Goal: Information Seeking & Learning: Compare options

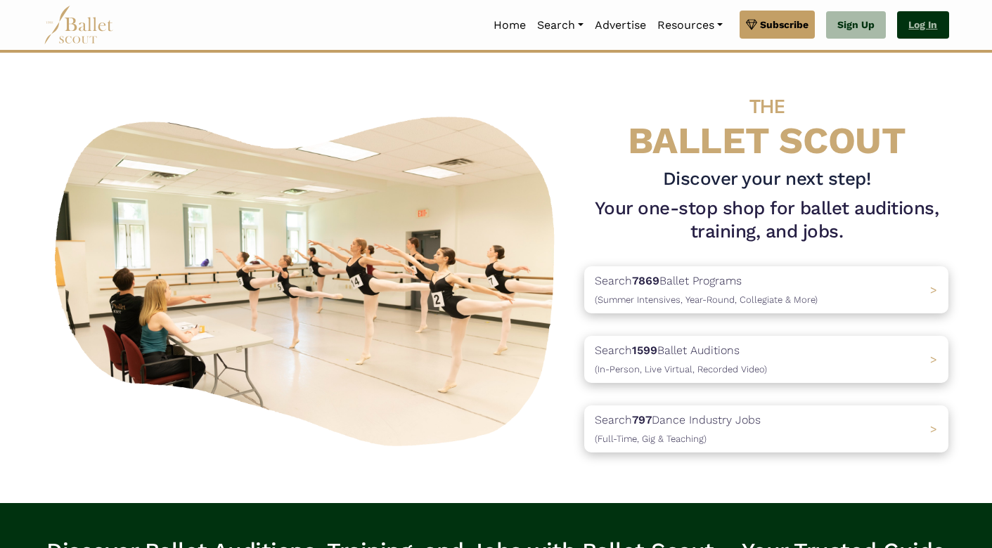
click at [917, 22] on link "Log In" at bounding box center [922, 25] width 51 height 28
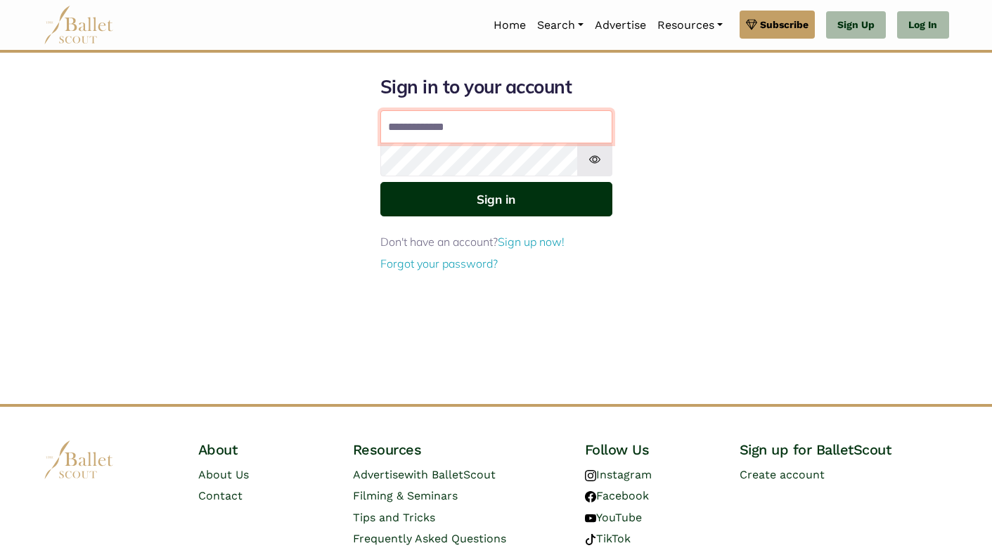
type input "**********"
click at [496, 198] on button "Sign in" at bounding box center [496, 199] width 232 height 34
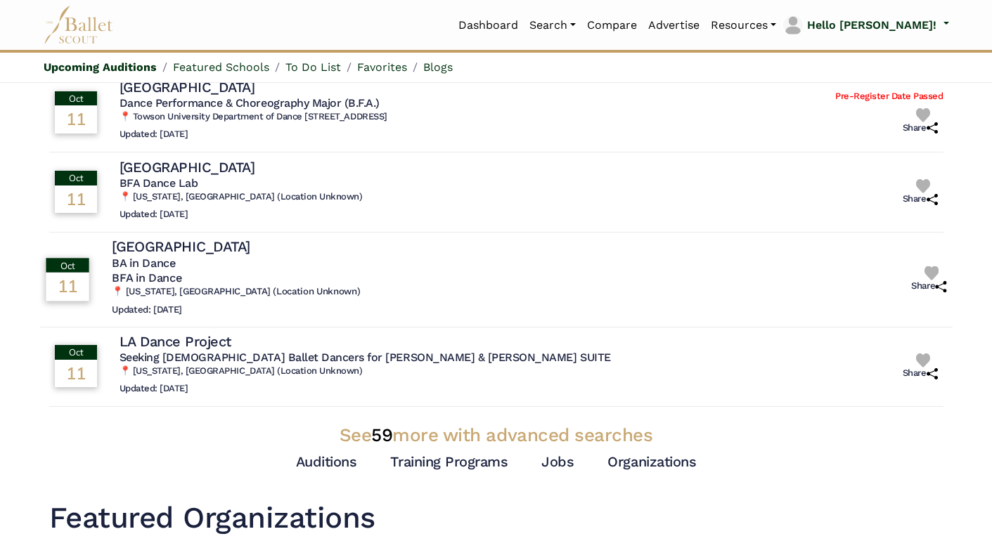
scroll to position [211, 0]
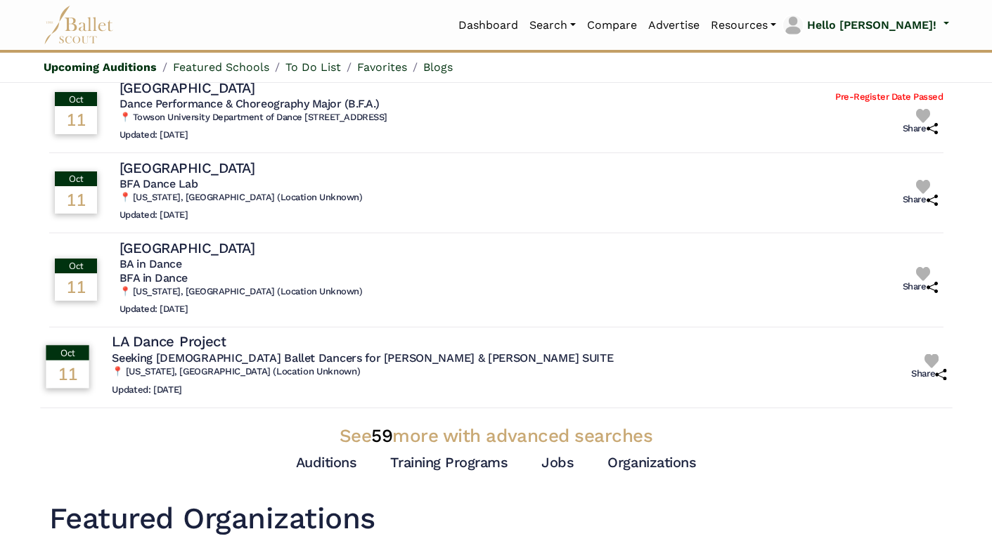
click at [92, 349] on div "Oct 11 Oct 11: LA Dance Project Seeking Male Ballet Dancers for ROMEO & JULIET …" at bounding box center [475, 368] width 871 height 70
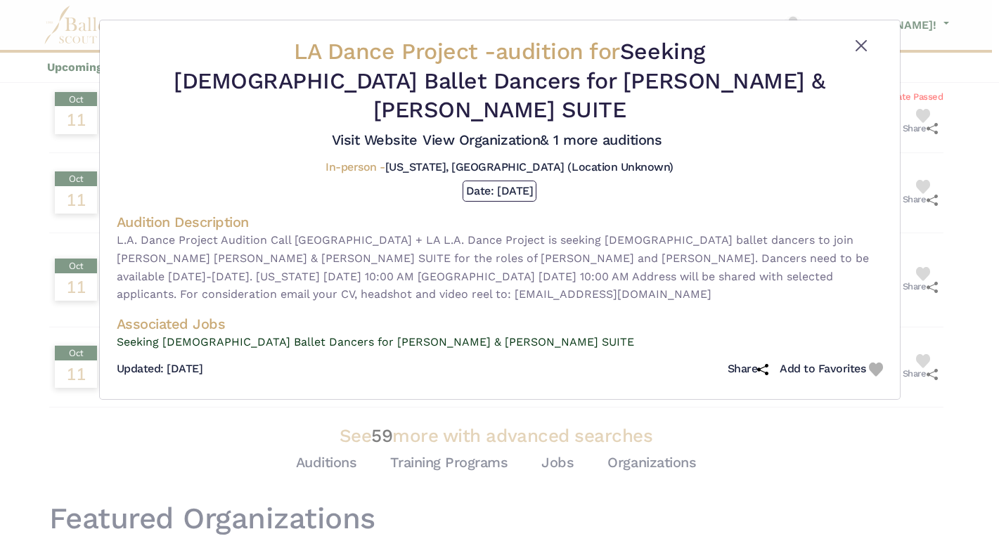
click at [863, 43] on button "Close" at bounding box center [861, 45] width 17 height 17
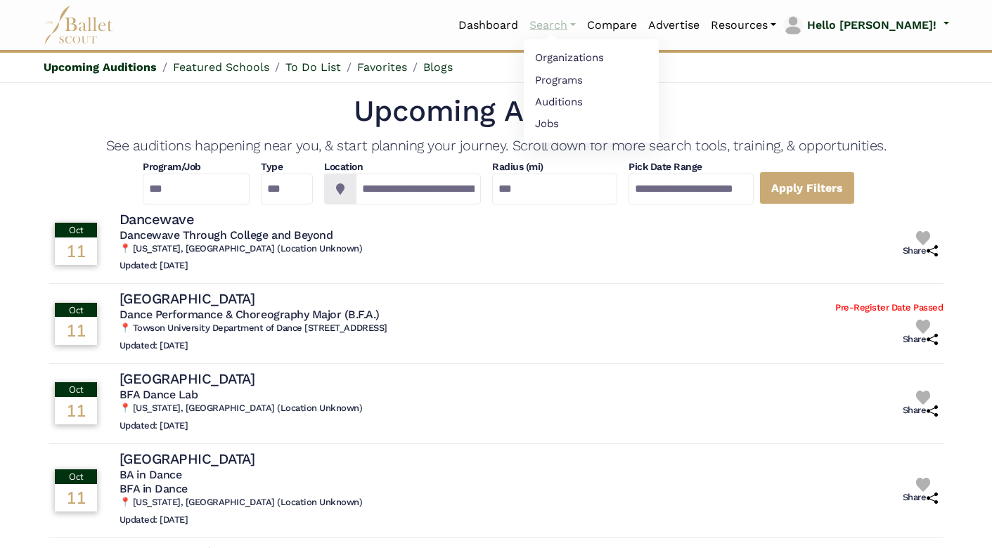
scroll to position [0, 0]
click at [609, 101] on link "Auditions" at bounding box center [591, 102] width 135 height 22
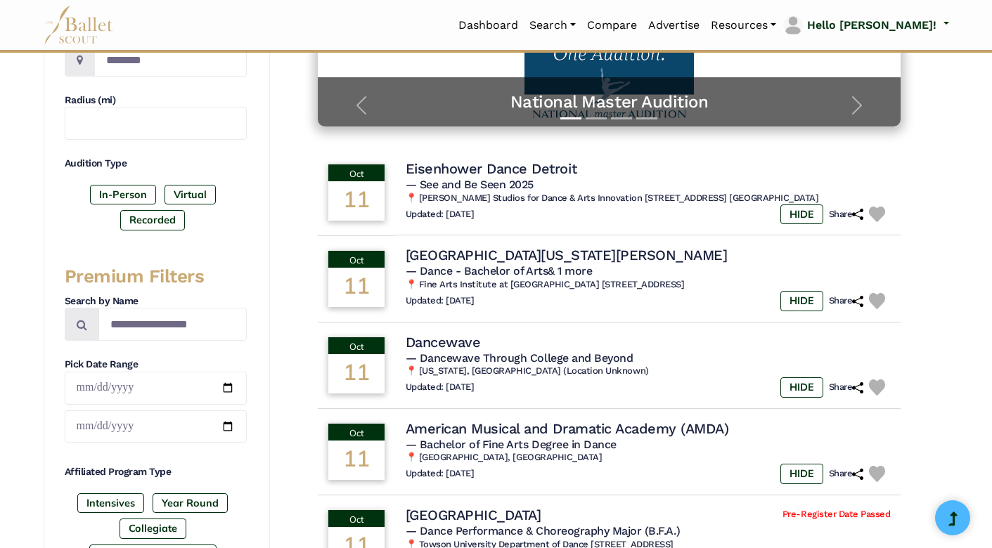
scroll to position [309, 0]
click at [123, 193] on label "In-Person" at bounding box center [123, 195] width 66 height 20
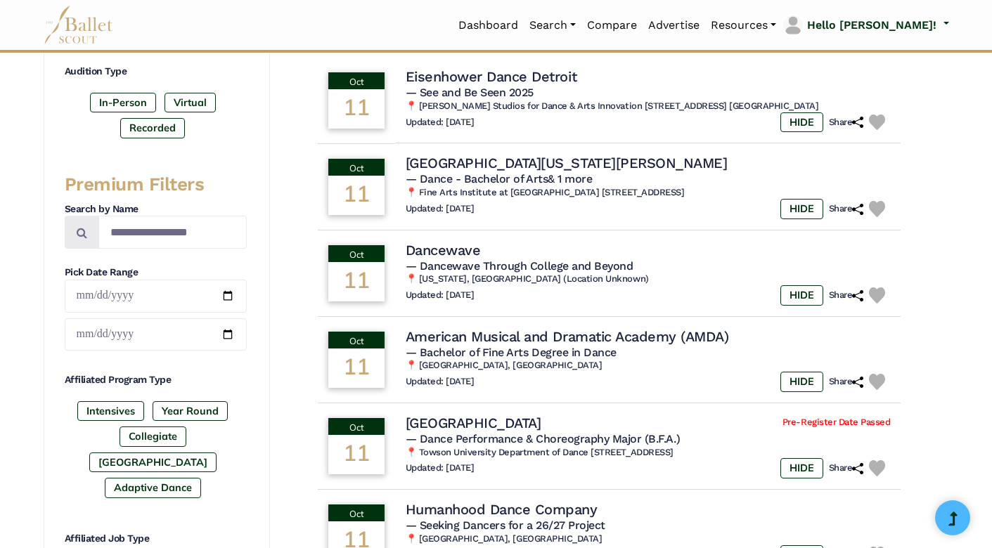
scroll to position [323, 0]
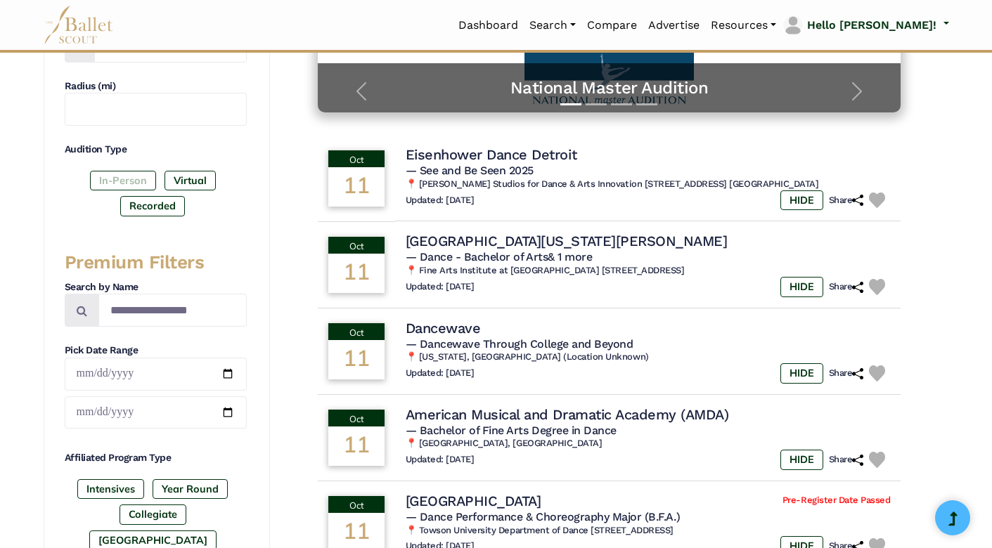
click at [103, 178] on label "In-Person" at bounding box center [123, 181] width 66 height 20
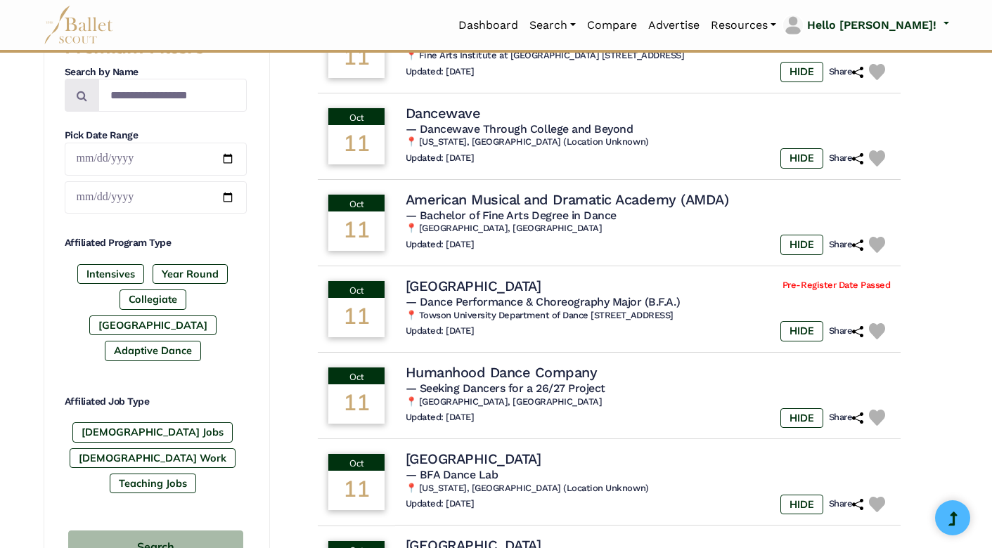
scroll to position [538, 0]
click at [106, 423] on label "Full-Time Jobs" at bounding box center [152, 433] width 160 height 20
click at [189, 449] on label "[DEMOGRAPHIC_DATA] Work" at bounding box center [153, 459] width 166 height 20
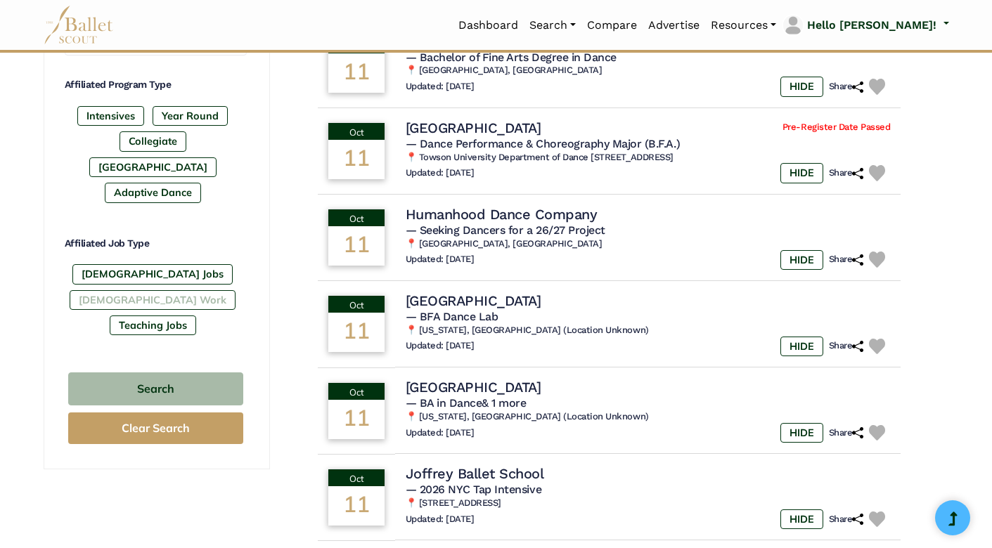
scroll to position [714, 0]
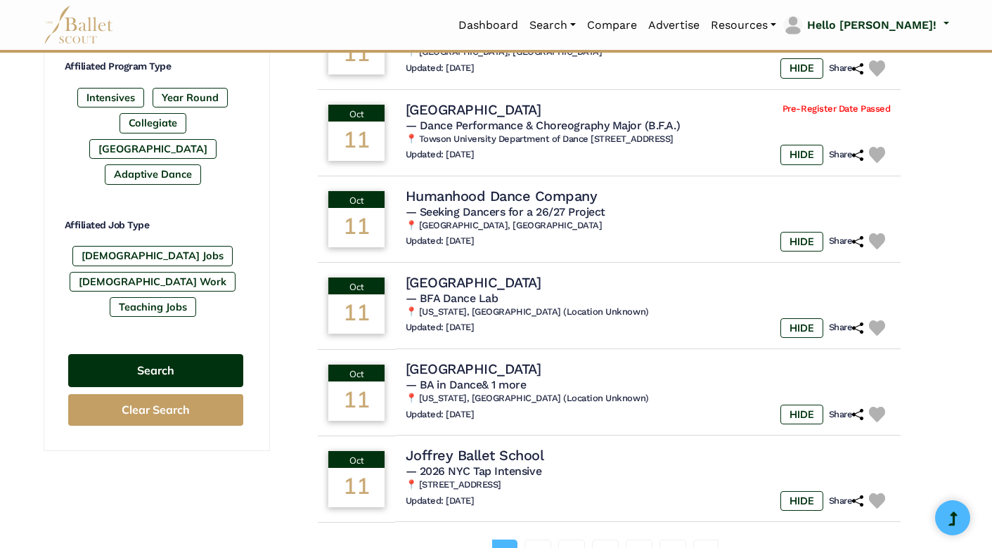
click at [153, 354] on button "Search" at bounding box center [155, 370] width 175 height 33
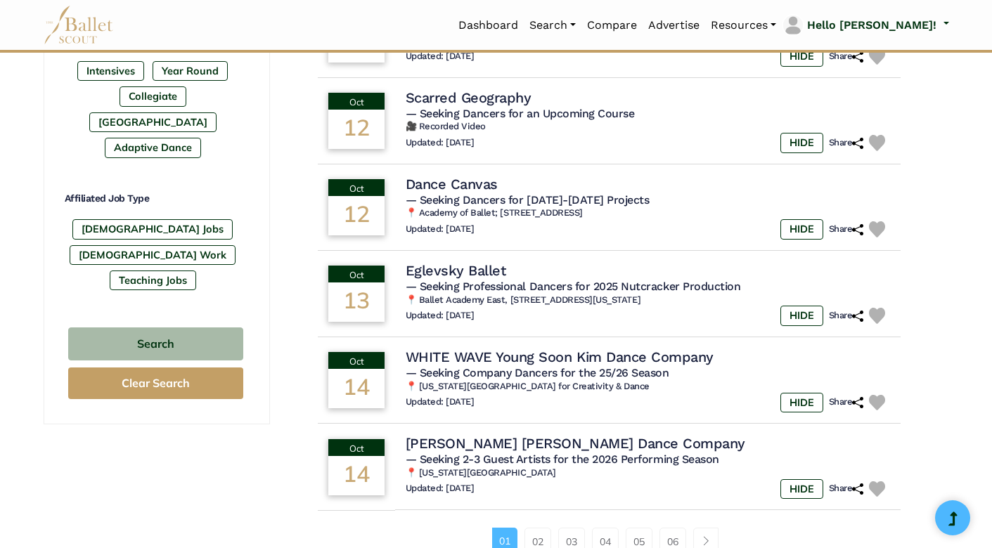
scroll to position [747, 0]
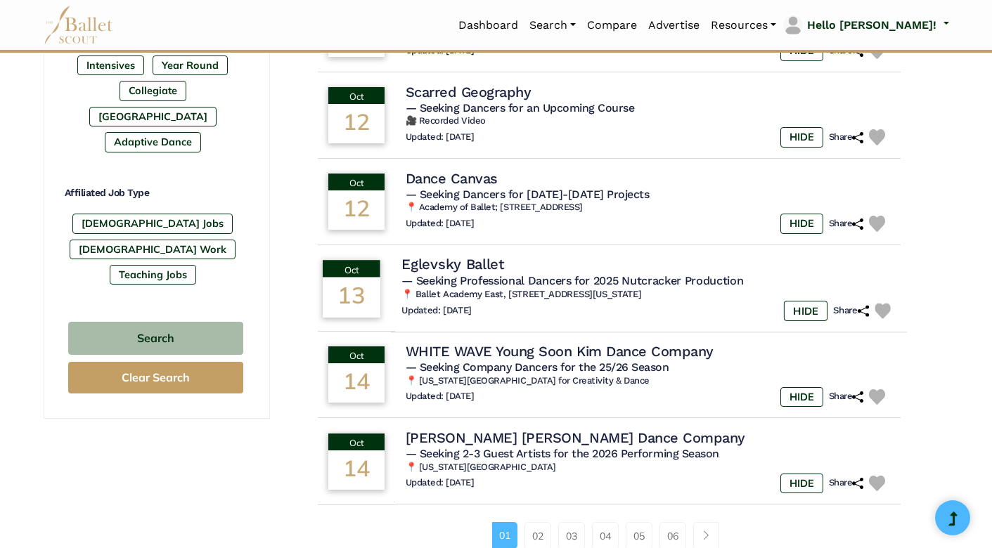
click at [361, 277] on div "13" at bounding box center [352, 297] width 58 height 40
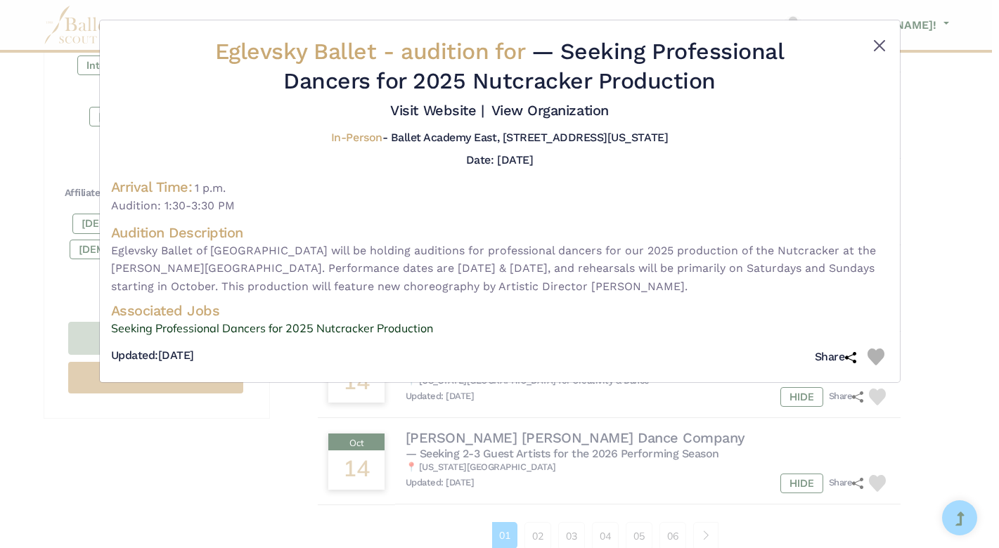
click at [878, 44] on button "Close" at bounding box center [879, 45] width 17 height 17
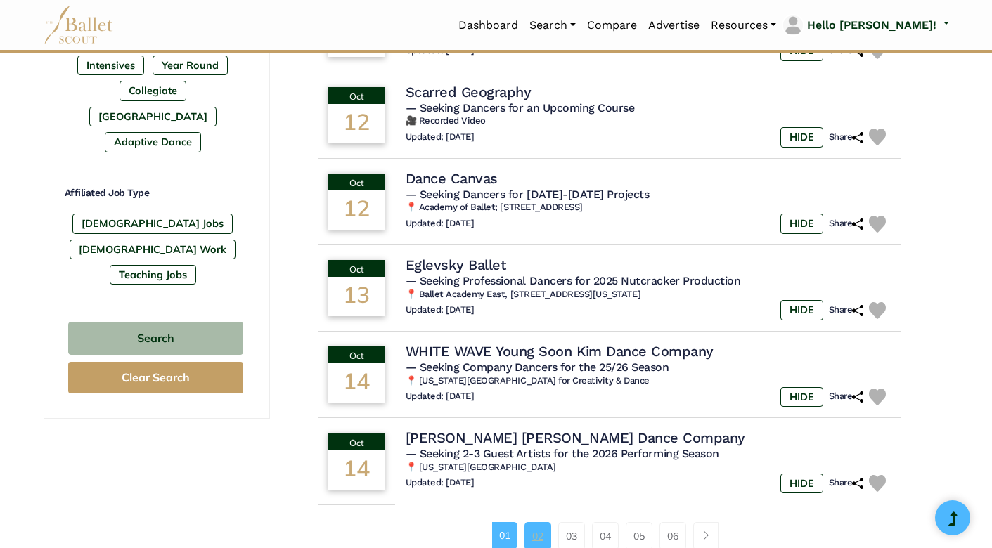
click at [539, 522] on link "02" at bounding box center [537, 536] width 27 height 28
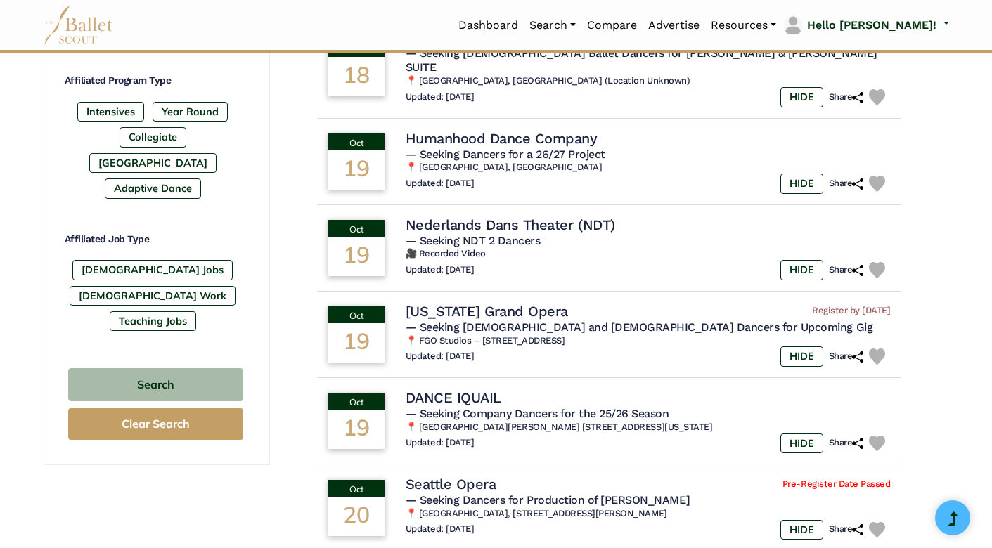
scroll to position [710, 0]
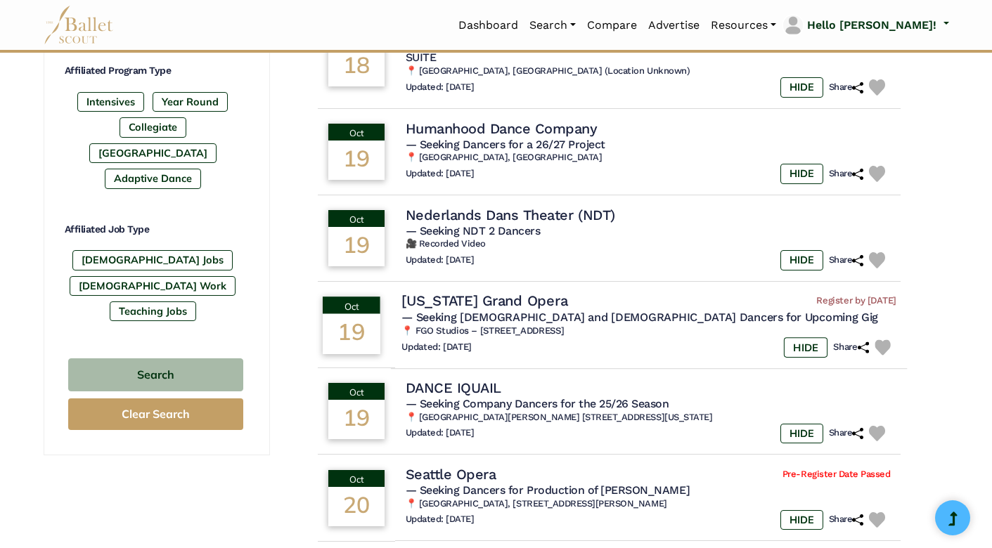
click at [386, 309] on td "Oct 19" at bounding box center [350, 325] width 79 height 89
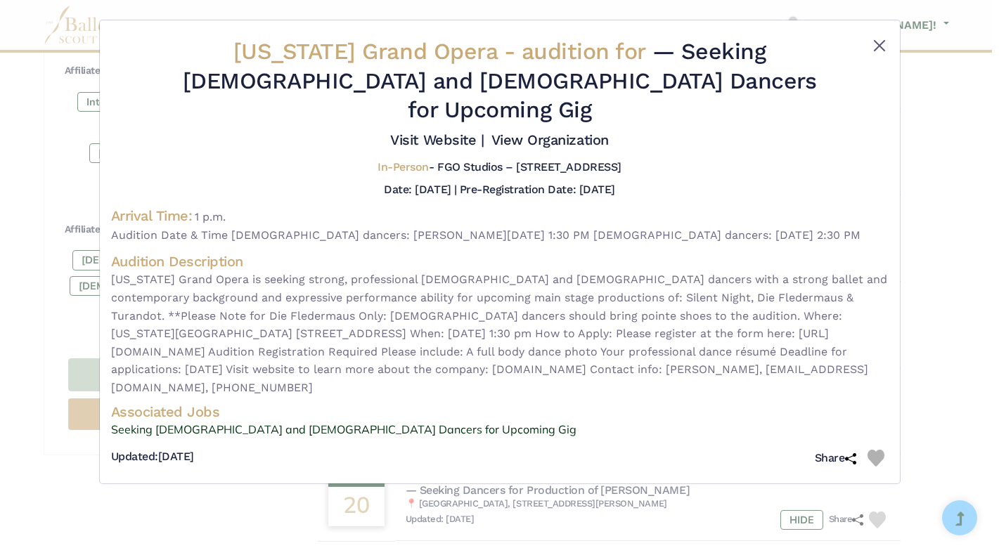
click at [877, 44] on button "Close" at bounding box center [879, 45] width 17 height 17
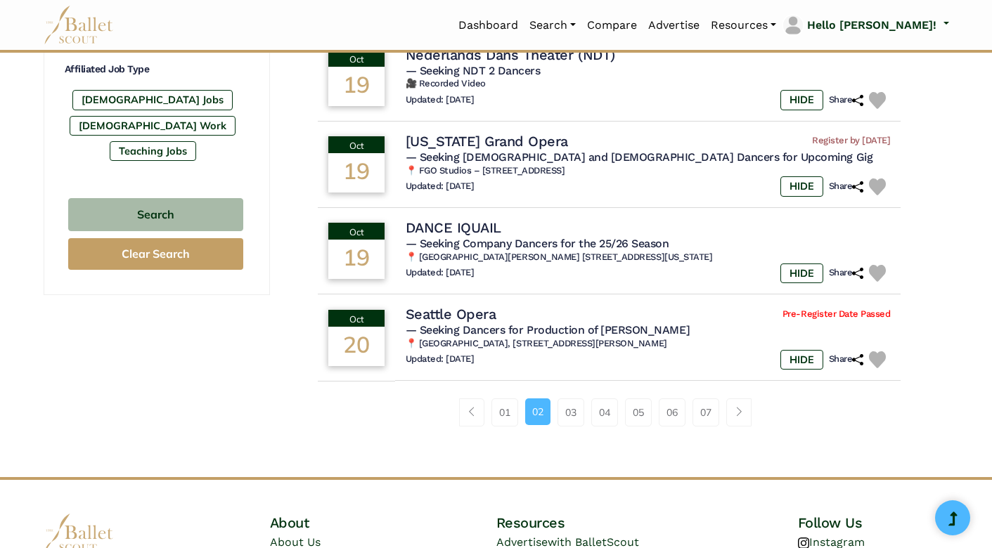
scroll to position [877, 0]
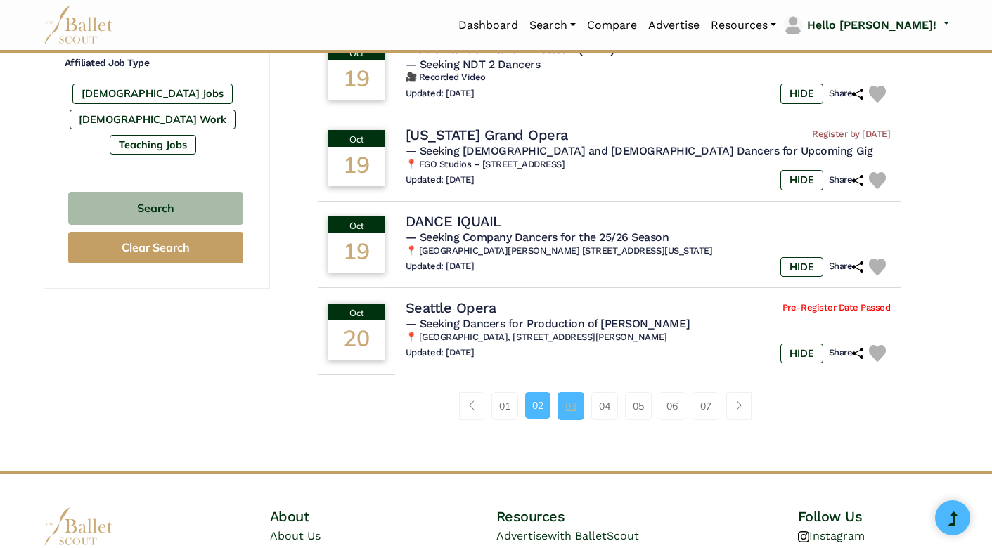
click at [573, 392] on link "03" at bounding box center [571, 406] width 27 height 28
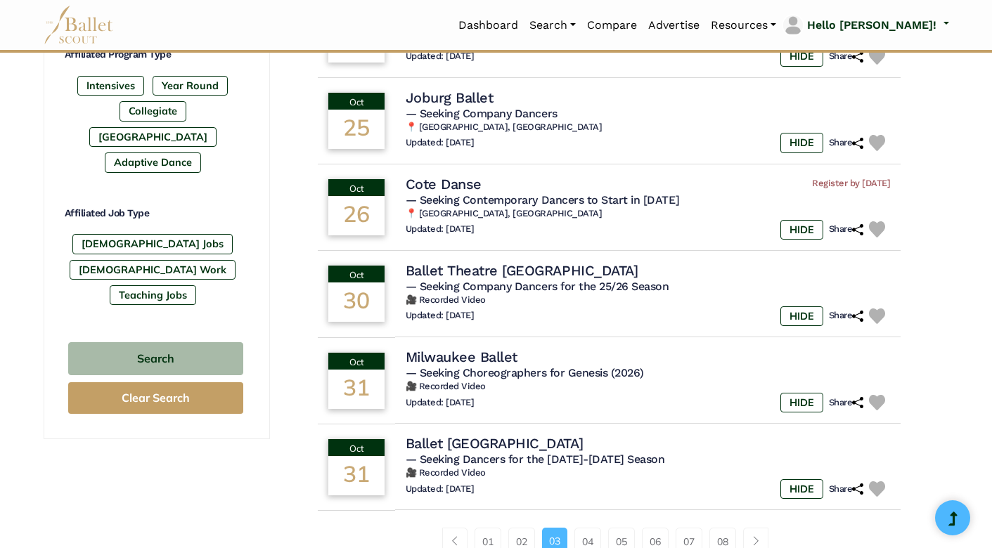
scroll to position [749, 0]
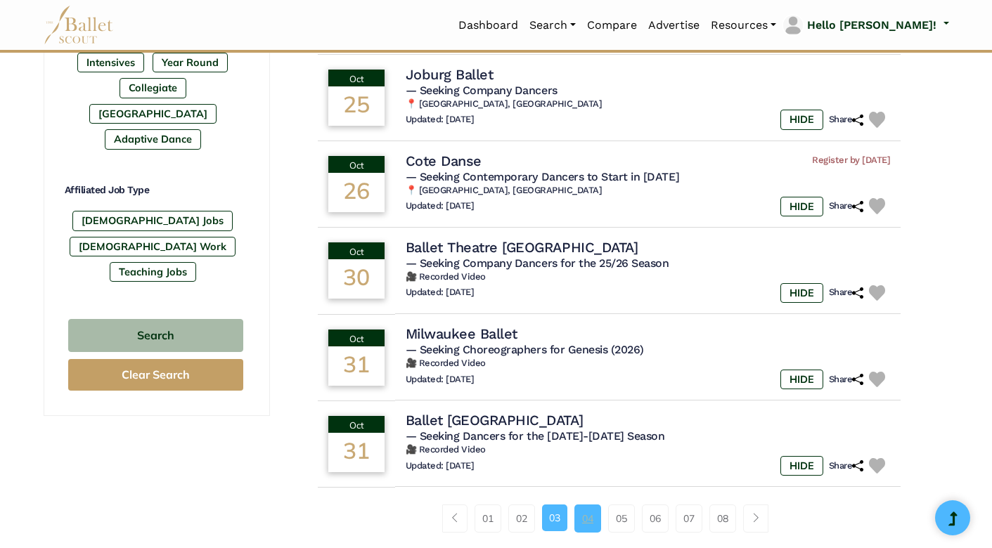
click at [591, 505] on link "04" at bounding box center [587, 519] width 27 height 28
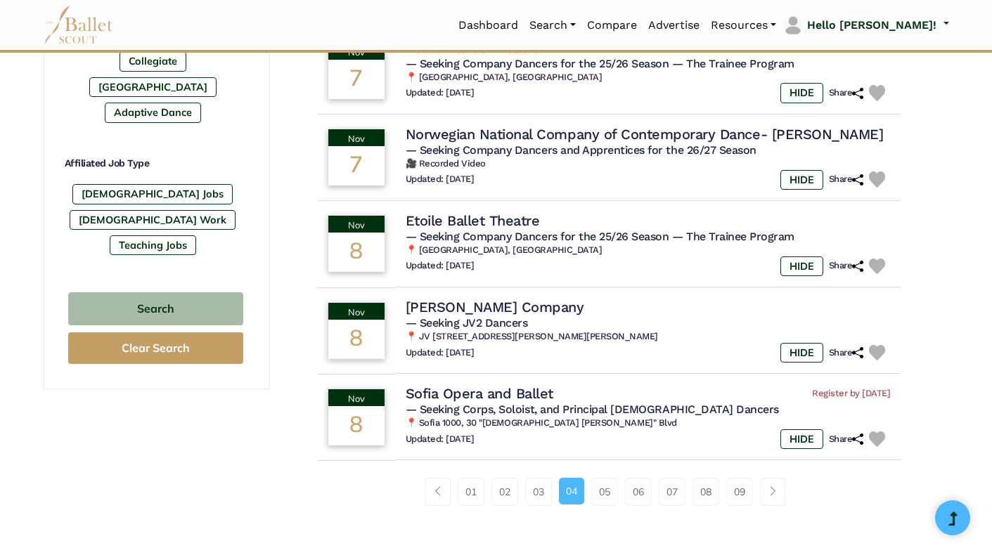
scroll to position [777, 0]
click at [603, 479] on link "05" at bounding box center [604, 491] width 27 height 28
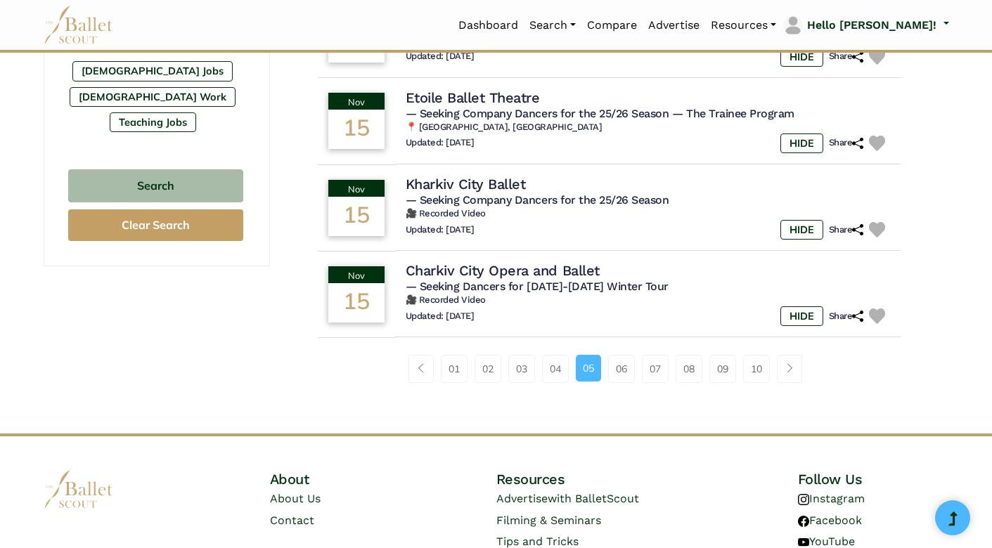
scroll to position [903, 0]
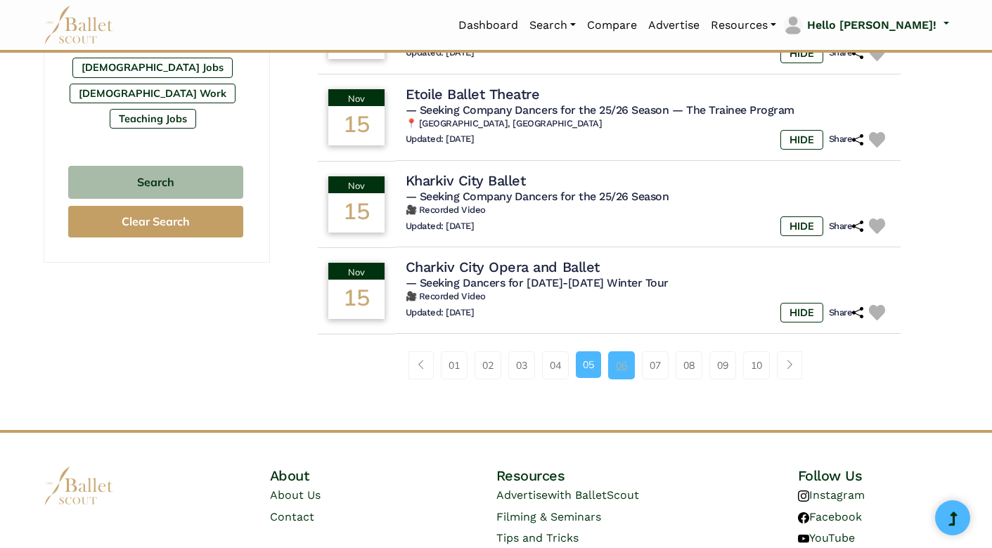
click at [619, 358] on link "06" at bounding box center [621, 366] width 27 height 28
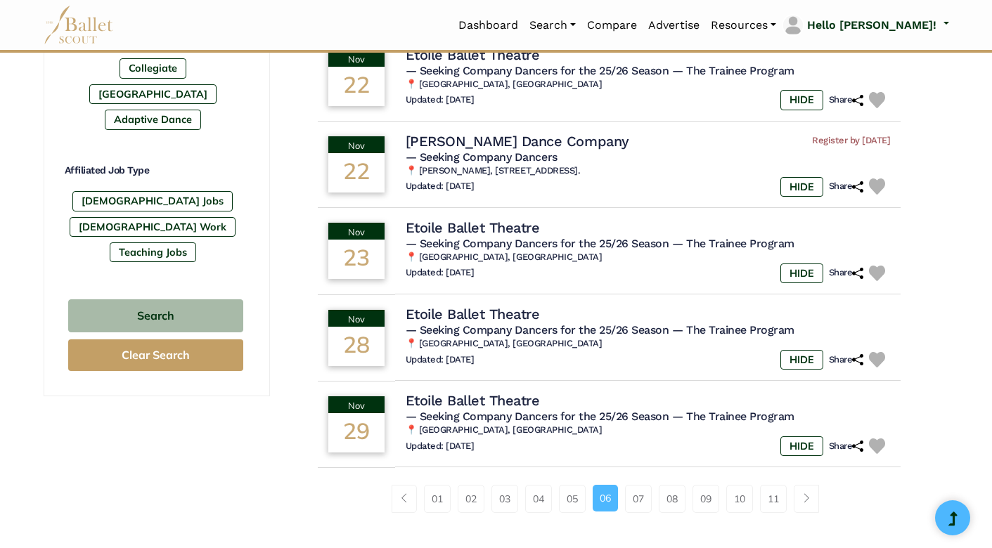
scroll to position [771, 0]
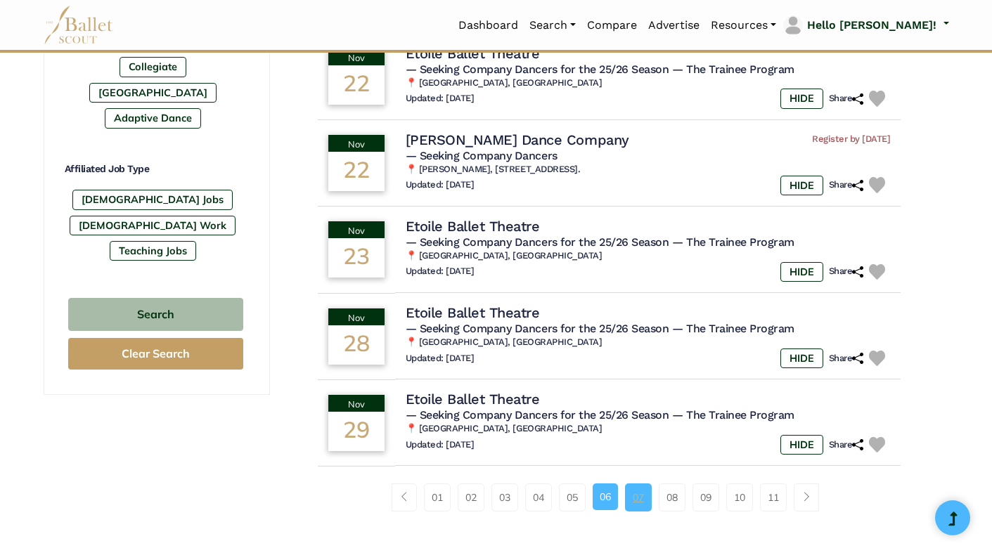
click at [640, 489] on link "07" at bounding box center [638, 498] width 27 height 28
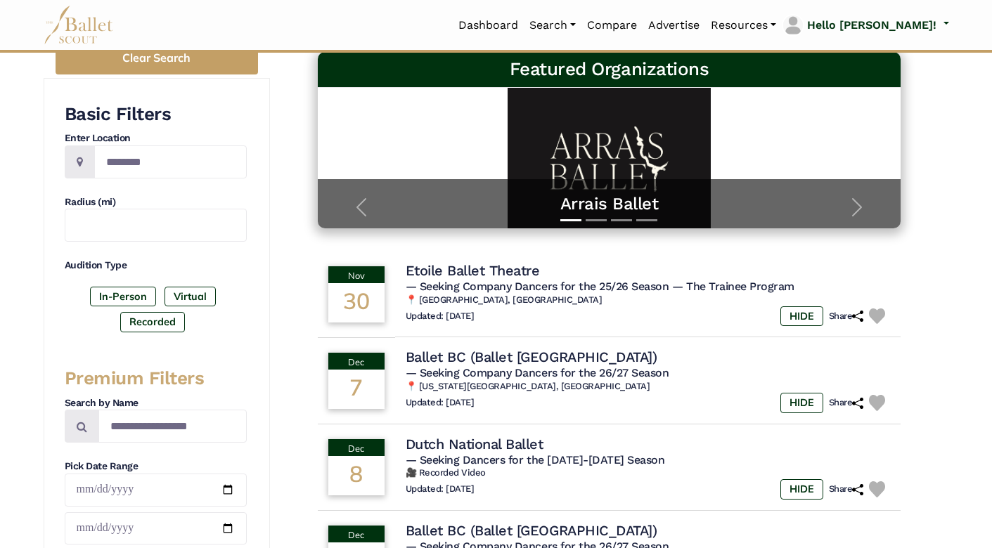
scroll to position [207, 0]
click at [141, 155] on input "Location" at bounding box center [170, 162] width 153 height 33
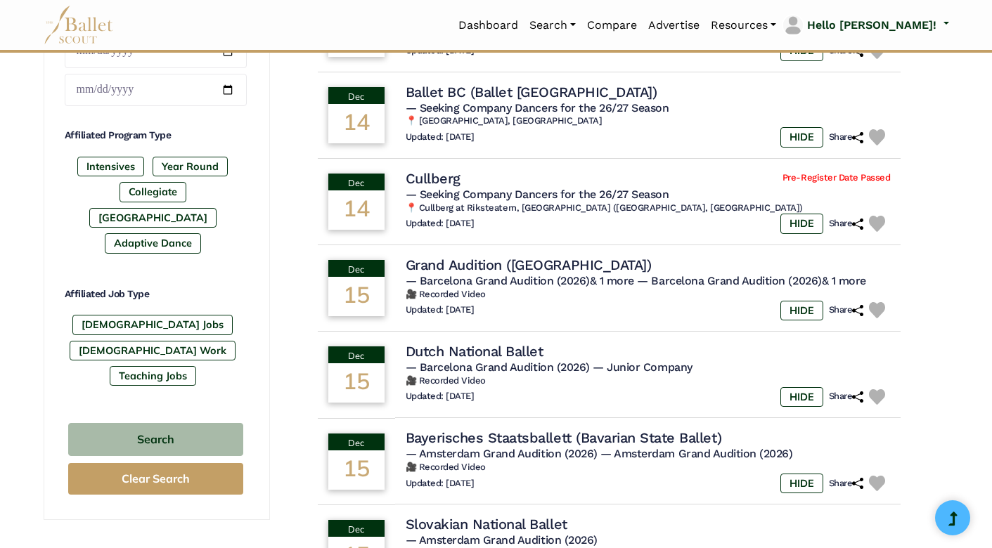
scroll to position [708, 0]
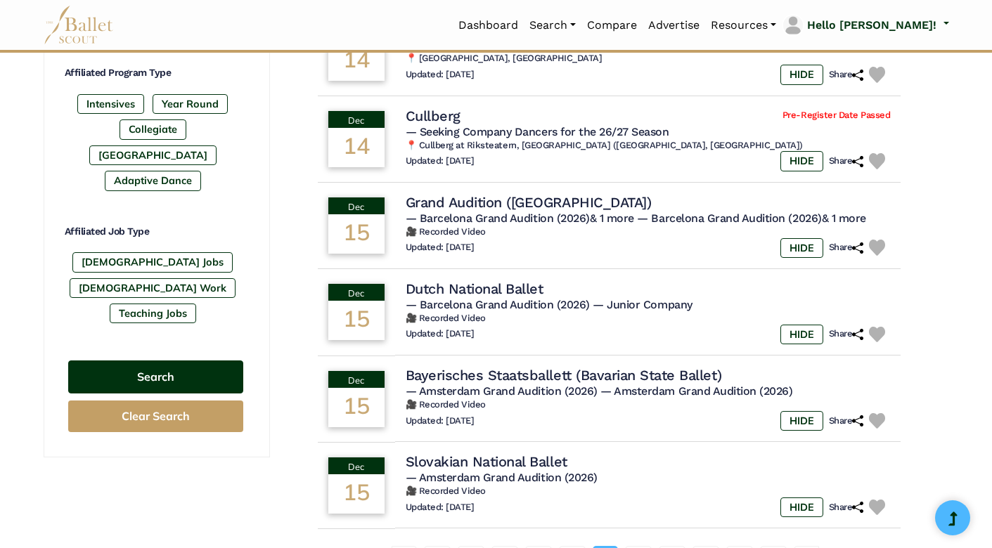
type input "********"
click at [149, 361] on button "Search" at bounding box center [155, 377] width 175 height 33
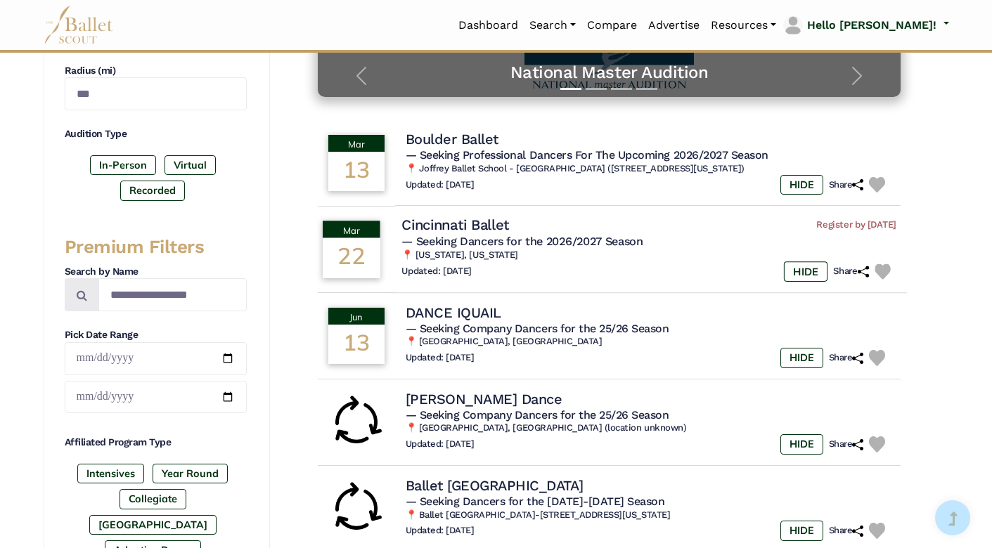
scroll to position [340, 0]
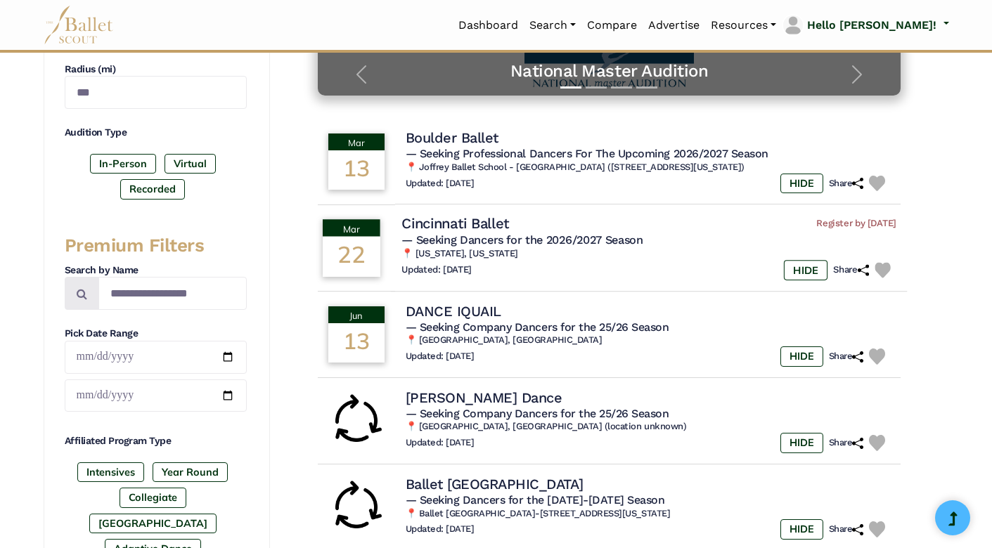
click at [366, 240] on div "22" at bounding box center [352, 257] width 58 height 40
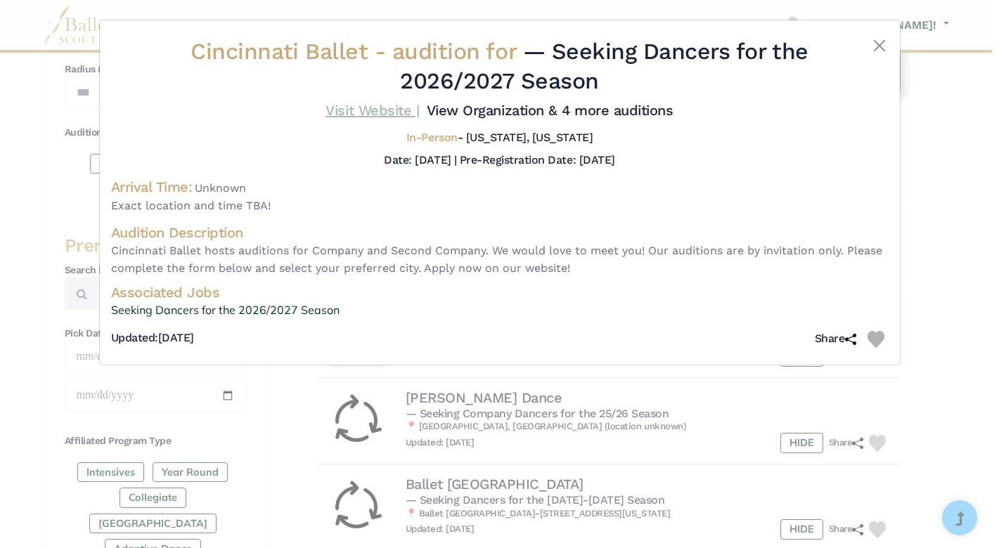
click at [419, 110] on link "Visit Website |" at bounding box center [373, 110] width 94 height 17
click at [880, 44] on button "Close" at bounding box center [879, 45] width 17 height 17
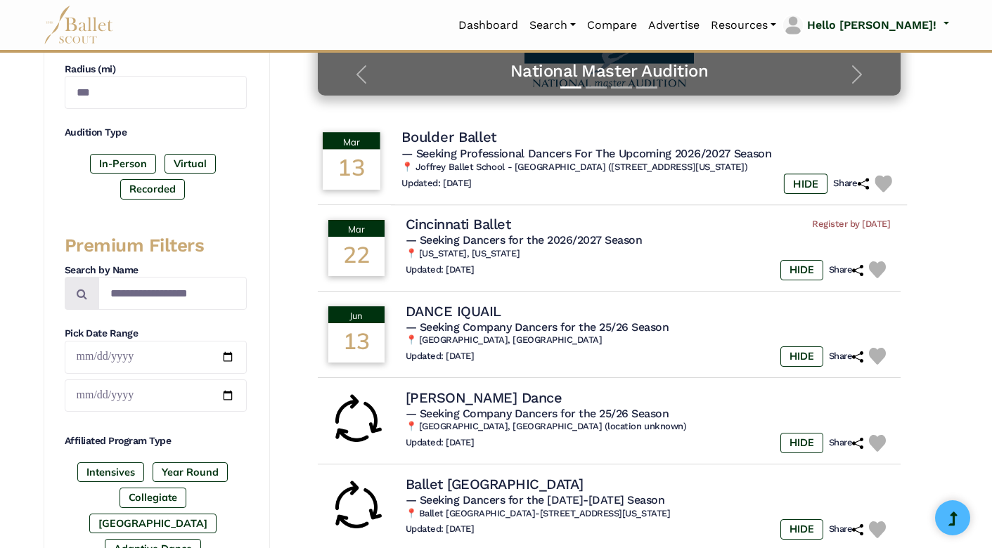
click at [367, 147] on div "Mar" at bounding box center [352, 141] width 58 height 17
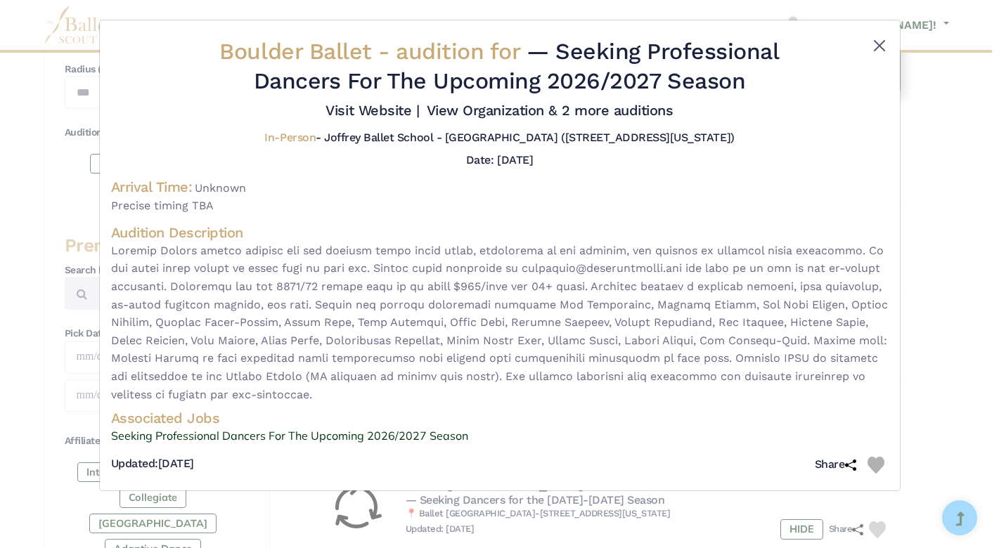
click at [877, 44] on button "Close" at bounding box center [879, 45] width 17 height 17
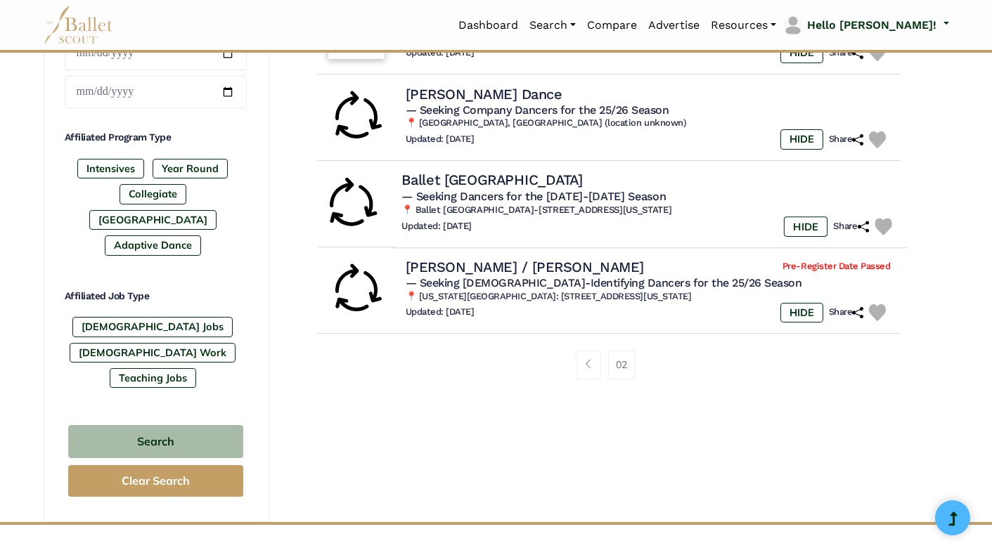
scroll to position [662, 0]
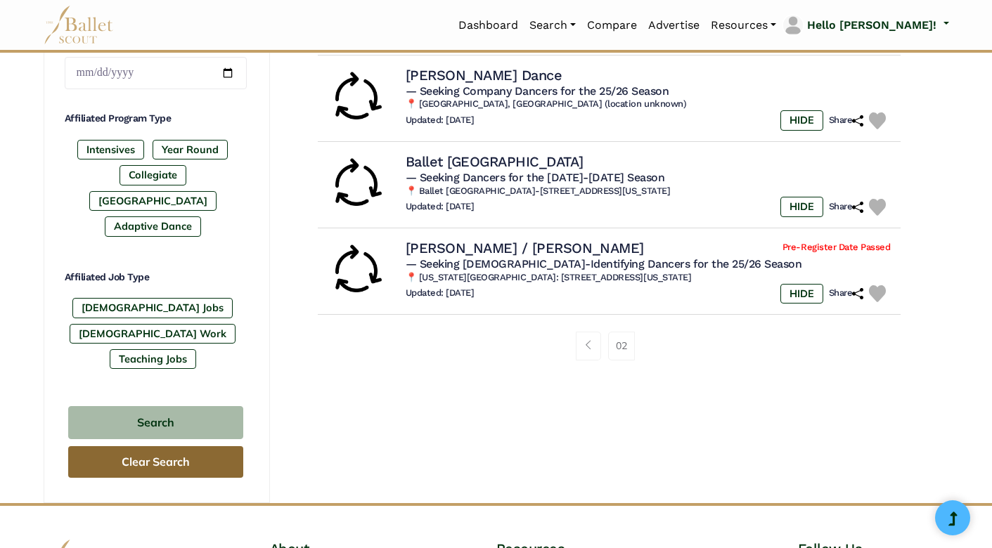
click at [146, 446] on button "Clear Search" at bounding box center [155, 462] width 175 height 32
click at [165, 446] on button "Clear Search" at bounding box center [155, 462] width 175 height 32
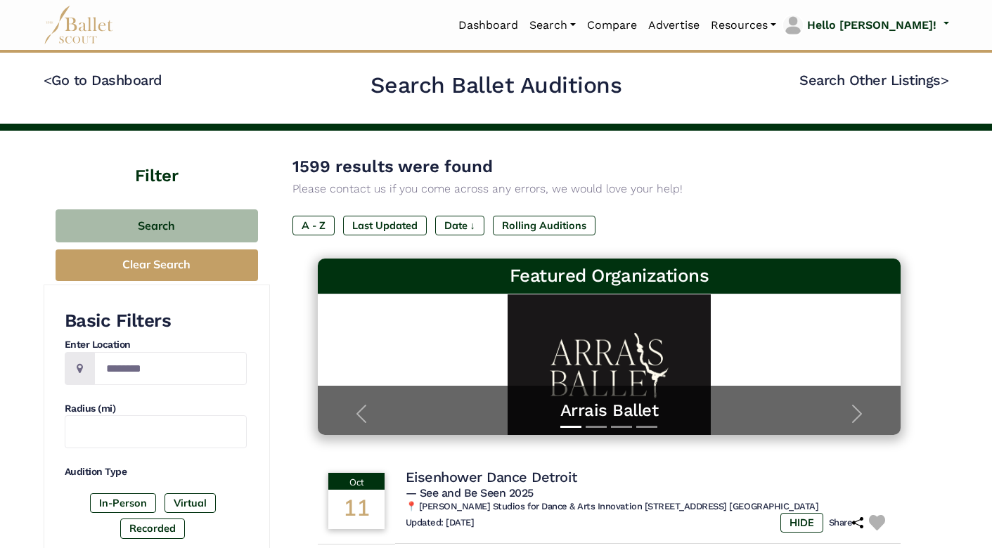
click at [78, 22] on img at bounding box center [79, 25] width 70 height 39
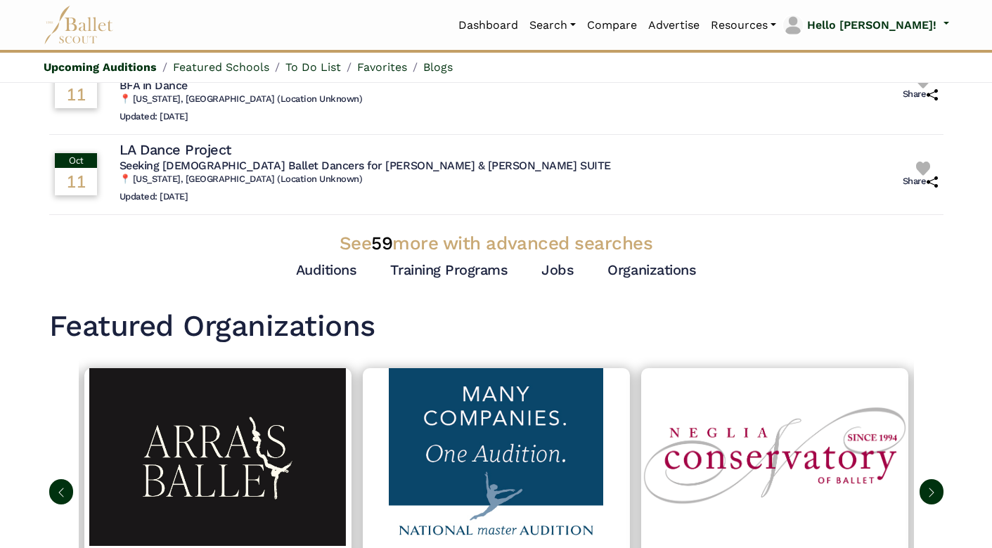
scroll to position [414, 0]
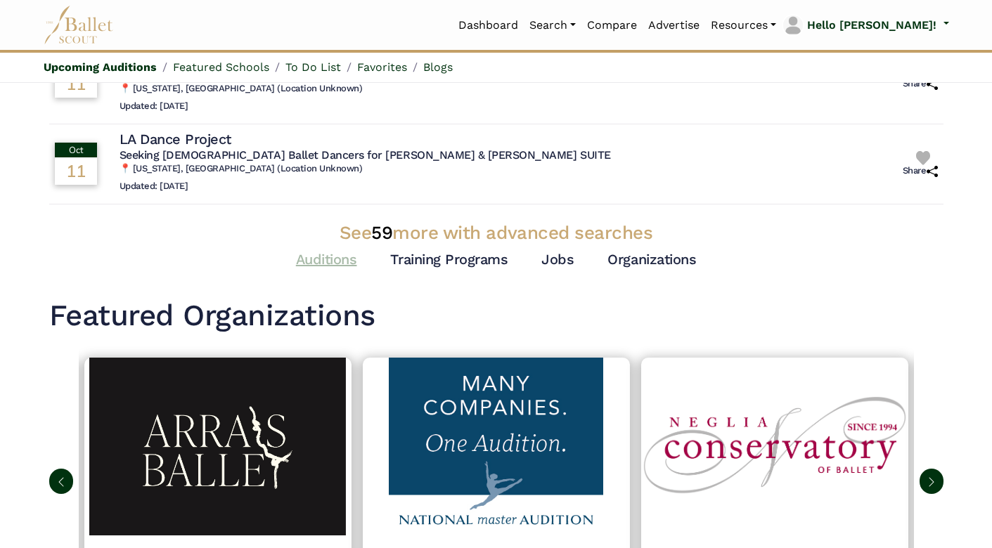
click at [297, 251] on link "Auditions" at bounding box center [326, 259] width 61 height 17
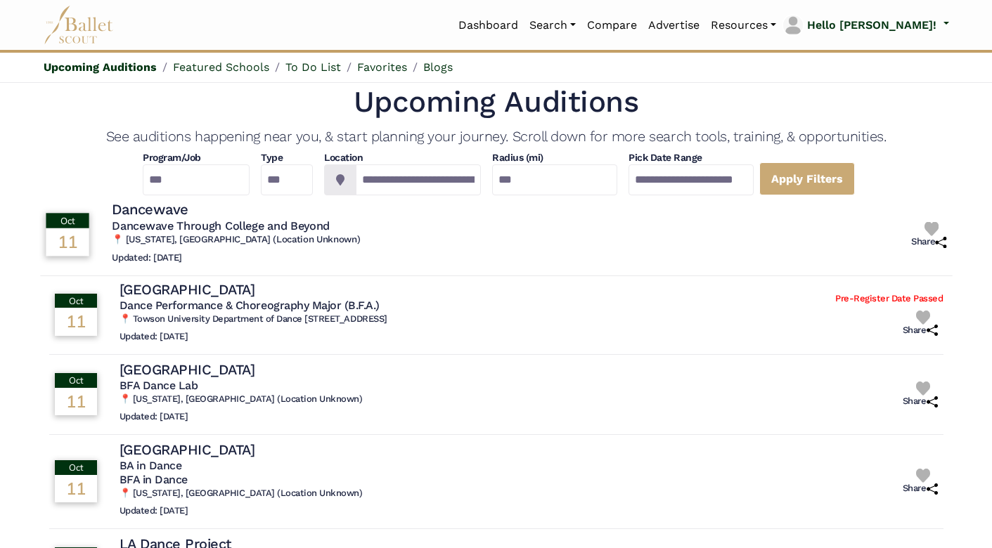
scroll to position [6, 0]
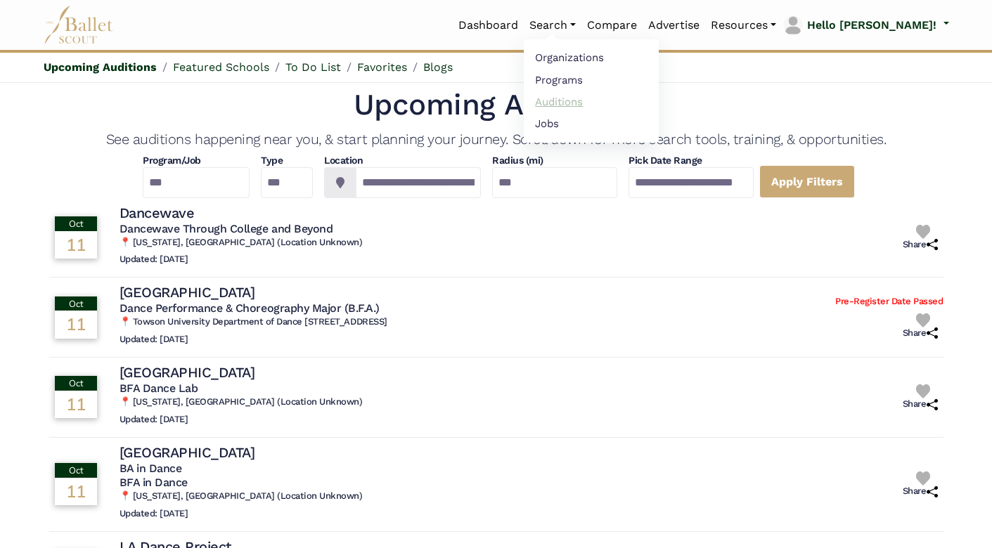
click at [598, 102] on link "Auditions" at bounding box center [591, 102] width 135 height 22
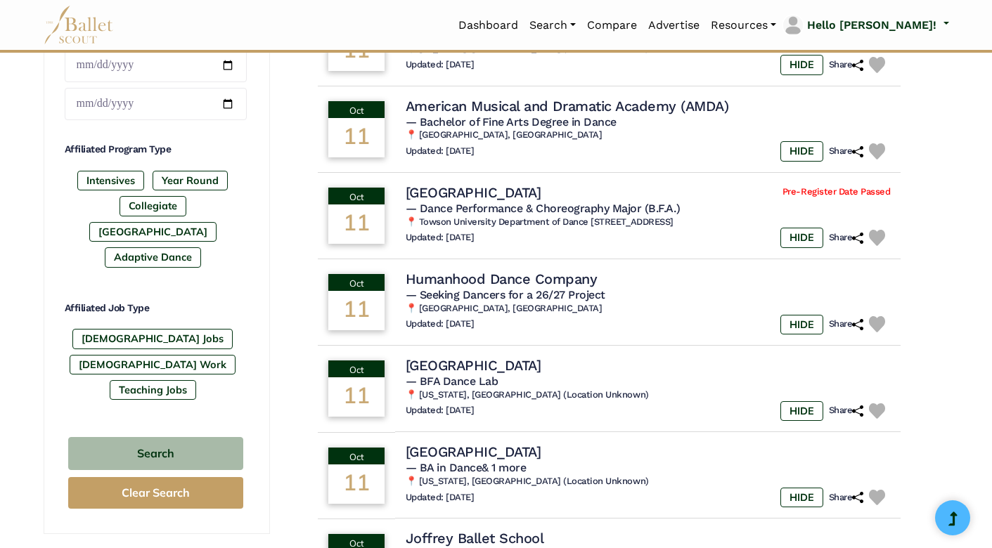
scroll to position [633, 0]
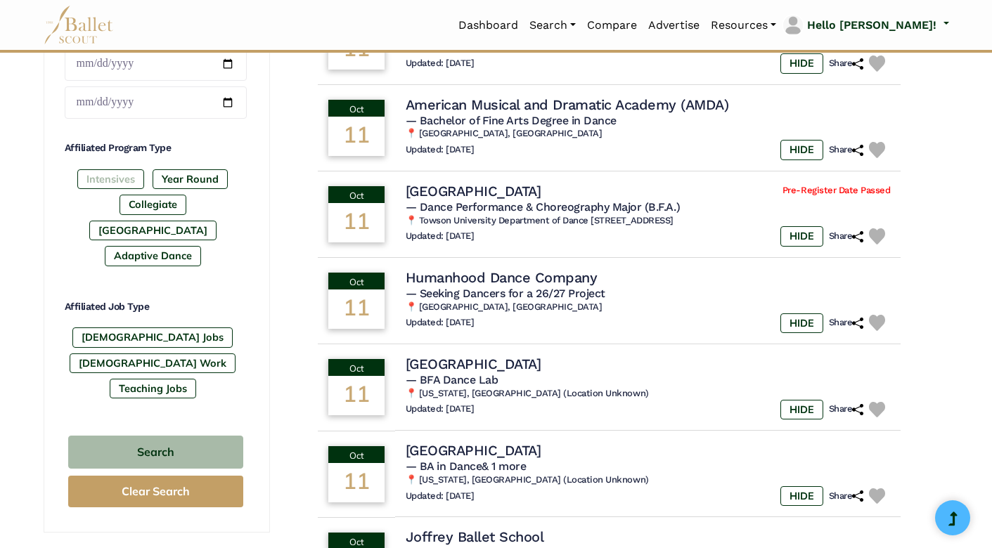
click at [95, 185] on label "Intensives" at bounding box center [110, 179] width 67 height 20
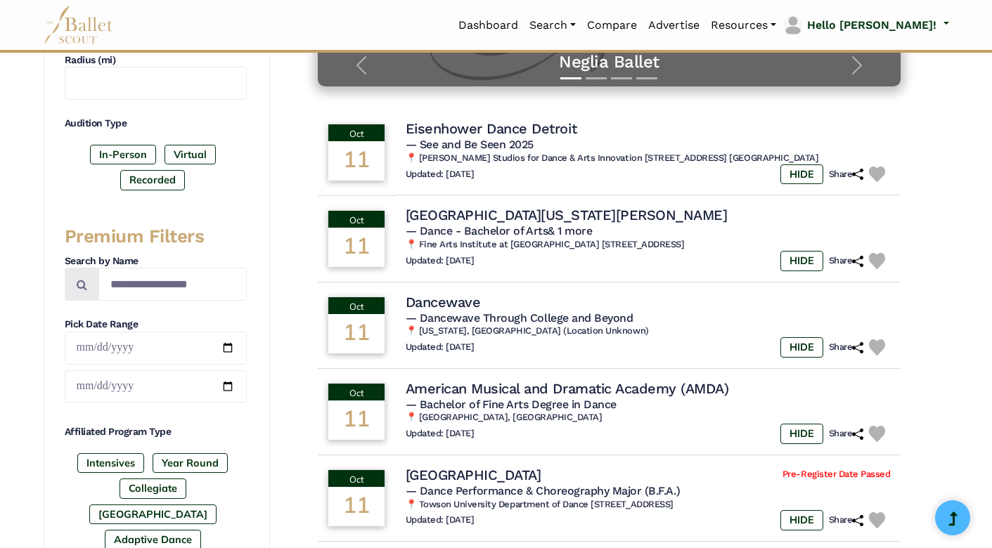
scroll to position [331, 0]
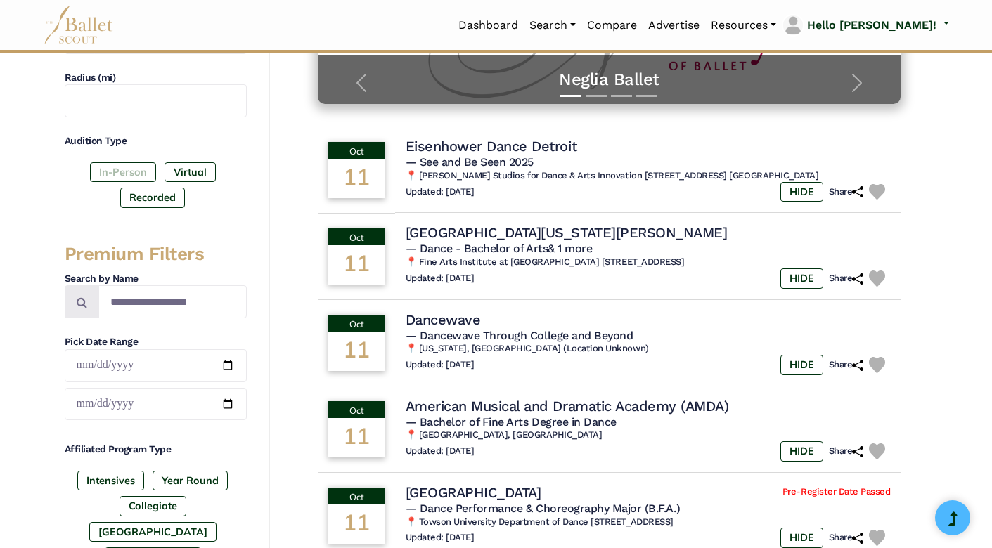
click at [108, 169] on label "In-Person" at bounding box center [123, 172] width 66 height 20
click at [145, 196] on label "Recorded" at bounding box center [152, 198] width 65 height 20
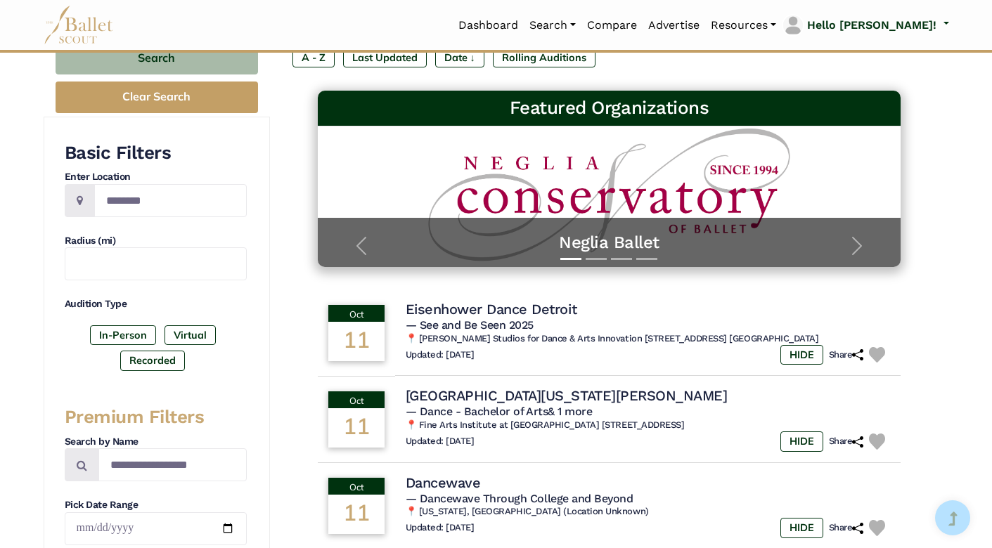
scroll to position [159, 0]
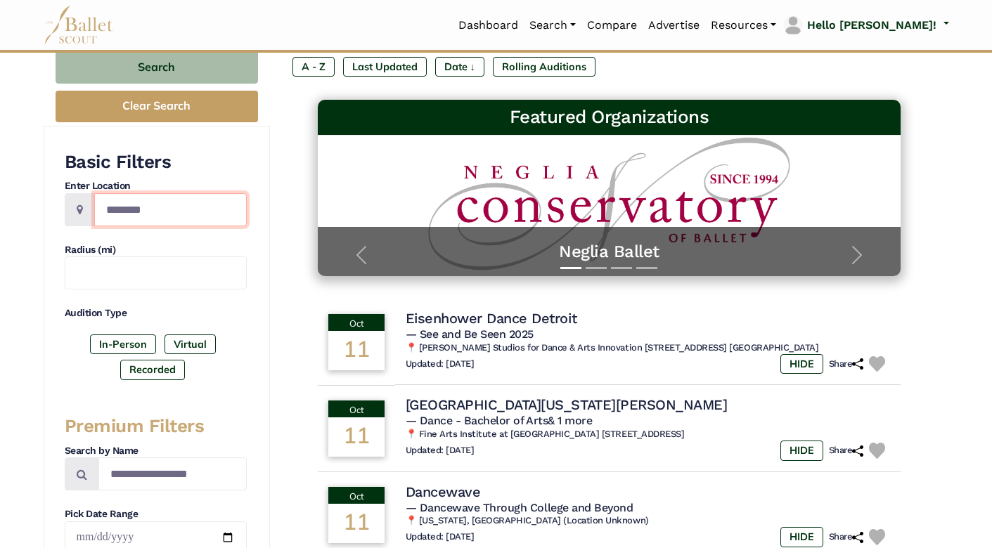
click at [118, 205] on input "Location" at bounding box center [170, 209] width 153 height 33
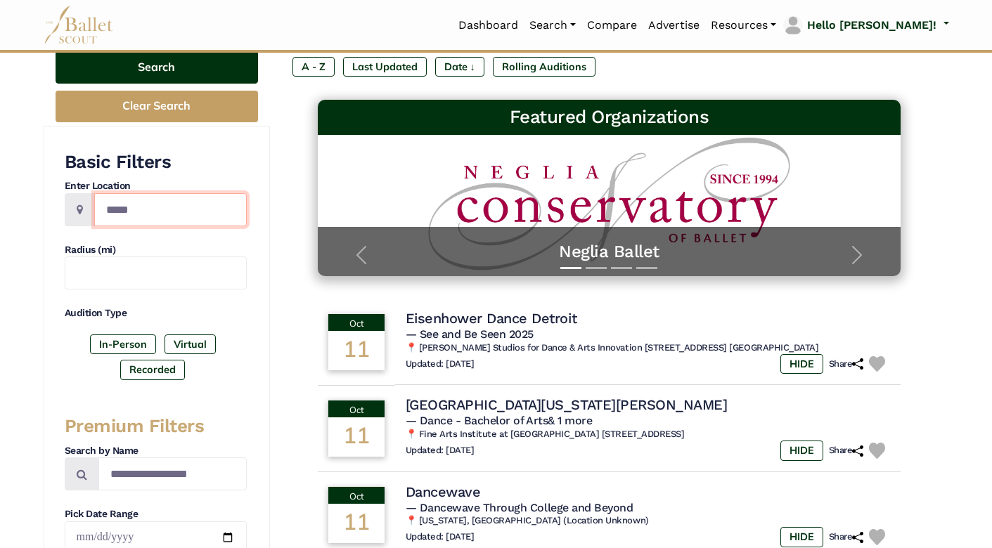
type input "*****"
click at [136, 71] on button "Search" at bounding box center [157, 67] width 202 height 33
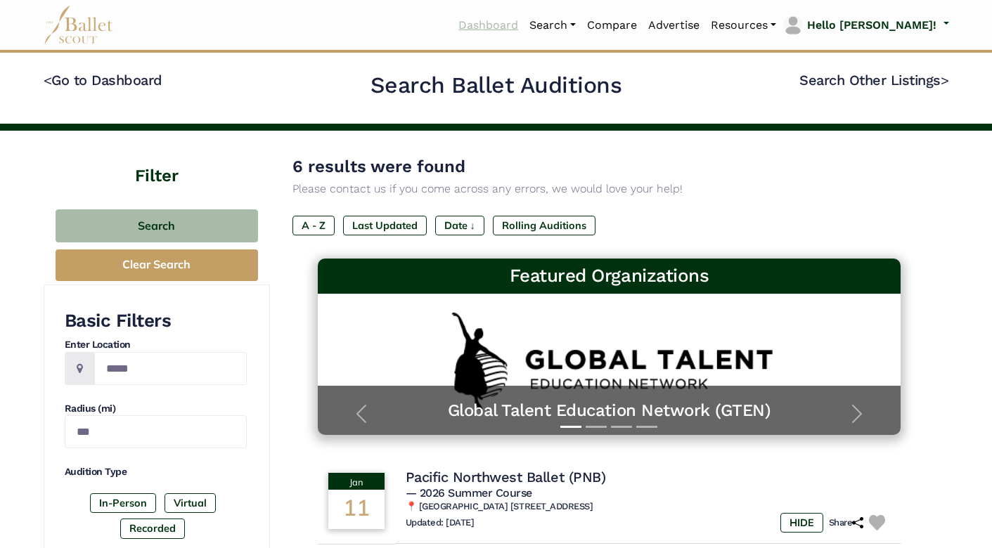
click at [518, 23] on link "Dashboard" at bounding box center [488, 26] width 71 height 30
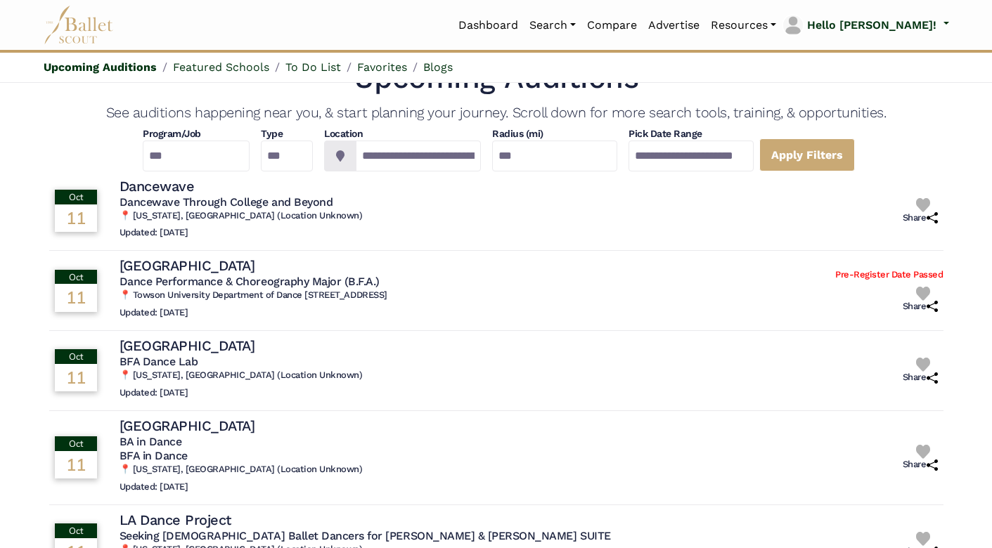
scroll to position [27, 0]
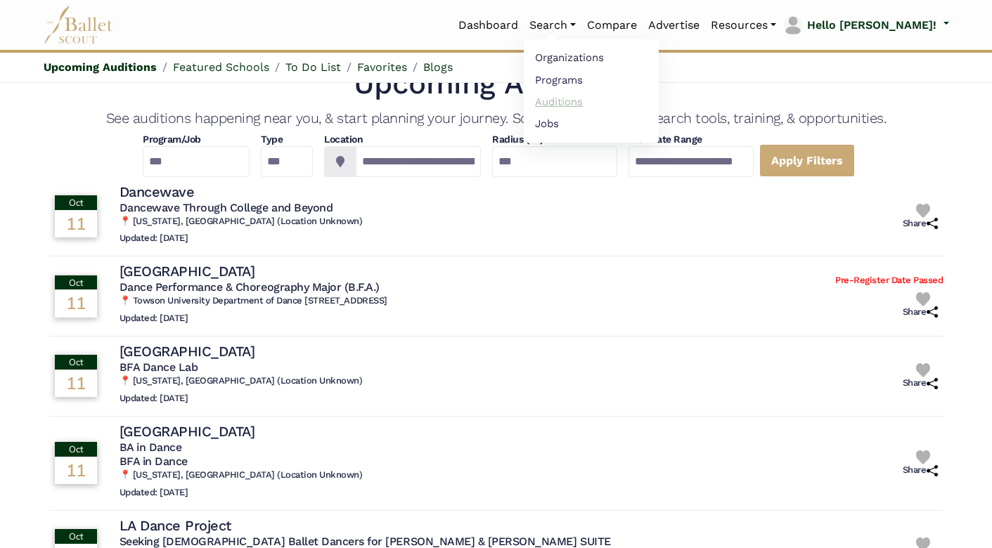
click at [613, 101] on link "Auditions" at bounding box center [591, 102] width 135 height 22
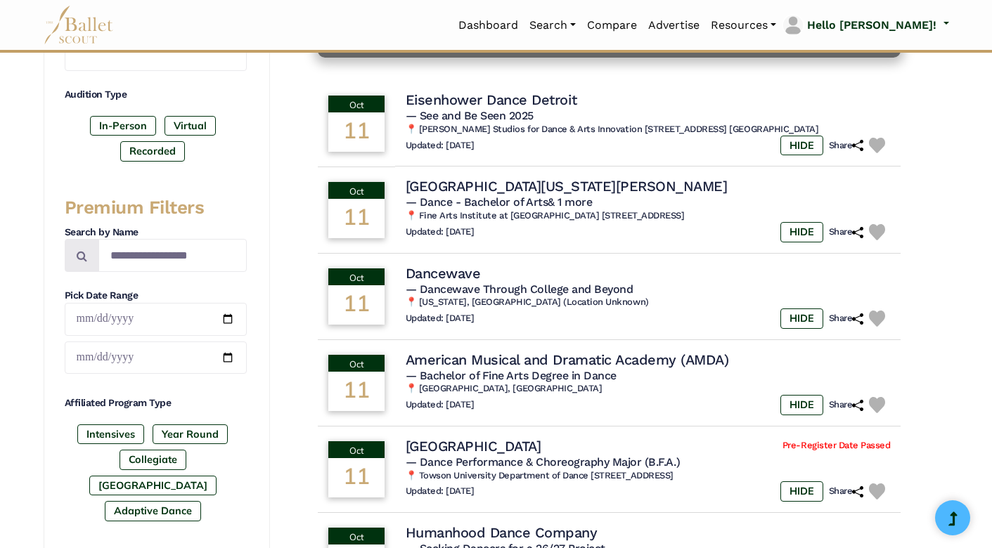
scroll to position [363, 0]
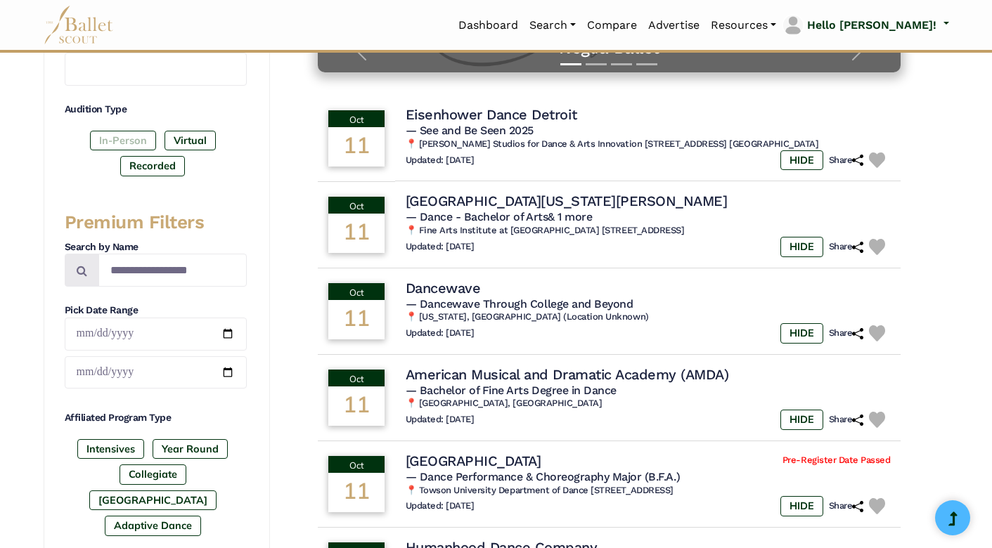
click at [117, 136] on label "In-Person" at bounding box center [123, 141] width 66 height 20
click at [142, 161] on label "Recorded" at bounding box center [152, 166] width 65 height 20
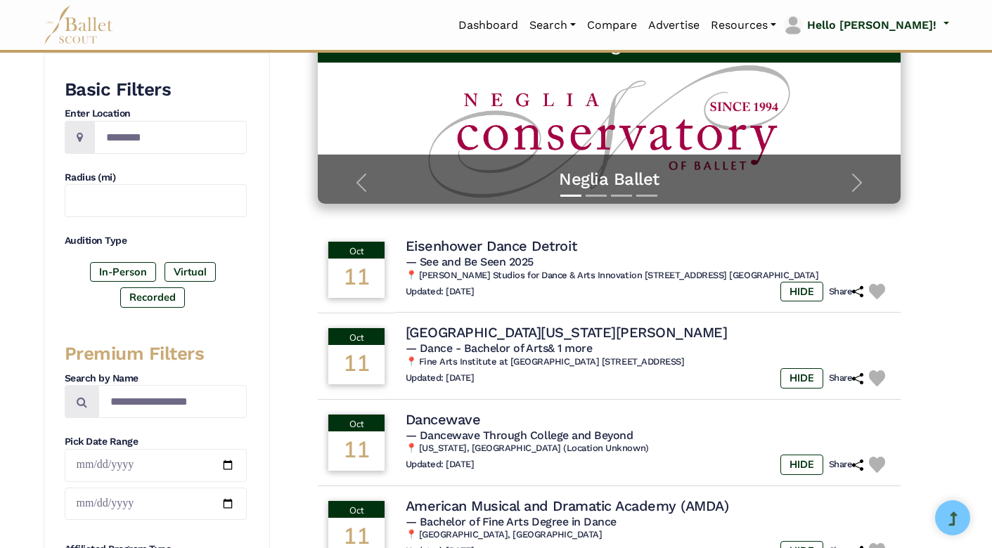
scroll to position [226, 0]
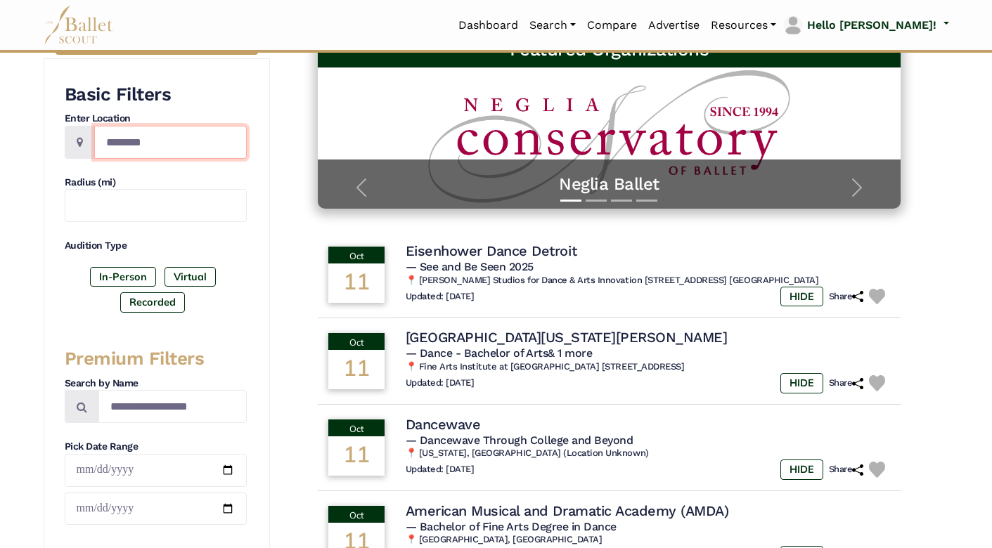
click at [144, 141] on input "Location" at bounding box center [170, 142] width 153 height 33
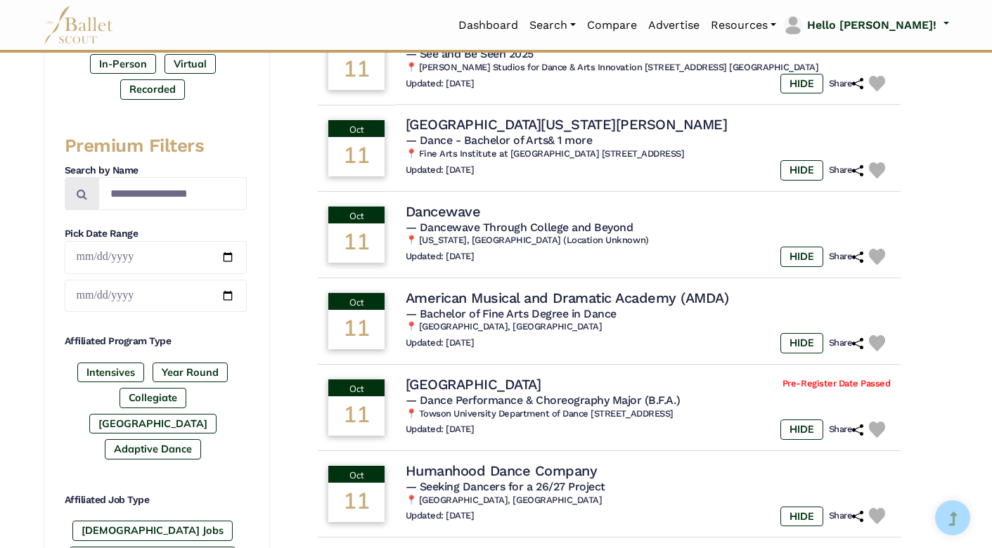
scroll to position [443, 0]
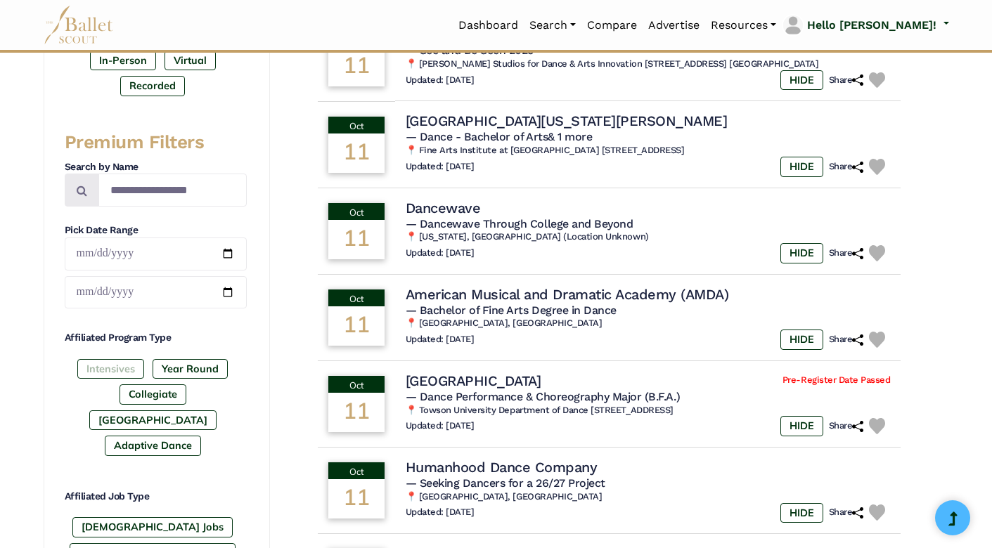
type input "*****"
click at [107, 379] on label "Intensives" at bounding box center [110, 369] width 67 height 20
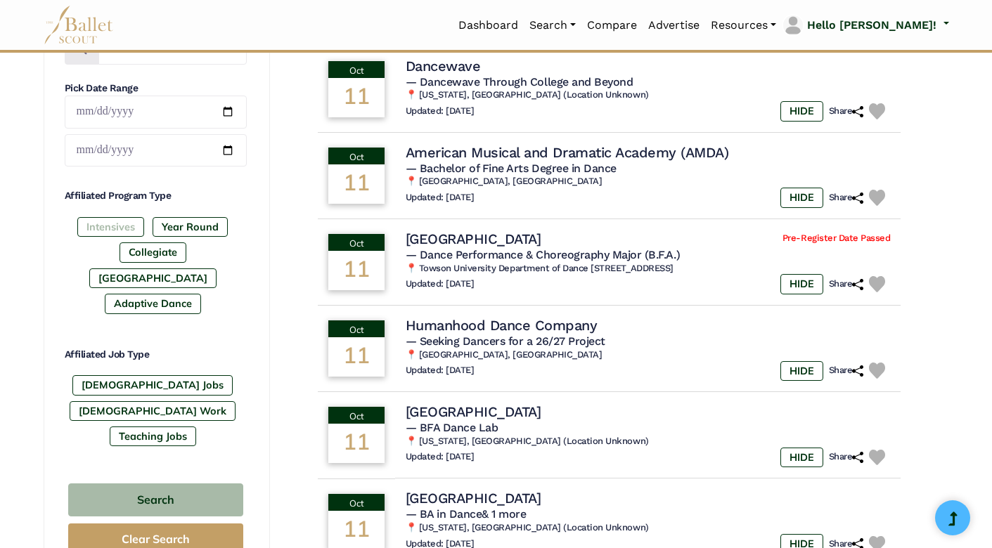
scroll to position [608, 0]
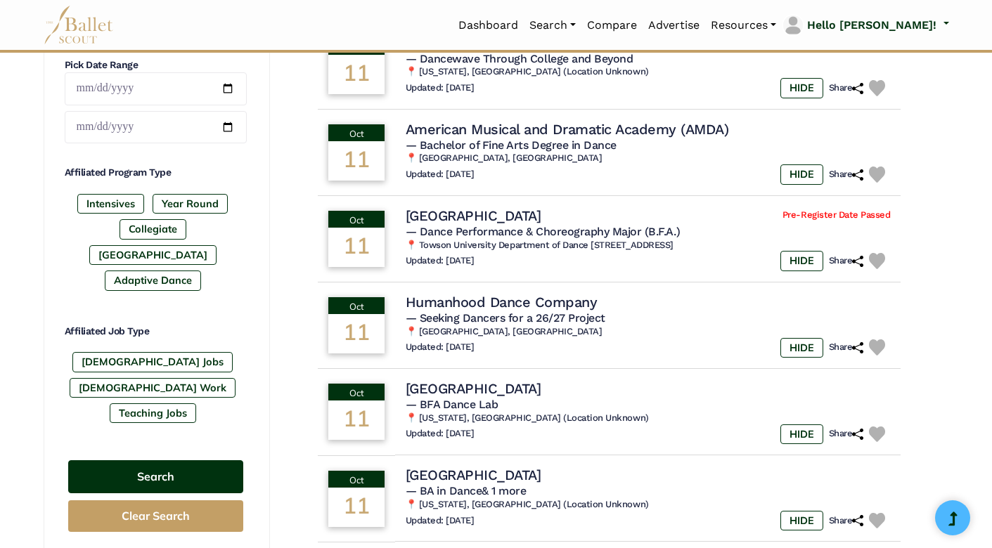
click at [142, 461] on button "Search" at bounding box center [155, 477] width 175 height 33
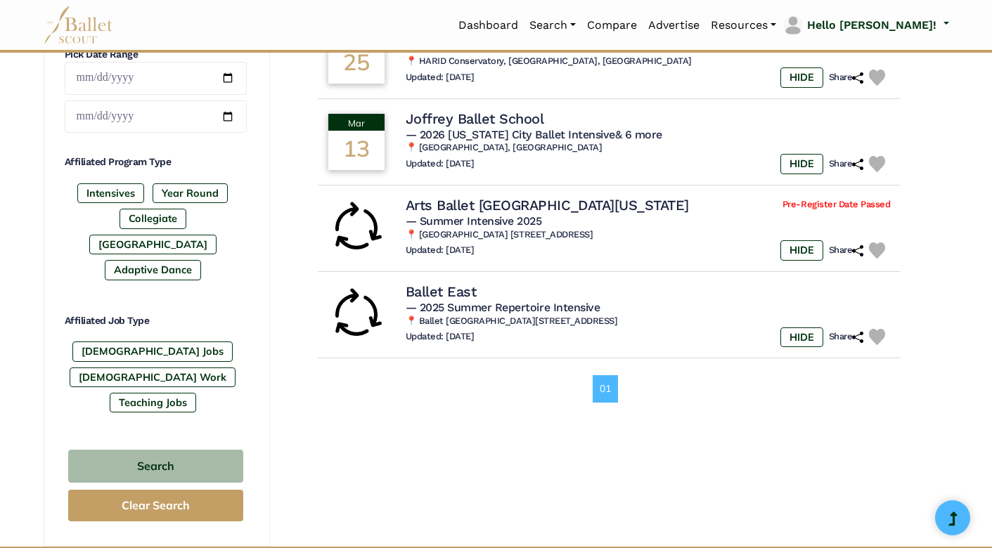
scroll to position [625, 0]
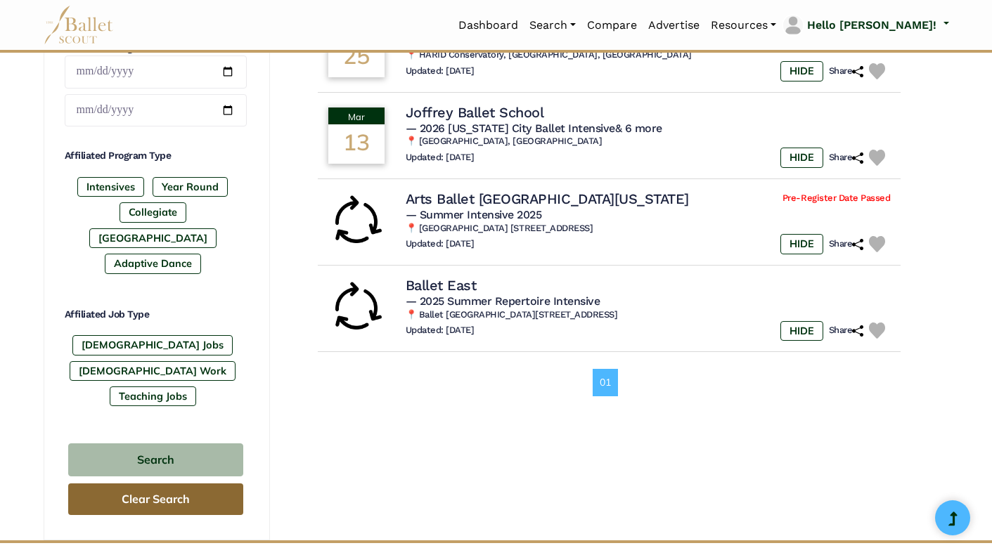
click at [134, 484] on button "Clear Search" at bounding box center [155, 500] width 175 height 32
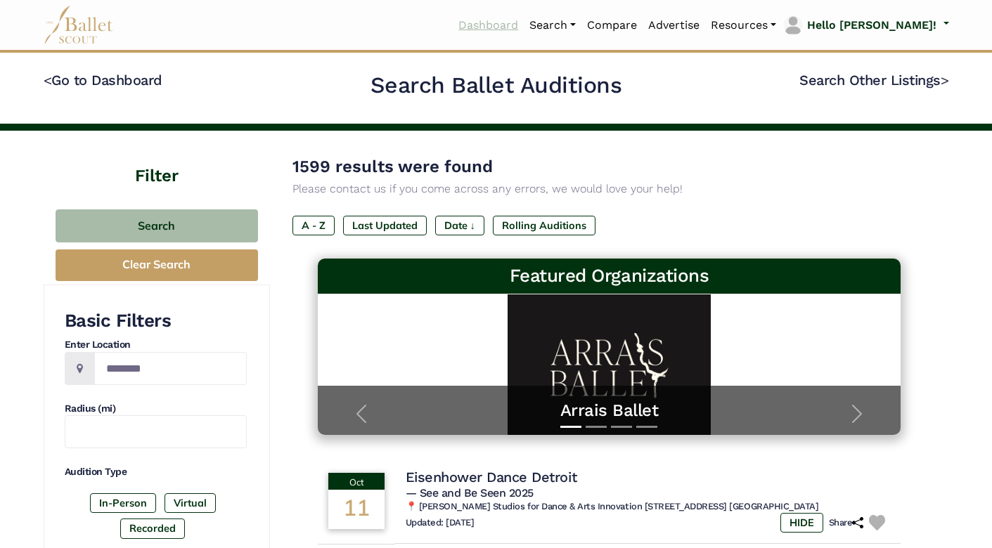
click at [520, 25] on link "Dashboard" at bounding box center [488, 26] width 71 height 30
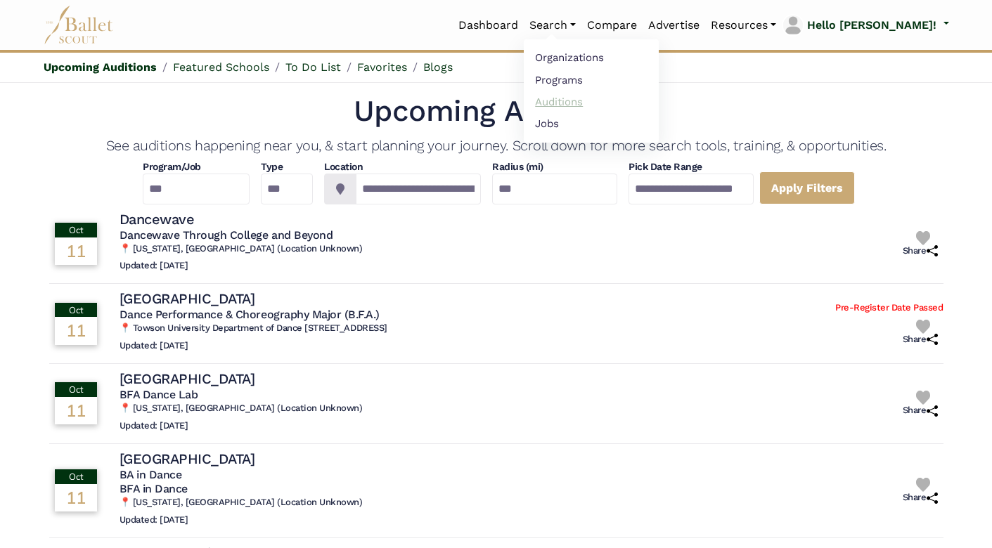
click at [609, 105] on link "Auditions" at bounding box center [591, 102] width 135 height 22
click at [605, 101] on link "Auditions" at bounding box center [591, 102] width 135 height 22
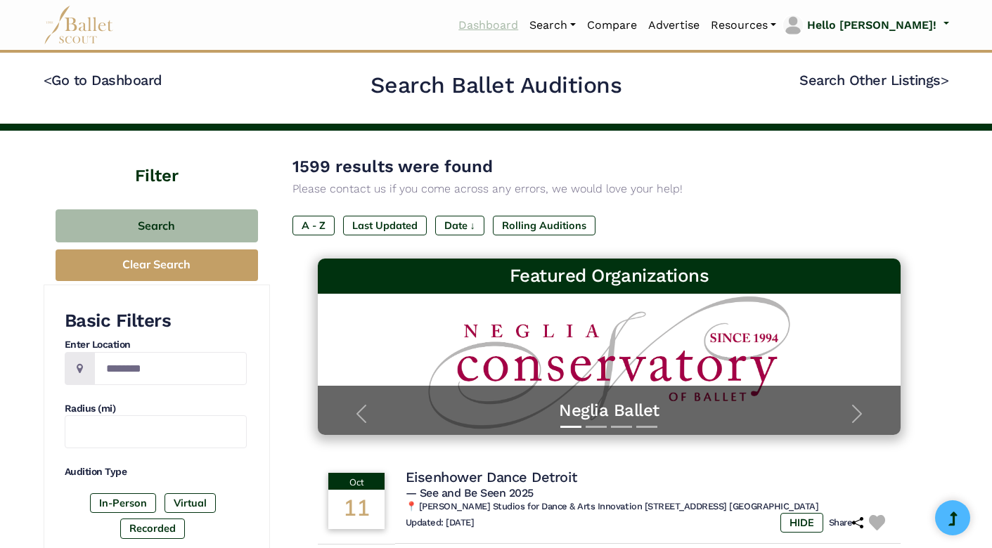
click at [524, 22] on link "Dashboard" at bounding box center [488, 26] width 71 height 30
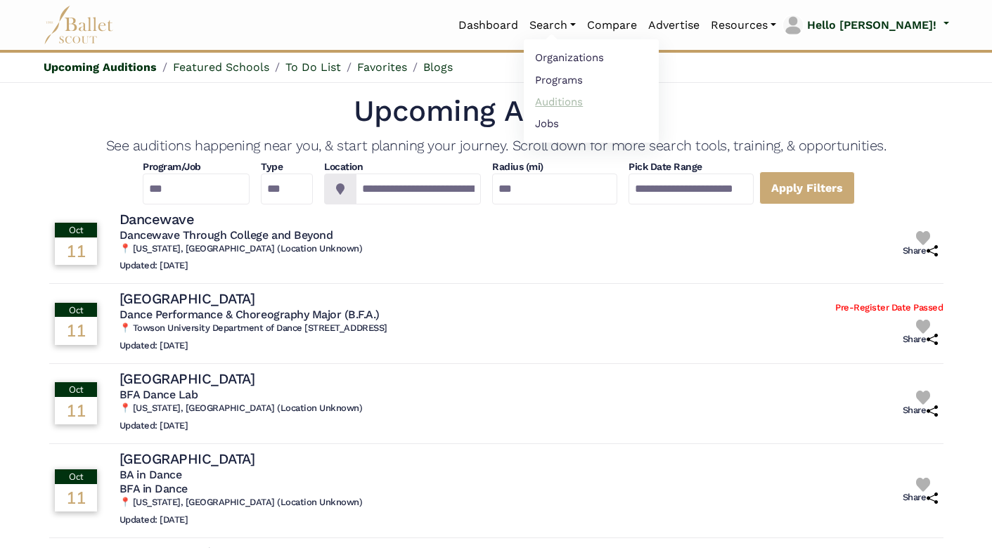
click at [597, 103] on link "Auditions" at bounding box center [591, 102] width 135 height 22
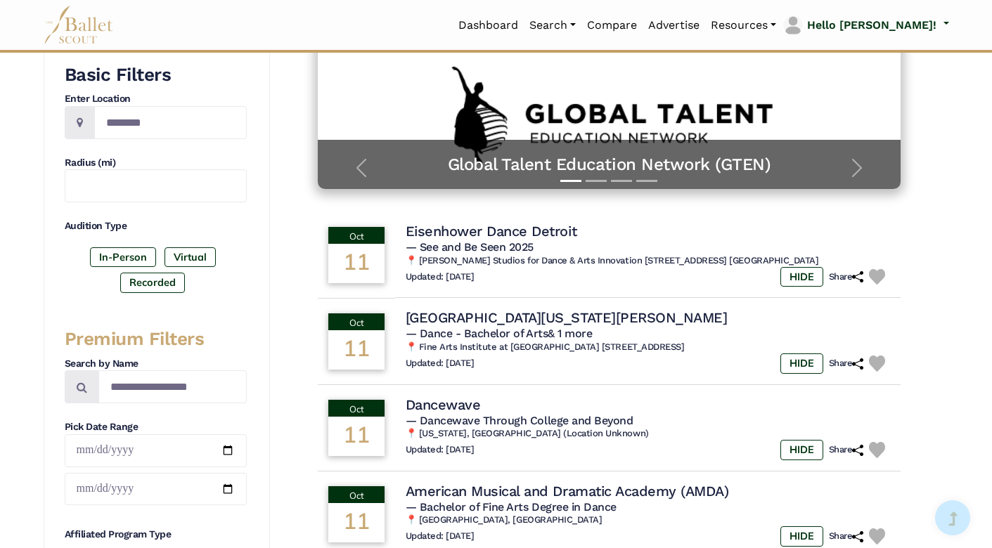
scroll to position [162, 0]
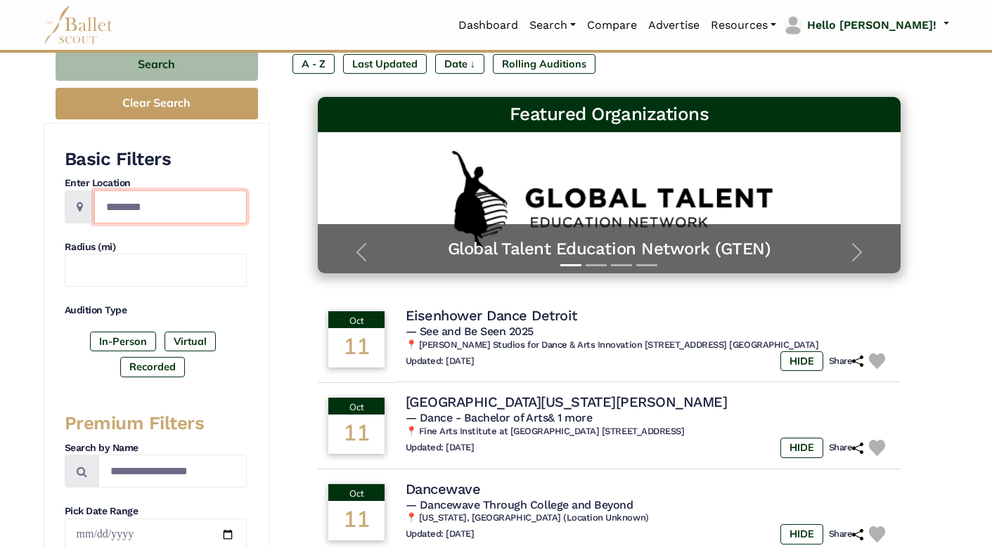
click at [164, 200] on input "Location" at bounding box center [170, 207] width 153 height 33
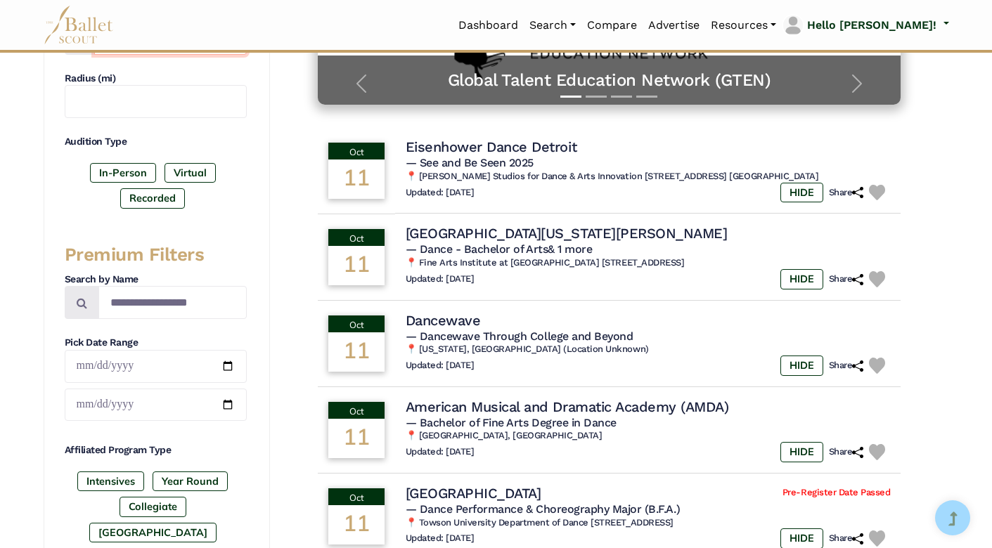
scroll to position [335, 0]
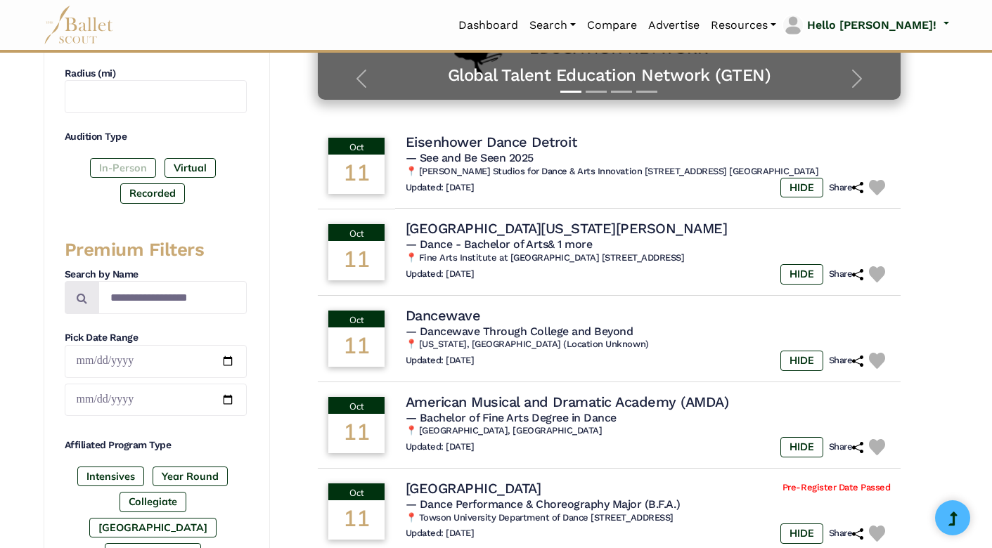
type input "*****"
click at [121, 162] on label "In-Person" at bounding box center [123, 168] width 66 height 20
click at [154, 190] on label "Recorded" at bounding box center [152, 193] width 65 height 20
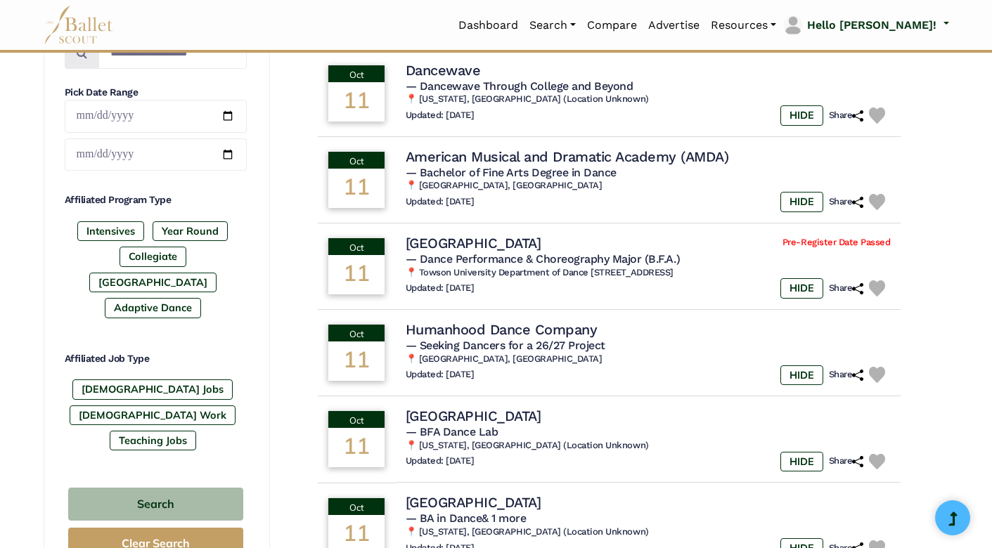
scroll to position [609, 0]
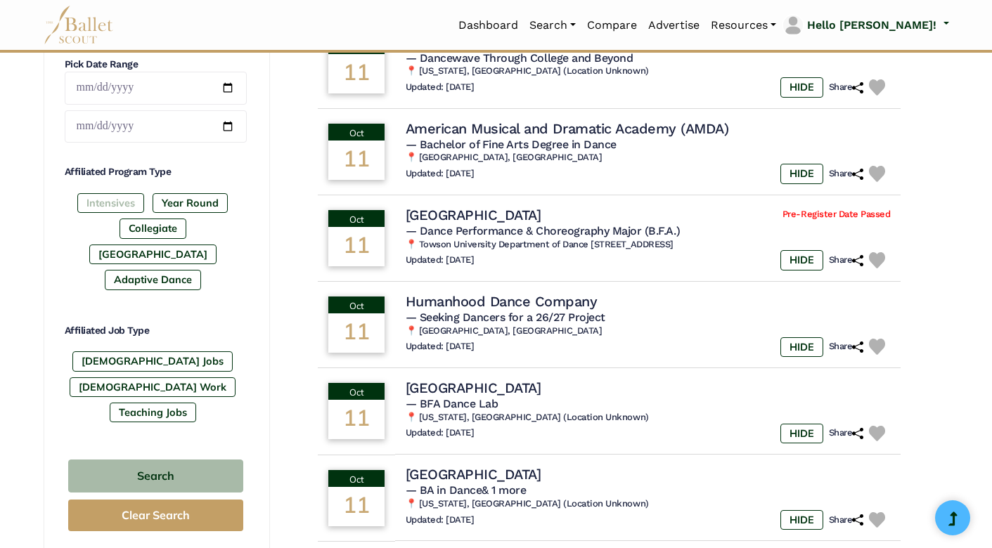
click at [101, 203] on label "Intensives" at bounding box center [110, 203] width 67 height 20
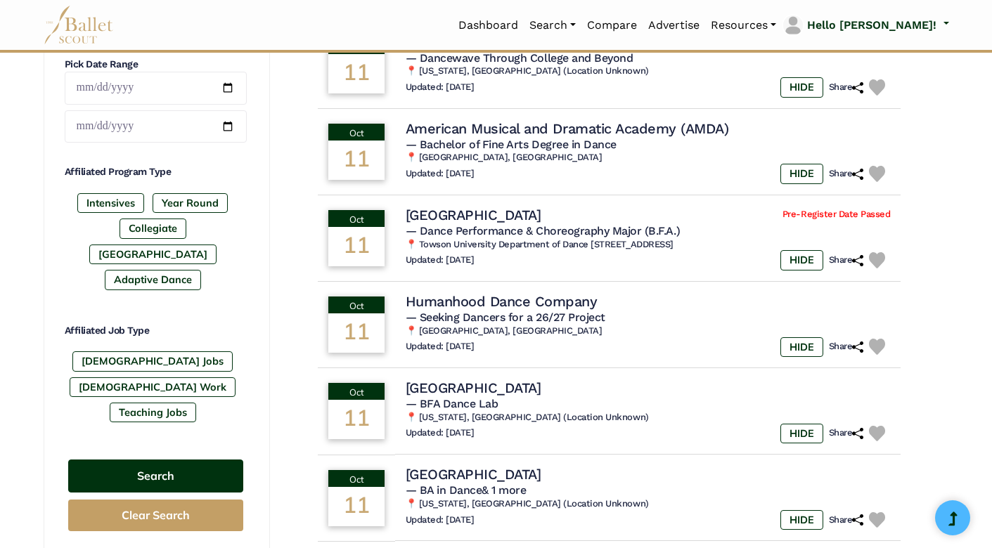
click at [164, 460] on button "Search" at bounding box center [155, 476] width 175 height 33
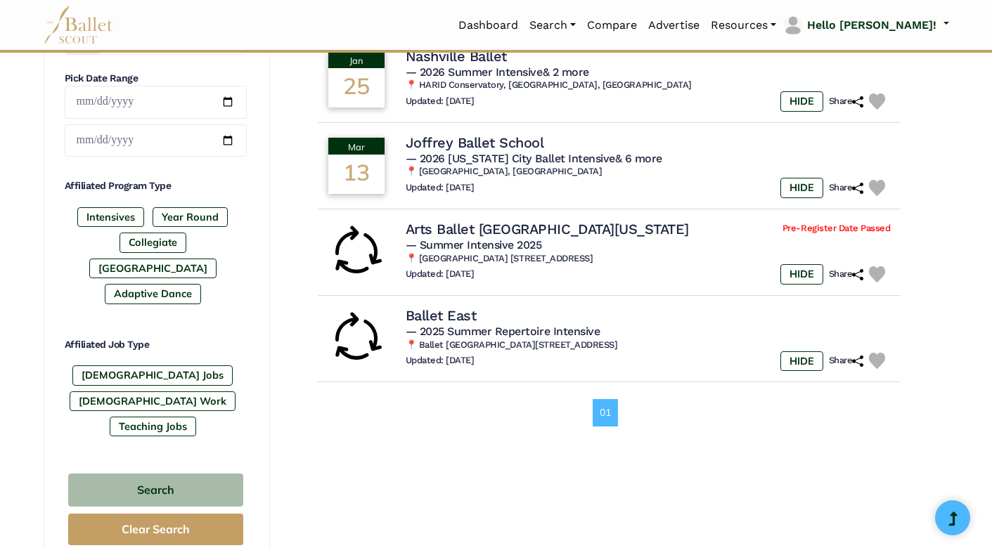
scroll to position [639, 0]
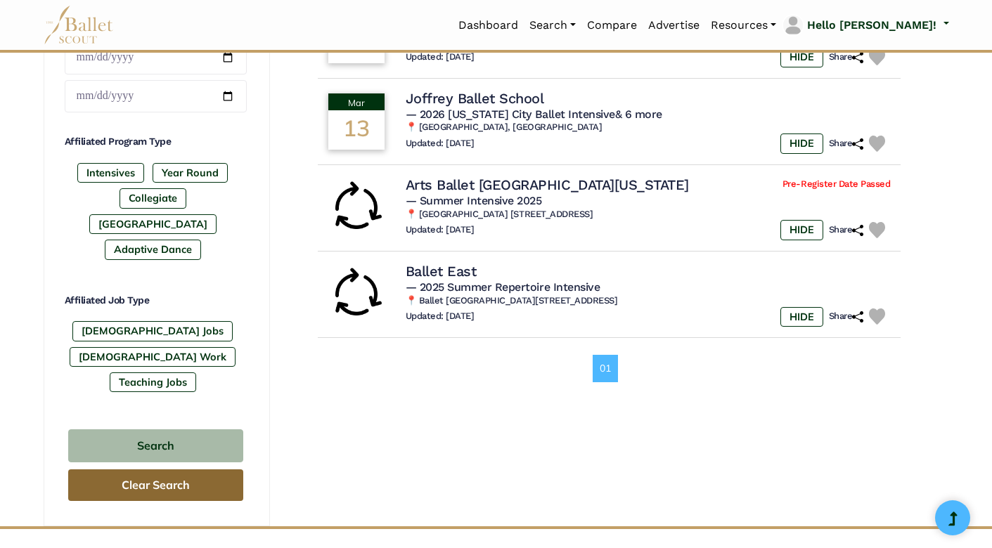
click at [160, 470] on button "Clear Search" at bounding box center [155, 486] width 175 height 32
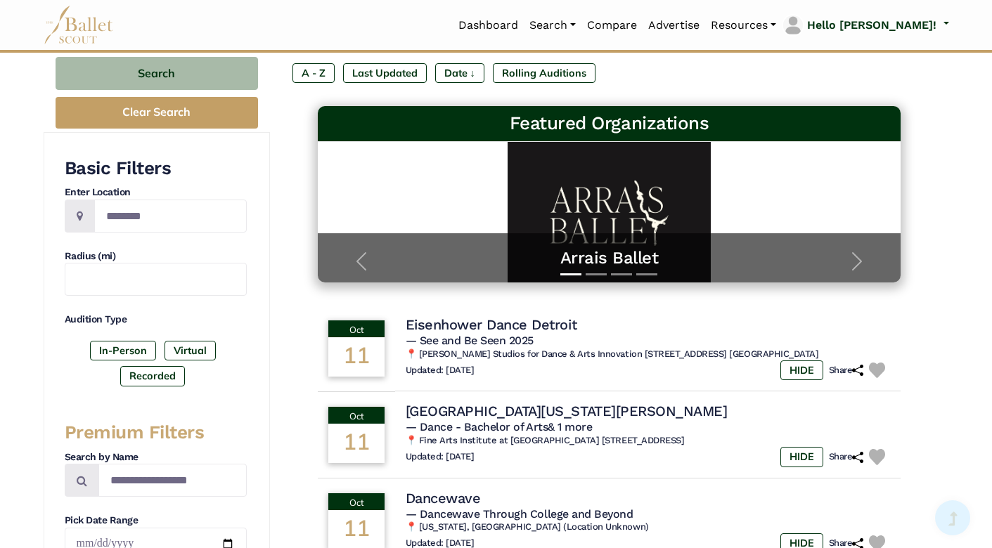
scroll to position [157, 0]
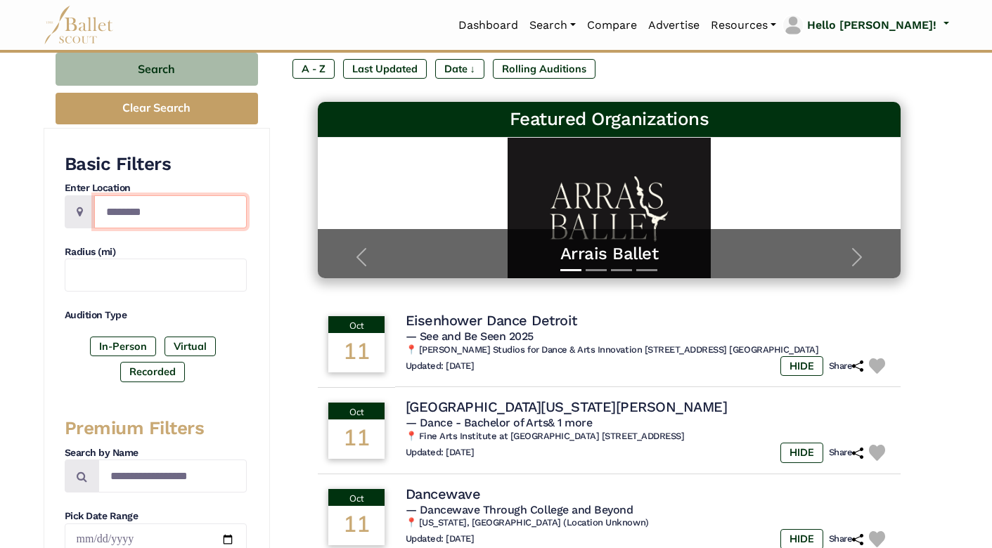
click at [136, 209] on input "Location" at bounding box center [170, 211] width 153 height 33
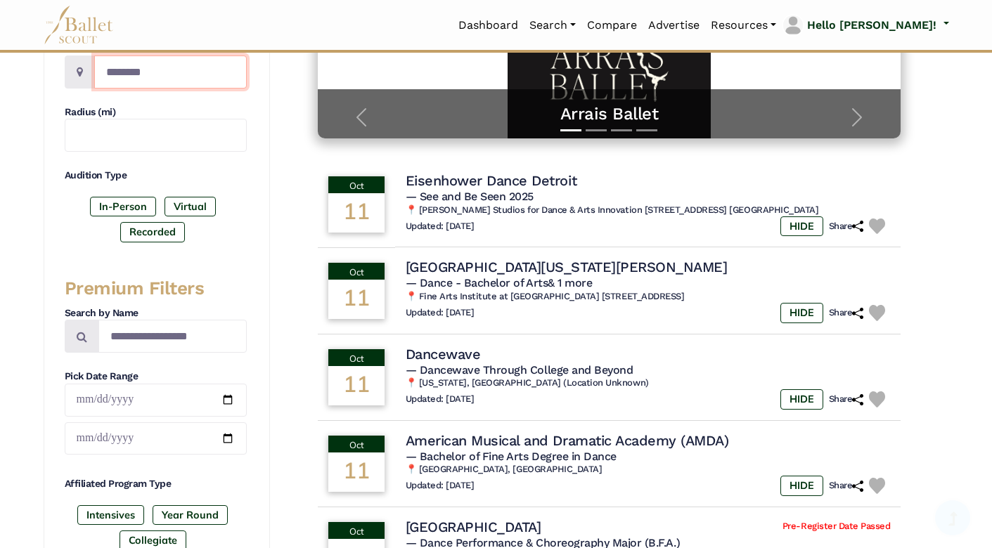
scroll to position [299, 0]
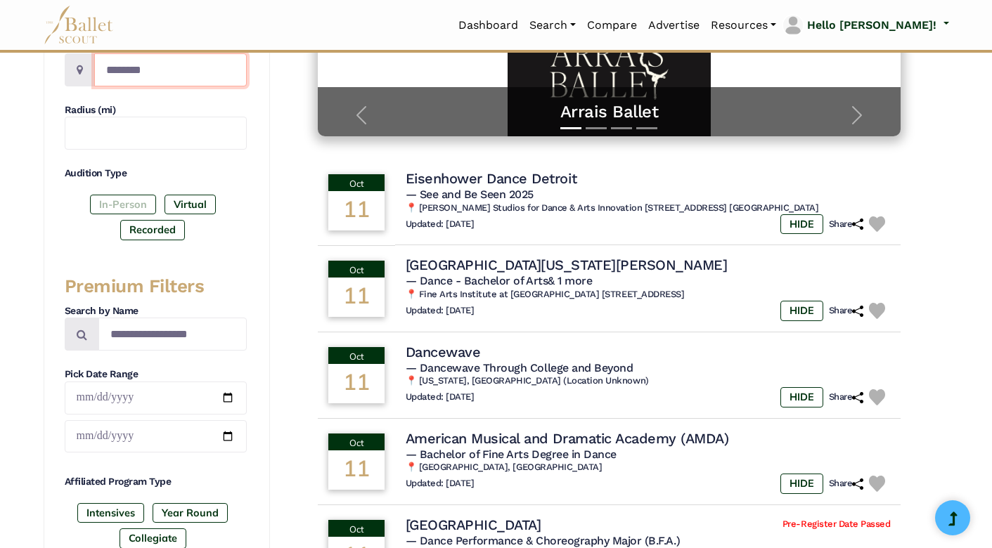
type input "********"
click at [110, 199] on label "In-Person" at bounding box center [123, 205] width 66 height 20
click at [143, 225] on label "Recorded" at bounding box center [152, 230] width 65 height 20
click at [196, 200] on label "Virtual" at bounding box center [190, 205] width 51 height 20
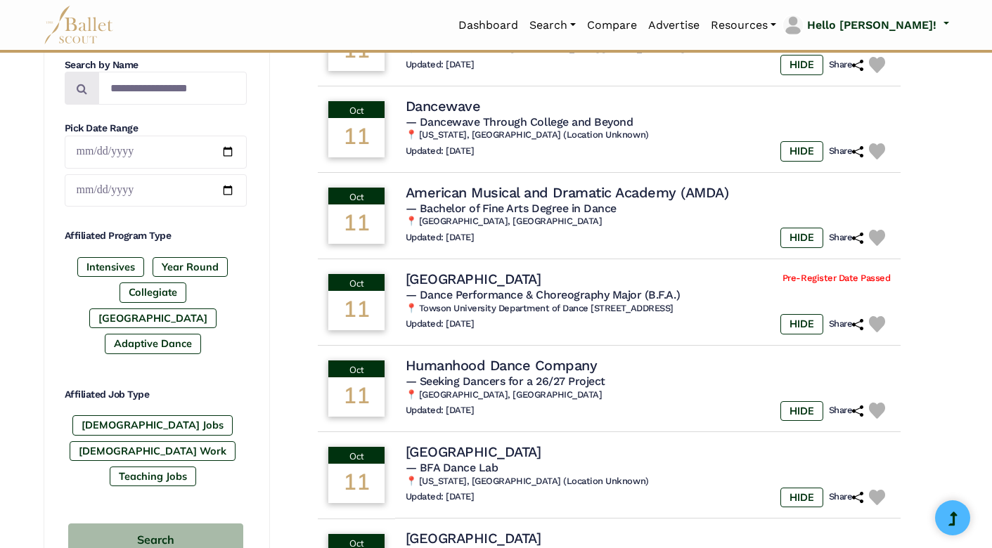
scroll to position [552, 0]
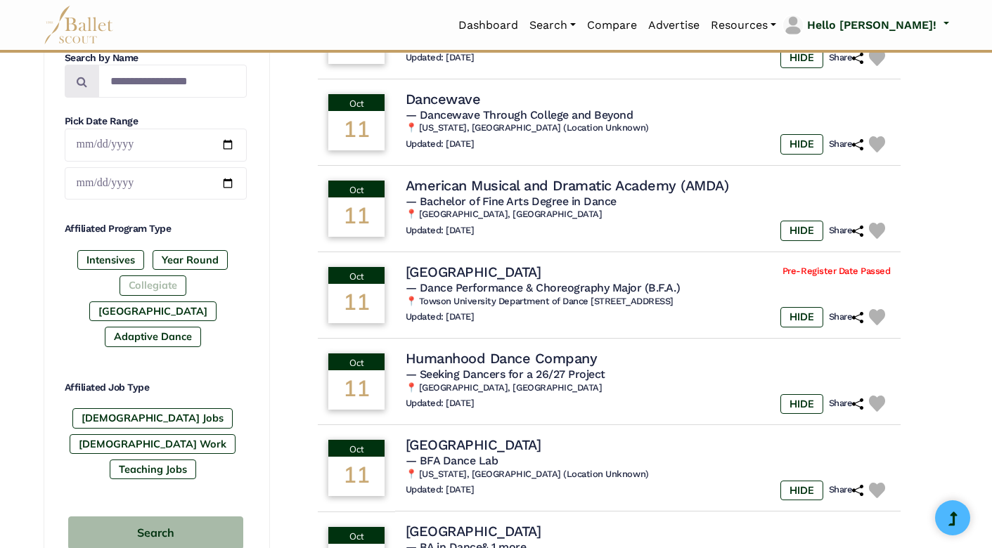
click at [120, 291] on label "Collegiate" at bounding box center [153, 286] width 67 height 20
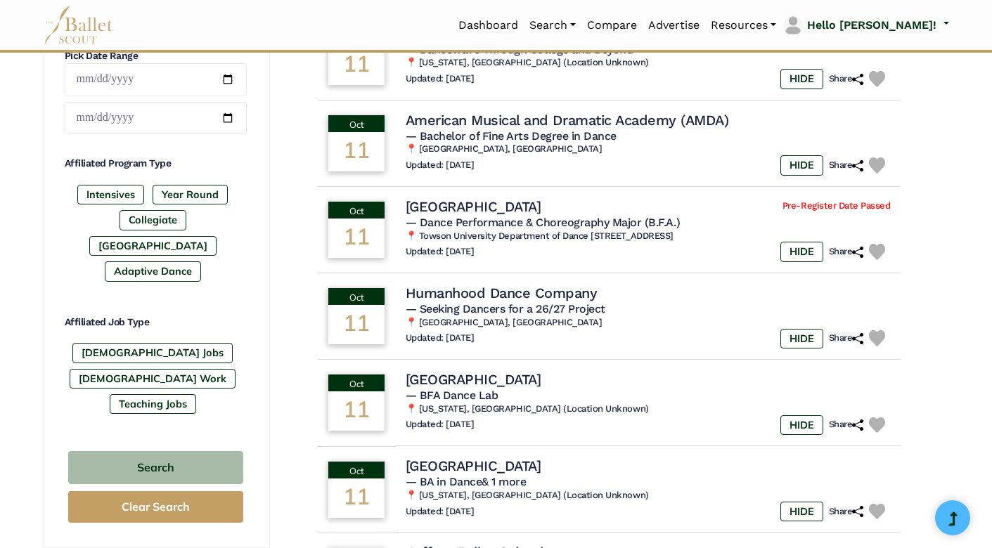
scroll to position [643, 0]
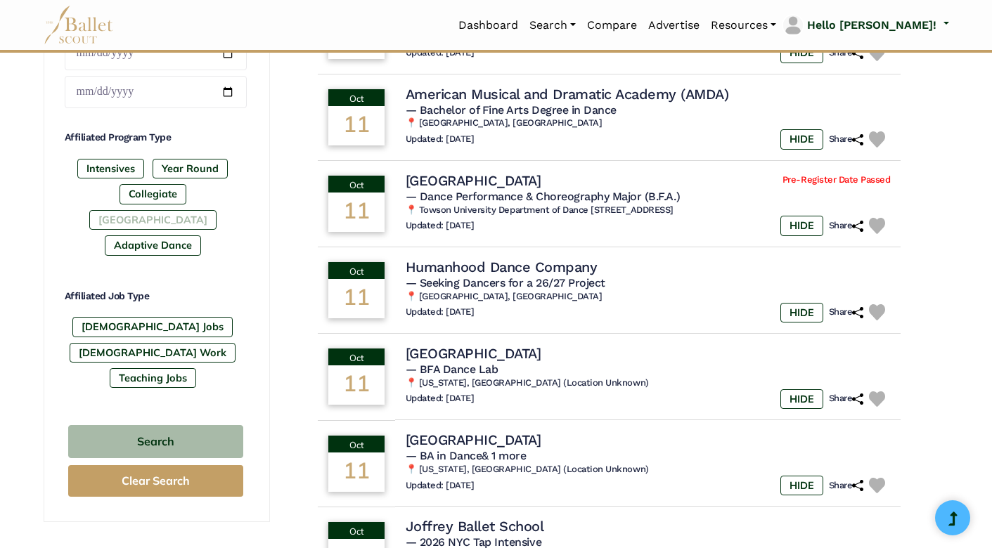
click at [198, 210] on label "[GEOGRAPHIC_DATA]" at bounding box center [152, 220] width 127 height 20
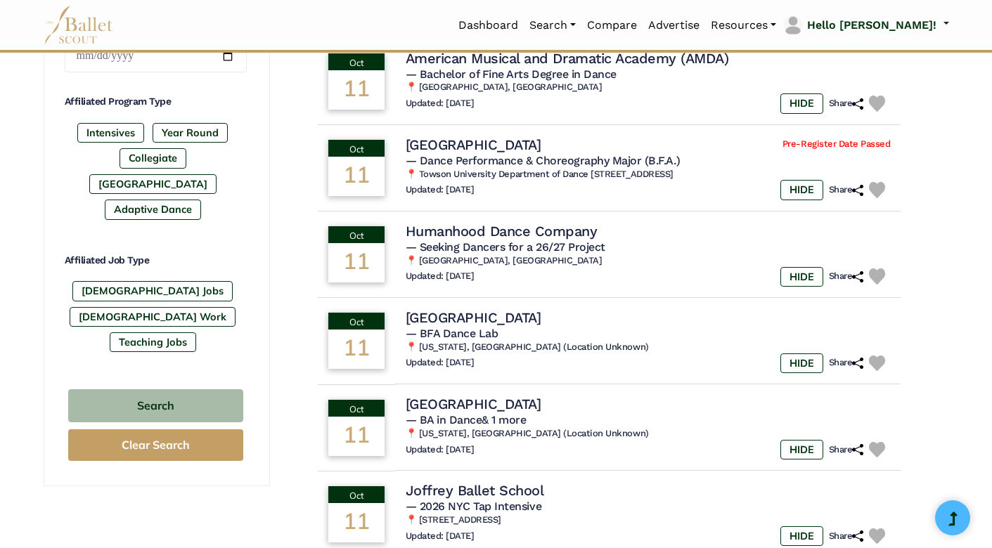
scroll to position [722, 0]
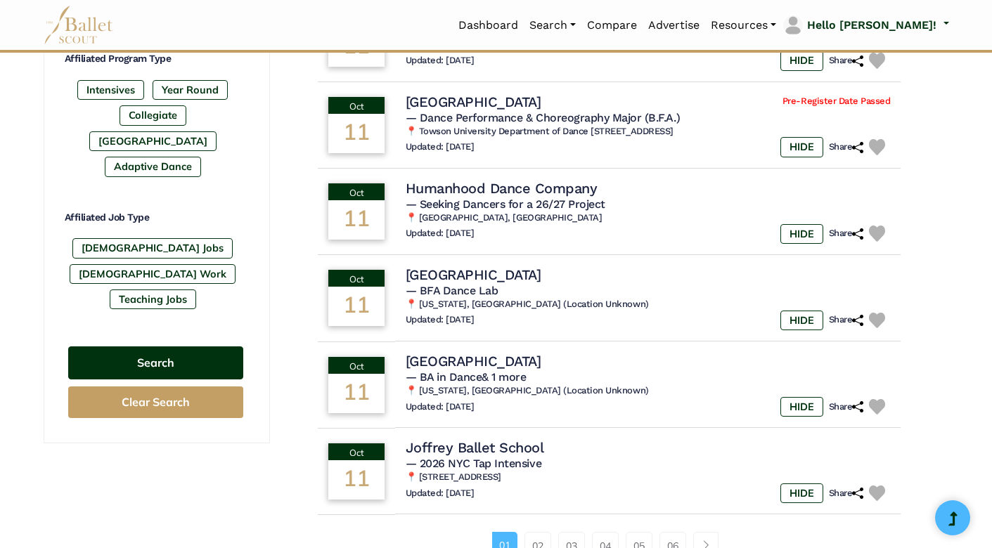
click at [142, 347] on button "Search" at bounding box center [155, 363] width 175 height 33
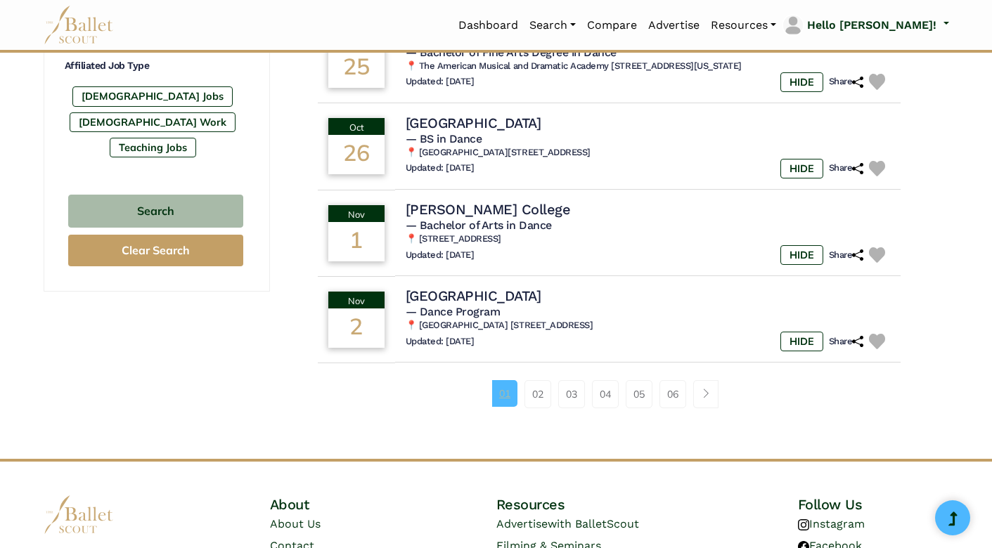
scroll to position [889, 0]
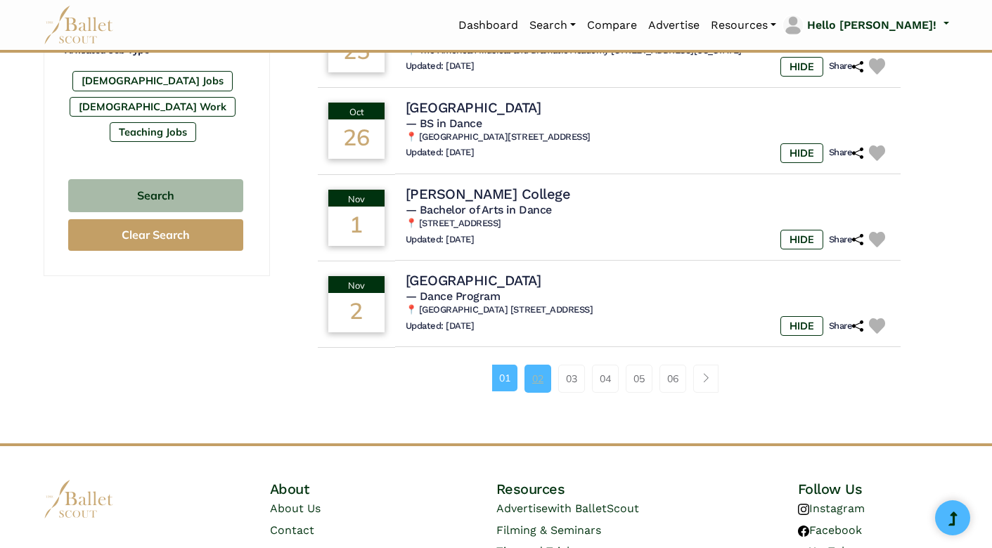
click at [533, 366] on link "02" at bounding box center [537, 379] width 27 height 28
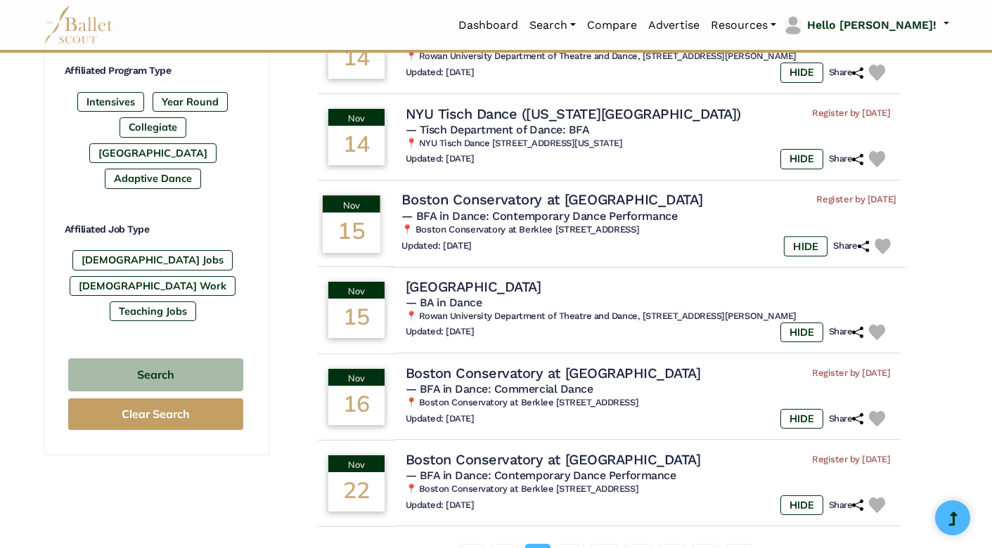
scroll to position [718, 0]
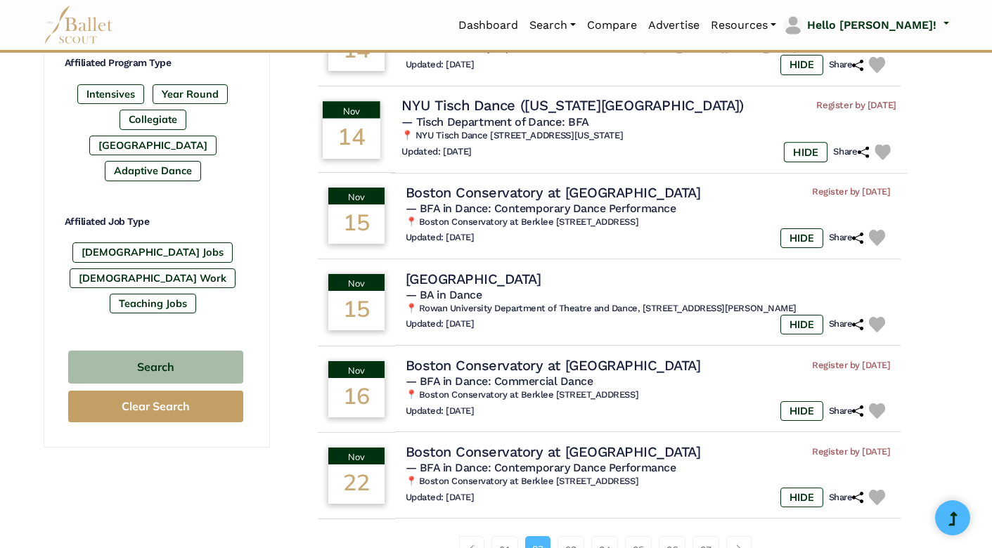
click at [882, 144] on img at bounding box center [883, 152] width 16 height 16
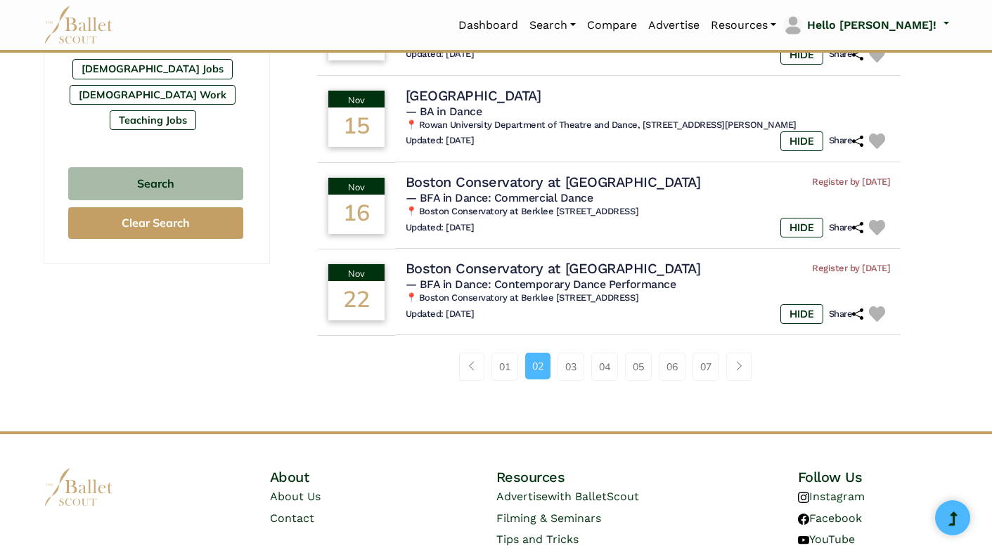
scroll to position [906, 0]
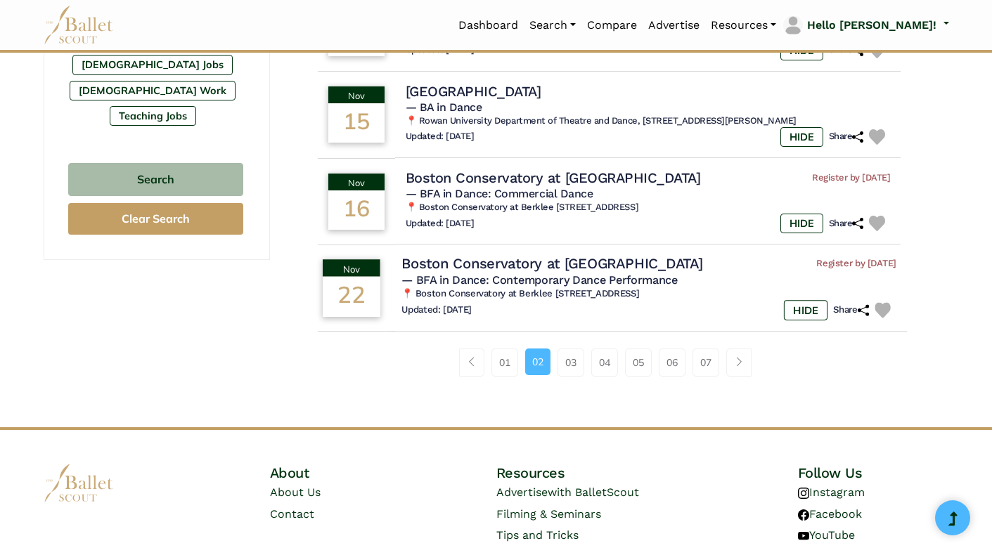
click at [881, 302] on img at bounding box center [883, 310] width 16 height 16
click at [572, 352] on link "03" at bounding box center [571, 363] width 27 height 28
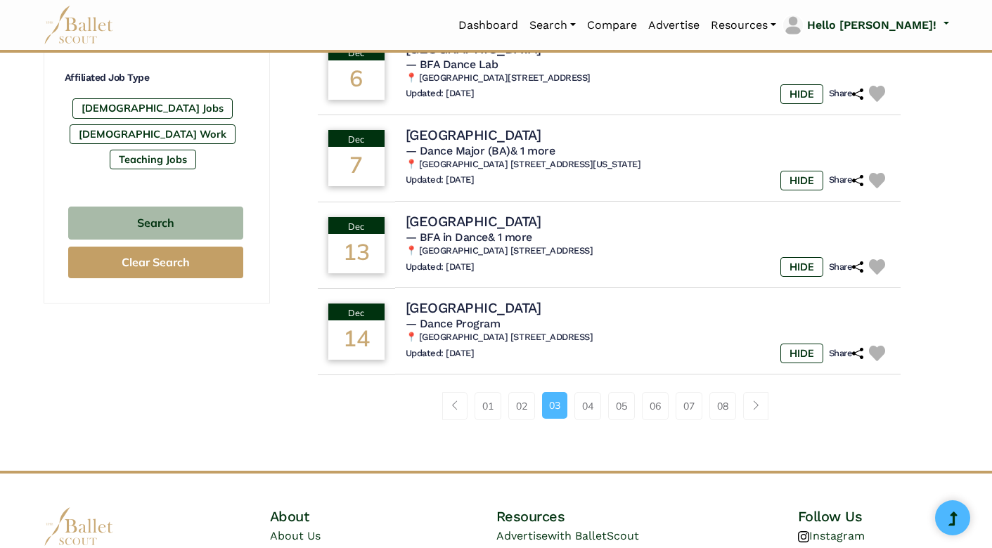
scroll to position [873, 0]
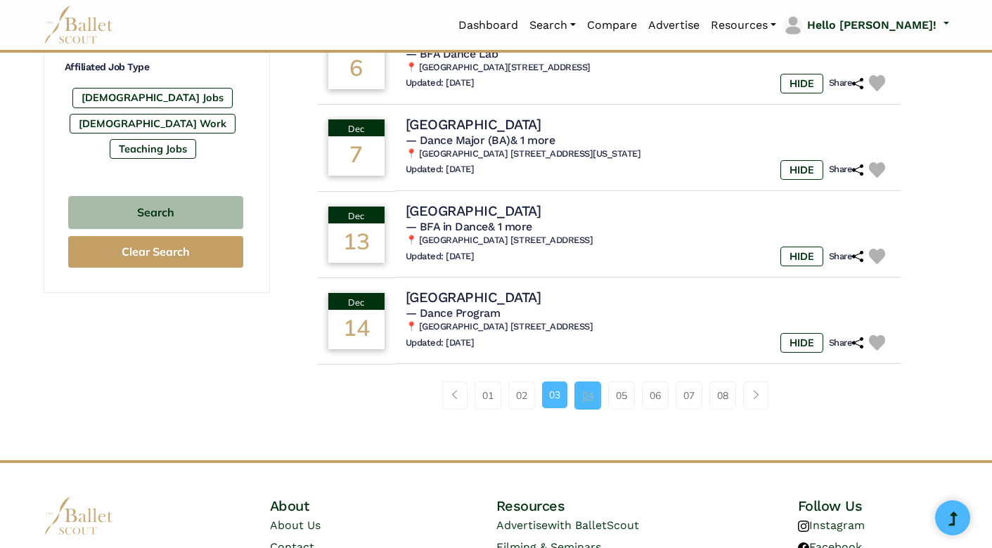
click at [586, 388] on link "04" at bounding box center [587, 396] width 27 height 28
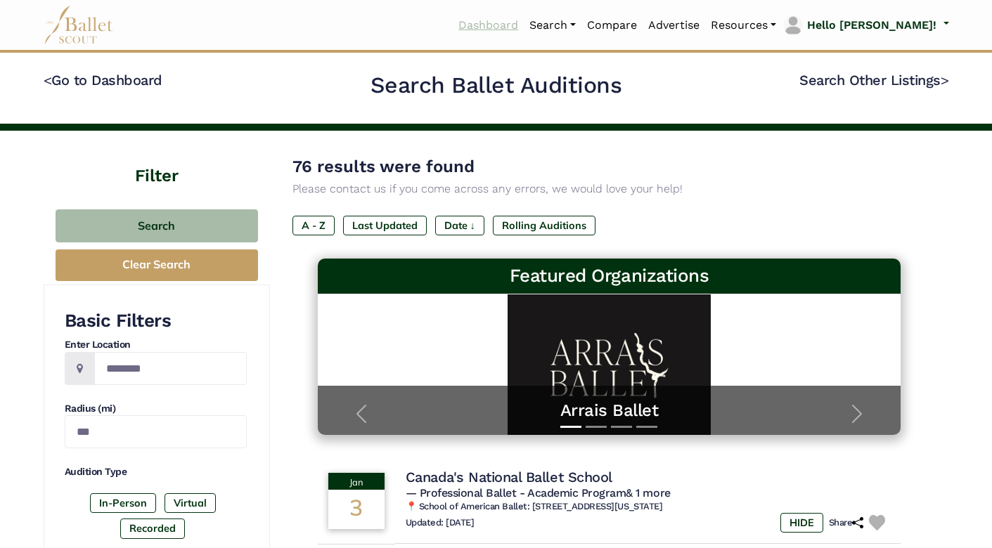
click at [524, 18] on link "Dashboard" at bounding box center [488, 26] width 71 height 30
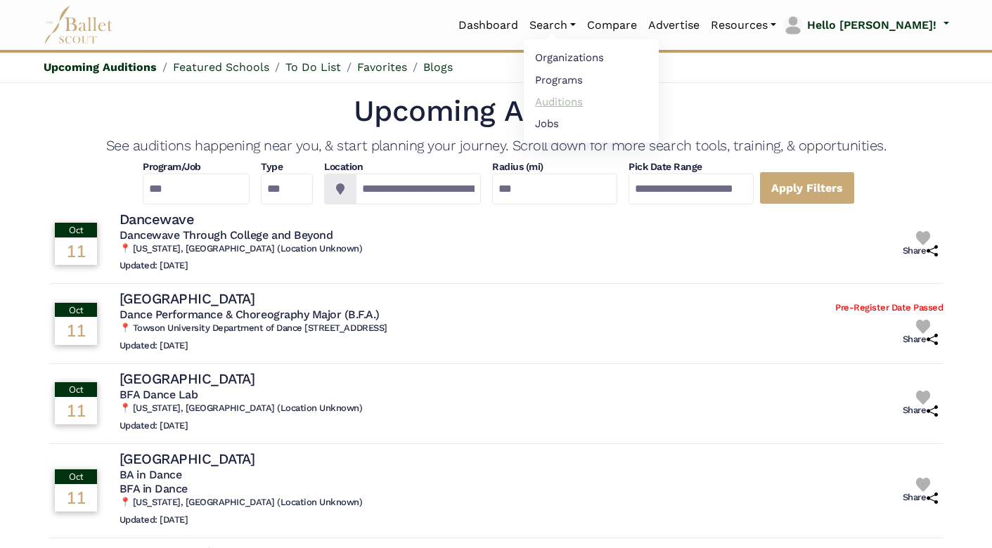
click at [602, 103] on link "Auditions" at bounding box center [591, 102] width 135 height 22
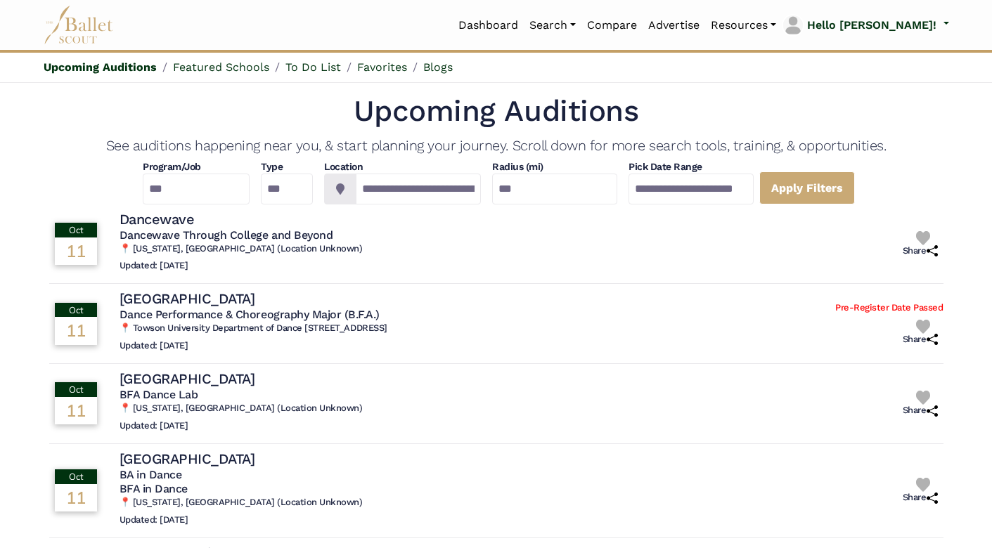
click at [98, 27] on img at bounding box center [79, 25] width 70 height 39
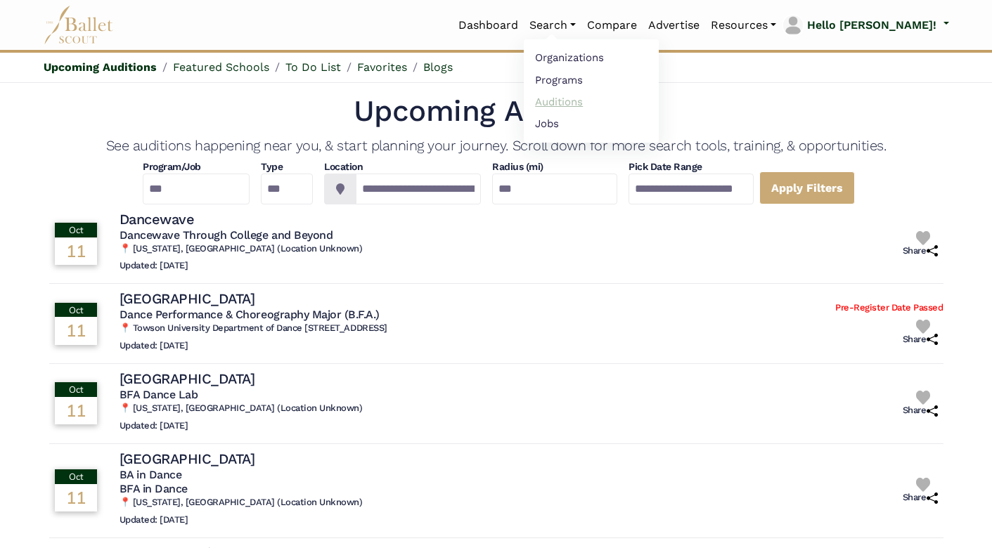
click at [610, 103] on link "Auditions" at bounding box center [591, 102] width 135 height 22
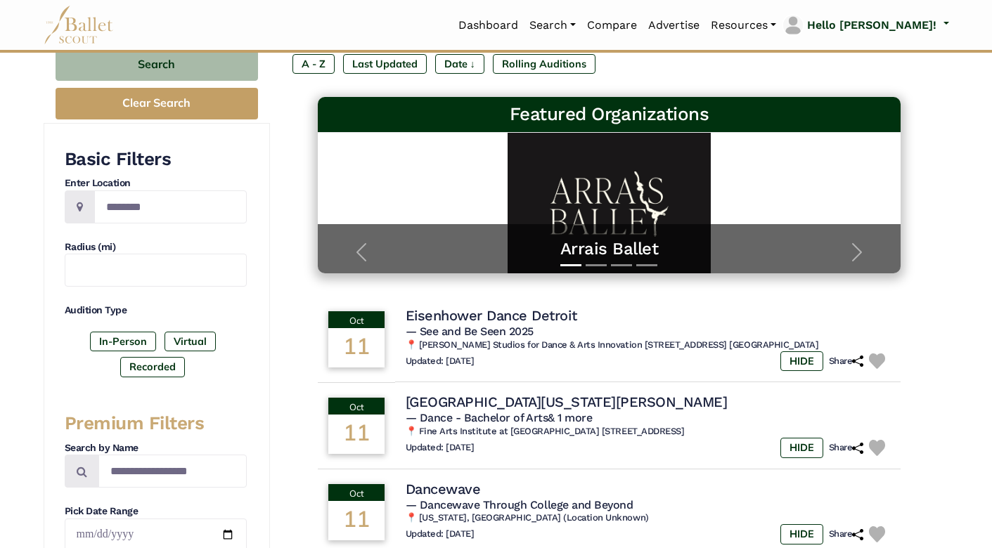
scroll to position [149, 0]
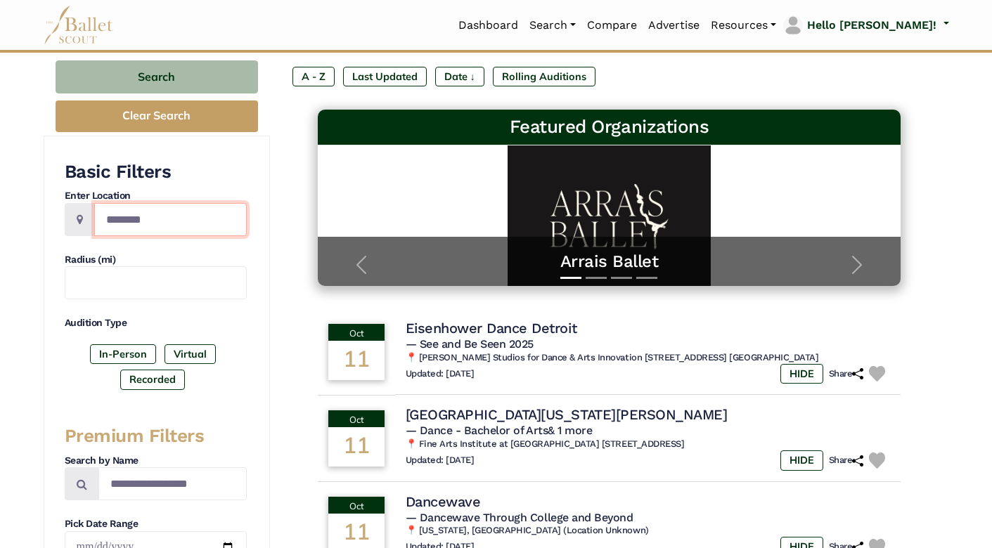
click at [162, 212] on input "Location" at bounding box center [170, 219] width 153 height 33
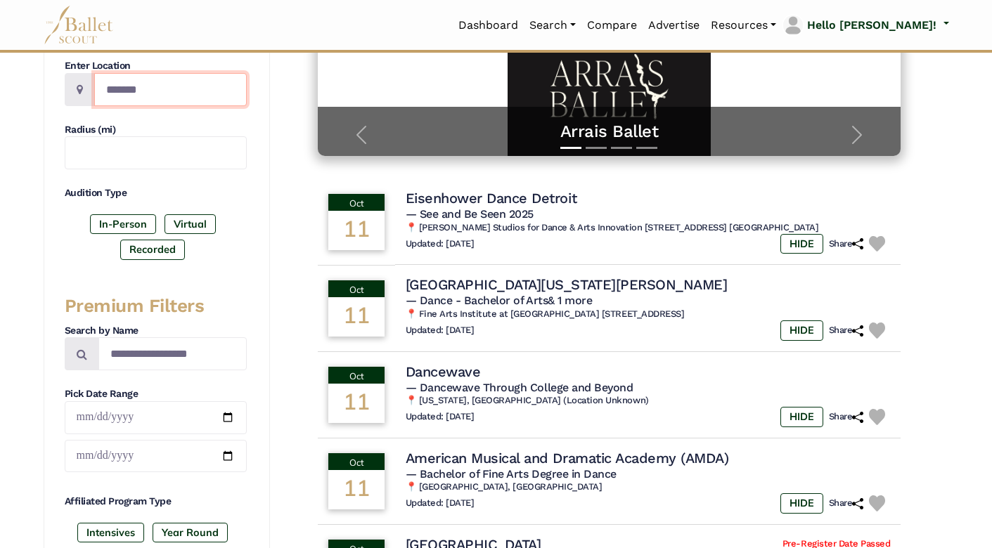
scroll to position [281, 0]
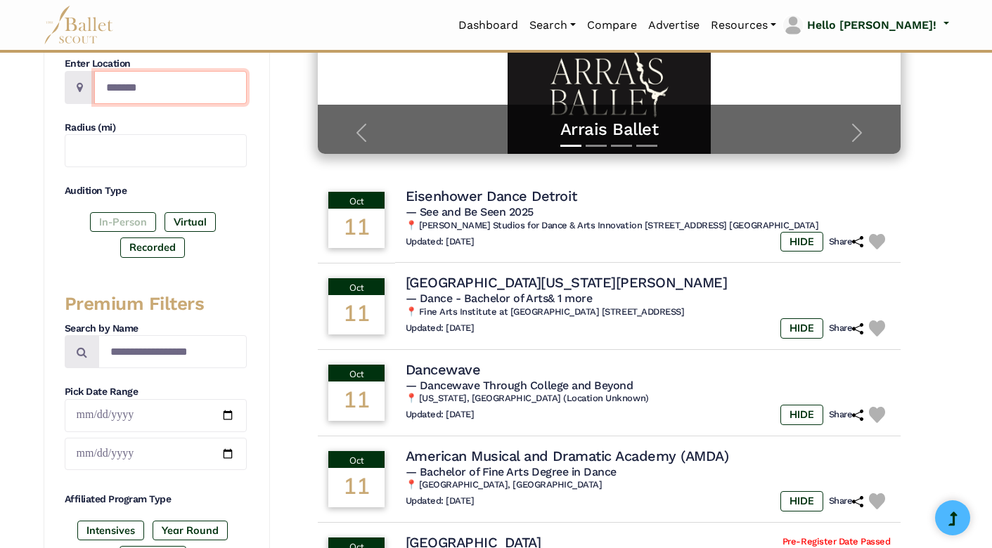
type input "*******"
click at [128, 220] on label "In-Person" at bounding box center [123, 222] width 66 height 20
click at [148, 244] on label "Recorded" at bounding box center [152, 248] width 65 height 20
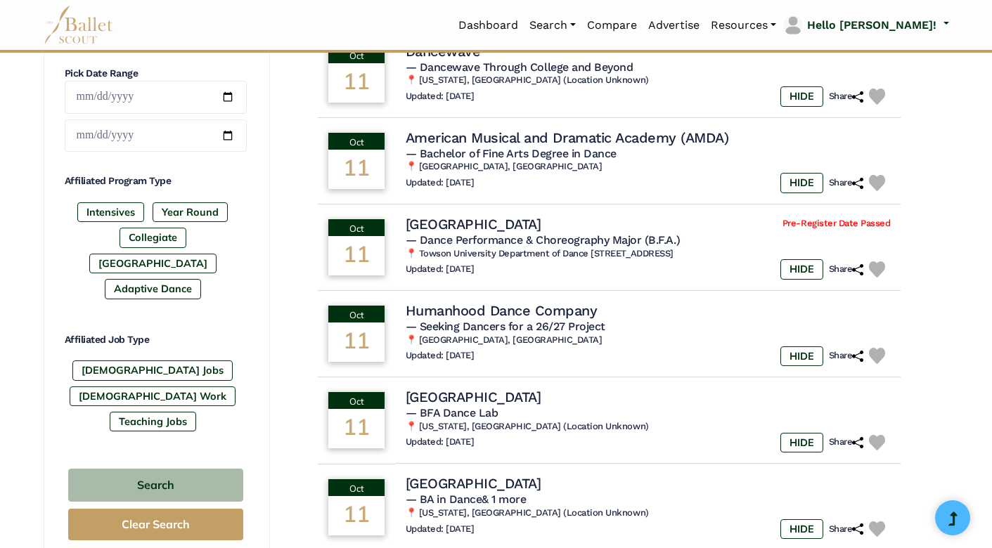
scroll to position [629, 0]
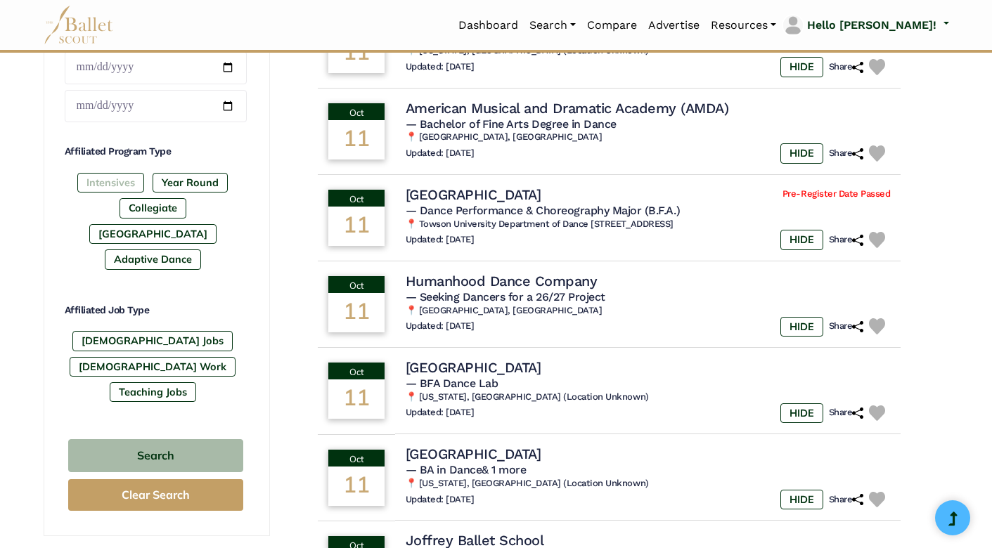
click at [105, 188] on label "Intensives" at bounding box center [110, 183] width 67 height 20
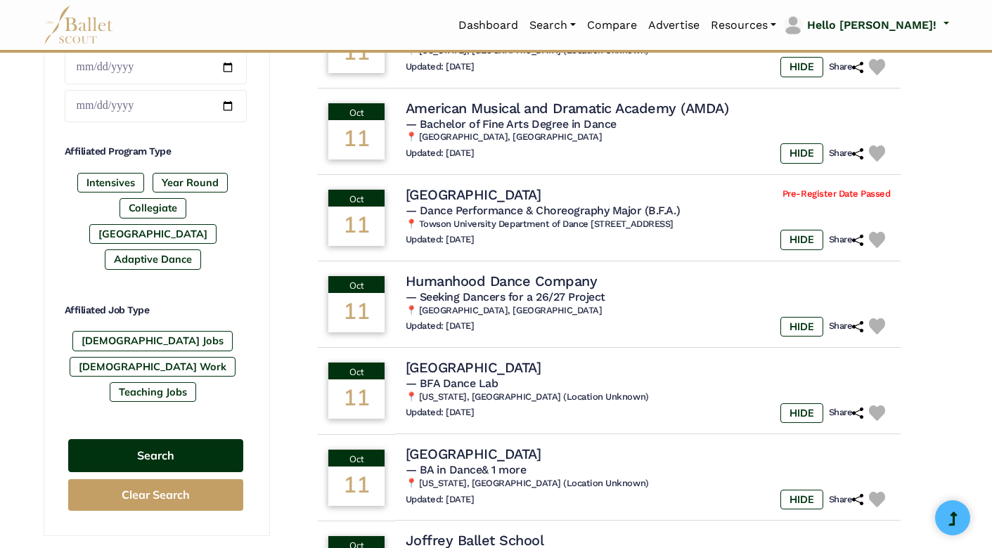
click at [155, 439] on button "Search" at bounding box center [155, 455] width 175 height 33
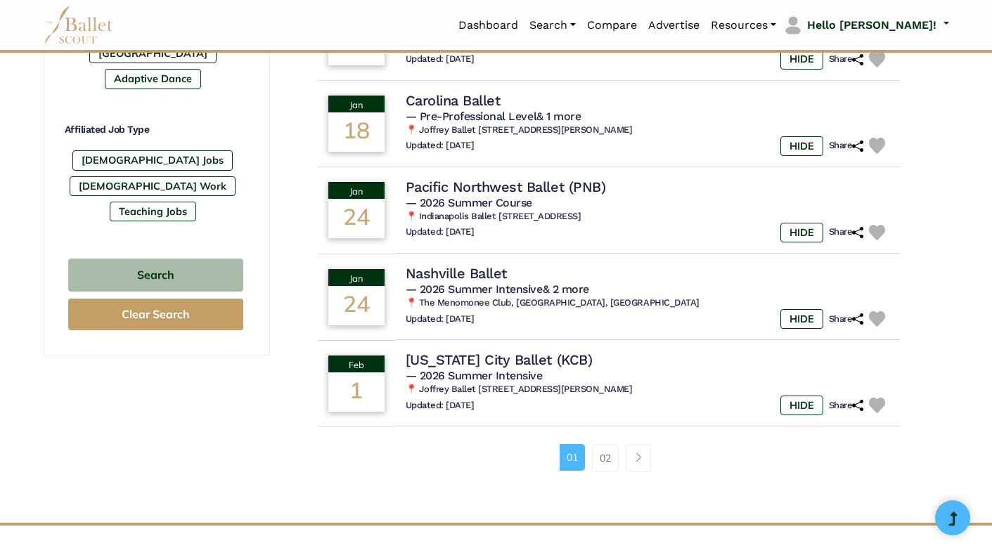
scroll to position [833, 0]
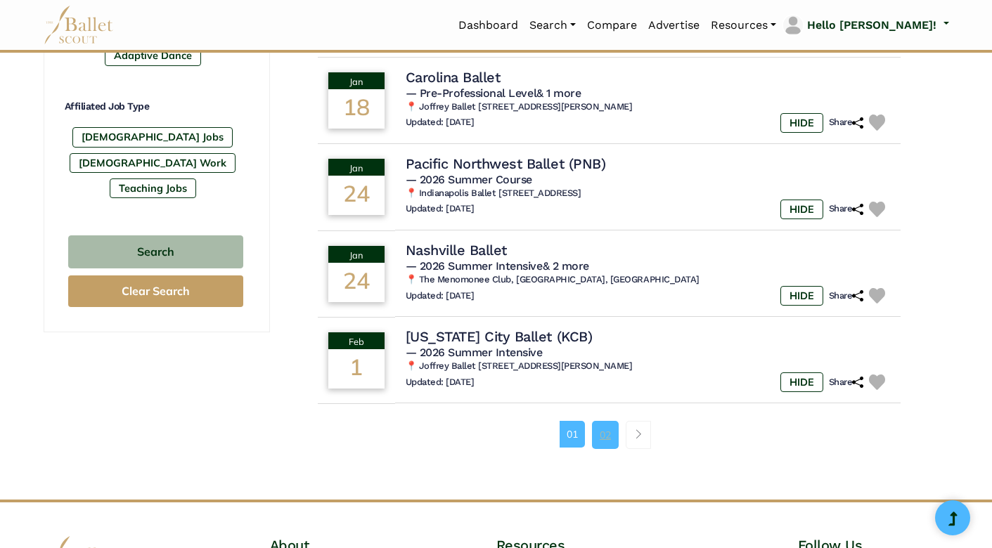
click at [607, 430] on link "02" at bounding box center [605, 435] width 27 height 28
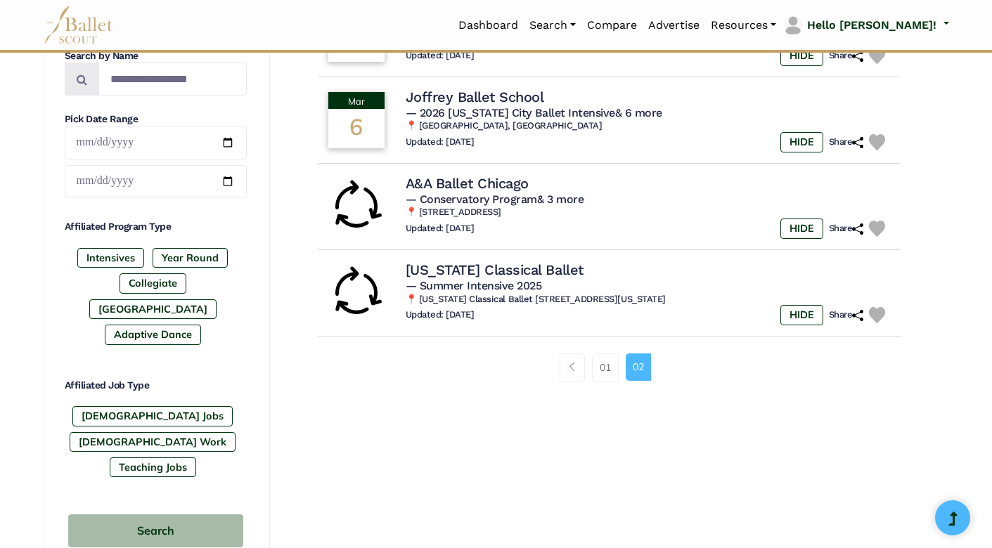
scroll to position [513, 0]
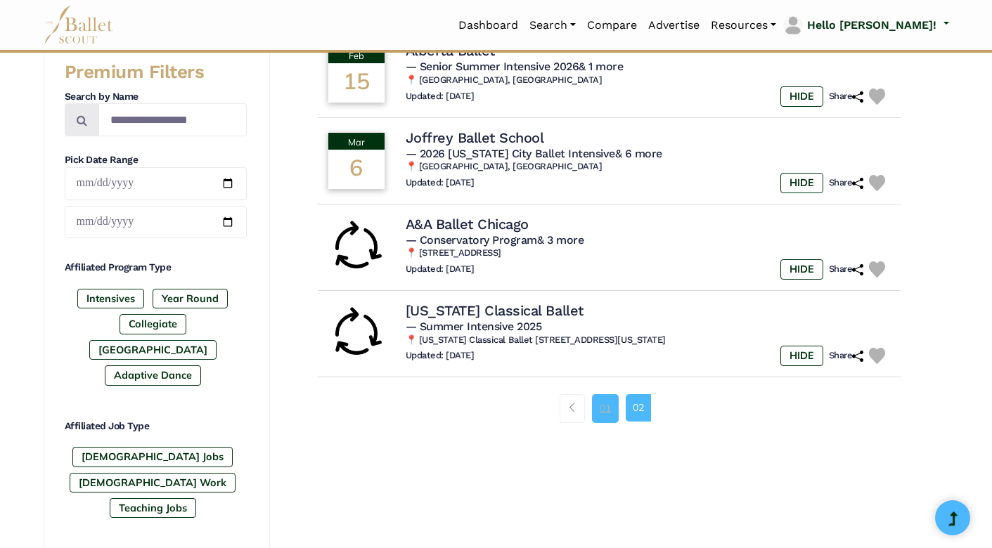
click at [605, 397] on link "01" at bounding box center [605, 408] width 27 height 28
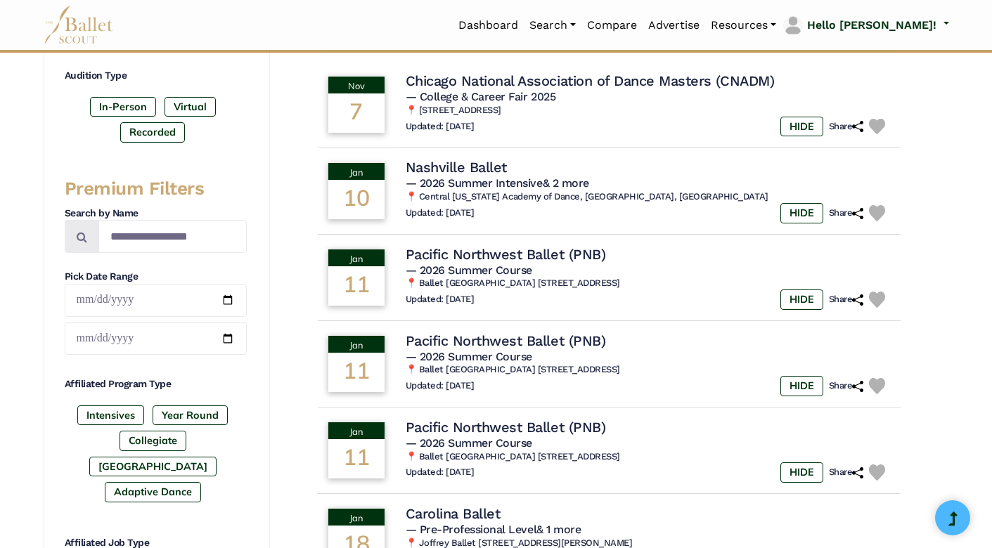
scroll to position [397, 0]
click at [882, 210] on img at bounding box center [883, 213] width 16 height 16
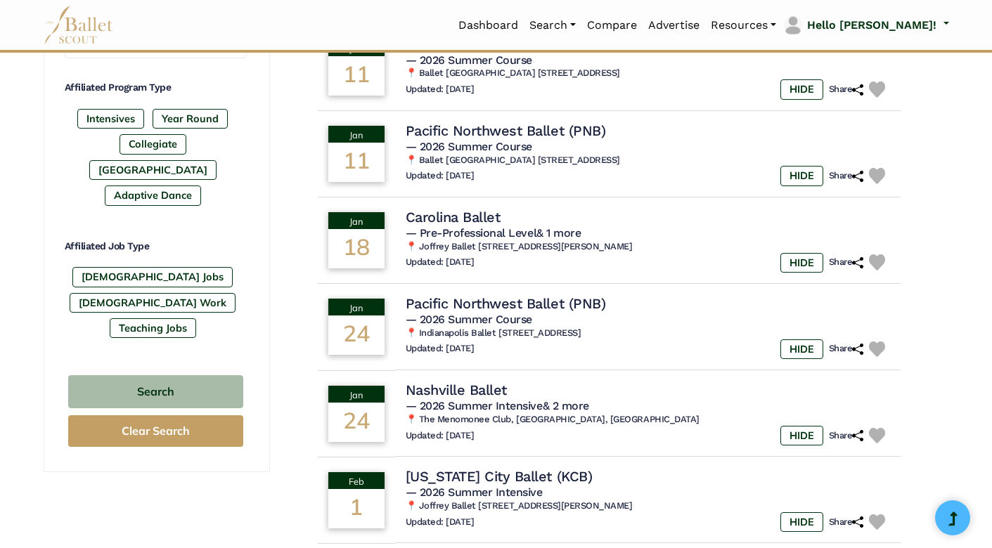
scroll to position [726, 0]
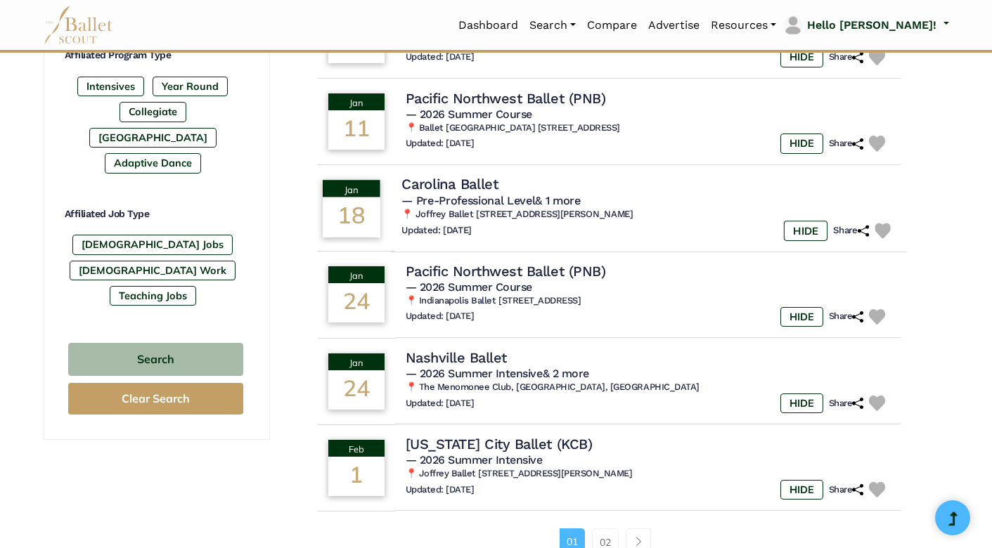
click at [882, 228] on img at bounding box center [883, 231] width 16 height 16
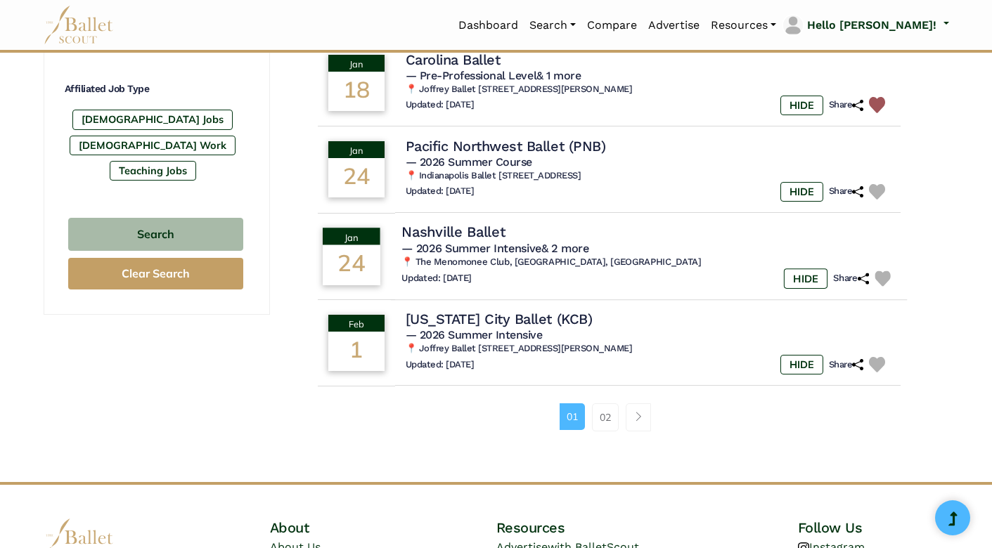
scroll to position [884, 0]
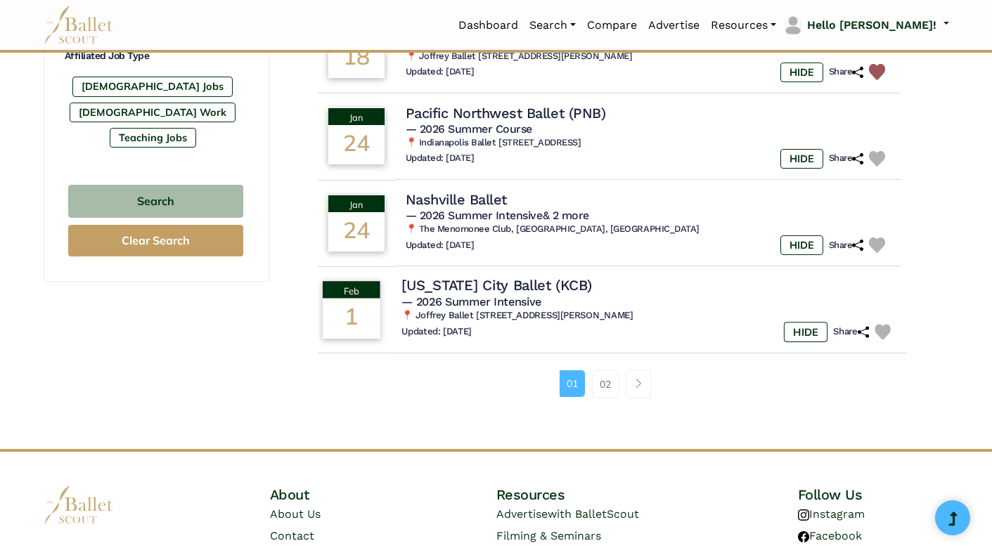
click at [877, 324] on img at bounding box center [883, 332] width 16 height 16
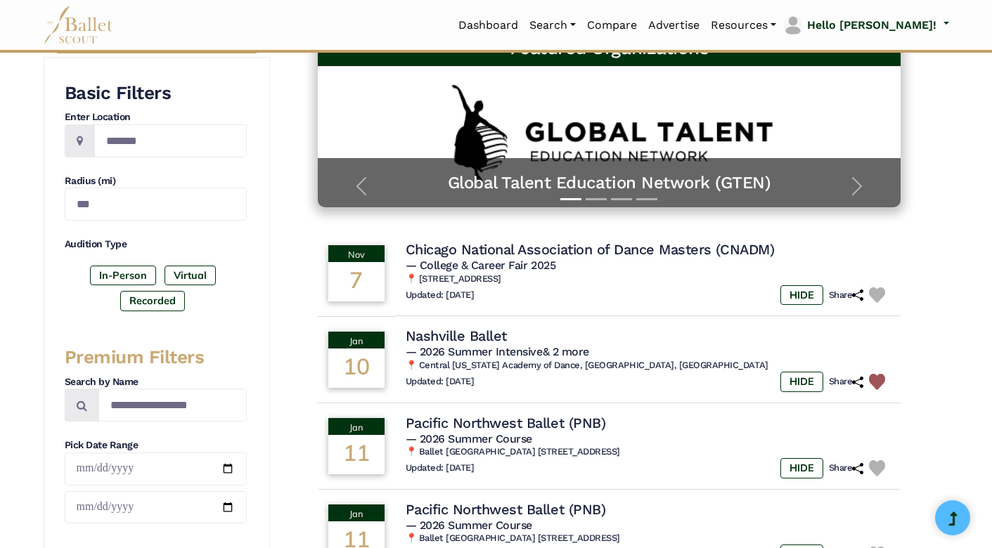
scroll to position [169, 0]
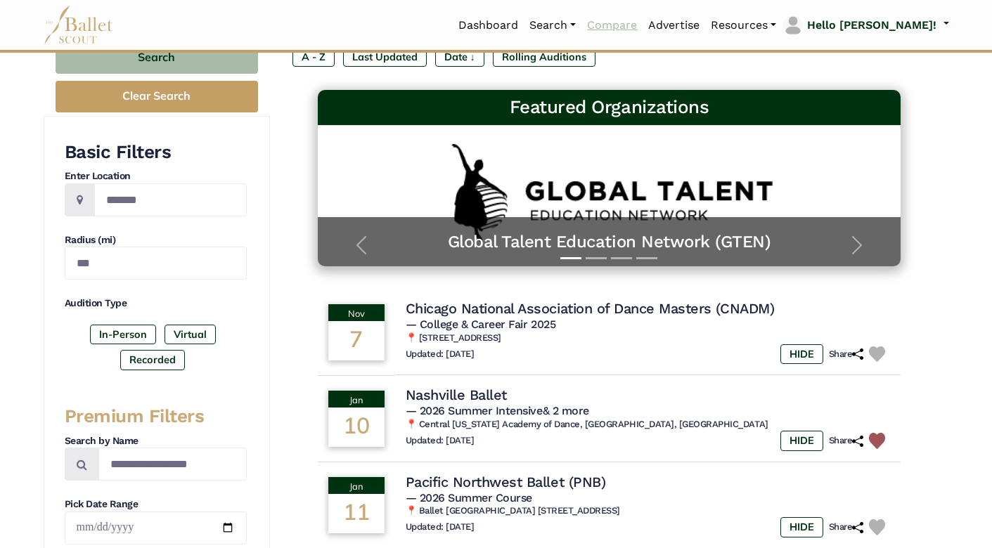
click at [643, 25] on link "Compare" at bounding box center [611, 26] width 61 height 30
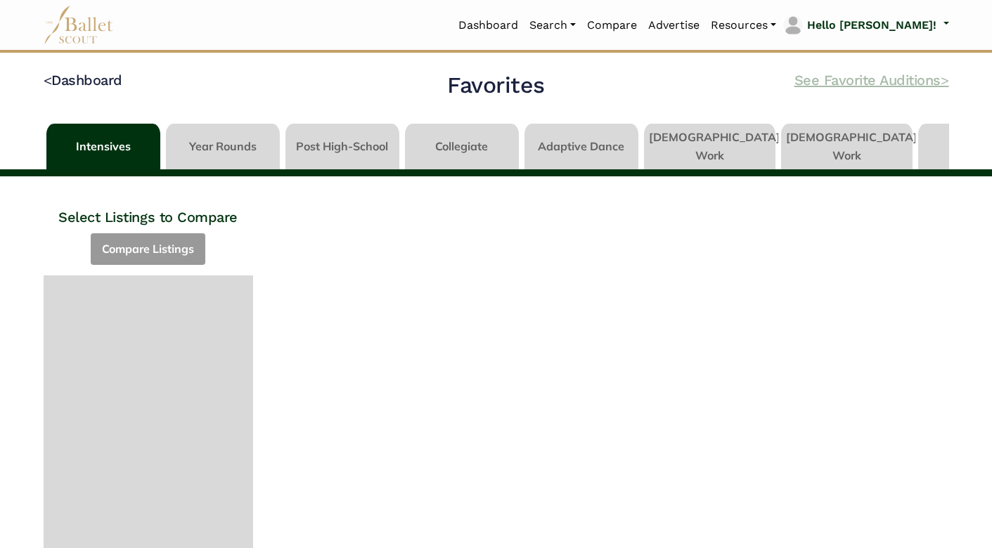
click at [835, 84] on link "See Favorite Auditions >" at bounding box center [871, 80] width 155 height 17
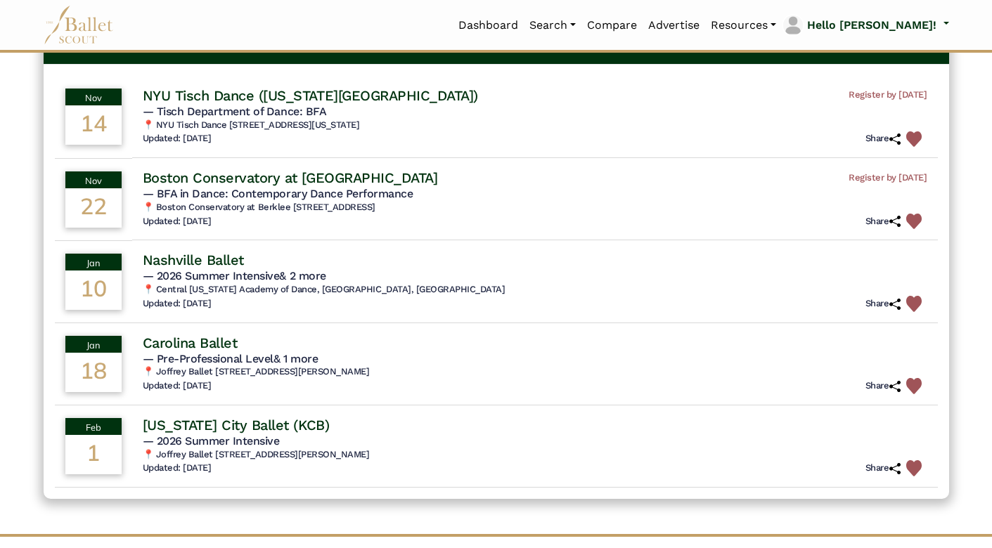
scroll to position [134, 0]
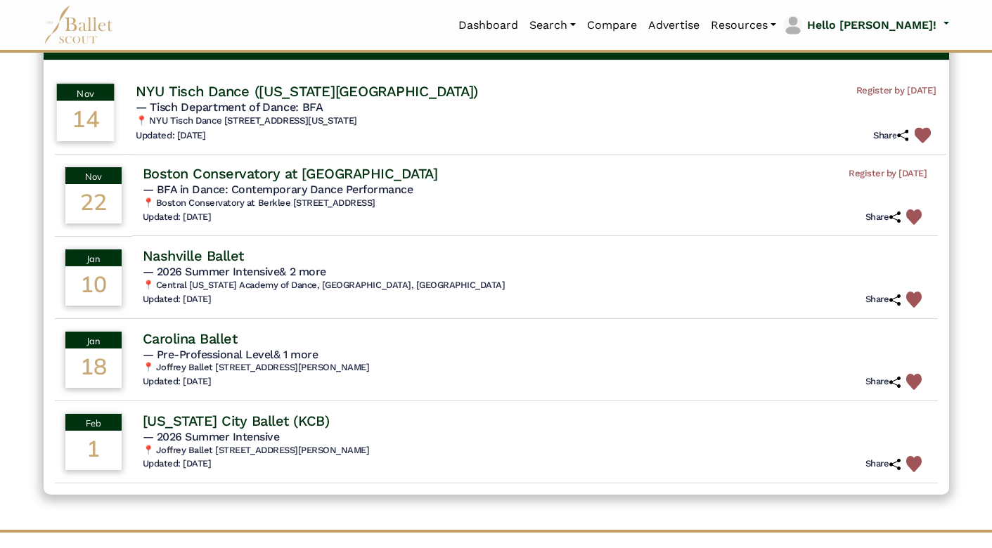
click at [920, 131] on img at bounding box center [922, 135] width 16 height 16
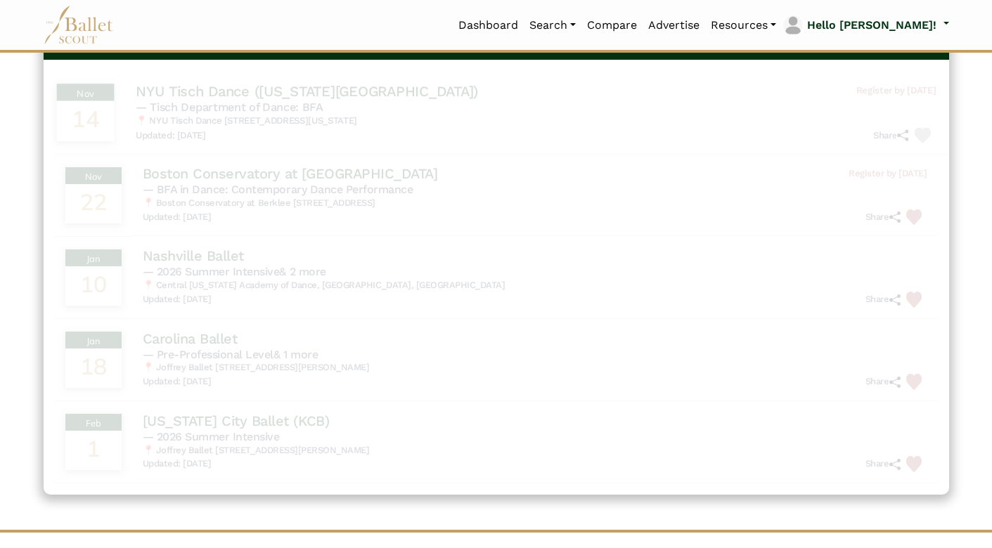
scroll to position [0, 0]
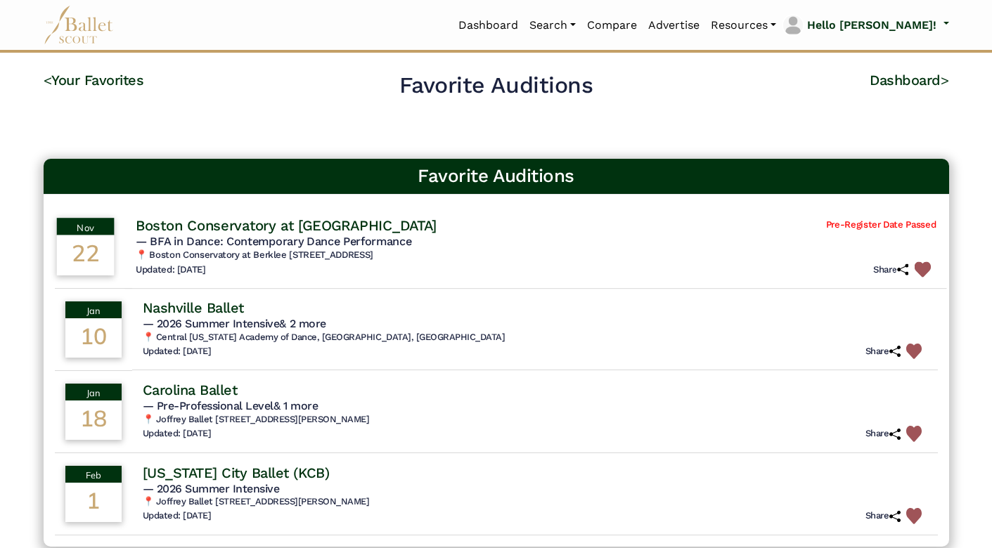
click at [917, 266] on img at bounding box center [922, 270] width 16 height 16
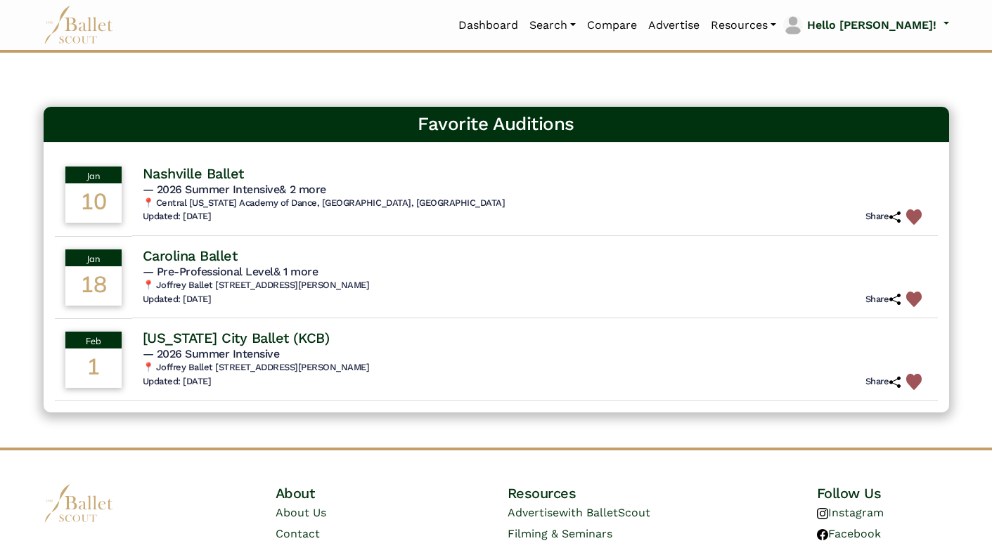
scroll to position [120, 0]
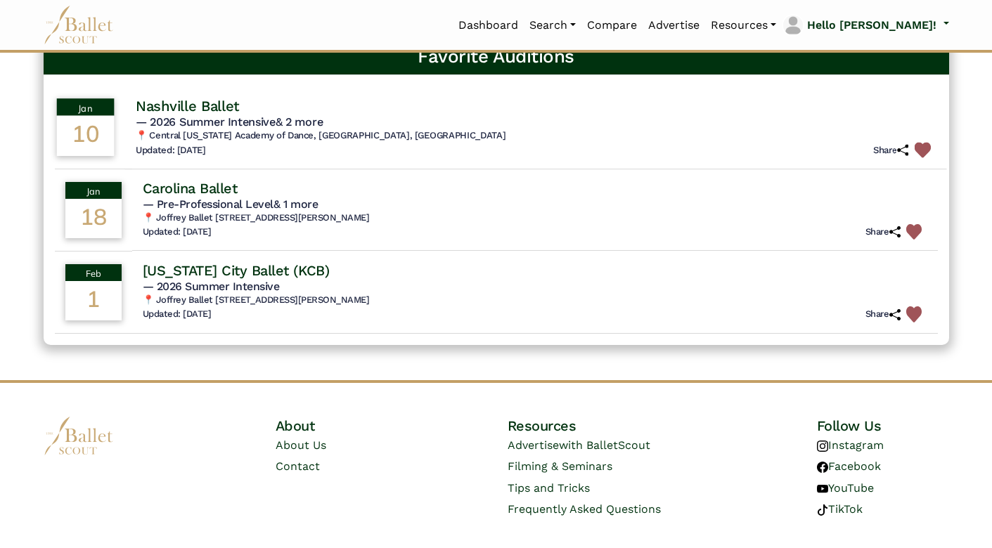
click at [915, 150] on img at bounding box center [922, 150] width 16 height 16
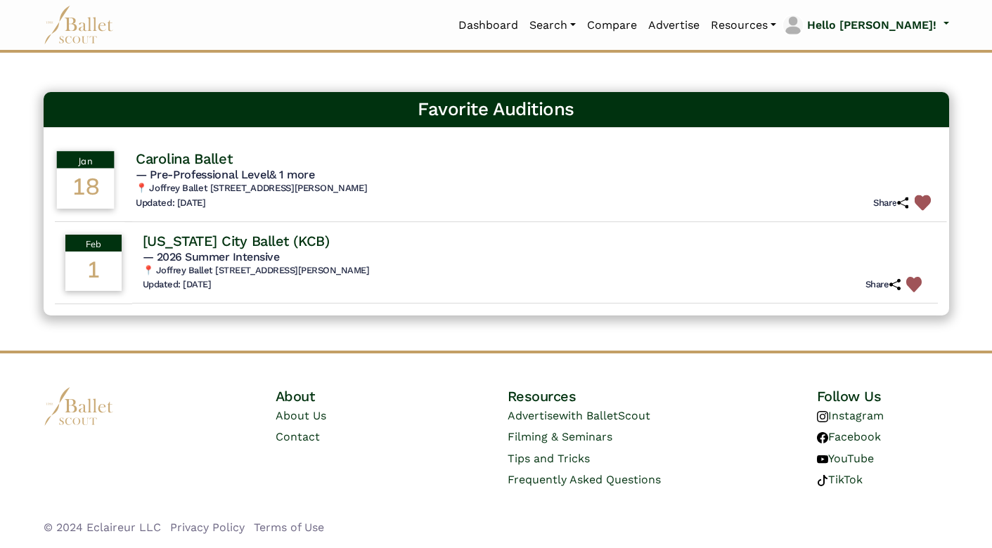
scroll to position [63, 0]
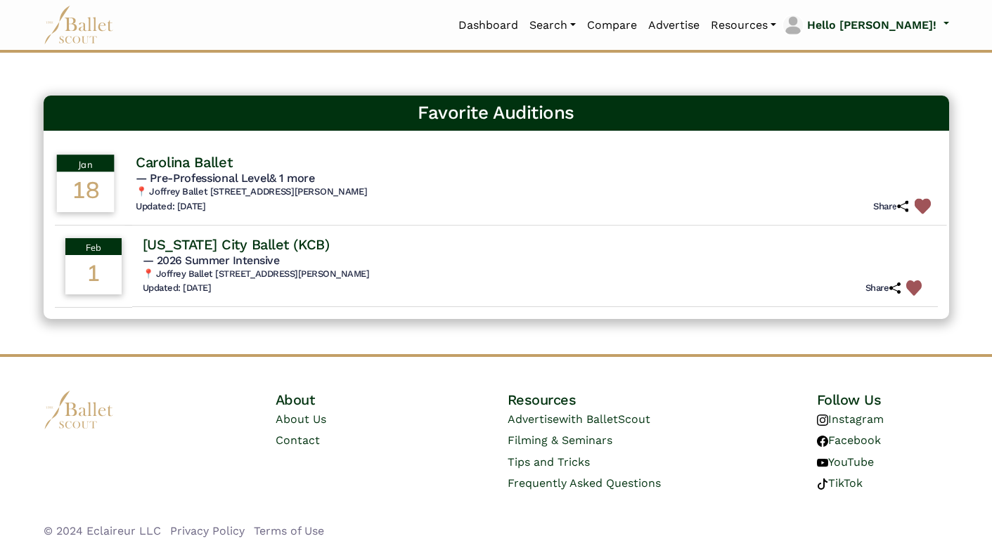
click at [922, 203] on img at bounding box center [922, 206] width 16 height 16
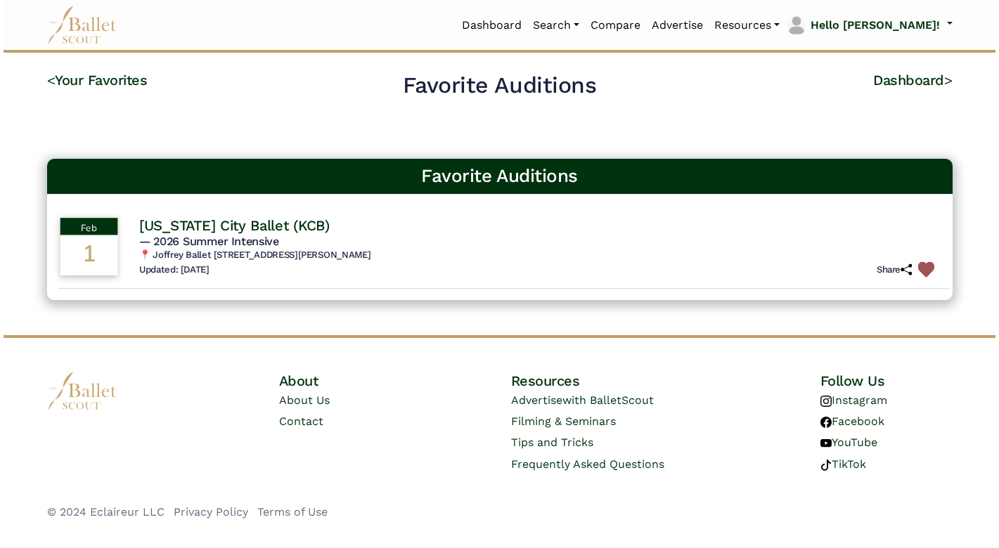
scroll to position [0, 0]
click at [922, 262] on img at bounding box center [925, 270] width 16 height 16
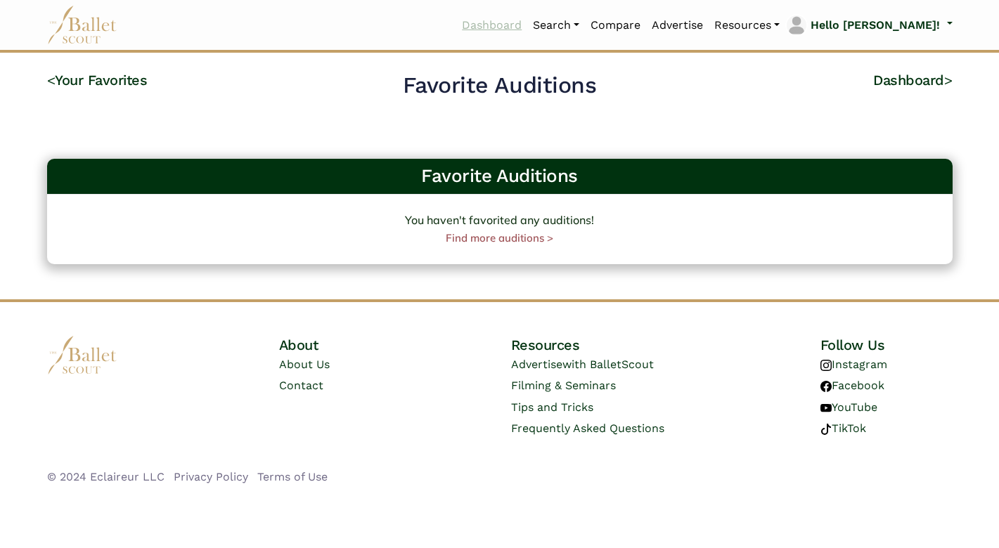
click at [527, 28] on link "Dashboard" at bounding box center [491, 26] width 71 height 30
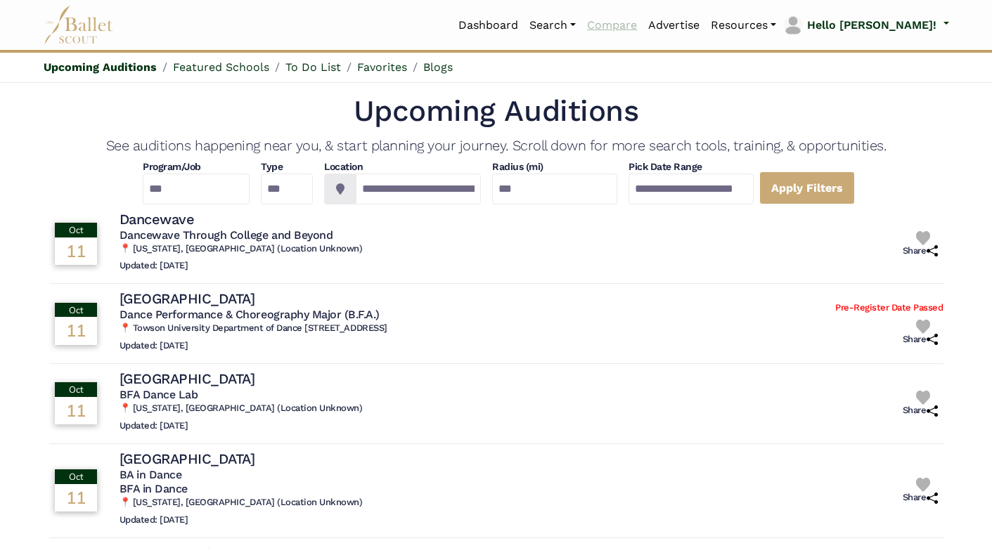
click at [643, 26] on link "Compare" at bounding box center [611, 26] width 61 height 30
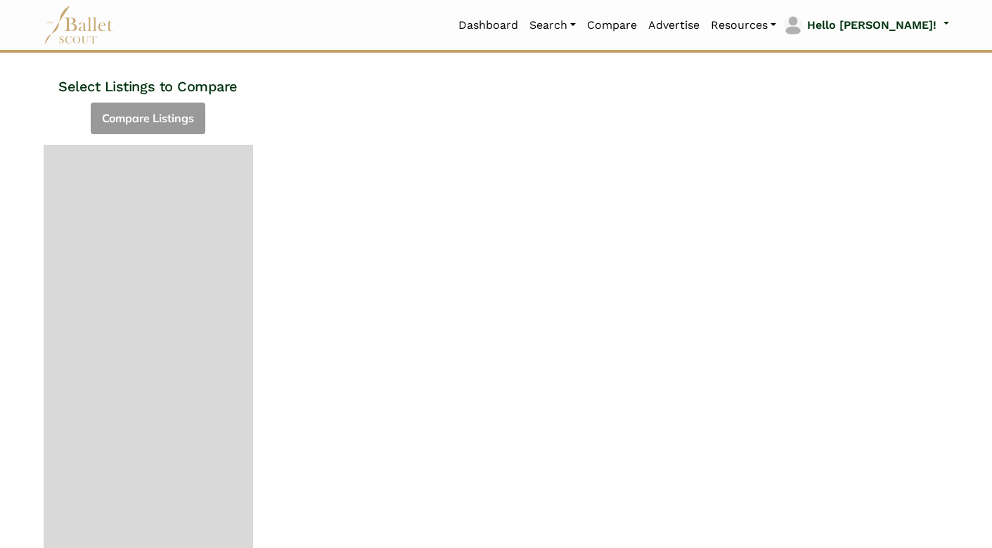
scroll to position [134, 1]
click at [153, 110] on div "Select Listings to Compare Compare Listings Compare Listings" at bounding box center [148, 329] width 232 height 573
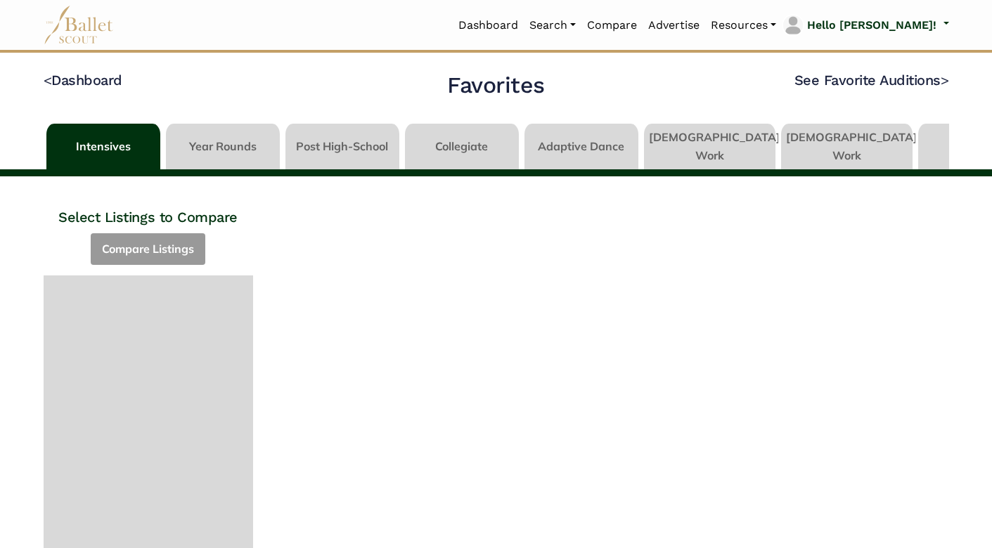
scroll to position [0, 0]
click at [342, 188] on div at bounding box center [612, 462] width 696 height 573
click at [598, 142] on link at bounding box center [581, 144] width 114 height 40
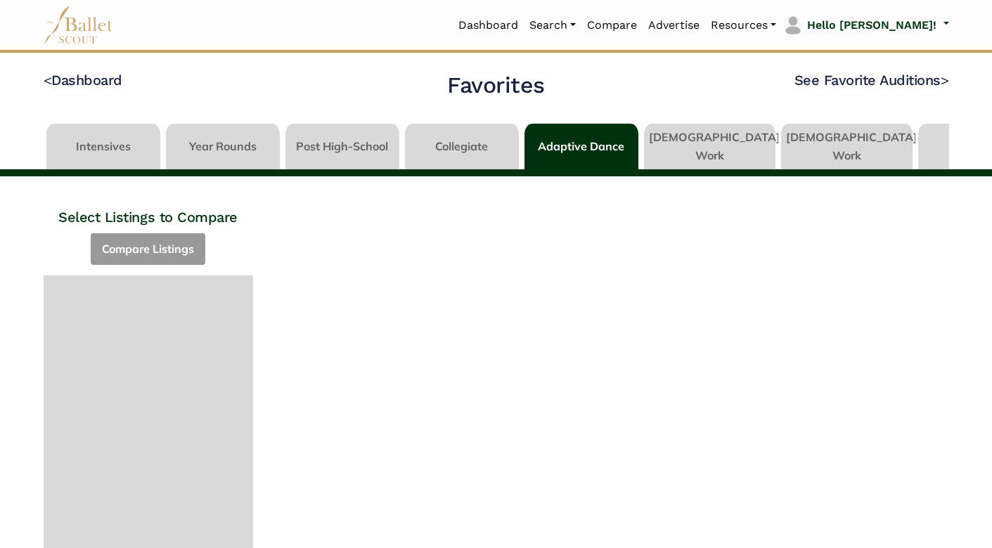
click at [105, 139] on link at bounding box center [103, 144] width 114 height 40
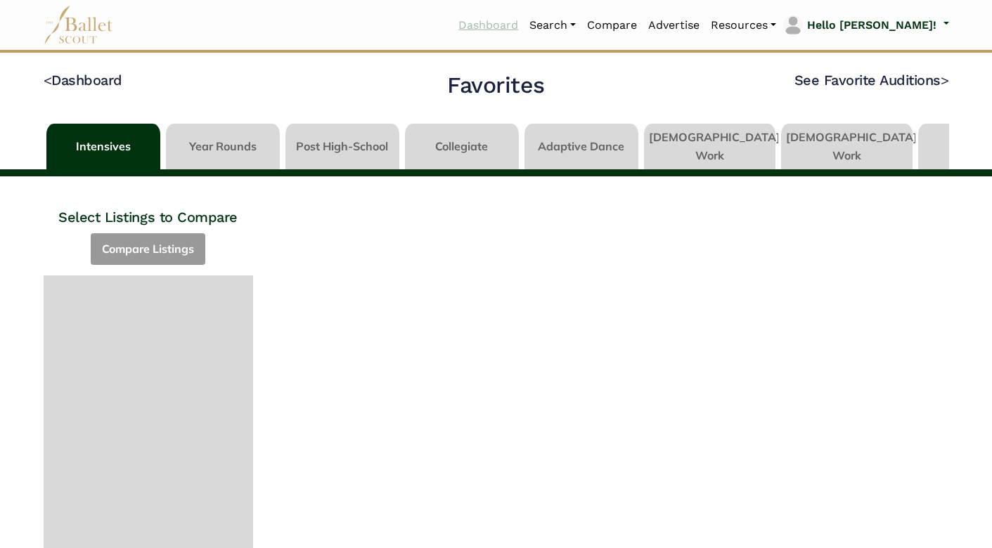
click at [524, 27] on link "Dashboard" at bounding box center [488, 26] width 71 height 30
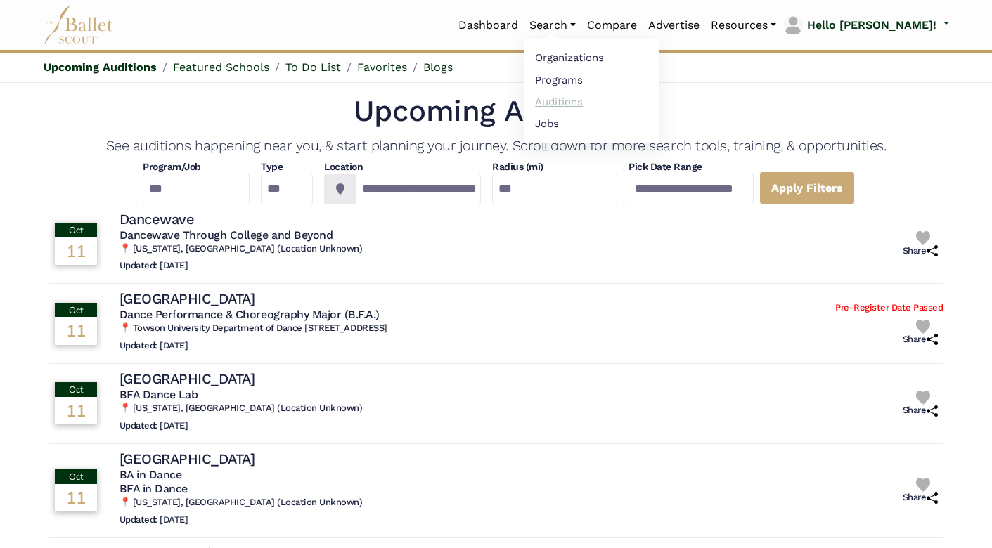
click at [602, 97] on link "Auditions" at bounding box center [591, 102] width 135 height 22
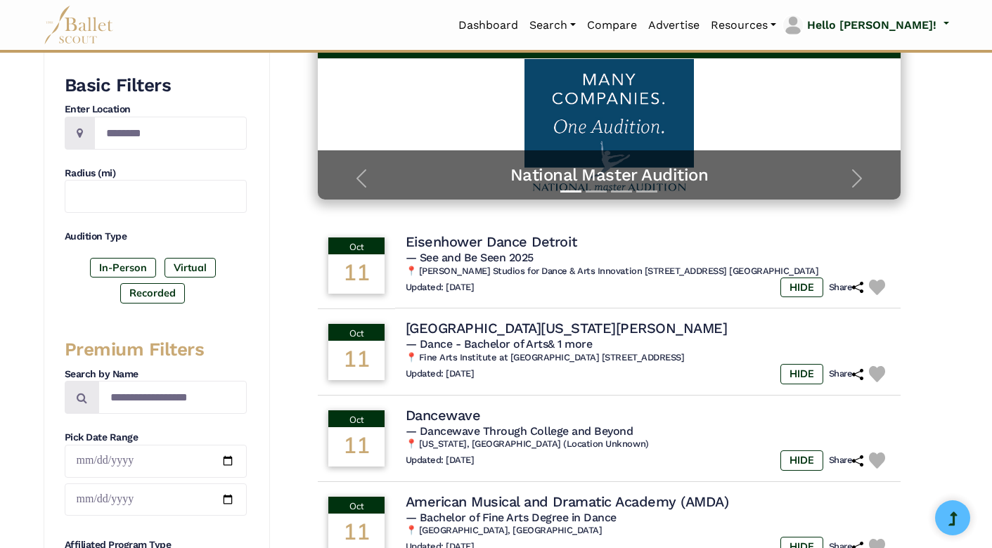
scroll to position [228, 0]
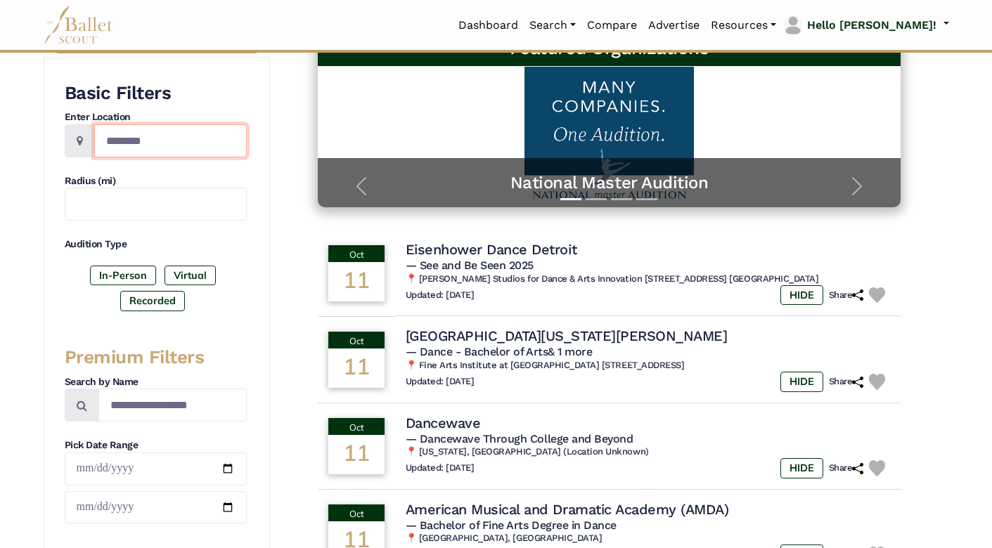
click at [194, 128] on input "Location" at bounding box center [170, 140] width 153 height 33
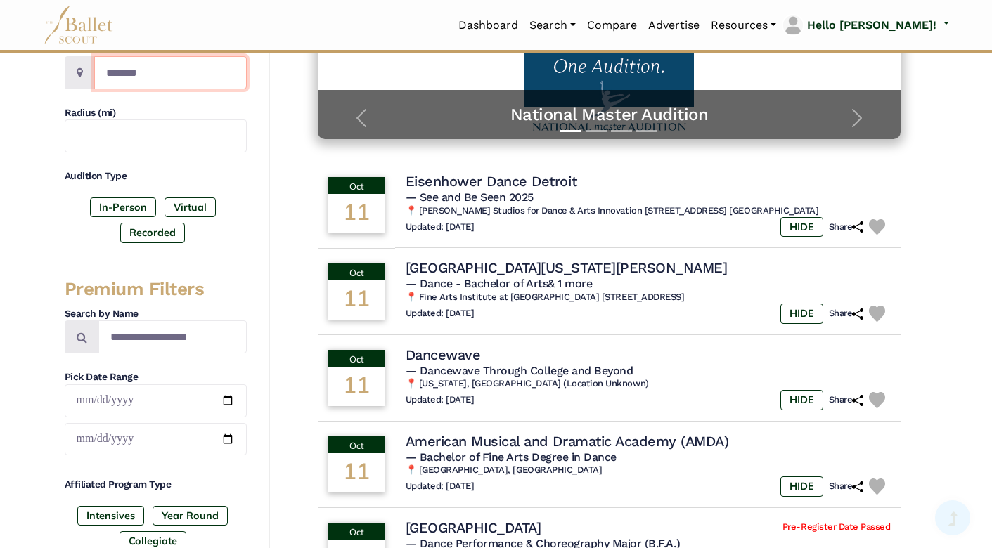
scroll to position [296, 0]
type input "*******"
click at [112, 204] on label "In-Person" at bounding box center [123, 208] width 66 height 20
click at [153, 225] on label "Recorded" at bounding box center [152, 233] width 65 height 20
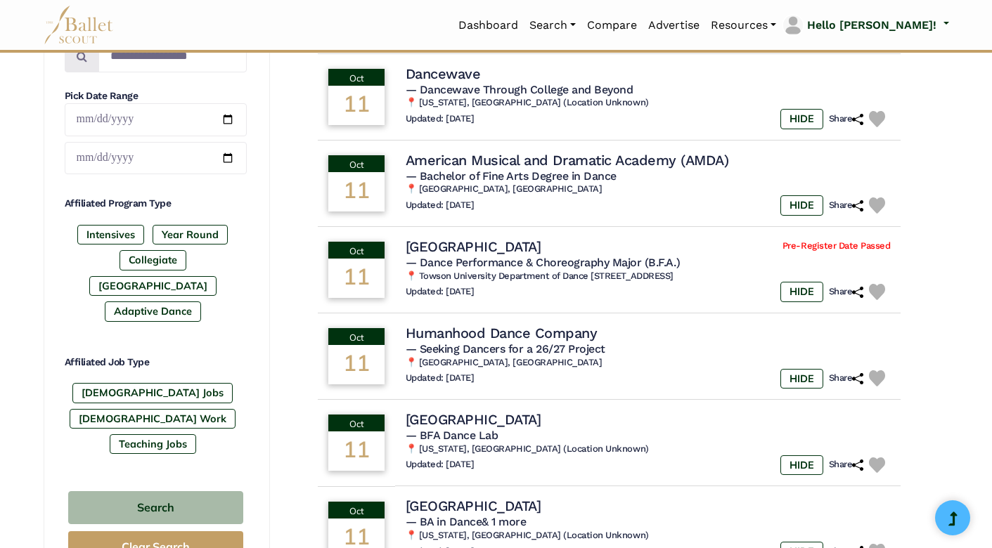
scroll to position [595, 0]
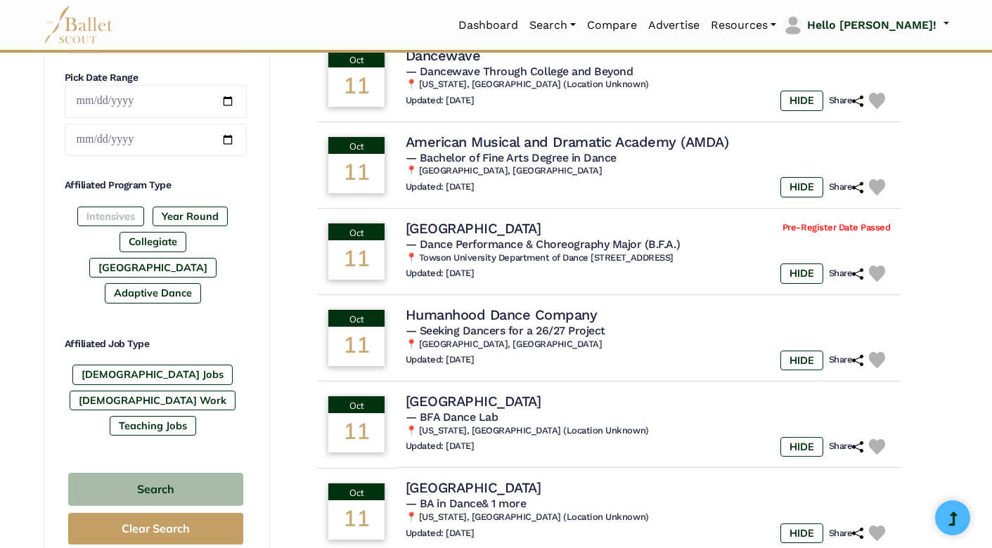
click at [110, 224] on label "Intensives" at bounding box center [110, 217] width 67 height 20
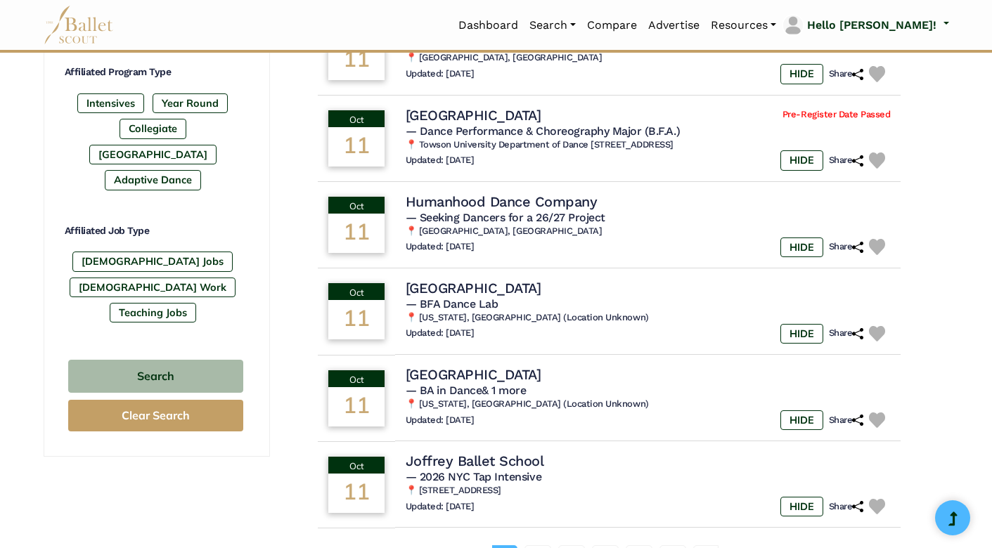
scroll to position [713, 0]
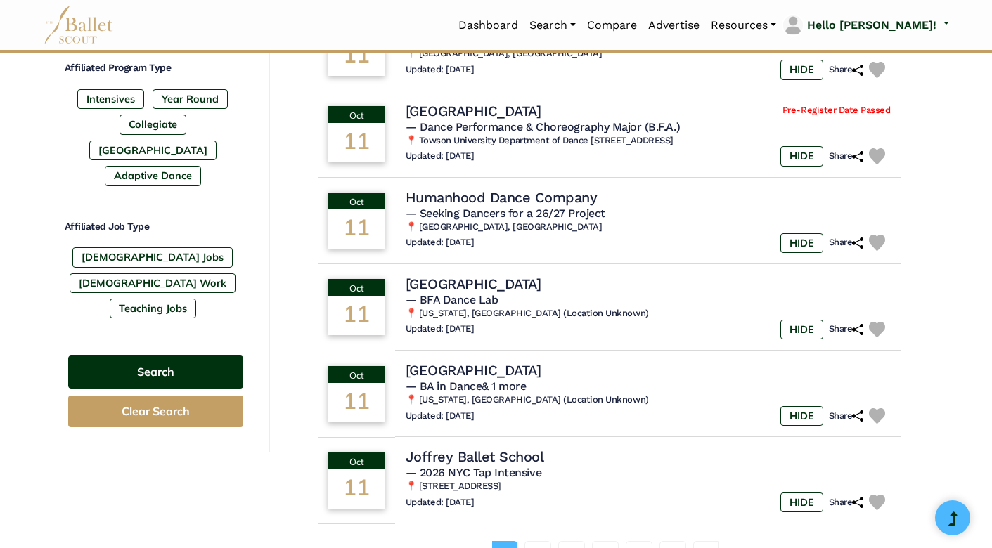
click at [163, 356] on button "Search" at bounding box center [155, 372] width 175 height 33
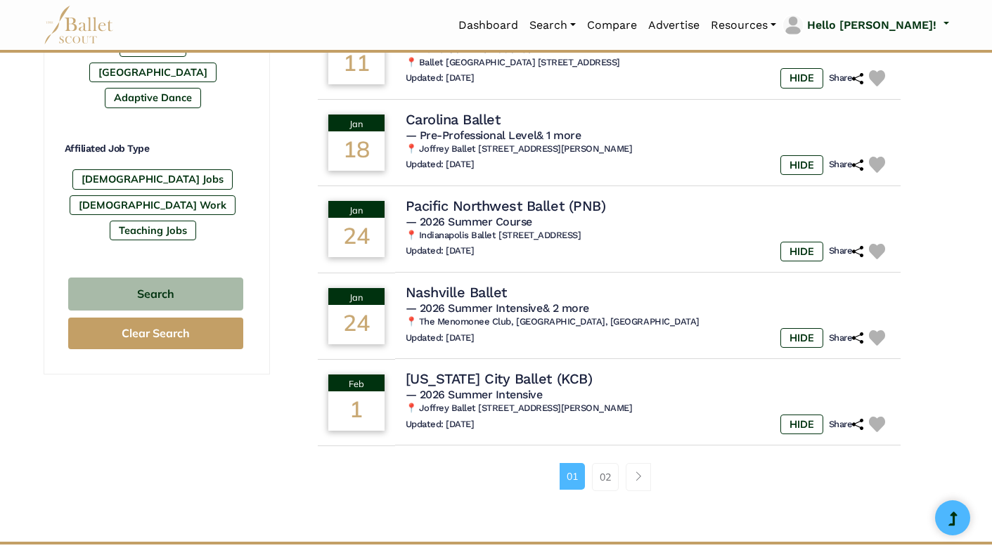
scroll to position [844, 0]
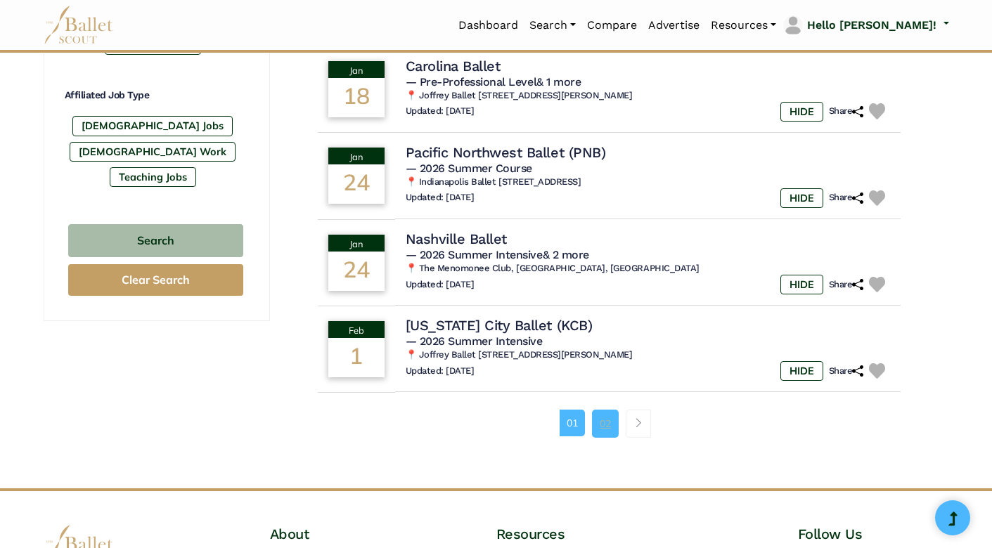
click at [604, 413] on link "02" at bounding box center [605, 424] width 27 height 28
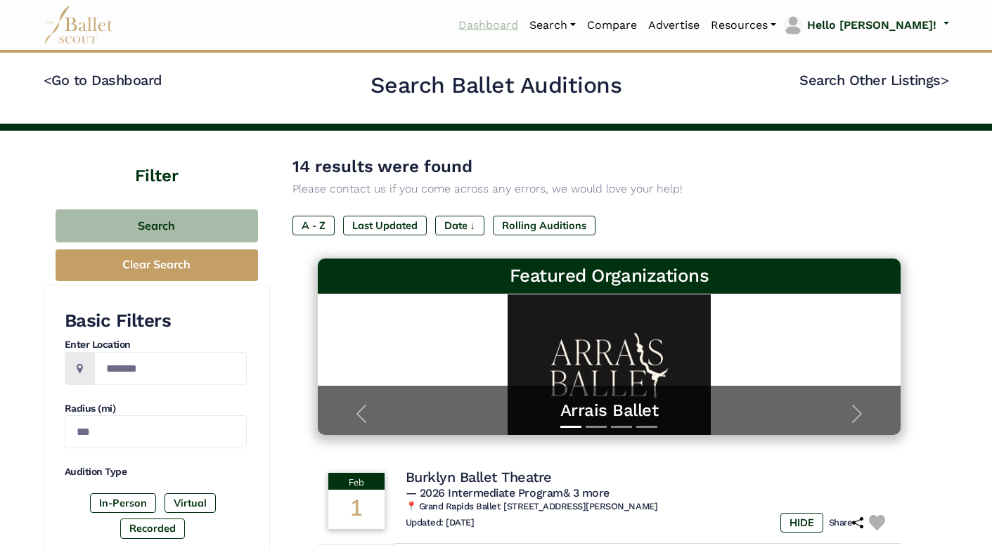
click at [524, 23] on link "Dashboard" at bounding box center [488, 26] width 71 height 30
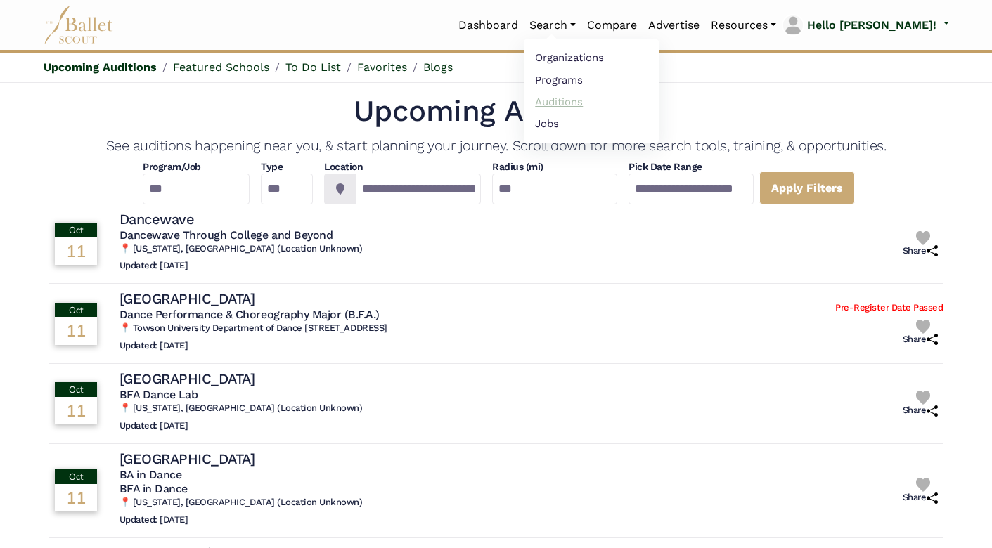
click at [605, 105] on link "Auditions" at bounding box center [591, 102] width 135 height 22
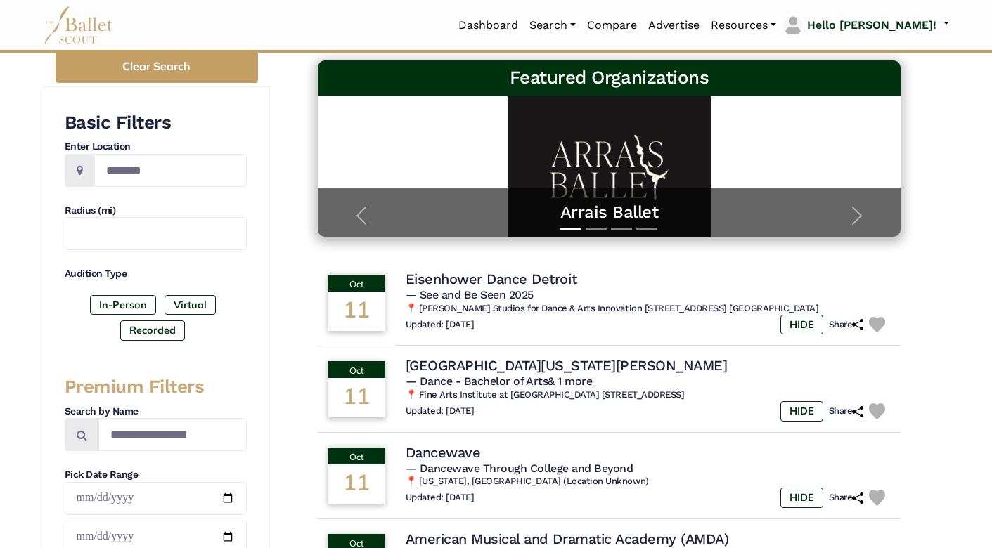
scroll to position [146, 0]
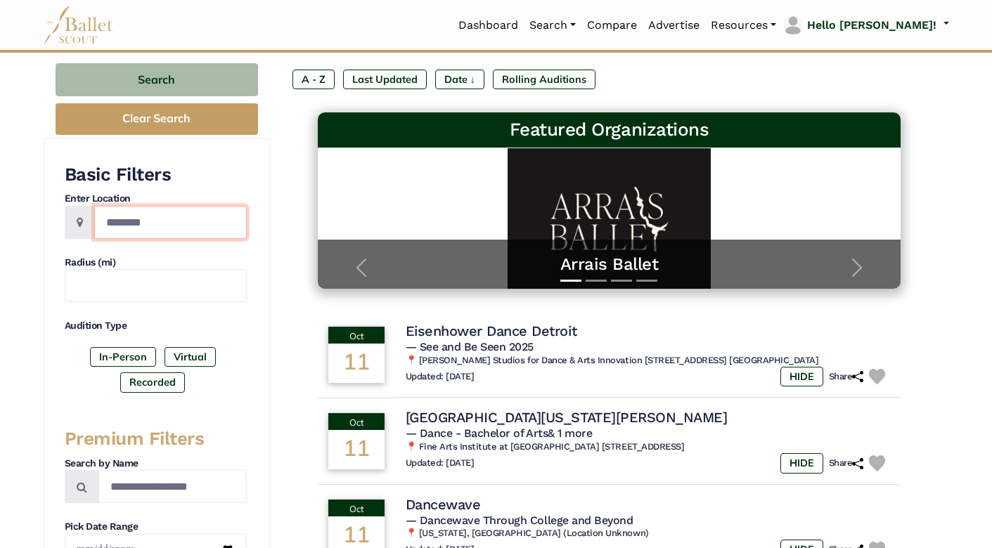
click at [166, 210] on input "Location" at bounding box center [170, 222] width 153 height 33
type input "*******"
click at [113, 351] on label "In-Person" at bounding box center [123, 357] width 66 height 20
click at [150, 377] on label "Recorded" at bounding box center [152, 383] width 65 height 20
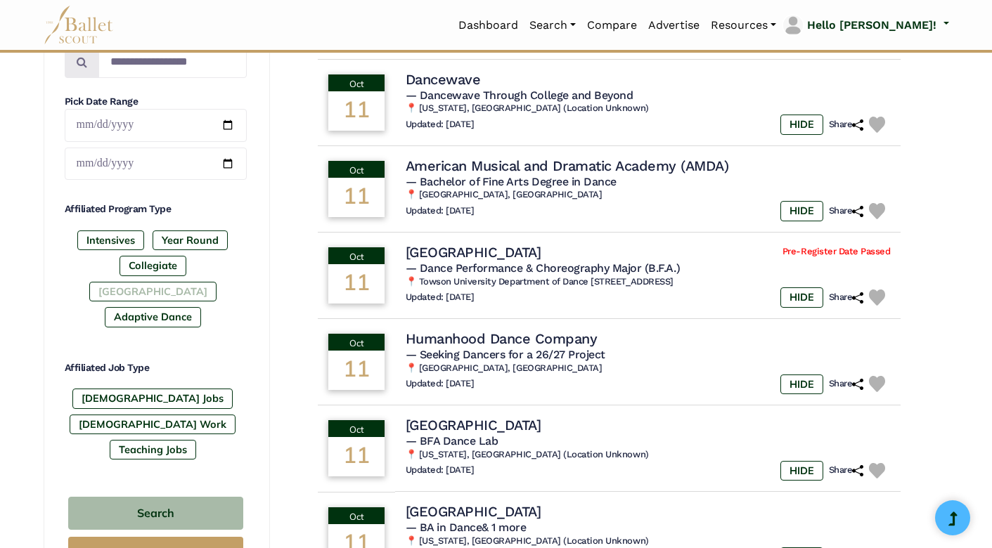
scroll to position [573, 0]
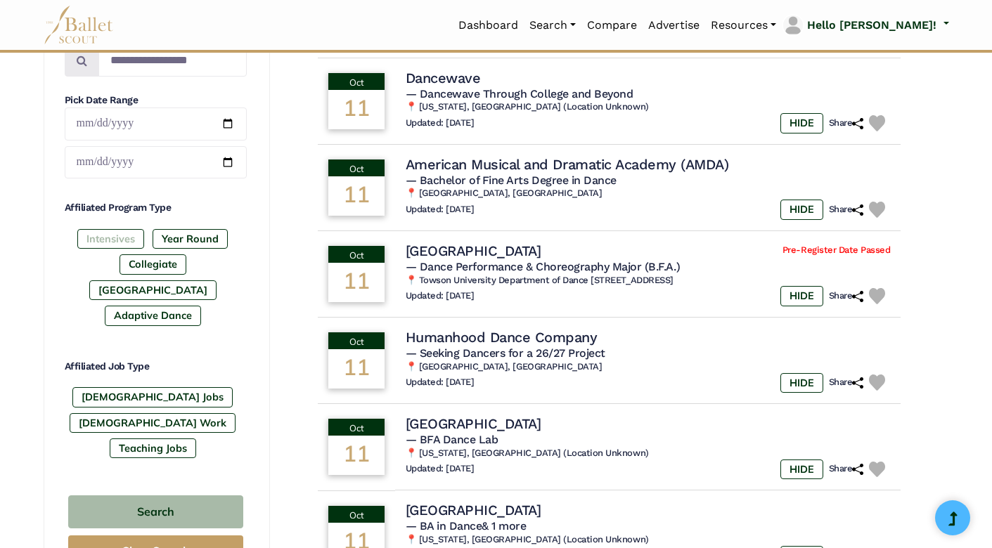
click at [114, 243] on label "Intensives" at bounding box center [110, 239] width 67 height 20
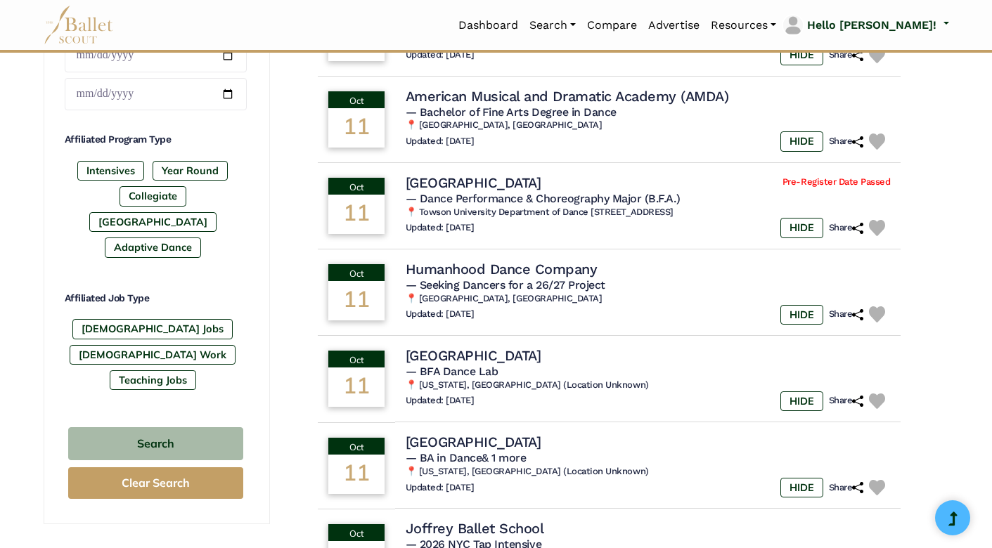
scroll to position [643, 0]
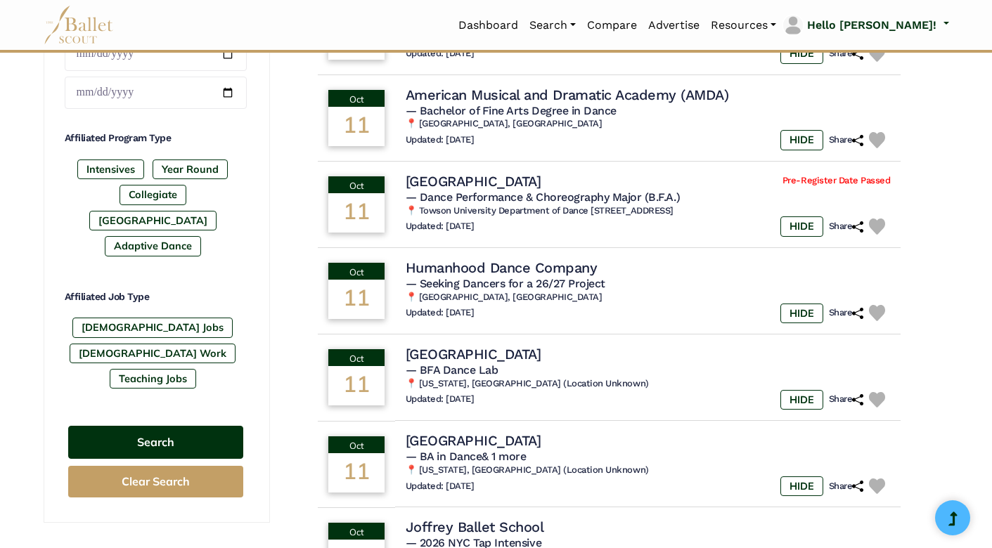
click at [172, 426] on button "Search" at bounding box center [155, 442] width 175 height 33
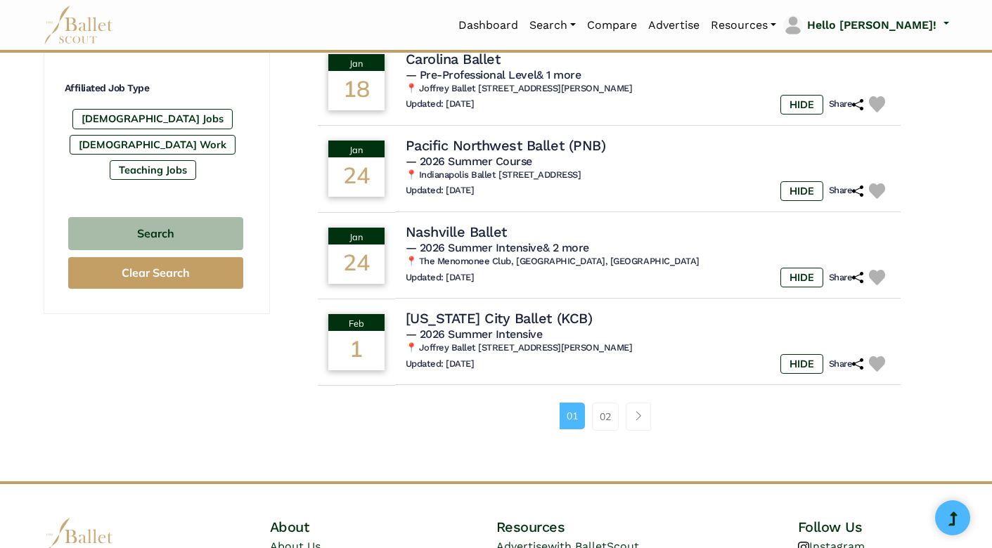
scroll to position [899, 0]
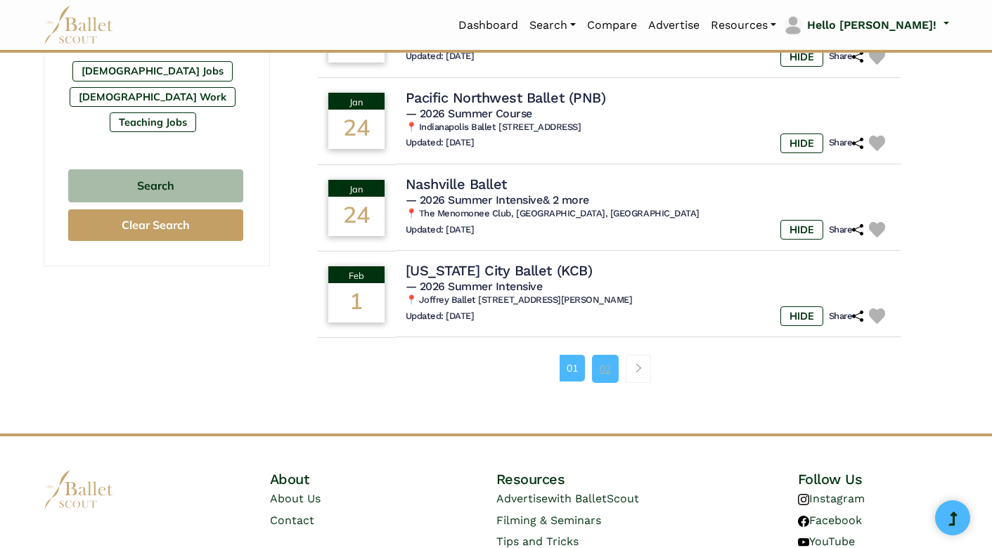
click at [607, 356] on link "02" at bounding box center [605, 369] width 27 height 28
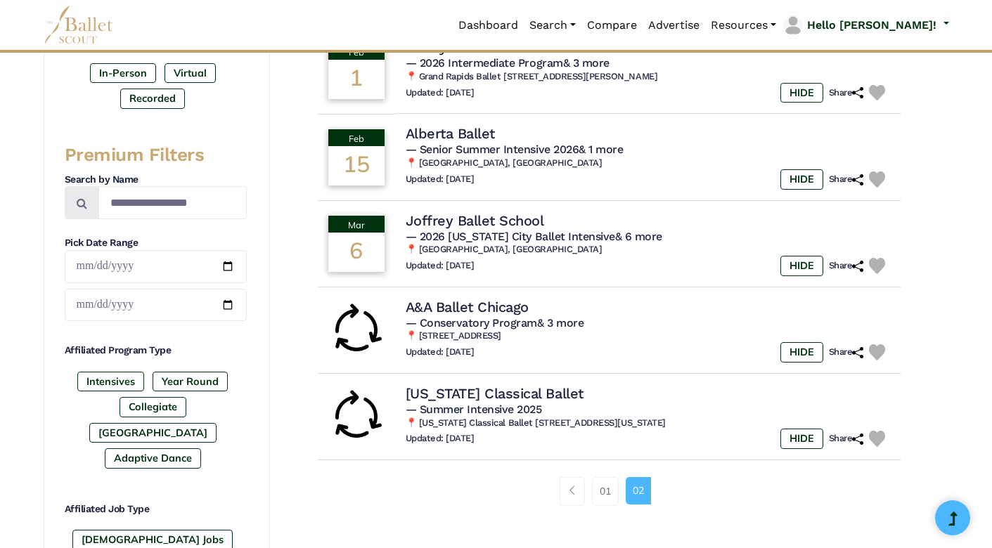
scroll to position [431, 0]
click at [601, 487] on link "01" at bounding box center [605, 491] width 27 height 28
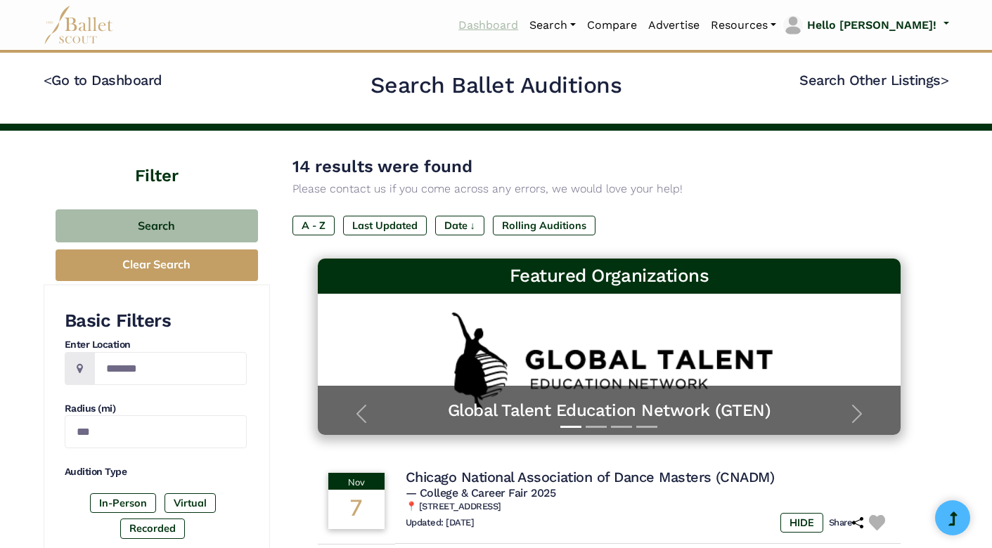
click at [524, 21] on link "Dashboard" at bounding box center [488, 26] width 71 height 30
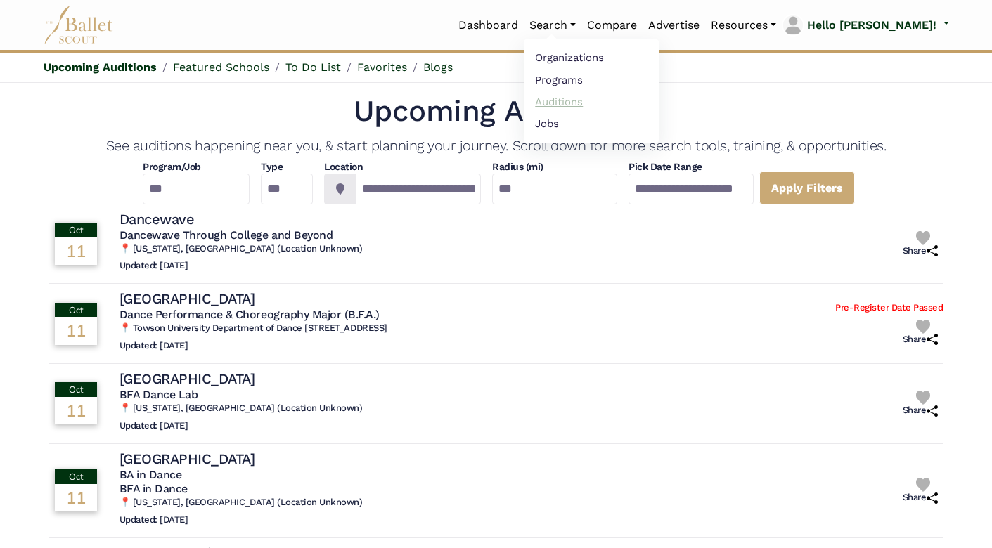
click at [608, 101] on link "Auditions" at bounding box center [591, 102] width 135 height 22
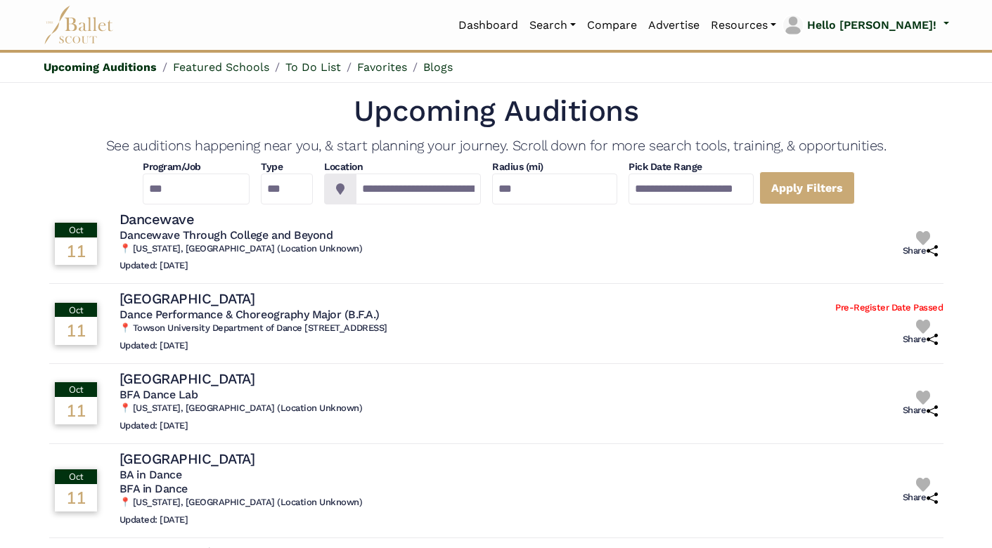
click at [85, 40] on img at bounding box center [79, 25] width 70 height 39
click at [250, 110] on h1 "Upcoming Auditions" at bounding box center [496, 111] width 894 height 39
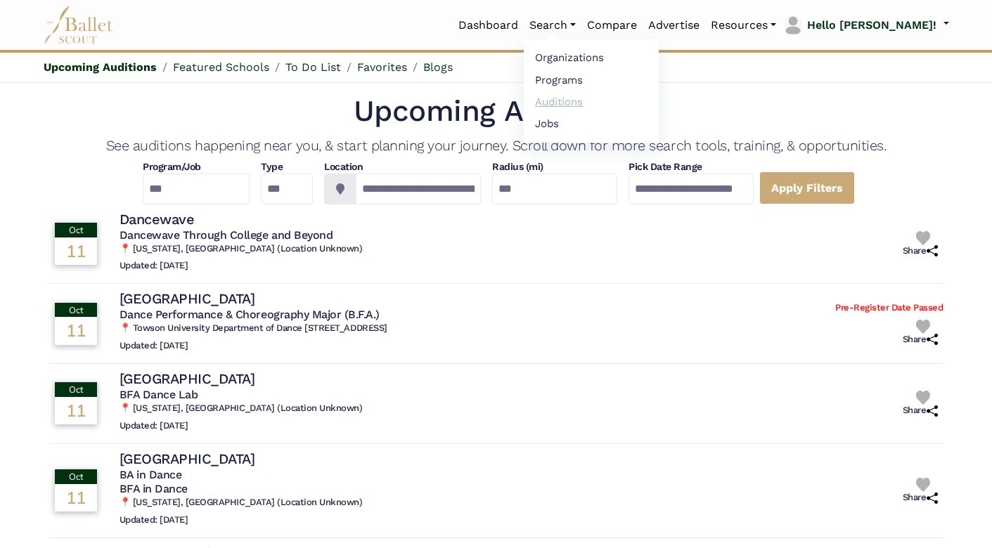
click at [591, 98] on link "Auditions" at bounding box center [591, 102] width 135 height 22
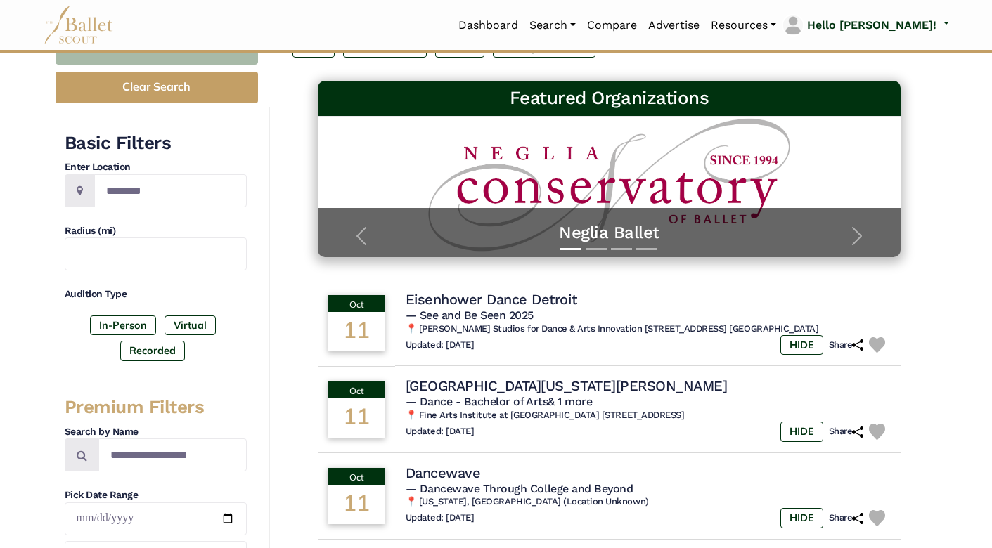
scroll to position [175, 0]
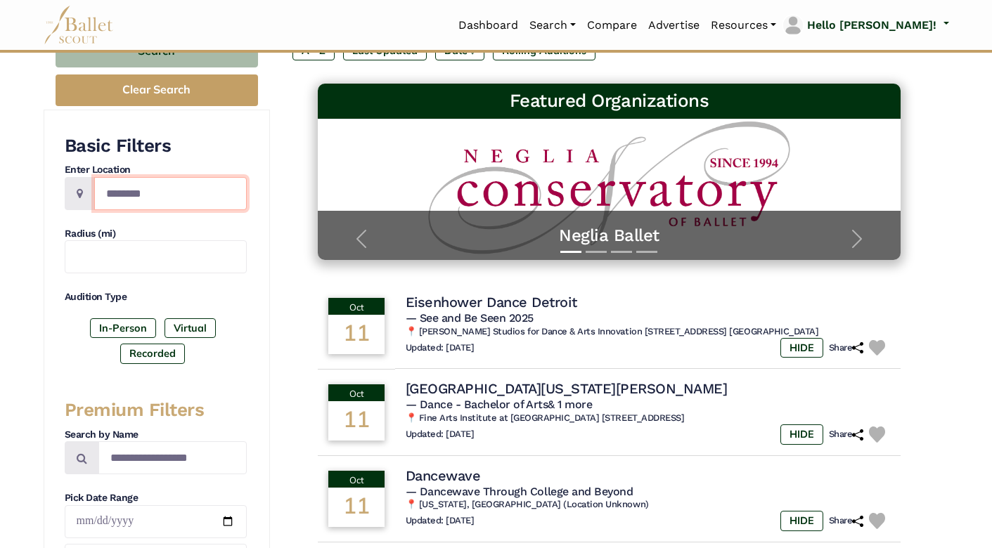
click at [137, 186] on input "Location" at bounding box center [170, 193] width 153 height 33
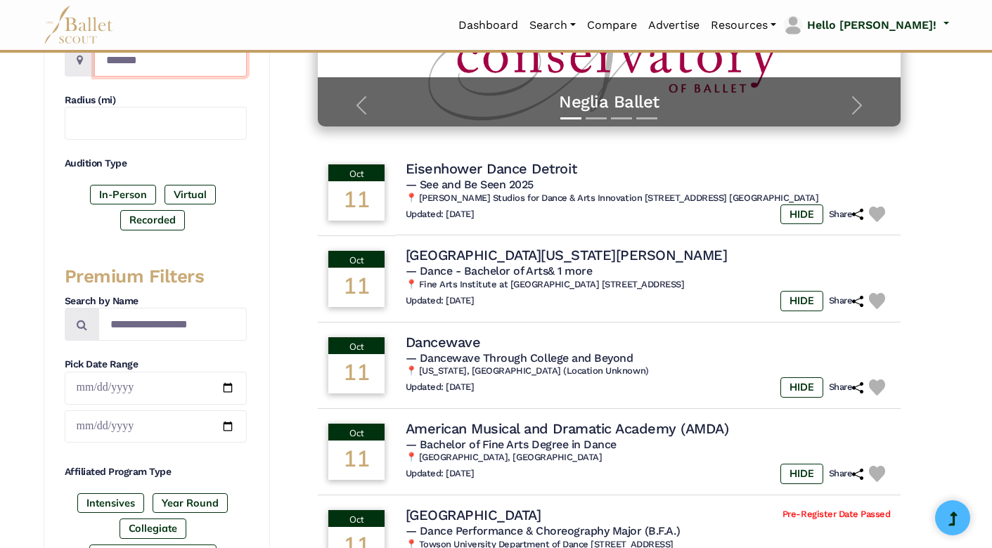
scroll to position [321, 0]
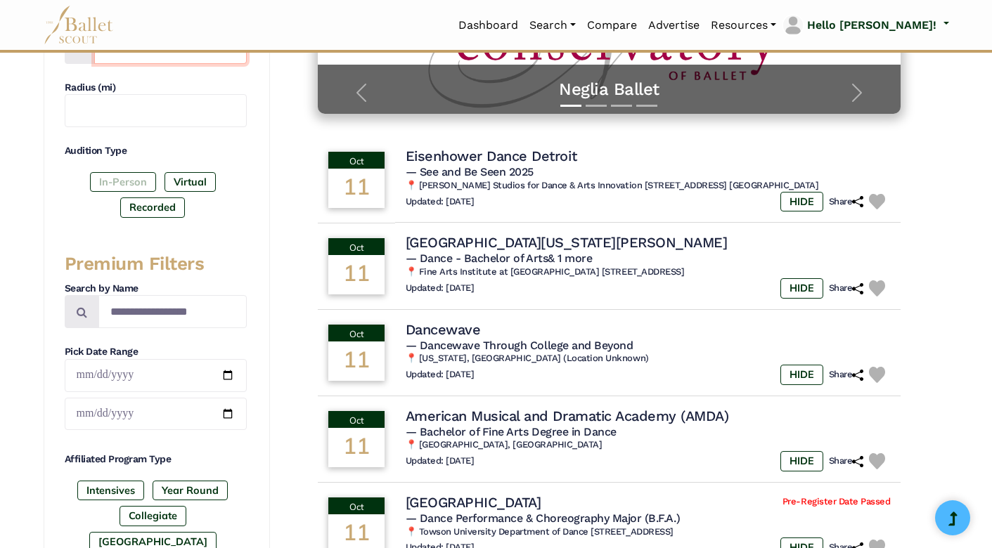
type input "*******"
click at [116, 176] on label "In-Person" at bounding box center [123, 182] width 66 height 20
click at [149, 206] on label "Recorded" at bounding box center [152, 208] width 65 height 20
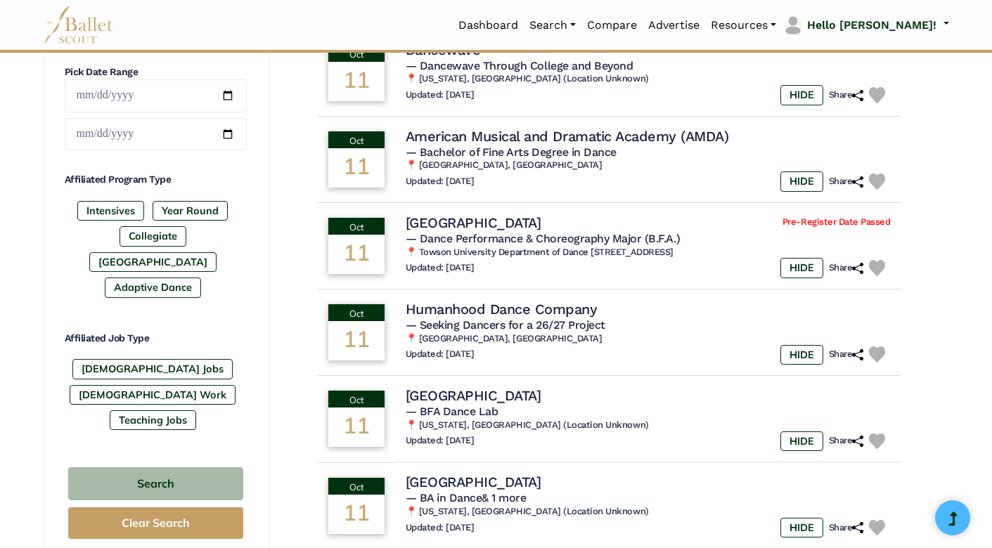
scroll to position [619, 0]
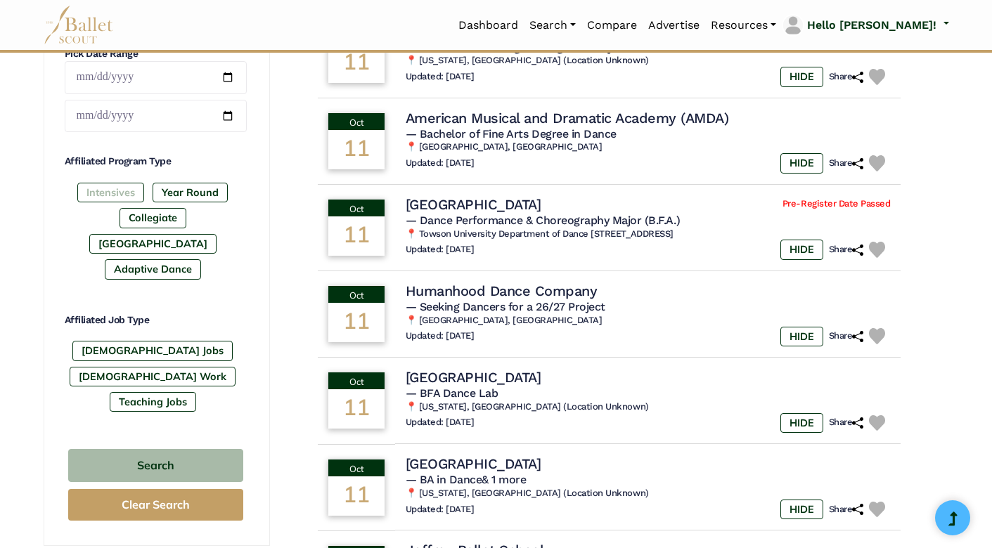
click at [94, 198] on label "Intensives" at bounding box center [110, 193] width 67 height 20
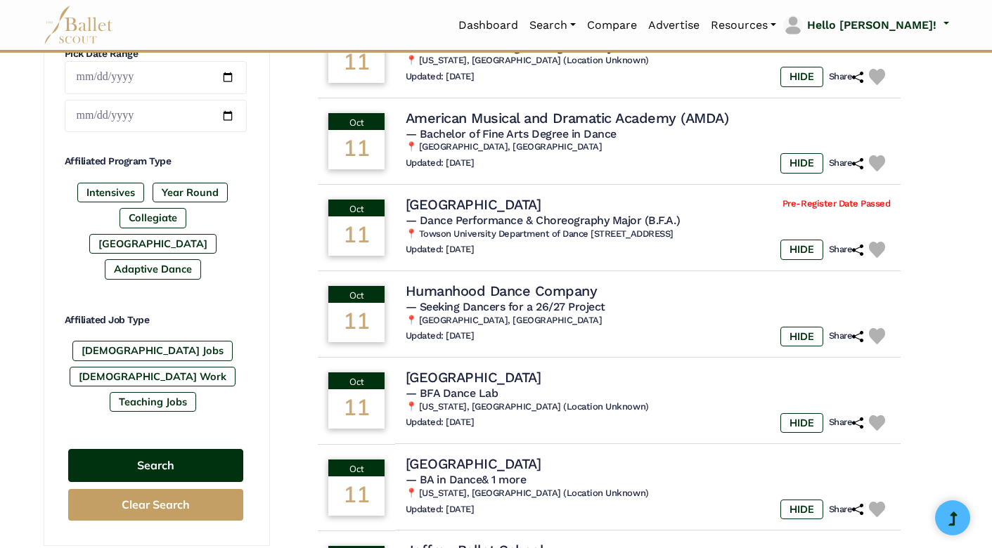
click at [143, 449] on button "Search" at bounding box center [155, 465] width 175 height 33
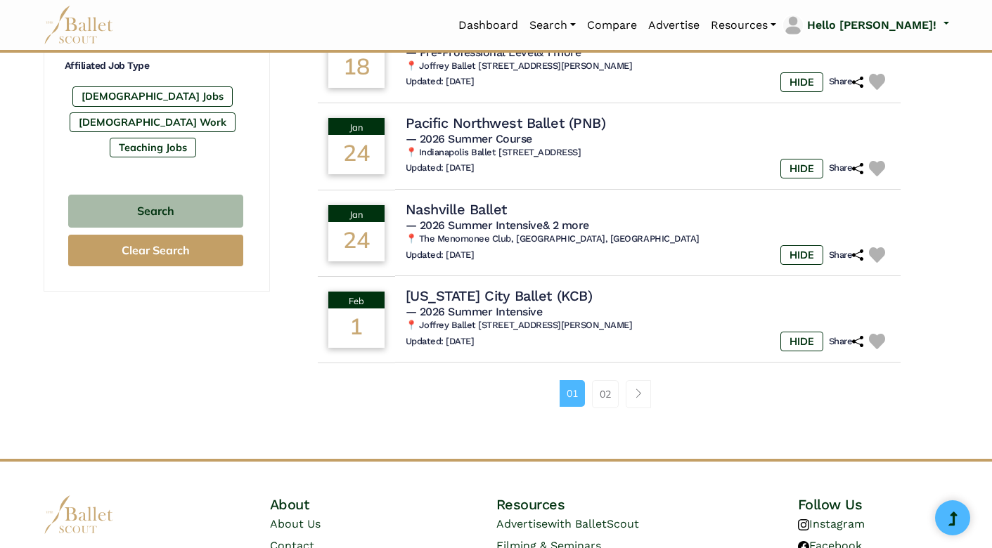
scroll to position [892, 0]
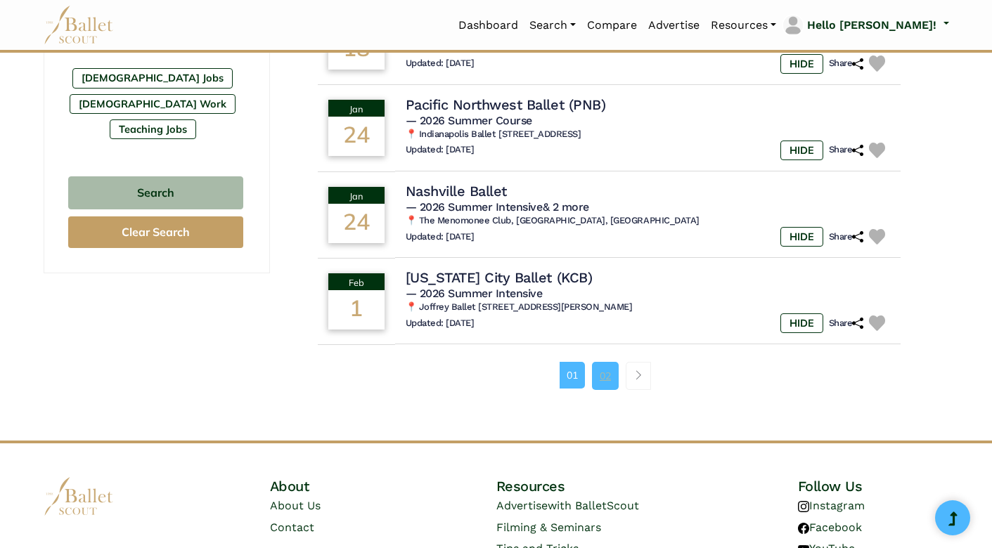
click at [607, 367] on link "02" at bounding box center [605, 376] width 27 height 28
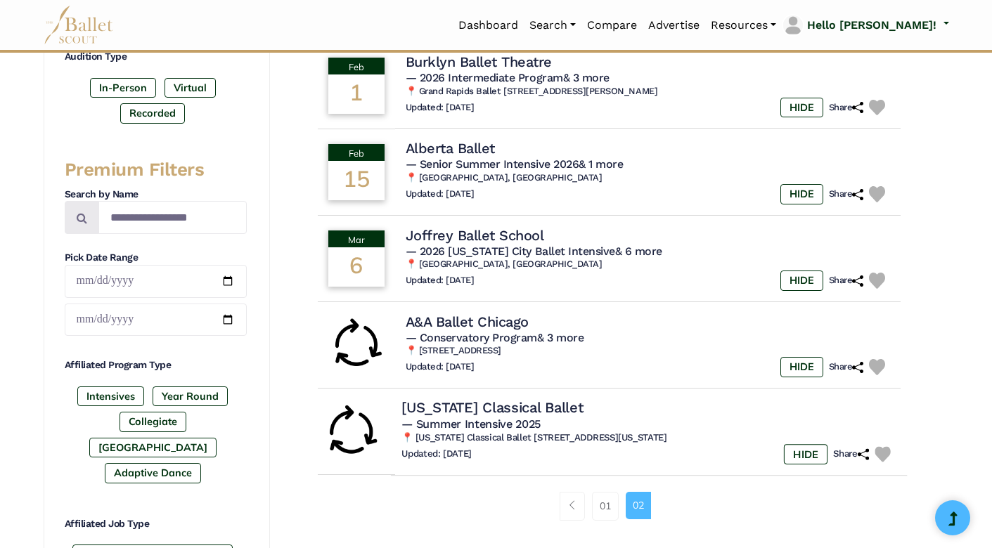
scroll to position [416, 0]
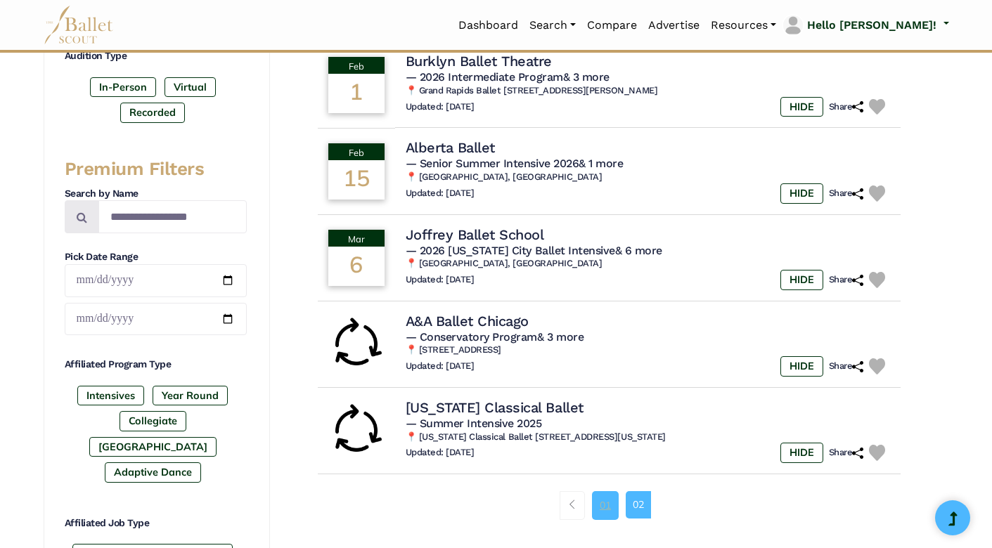
click at [600, 502] on link "01" at bounding box center [605, 505] width 27 height 28
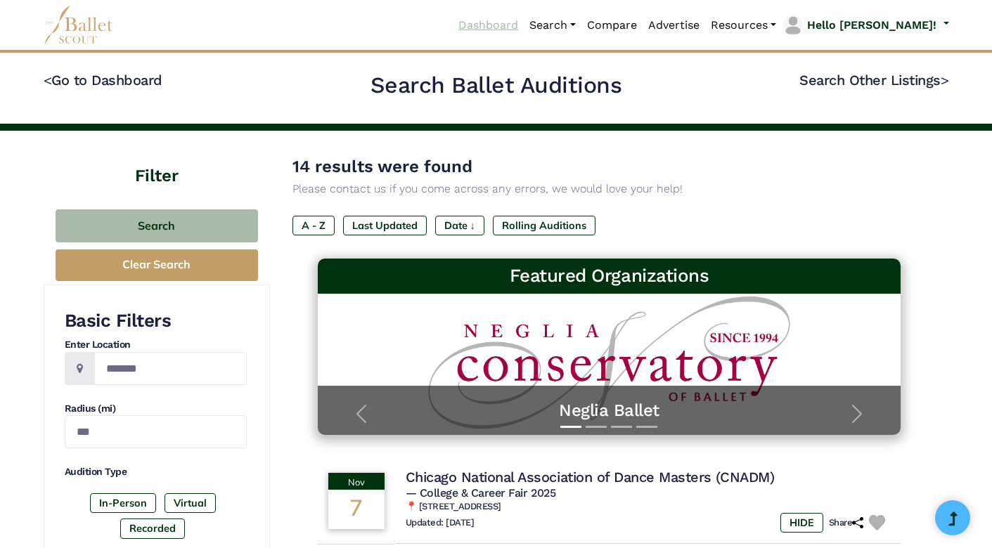
click at [524, 30] on link "Dashboard" at bounding box center [488, 26] width 71 height 30
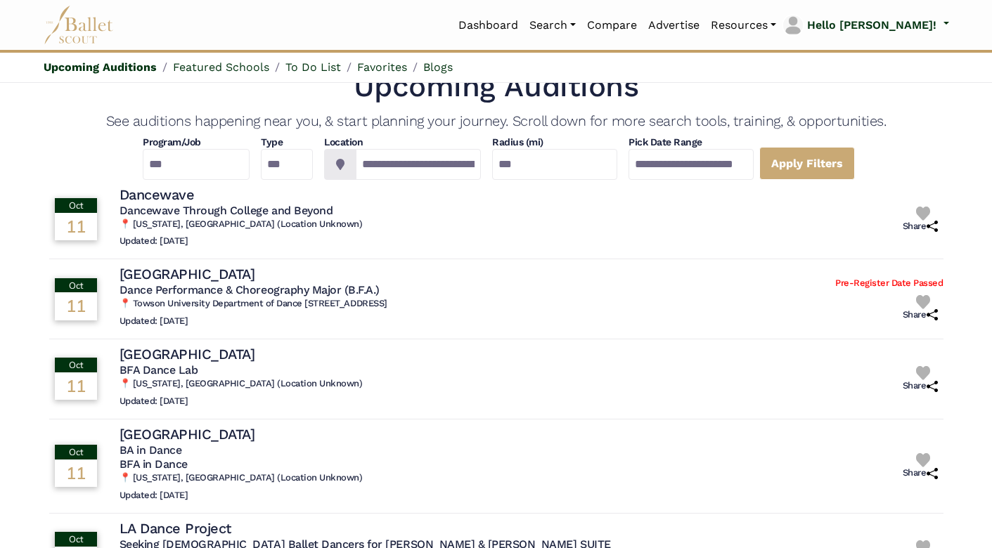
scroll to position [15, 0]
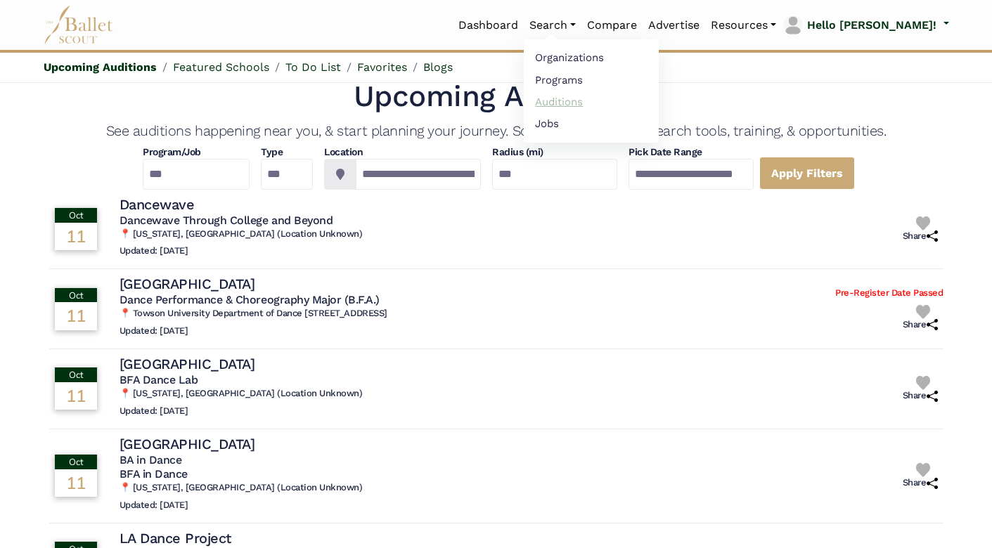
click at [601, 105] on link "Auditions" at bounding box center [591, 102] width 135 height 22
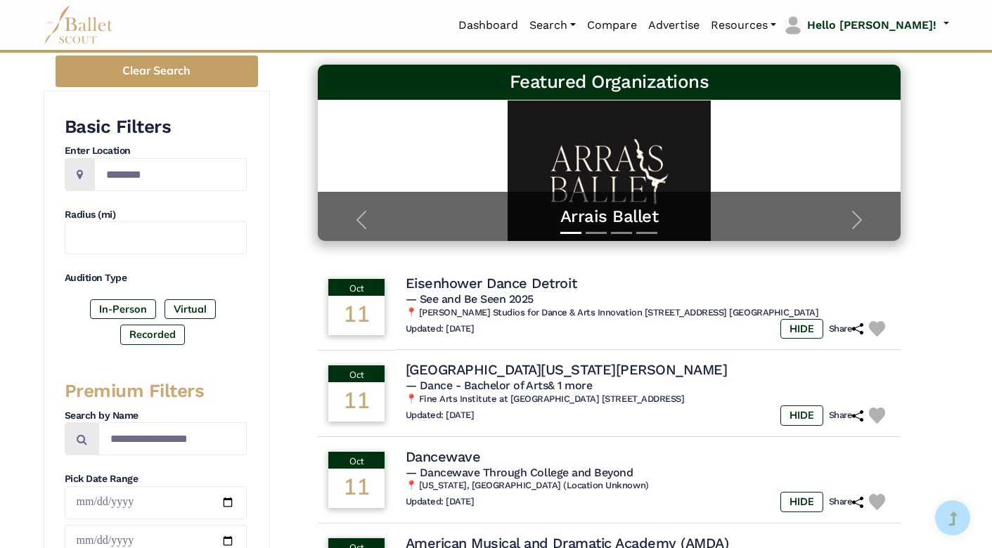
scroll to position [184, 0]
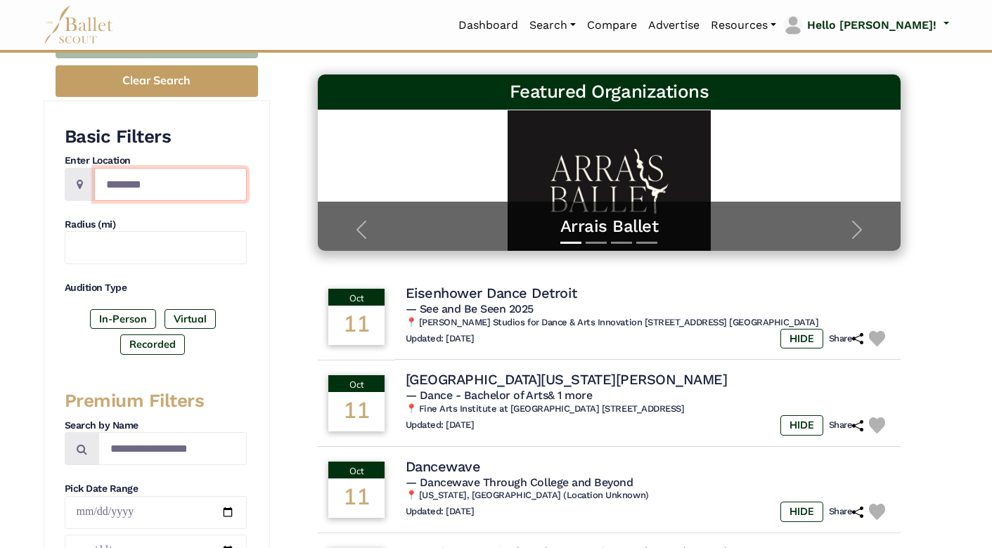
click at [141, 176] on input "Location" at bounding box center [170, 184] width 153 height 33
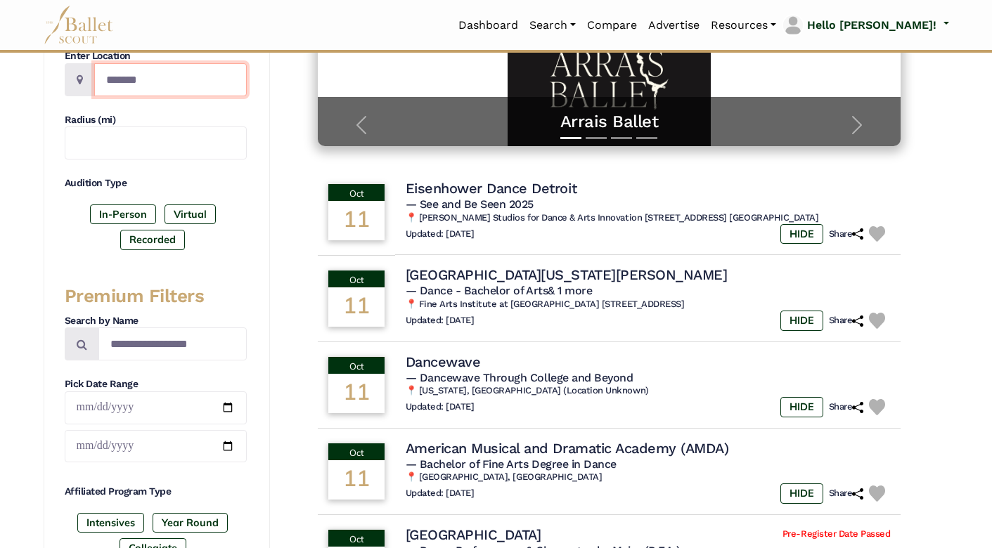
scroll to position [309, 0]
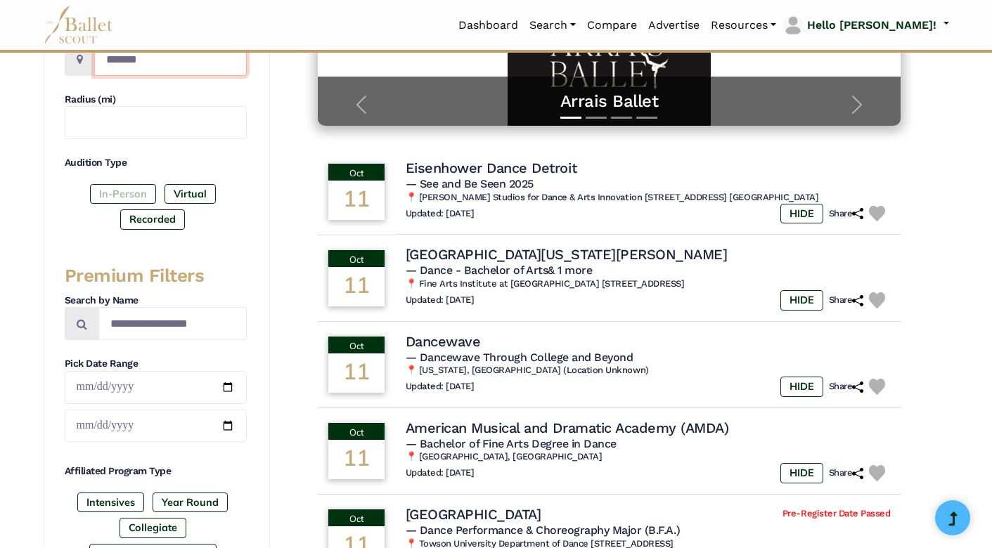
type input "*******"
click at [110, 191] on label "In-Person" at bounding box center [123, 194] width 66 height 20
click at [150, 216] on label "Recorded" at bounding box center [152, 220] width 65 height 20
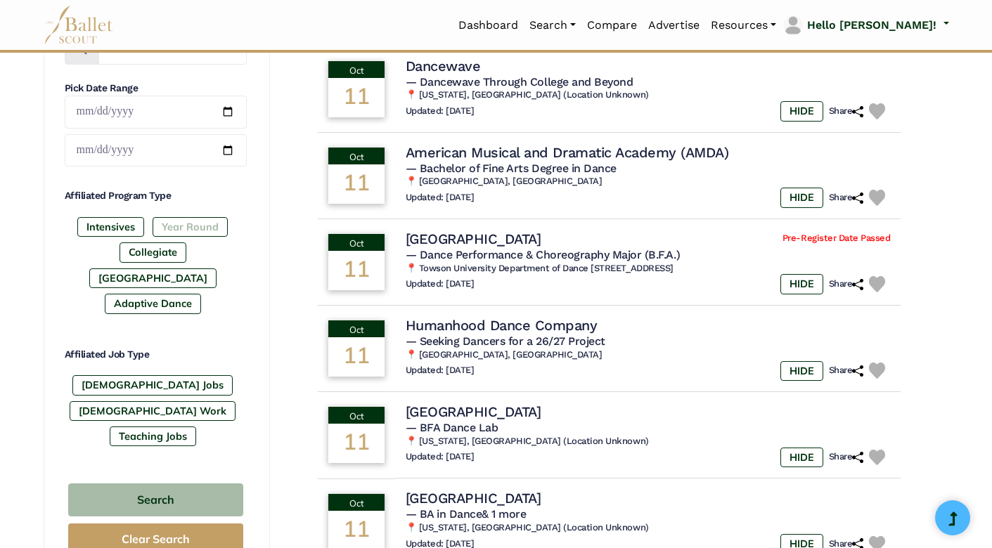
scroll to position [587, 0]
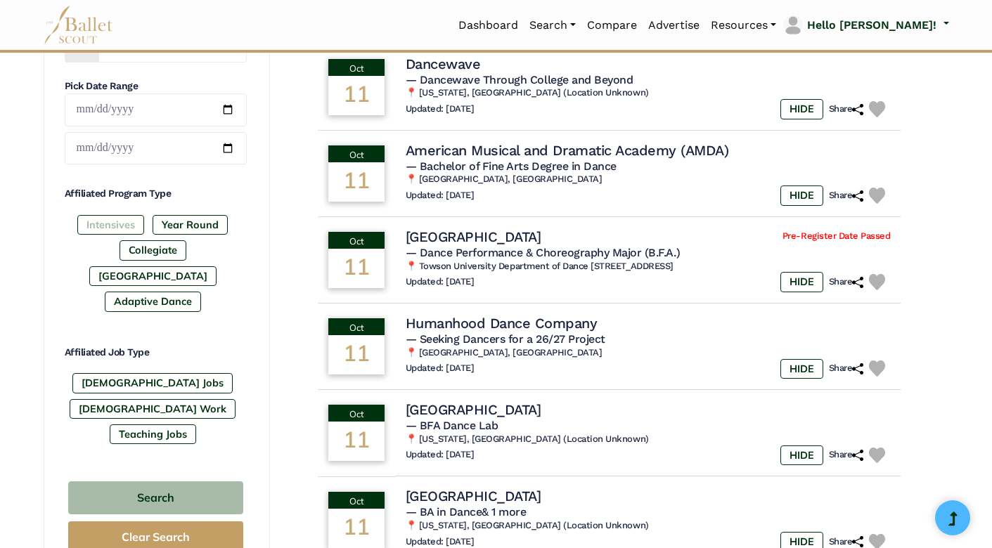
click at [116, 231] on label "Intensives" at bounding box center [110, 225] width 67 height 20
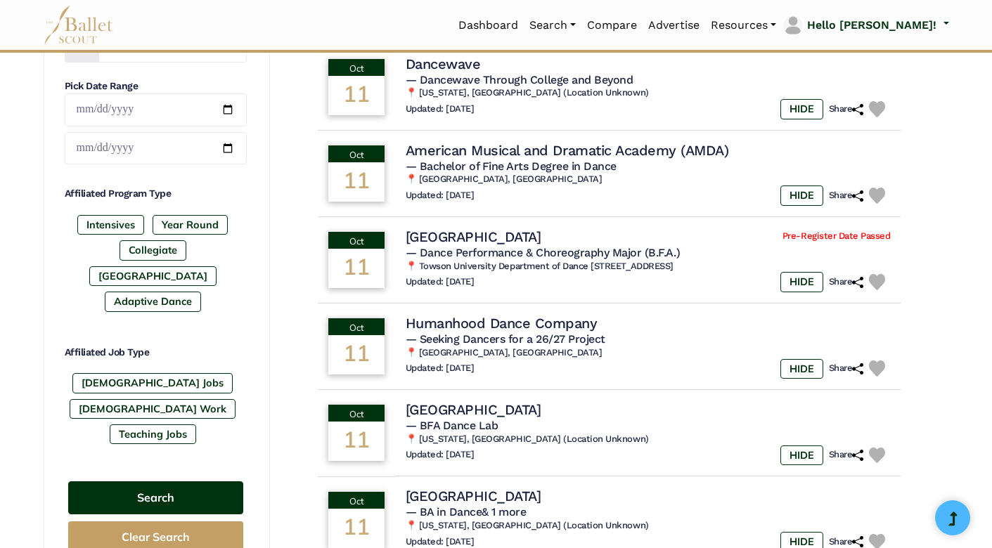
click at [155, 482] on button "Search" at bounding box center [155, 498] width 175 height 33
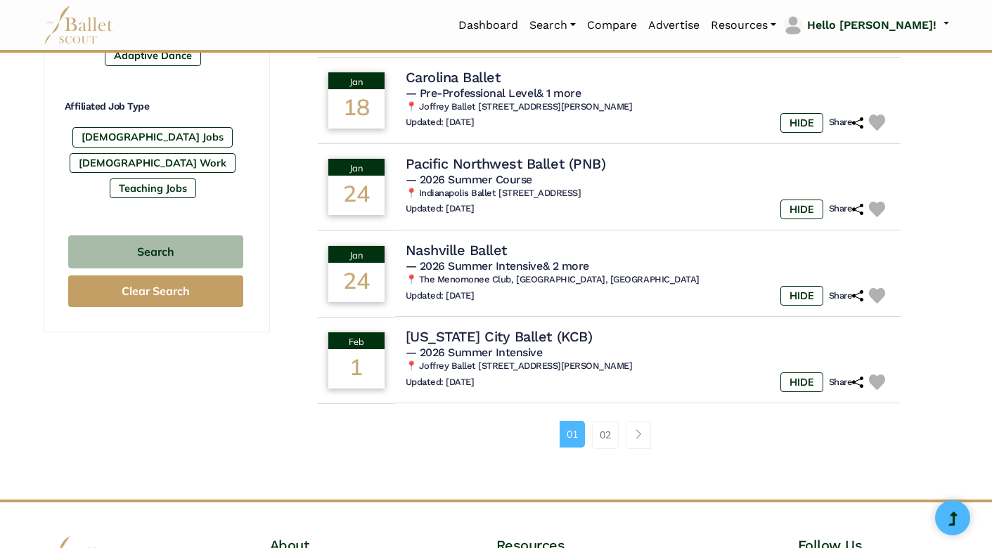
scroll to position [838, 0]
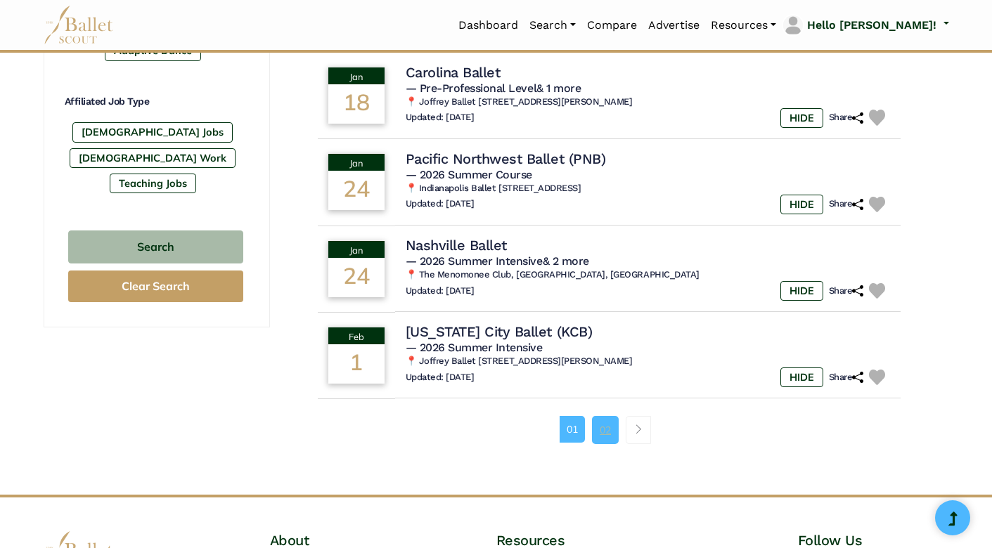
click at [610, 422] on link "02" at bounding box center [605, 430] width 27 height 28
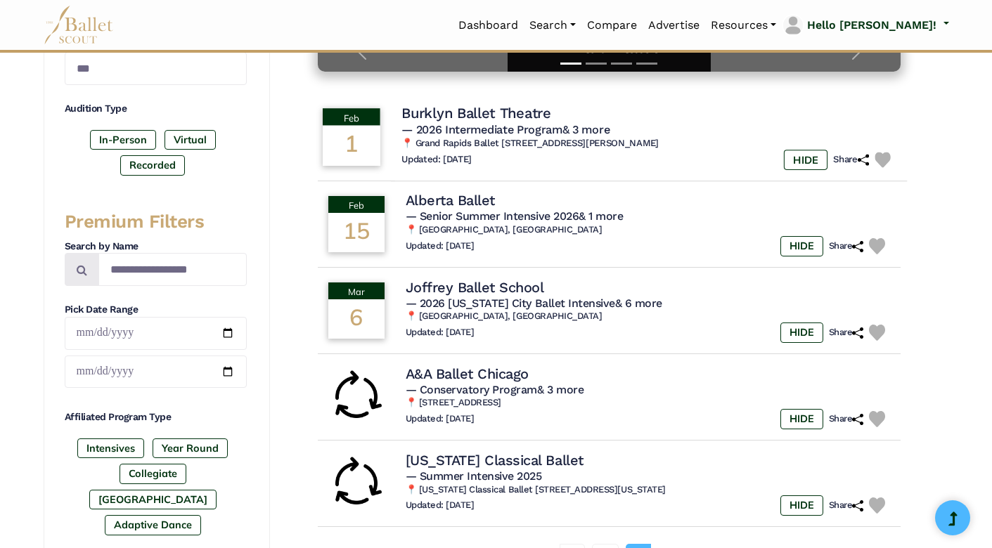
scroll to position [391, 0]
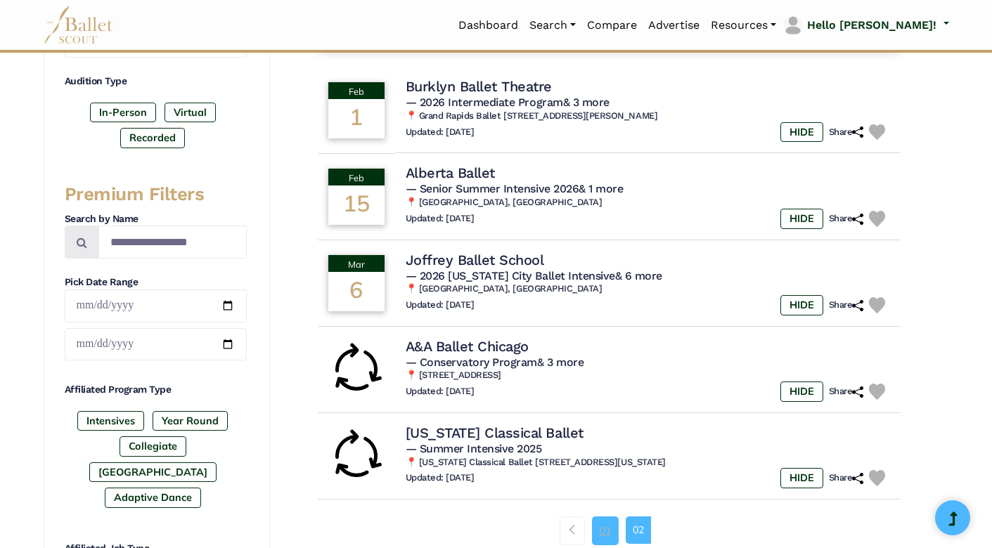
click at [607, 522] on link "01" at bounding box center [605, 531] width 27 height 28
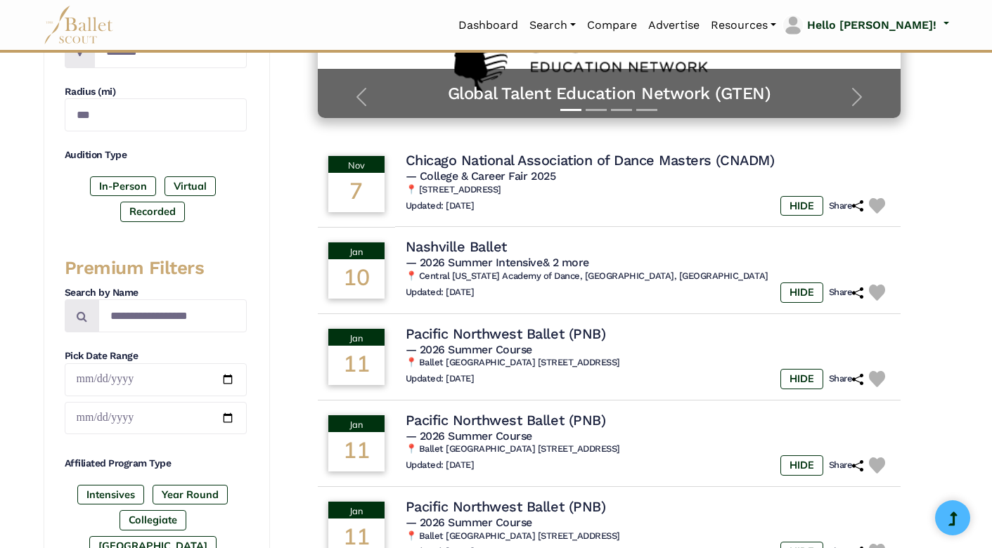
scroll to position [386, 0]
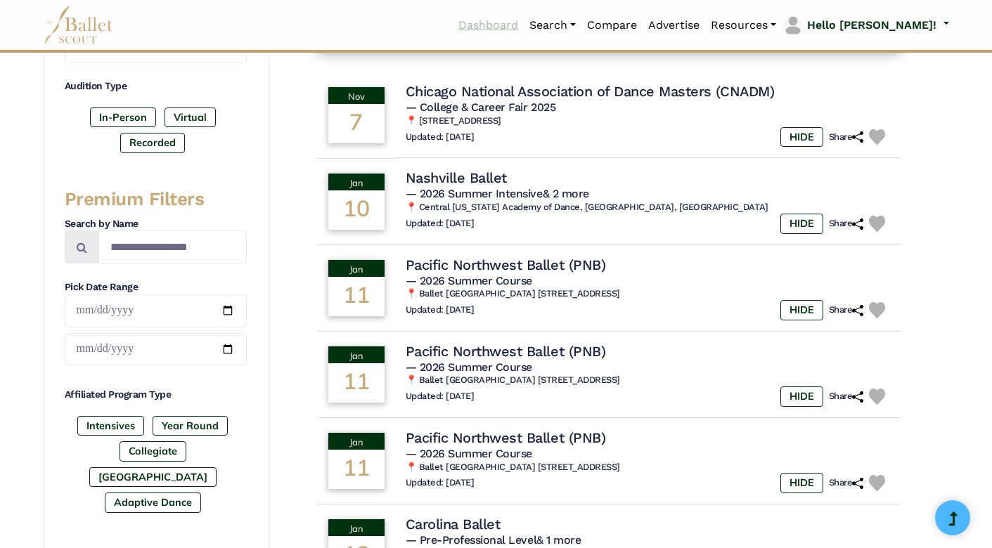
click at [522, 25] on link "Dashboard" at bounding box center [488, 26] width 71 height 30
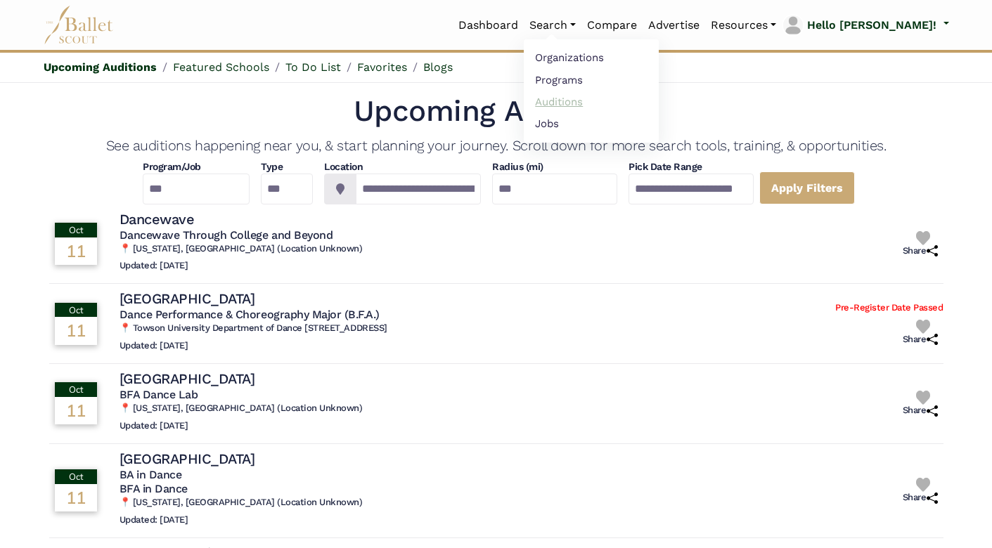
click at [599, 106] on link "Auditions" at bounding box center [591, 102] width 135 height 22
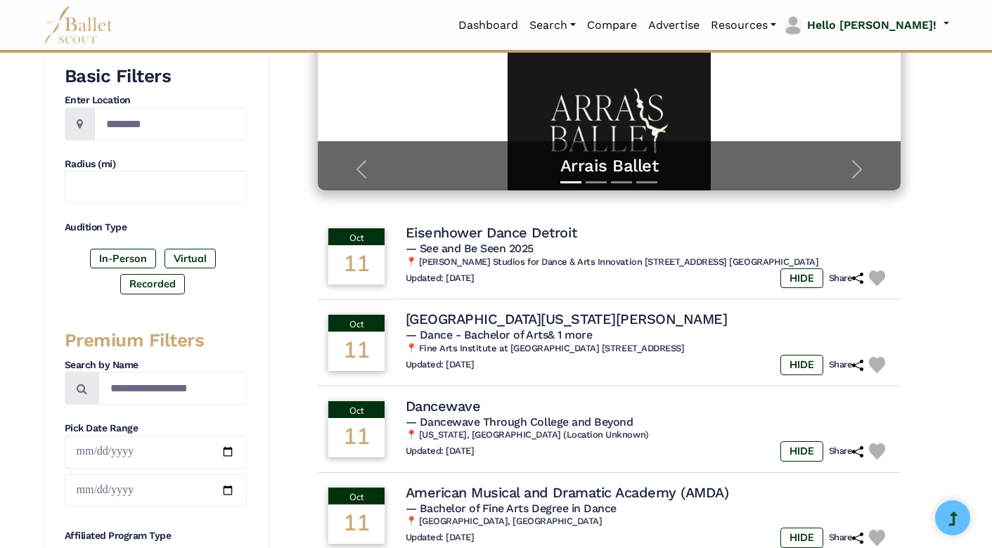
scroll to position [232, 0]
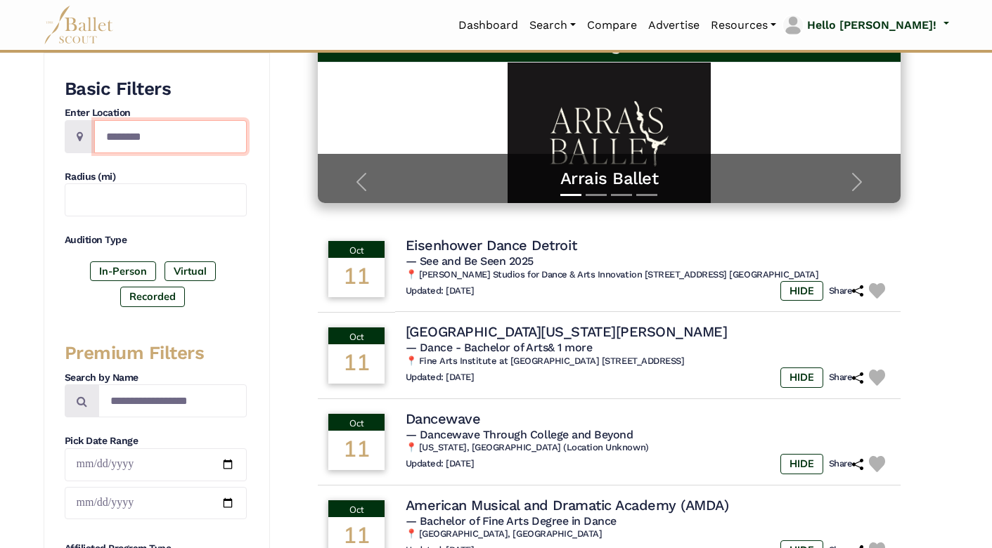
click at [191, 131] on input "Location" at bounding box center [170, 136] width 153 height 33
type input "*"
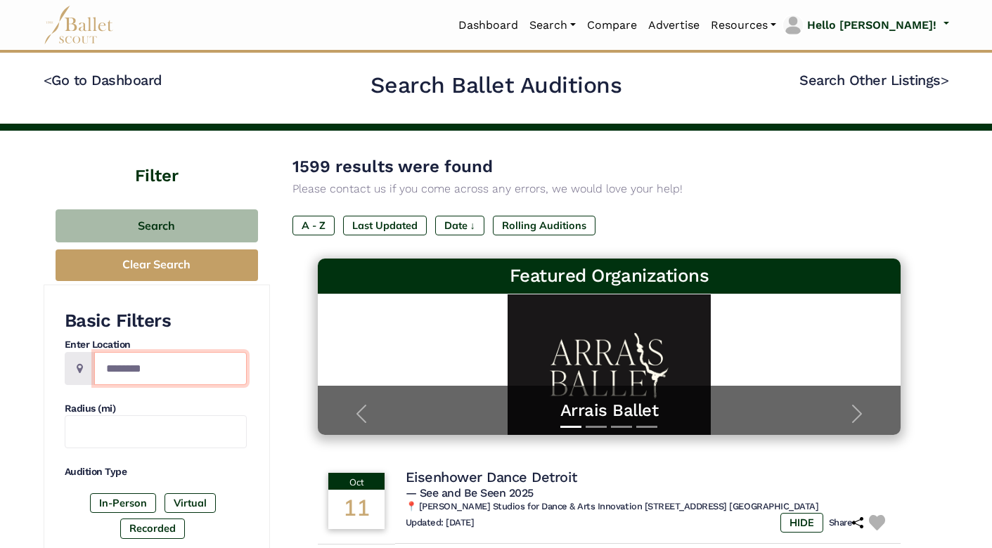
scroll to position [0, 0]
click at [517, 23] on link "Dashboard" at bounding box center [488, 26] width 71 height 30
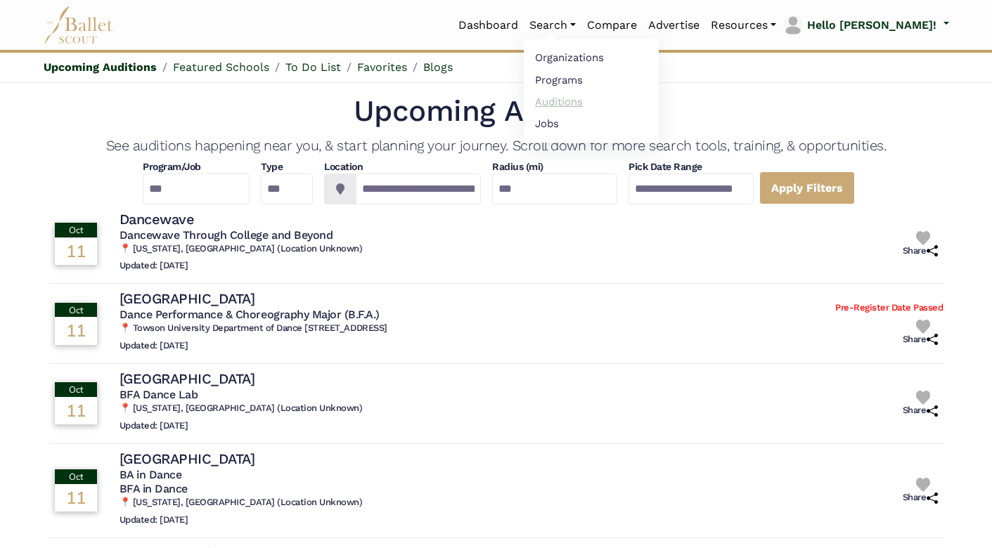
click at [606, 103] on link "Auditions" at bounding box center [591, 102] width 135 height 22
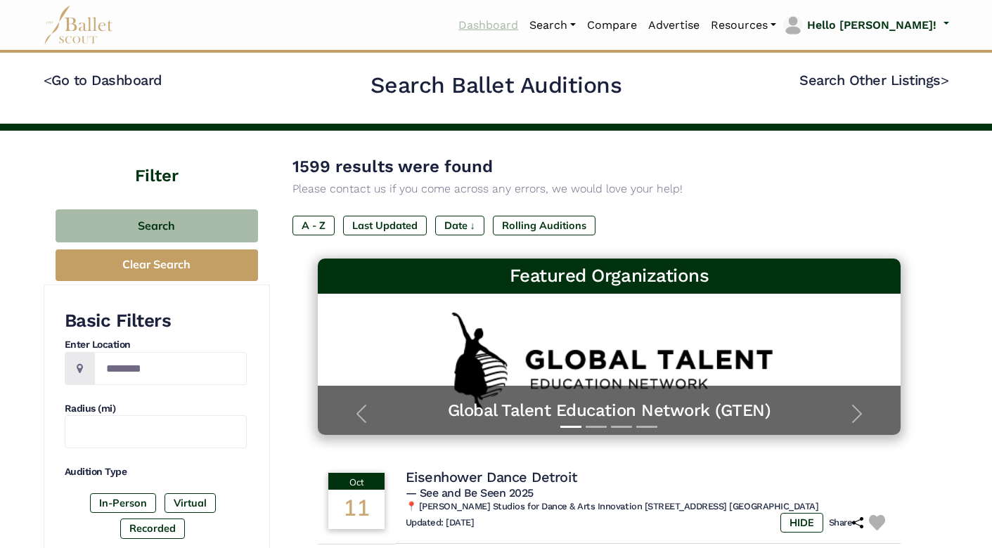
click at [524, 27] on link "Dashboard" at bounding box center [488, 26] width 71 height 30
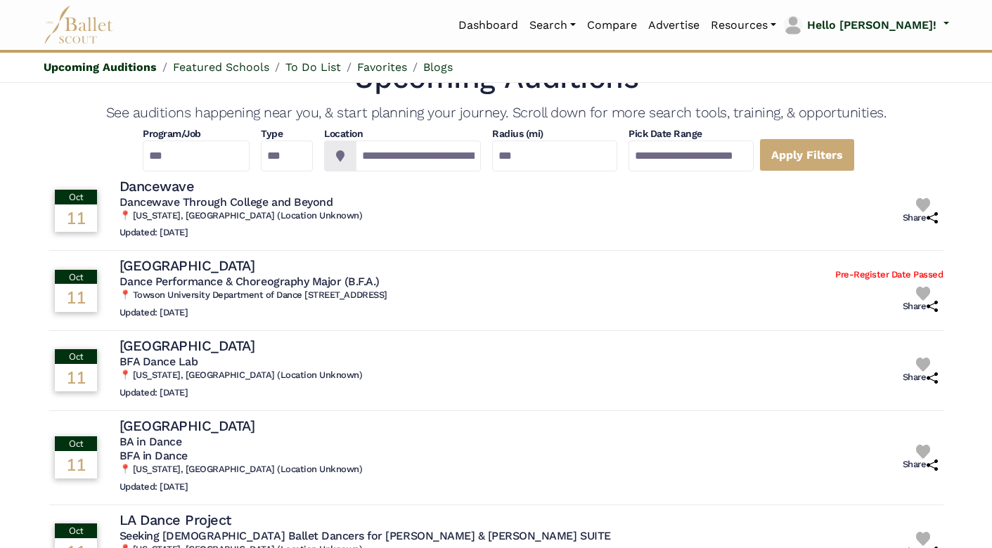
scroll to position [22, 0]
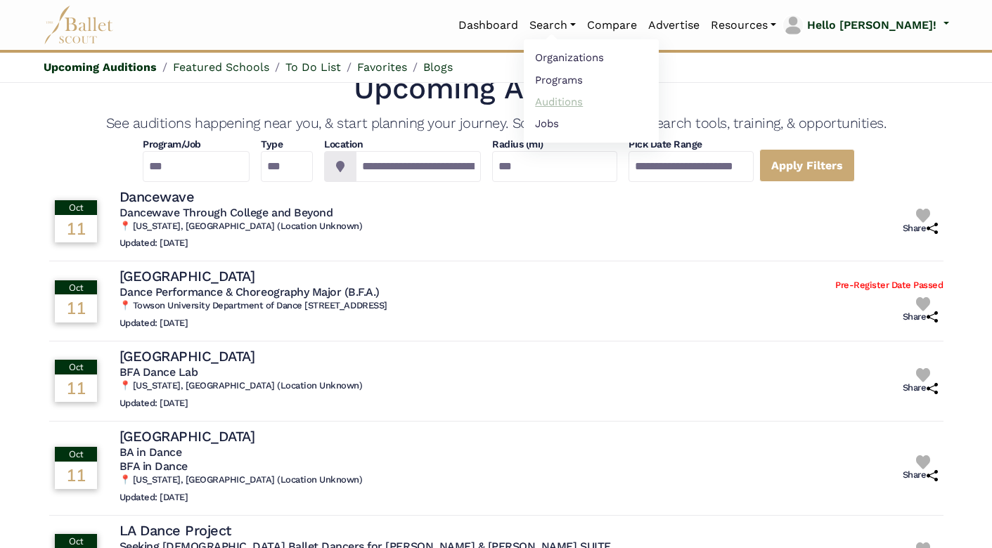
click at [605, 101] on link "Auditions" at bounding box center [591, 102] width 135 height 22
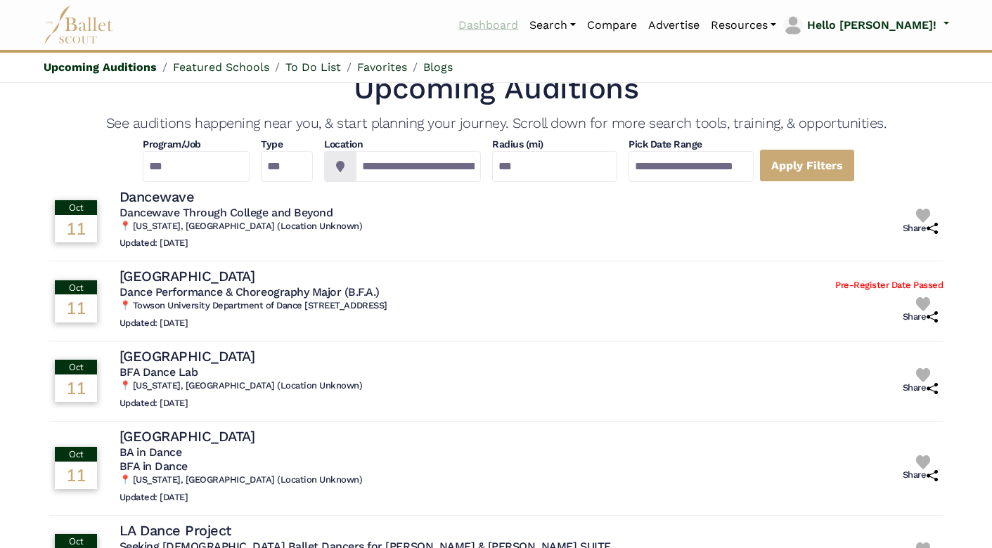
click at [524, 25] on link "Dashboard" at bounding box center [488, 26] width 71 height 30
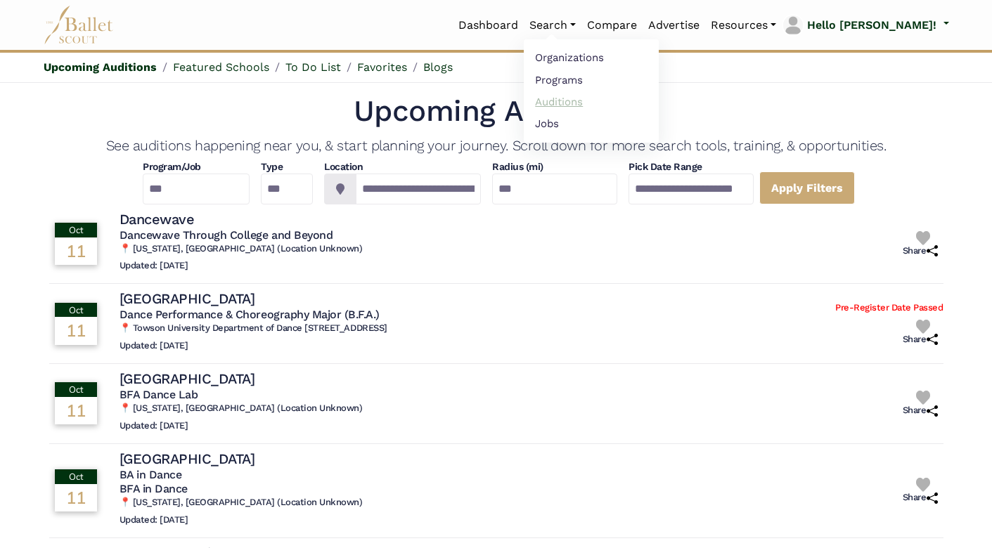
click at [599, 105] on link "Auditions" at bounding box center [591, 102] width 135 height 22
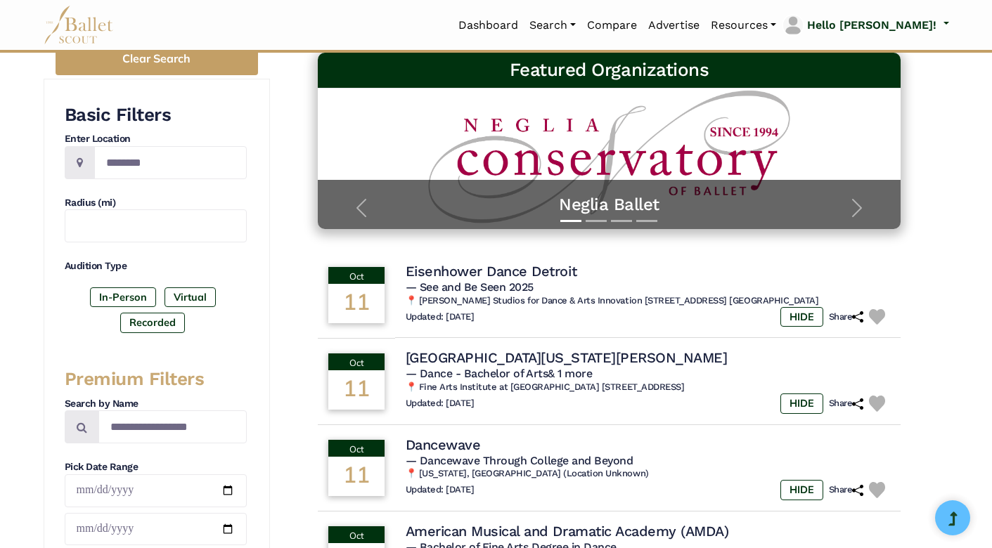
scroll to position [195, 0]
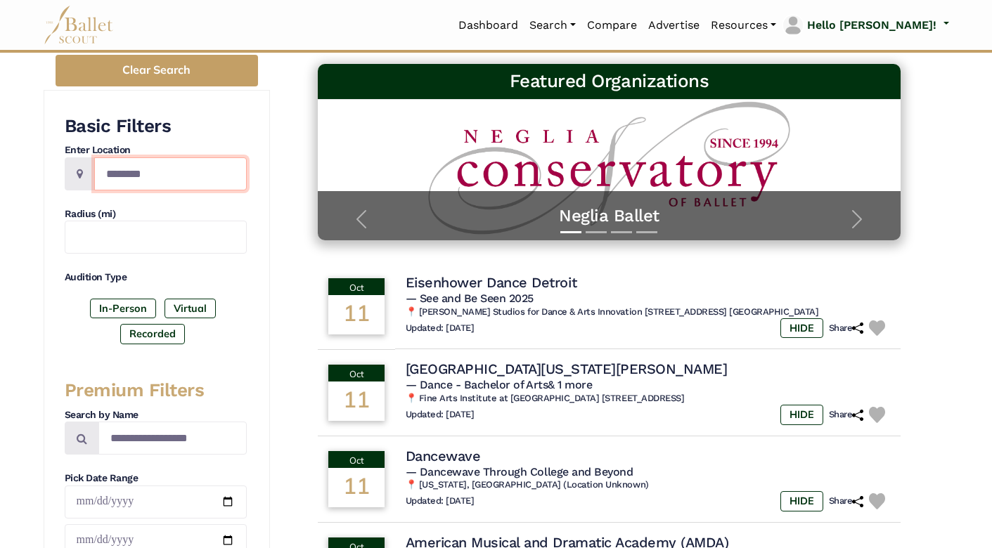
click at [153, 169] on input "Location" at bounding box center [170, 173] width 153 height 33
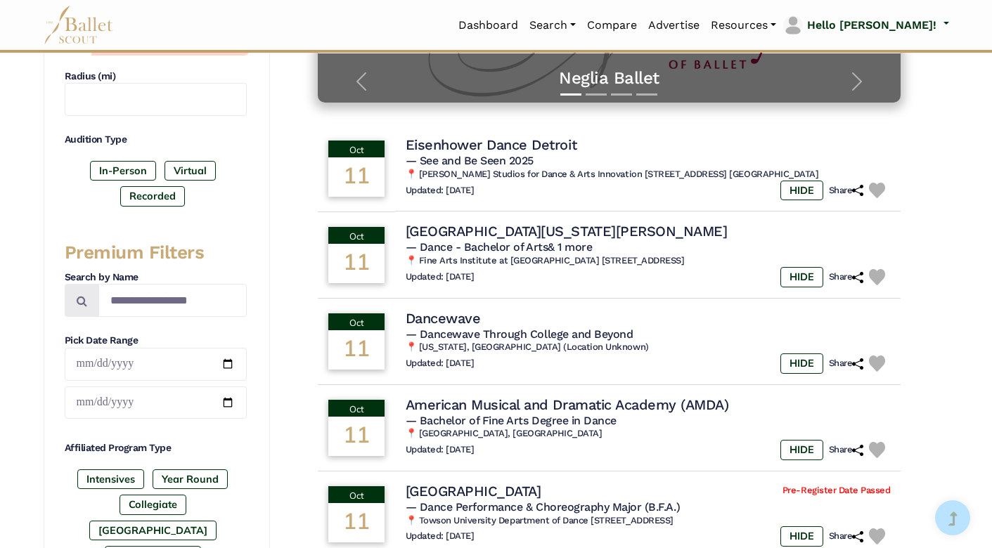
scroll to position [340, 0]
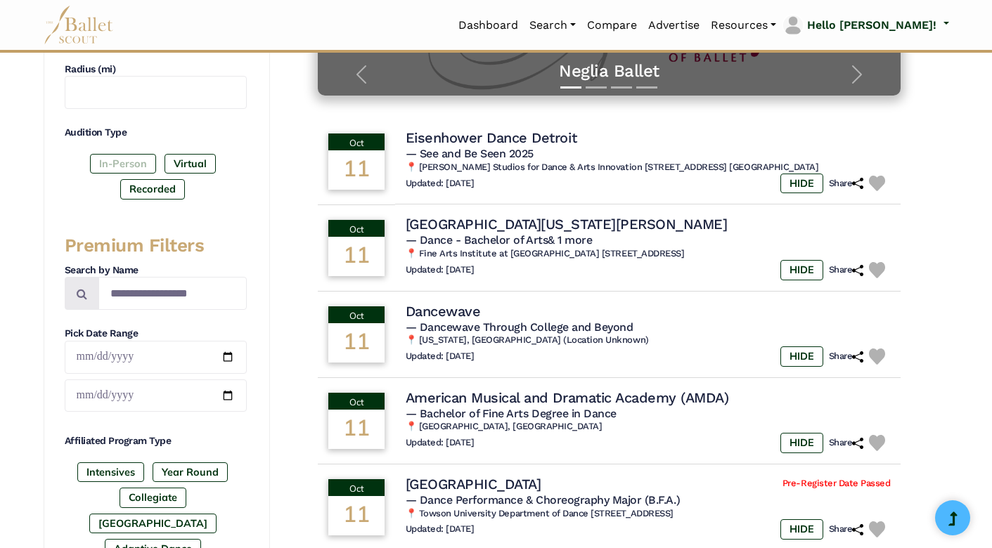
type input "*******"
click at [121, 160] on label "In-Person" at bounding box center [123, 164] width 66 height 20
click at [146, 186] on label "Recorded" at bounding box center [152, 189] width 65 height 20
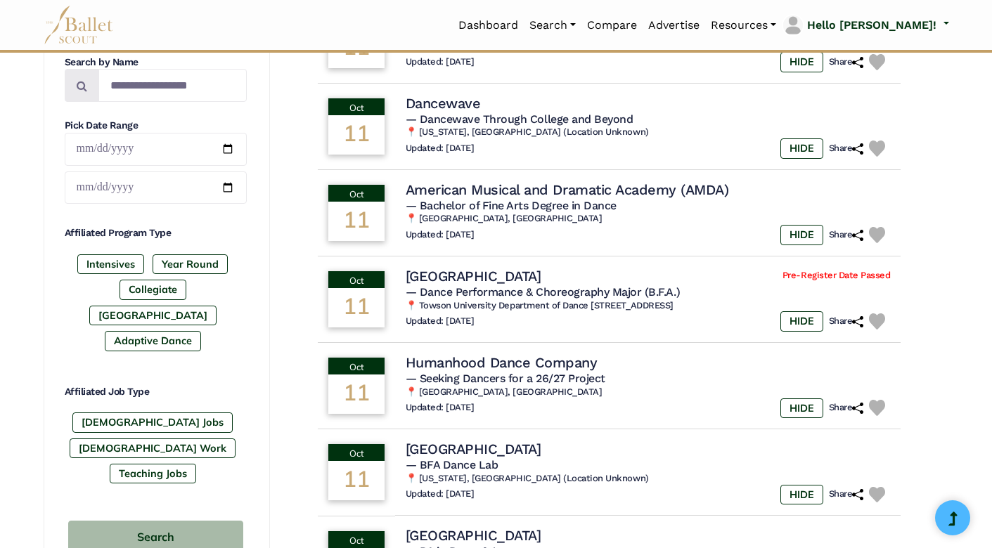
scroll to position [562, 0]
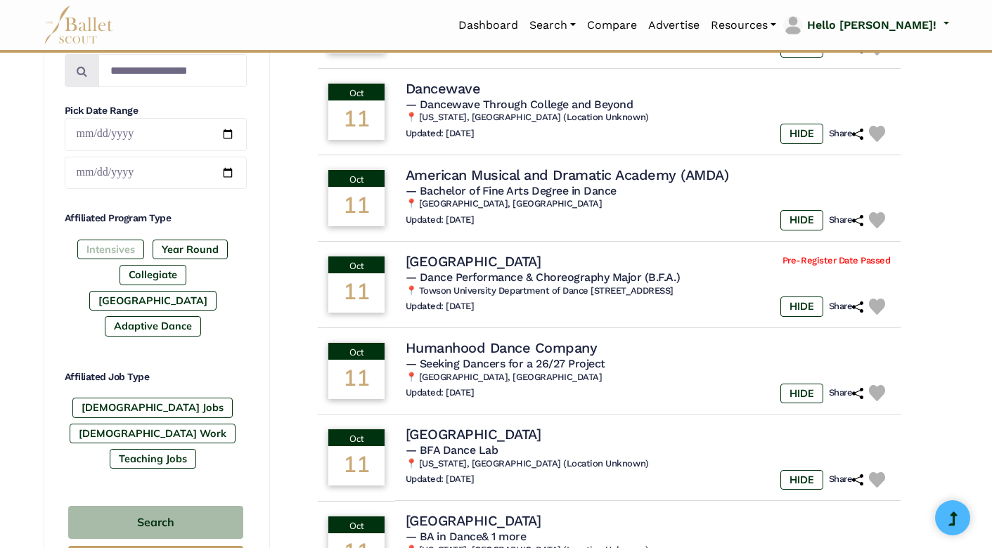
click at [112, 252] on label "Intensives" at bounding box center [110, 250] width 67 height 20
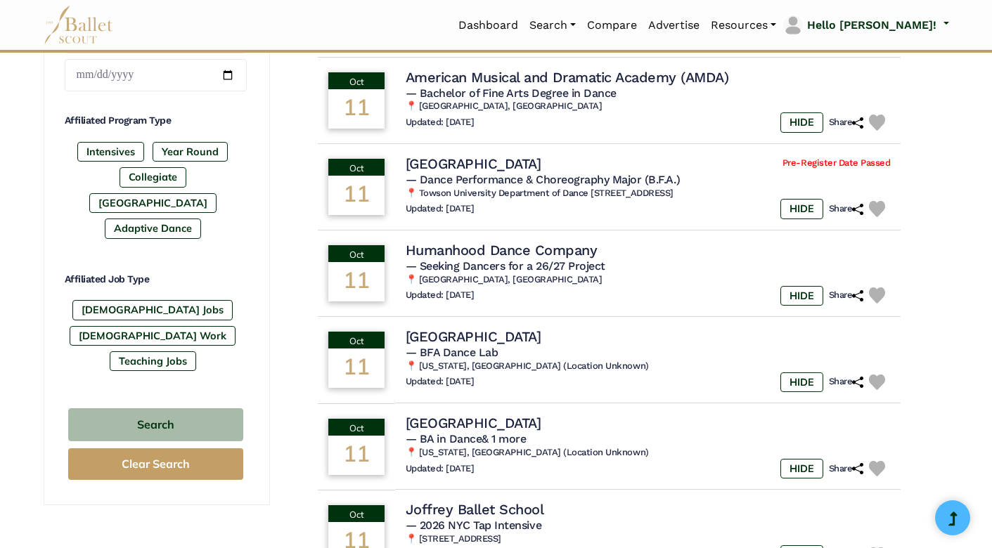
scroll to position [662, 0]
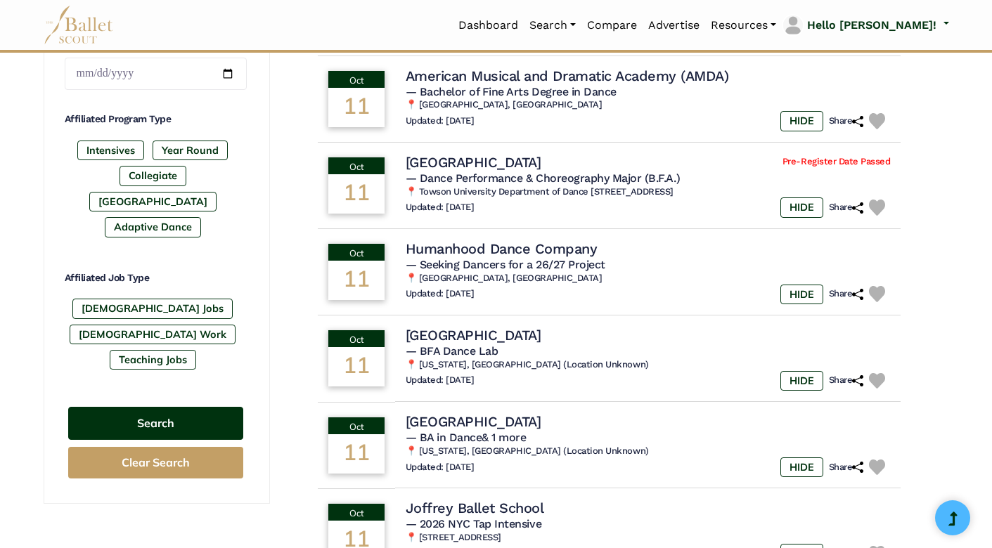
click at [160, 407] on button "Search" at bounding box center [155, 423] width 175 height 33
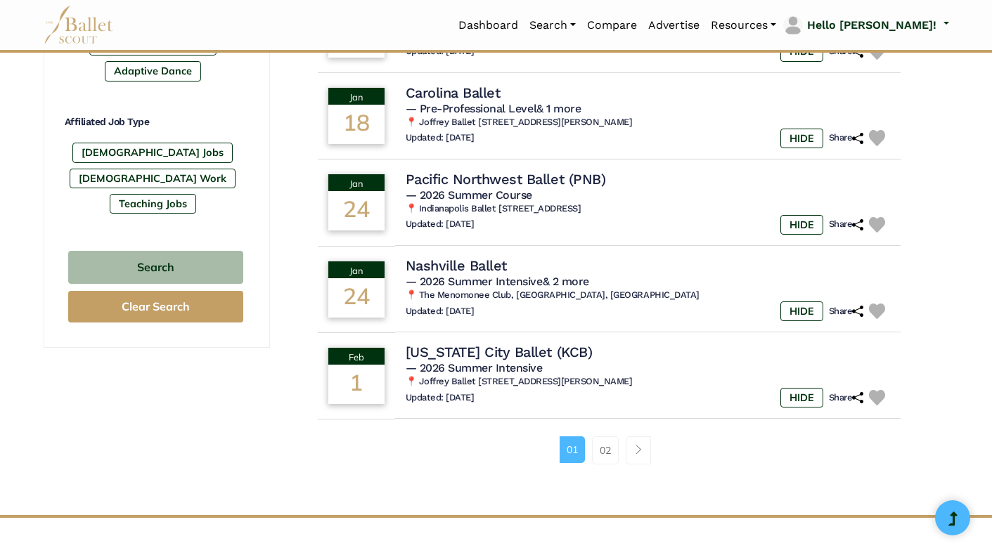
scroll to position [837, 0]
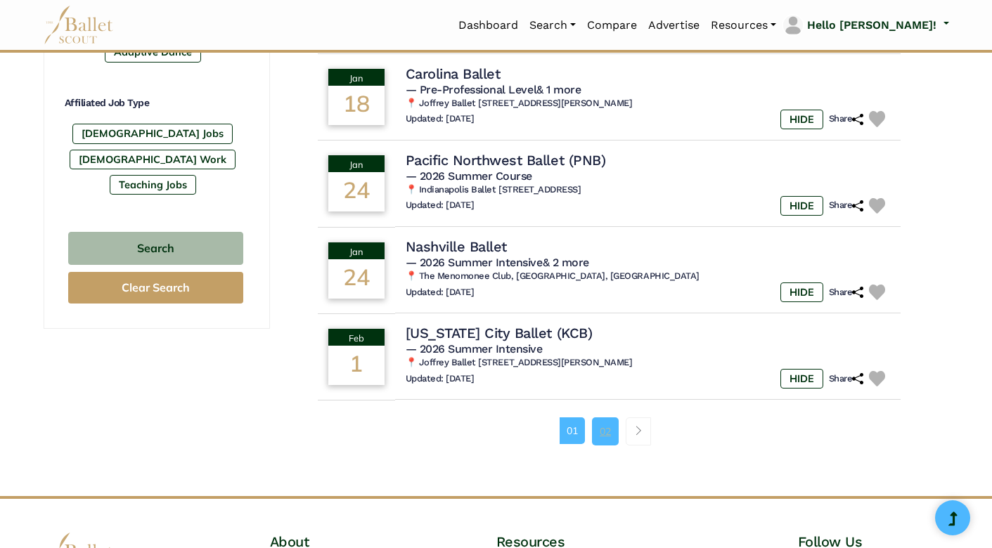
click at [605, 422] on link "02" at bounding box center [605, 432] width 27 height 28
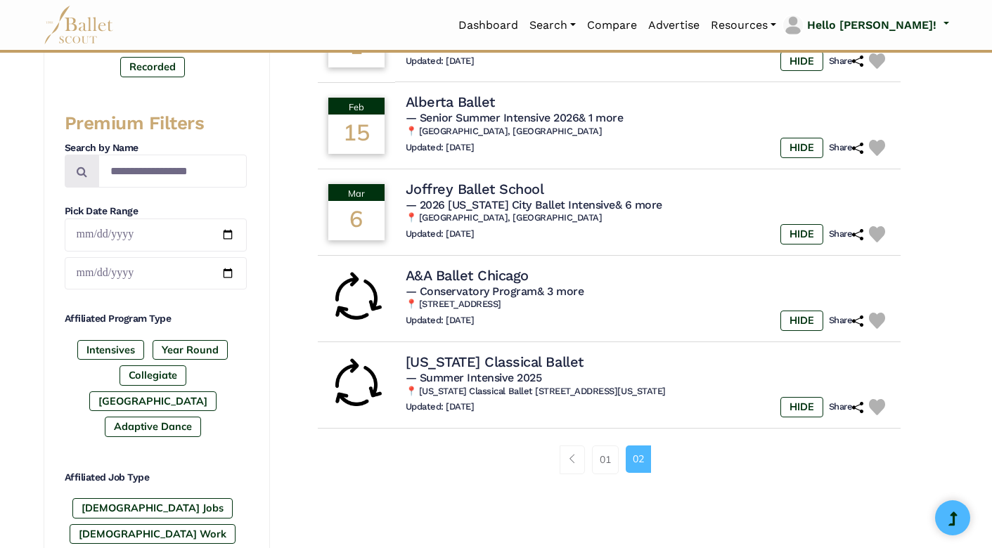
scroll to position [463, 0]
click at [603, 456] on link "01" at bounding box center [605, 459] width 27 height 28
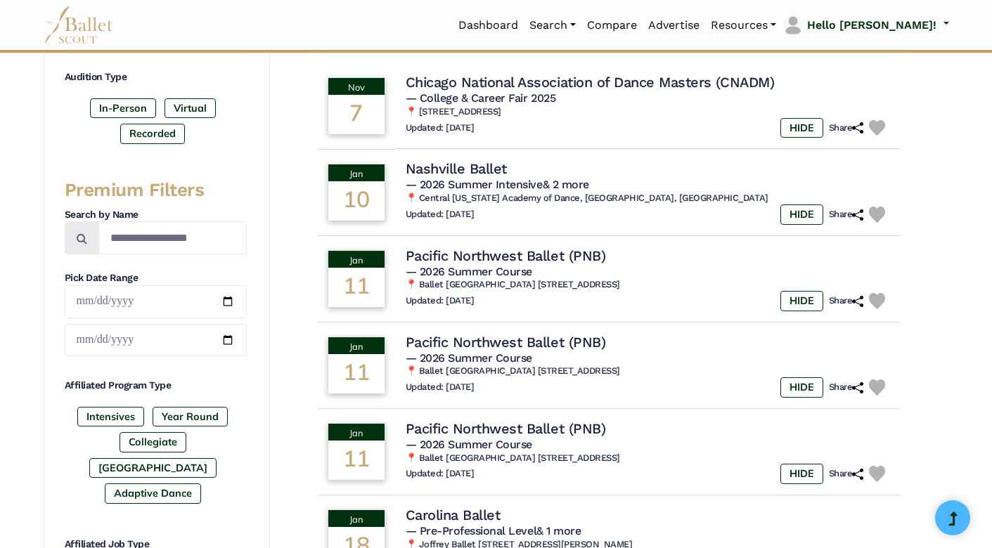
scroll to position [361, 0]
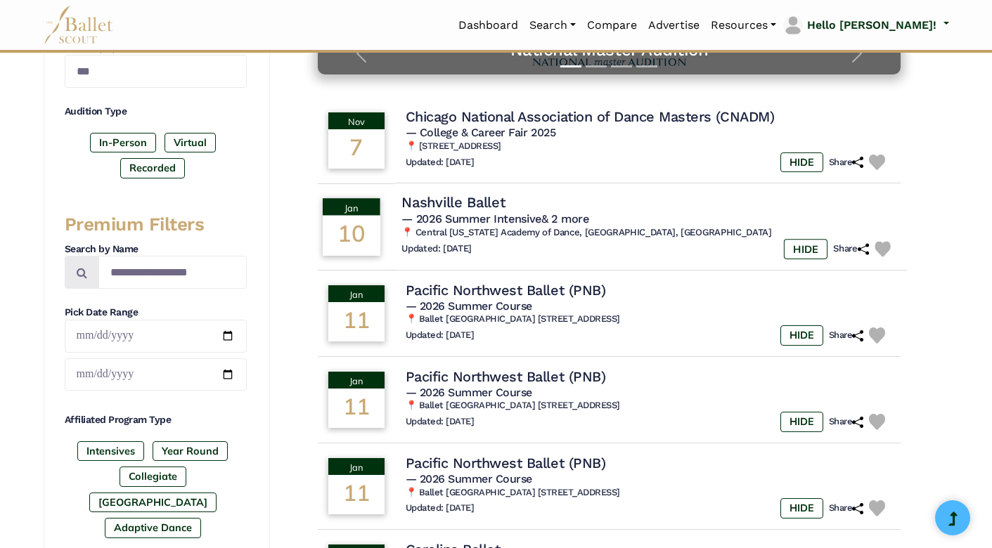
click at [884, 244] on img at bounding box center [883, 249] width 16 height 16
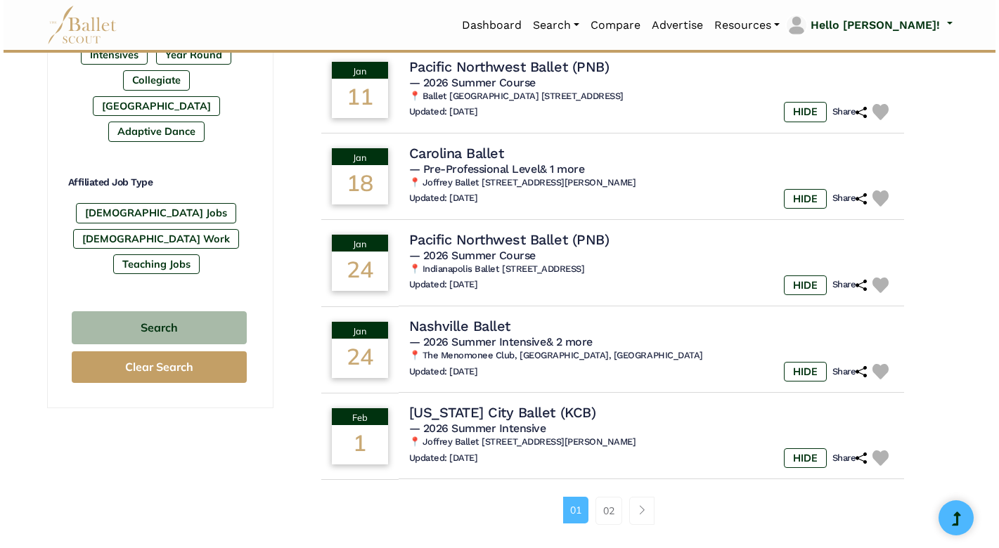
scroll to position [759, 0]
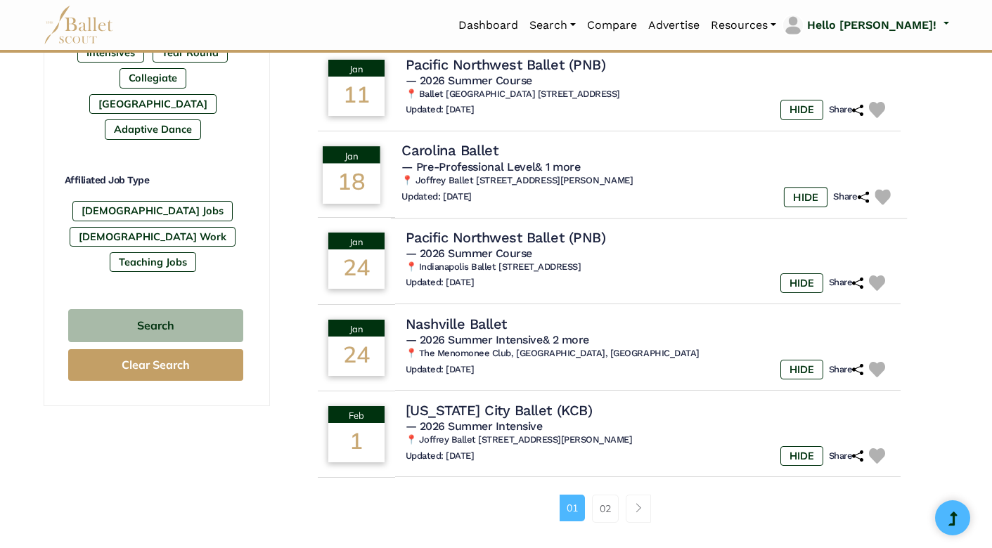
click at [872, 187] on div "HIDE Share" at bounding box center [840, 197] width 112 height 20
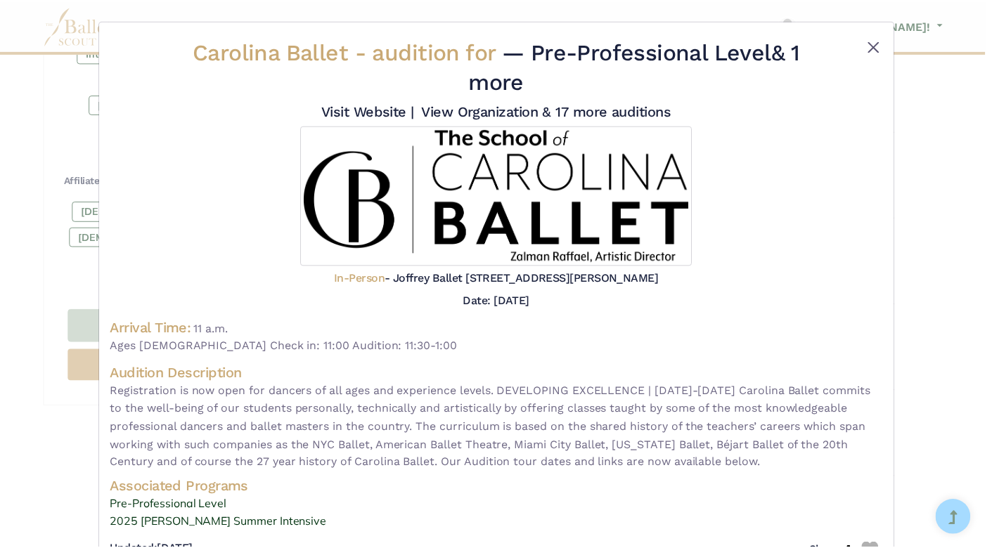
scroll to position [0, 0]
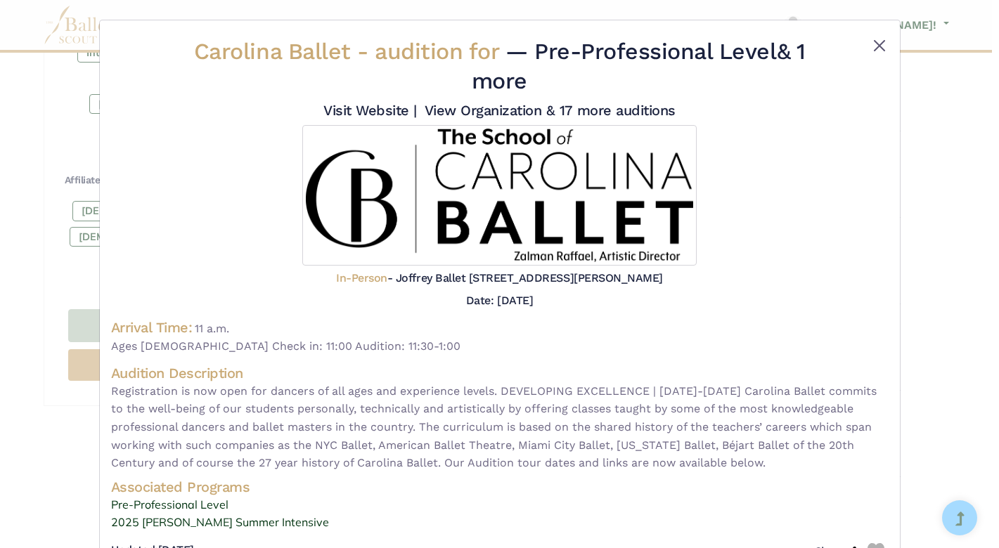
click at [875, 39] on button "Close" at bounding box center [879, 45] width 17 height 17
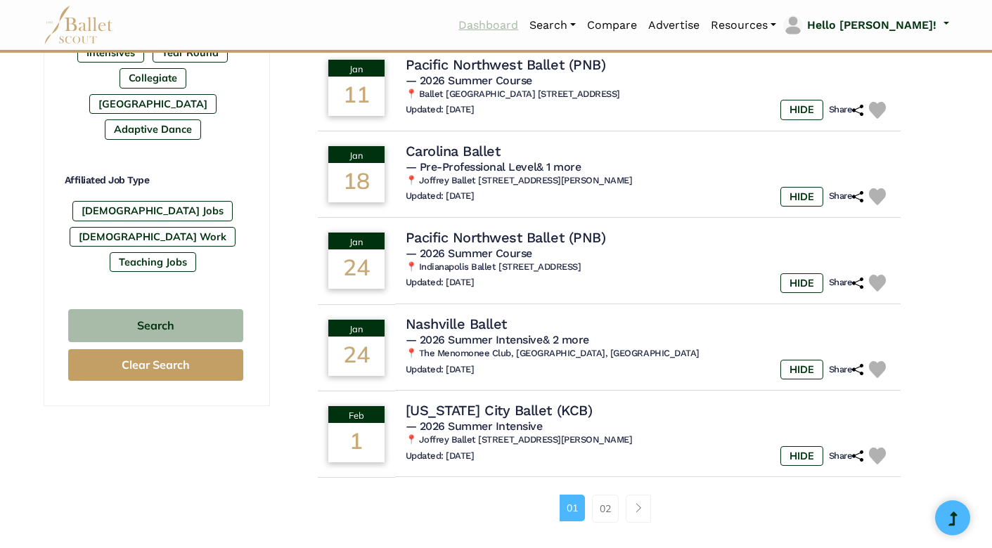
click at [518, 24] on link "Dashboard" at bounding box center [488, 26] width 71 height 30
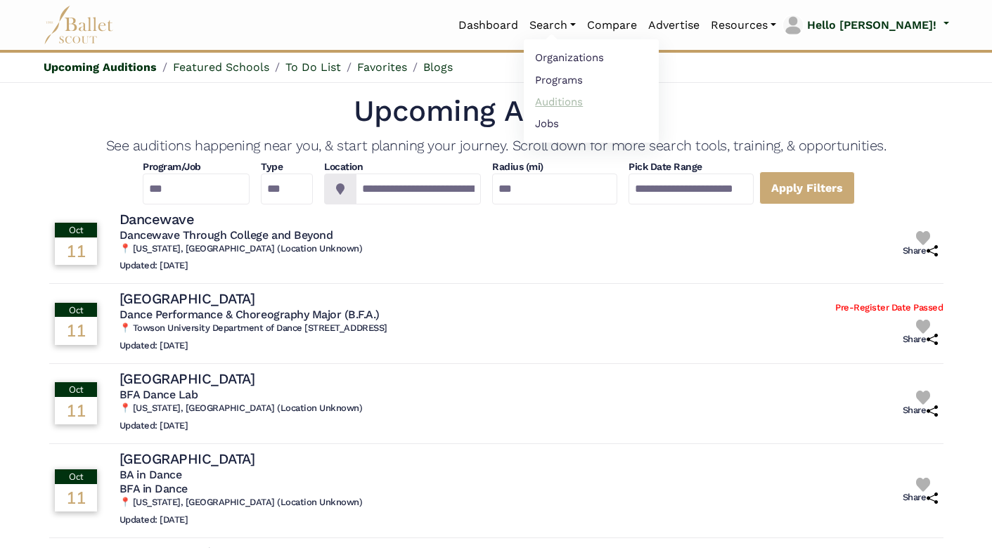
click at [598, 101] on link "Auditions" at bounding box center [591, 102] width 135 height 22
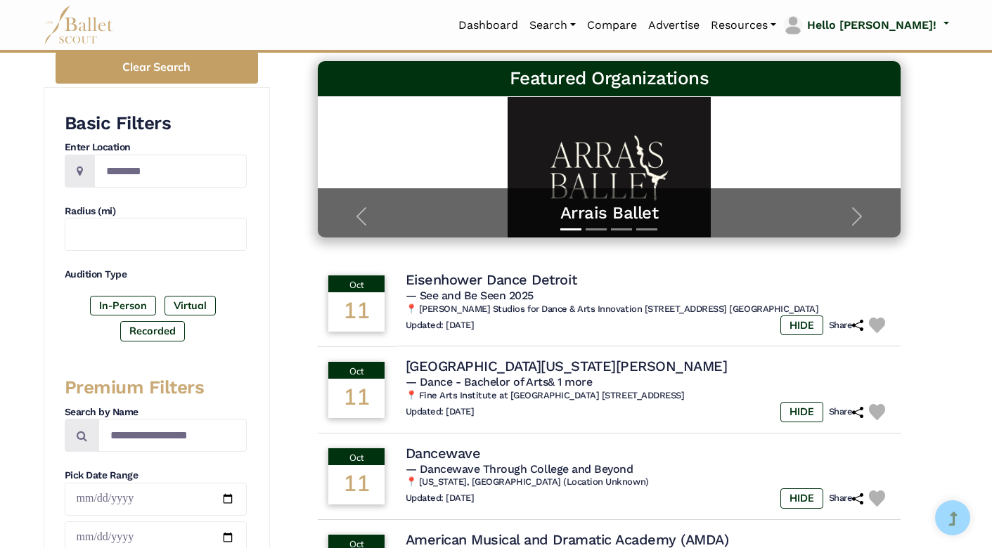
scroll to position [171, 0]
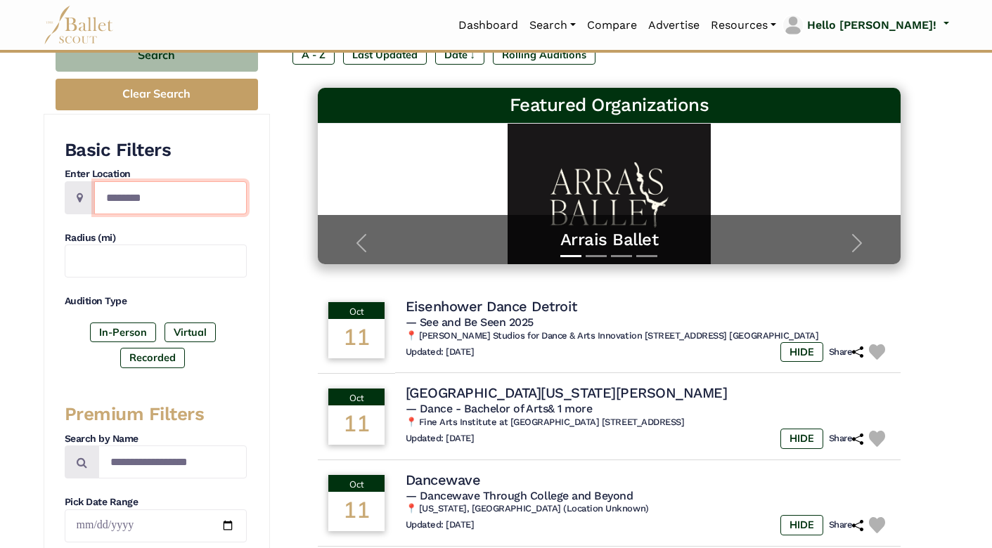
click at [175, 194] on input "Location" at bounding box center [170, 197] width 153 height 33
click at [524, 17] on link "Dashboard" at bounding box center [488, 26] width 71 height 30
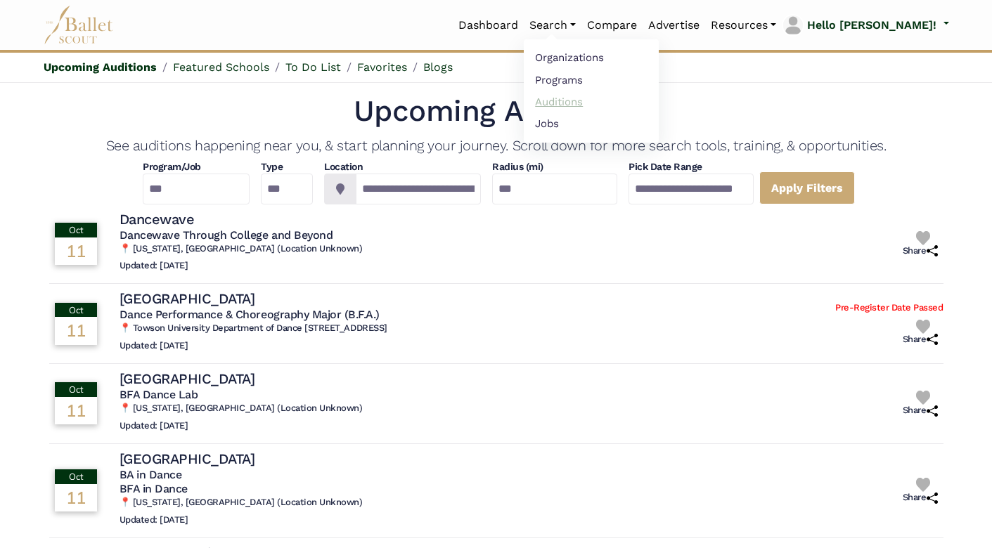
click at [609, 98] on link "Auditions" at bounding box center [591, 102] width 135 height 22
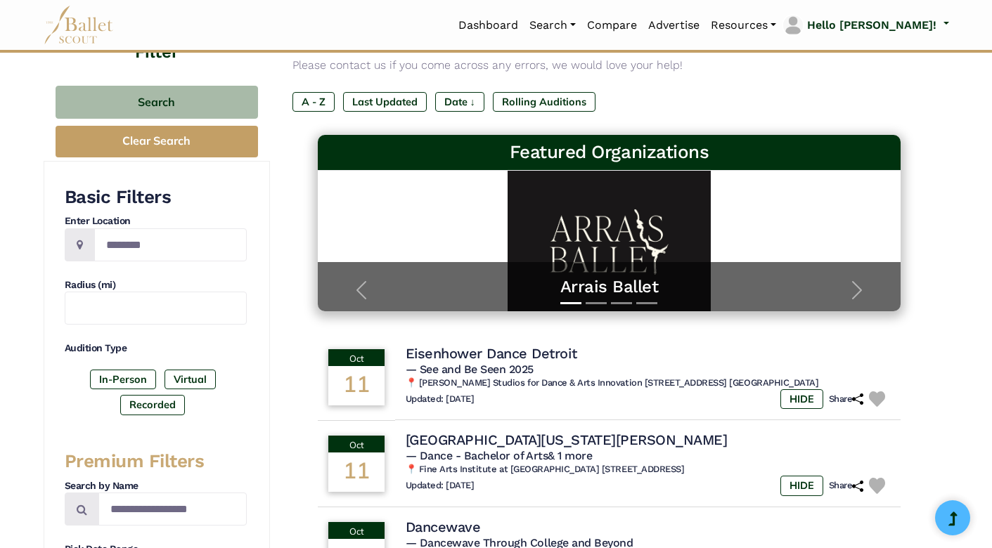
scroll to position [120, 0]
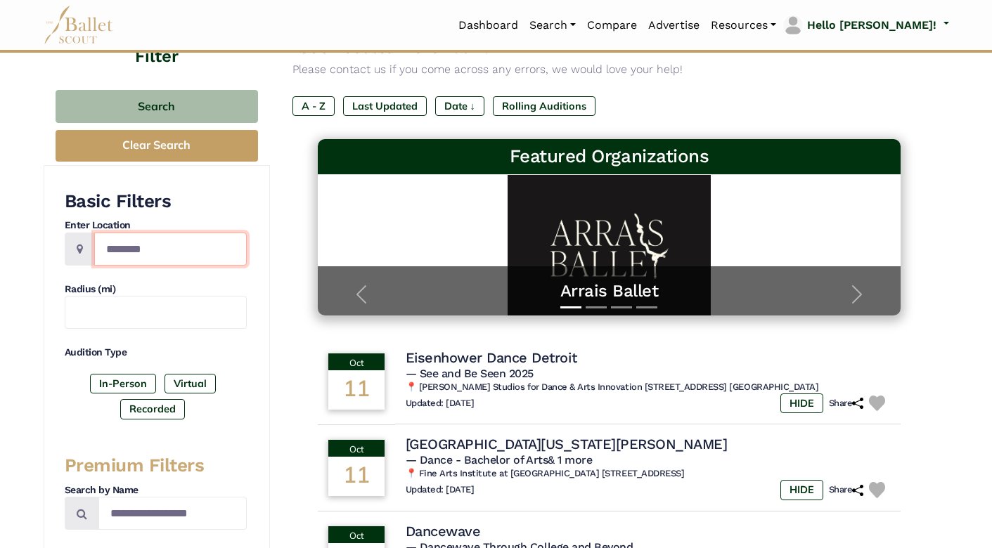
click at [172, 243] on input "Location" at bounding box center [170, 249] width 153 height 33
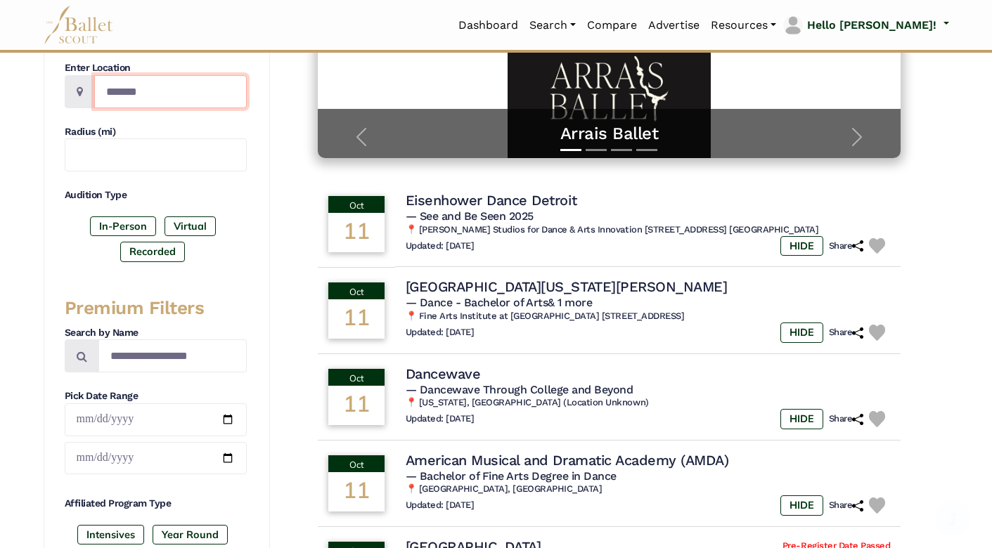
scroll to position [283, 0]
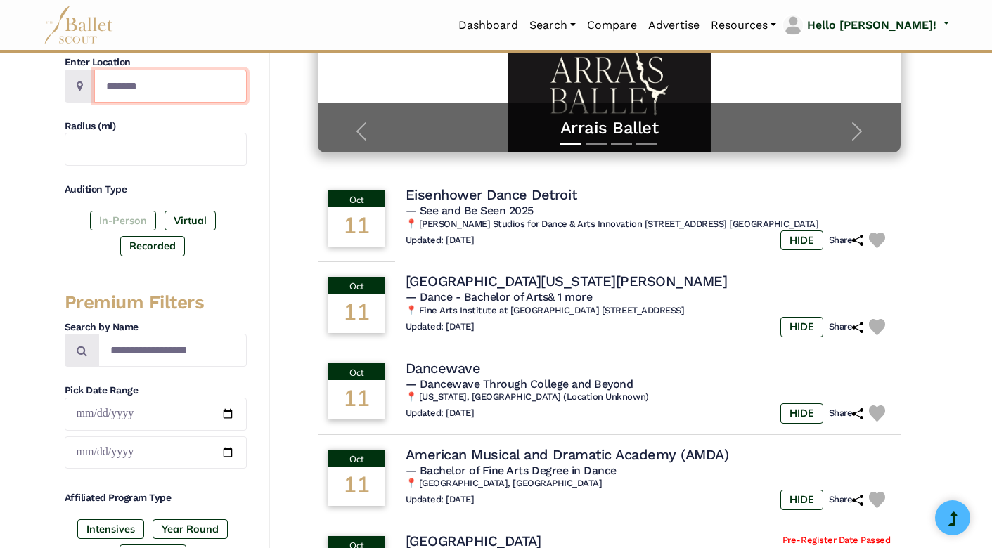
type input "*******"
click at [99, 219] on label "In-Person" at bounding box center [123, 221] width 66 height 20
click at [153, 245] on label "Recorded" at bounding box center [152, 246] width 65 height 20
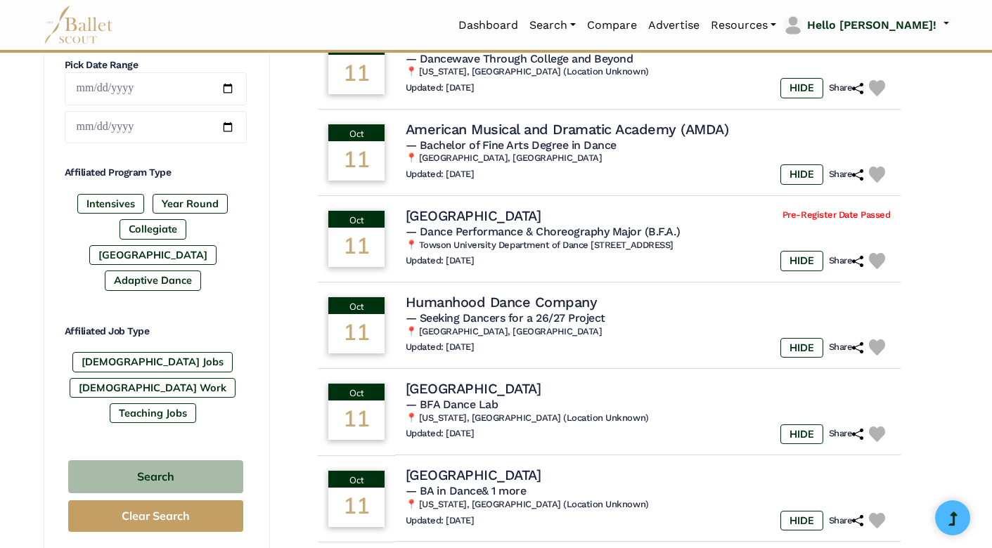
scroll to position [617, 0]
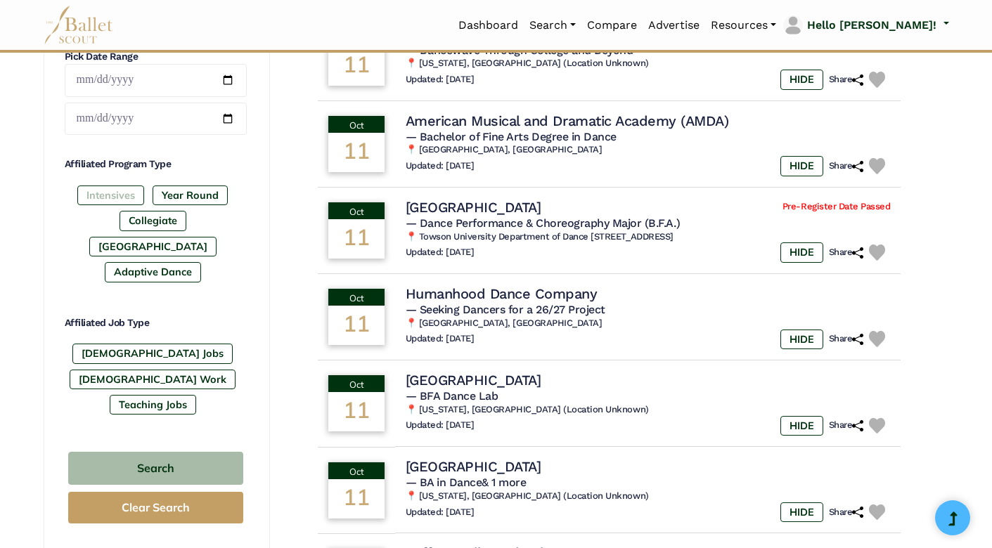
click at [119, 202] on label "Intensives" at bounding box center [110, 196] width 67 height 20
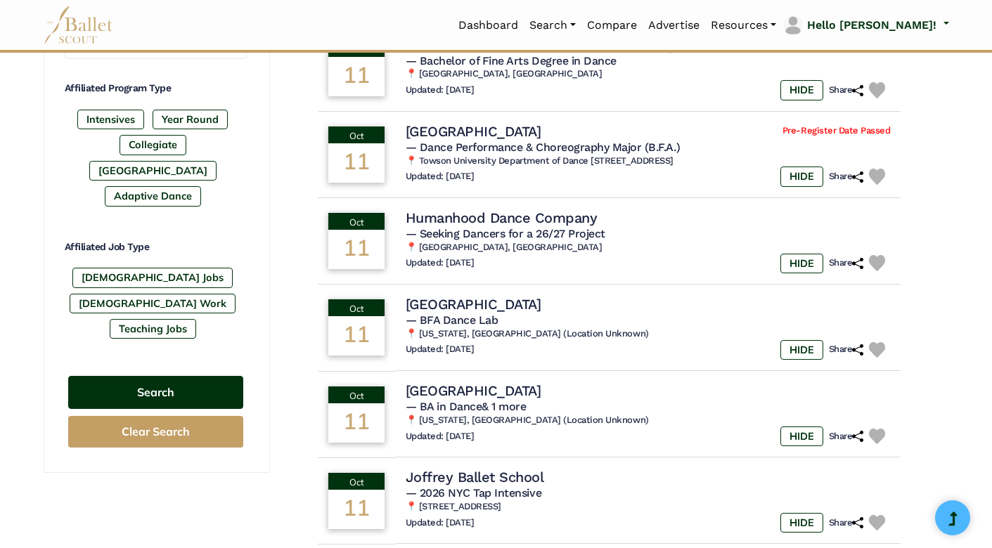
scroll to position [695, 0]
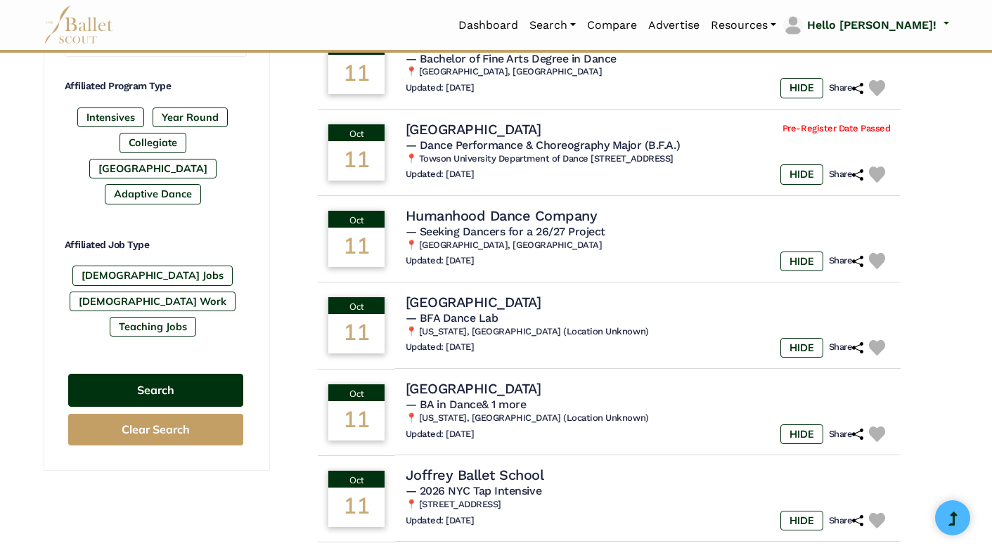
click at [154, 374] on button "Search" at bounding box center [155, 390] width 175 height 33
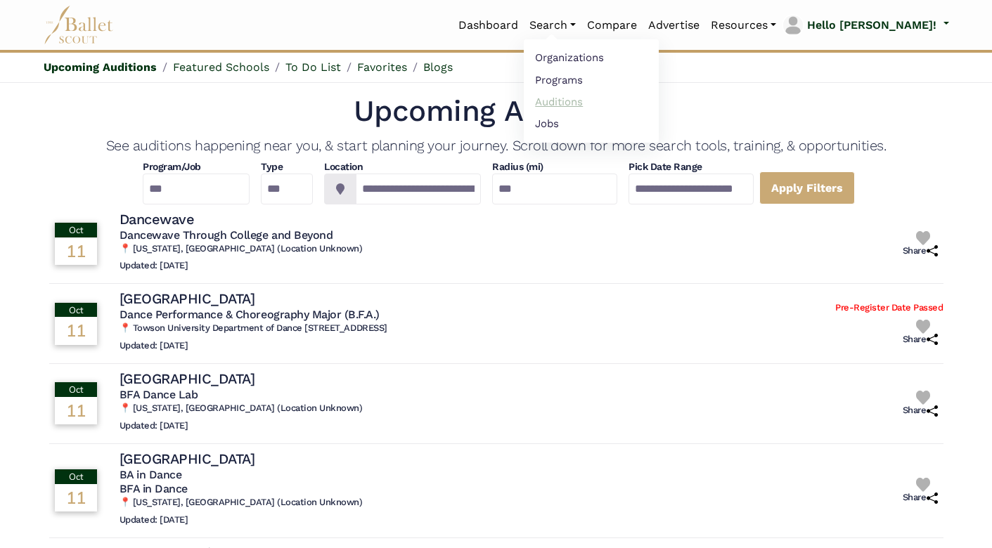
click at [600, 103] on link "Auditions" at bounding box center [591, 102] width 135 height 22
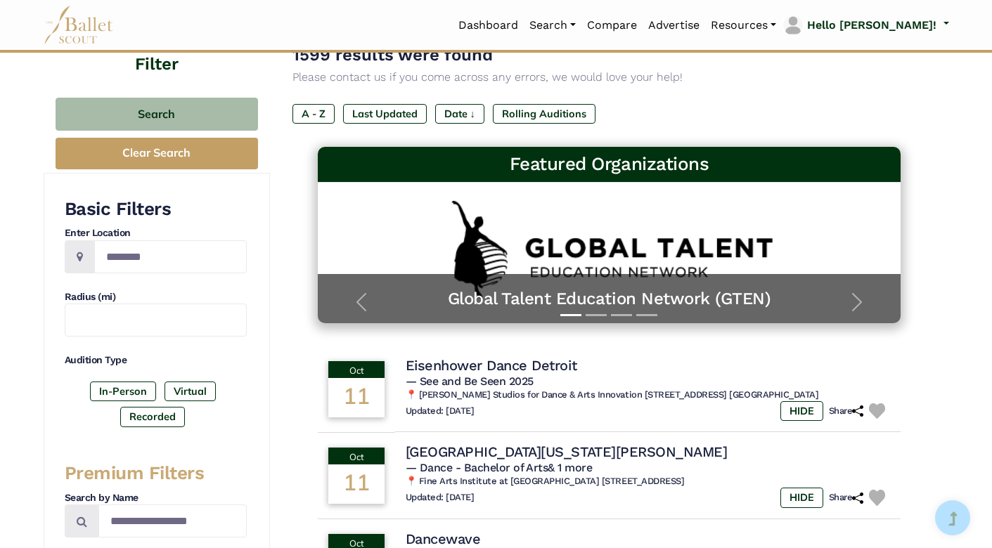
scroll to position [110, 0]
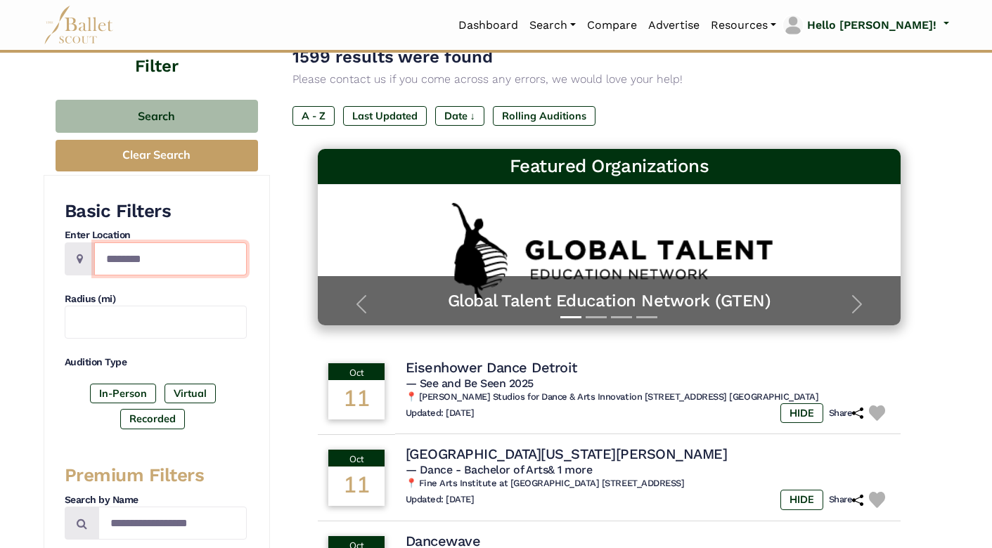
click at [167, 250] on input "Location" at bounding box center [170, 259] width 153 height 33
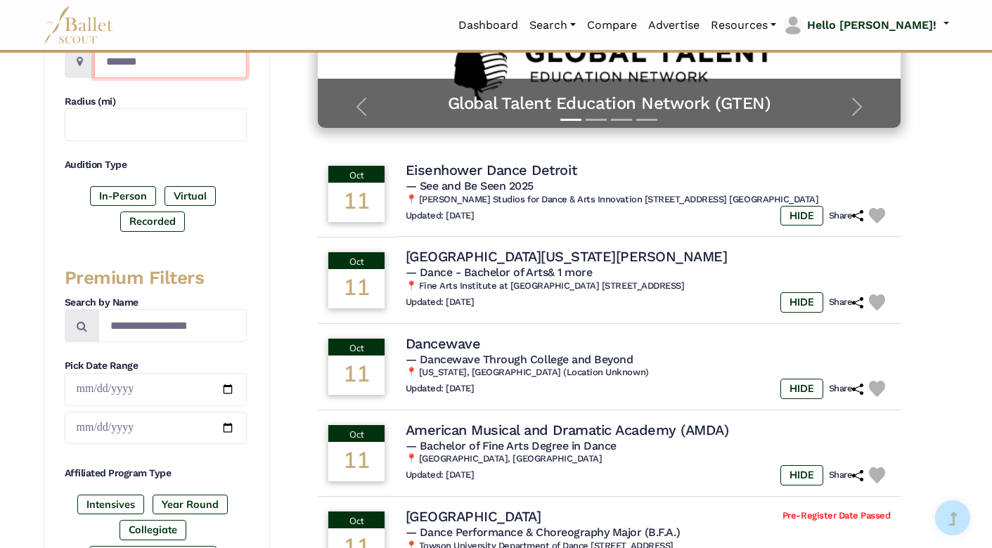
scroll to position [329, 0]
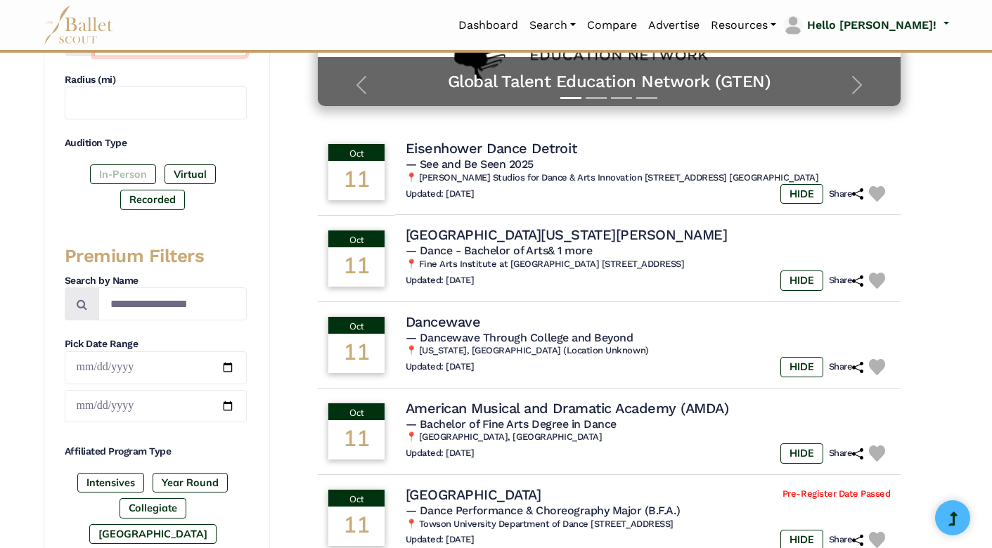
type input "*******"
click at [109, 171] on label "In-Person" at bounding box center [123, 175] width 66 height 20
click at [160, 198] on label "Recorded" at bounding box center [152, 200] width 65 height 20
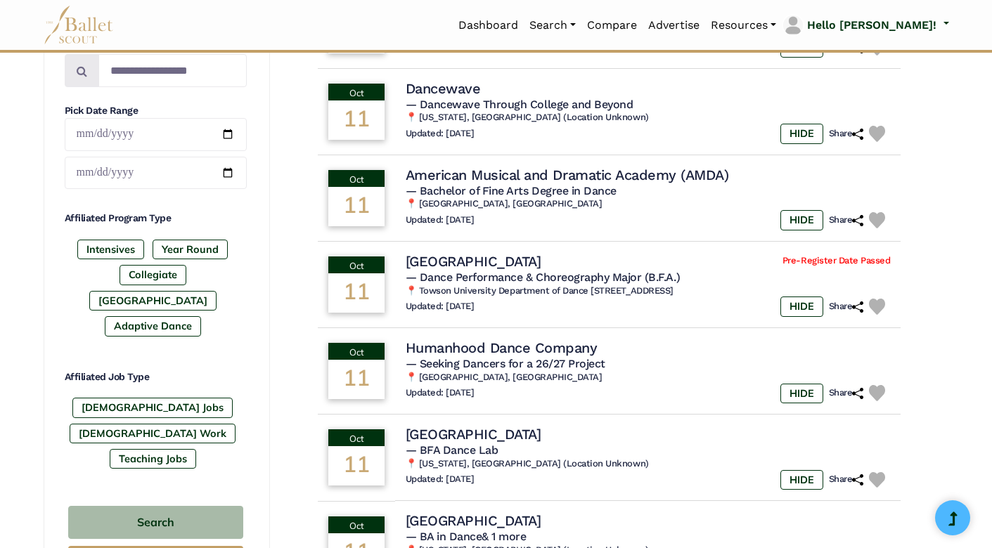
scroll to position [576, 0]
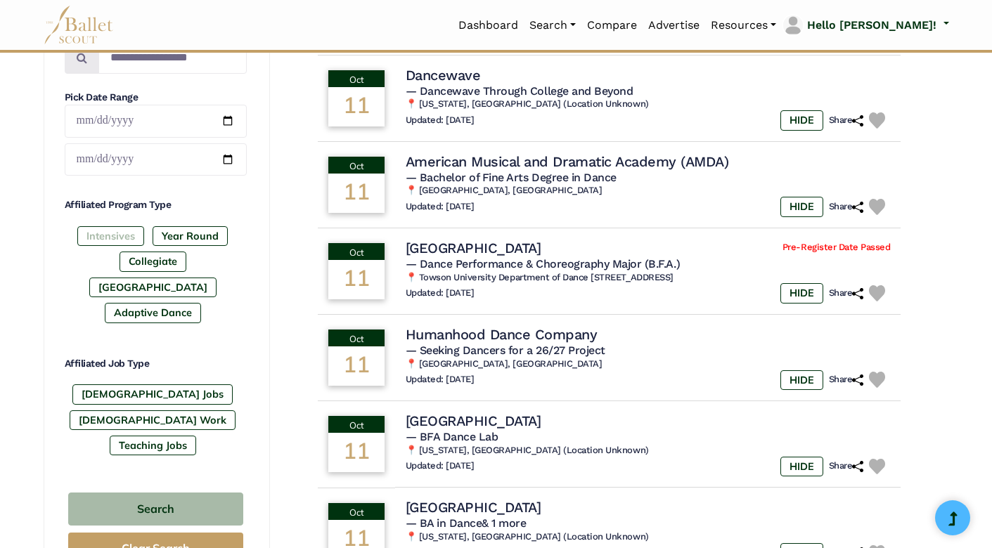
click at [129, 240] on label "Intensives" at bounding box center [110, 236] width 67 height 20
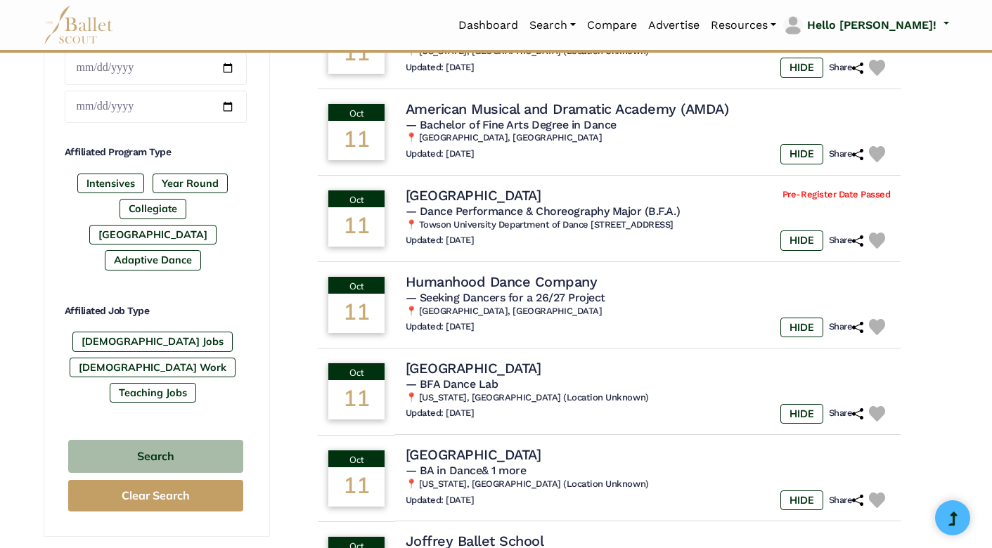
scroll to position [633, 0]
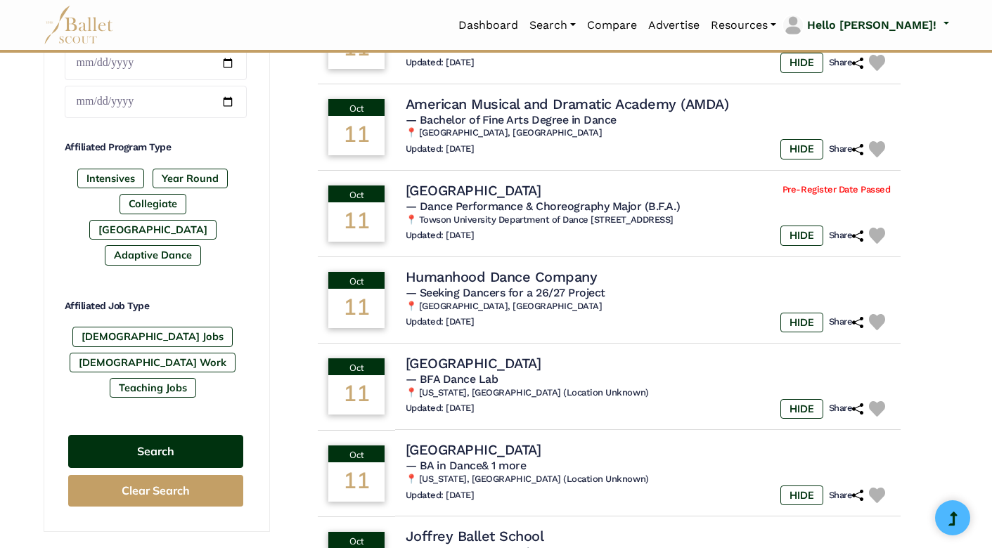
click at [160, 435] on button "Search" at bounding box center [155, 451] width 175 height 33
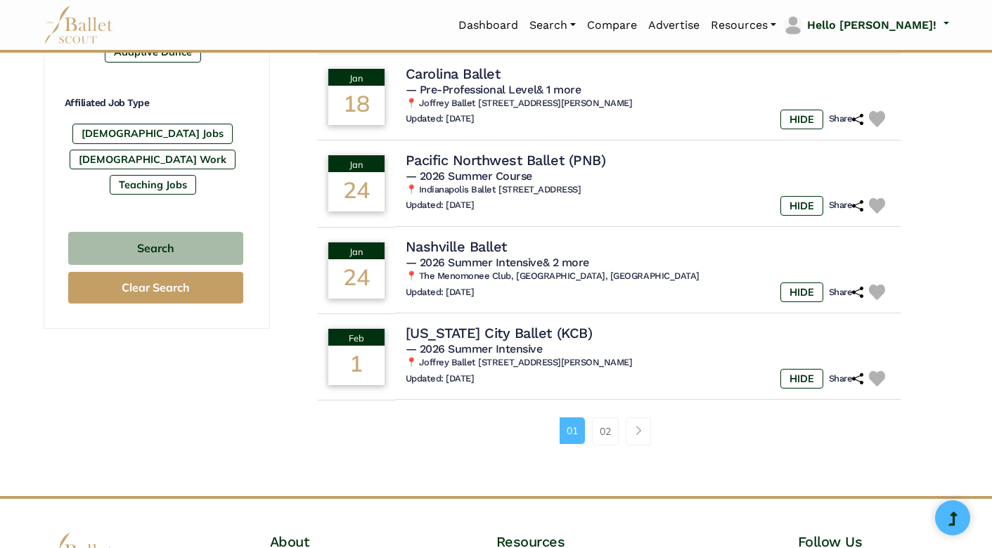
scroll to position [856, 0]
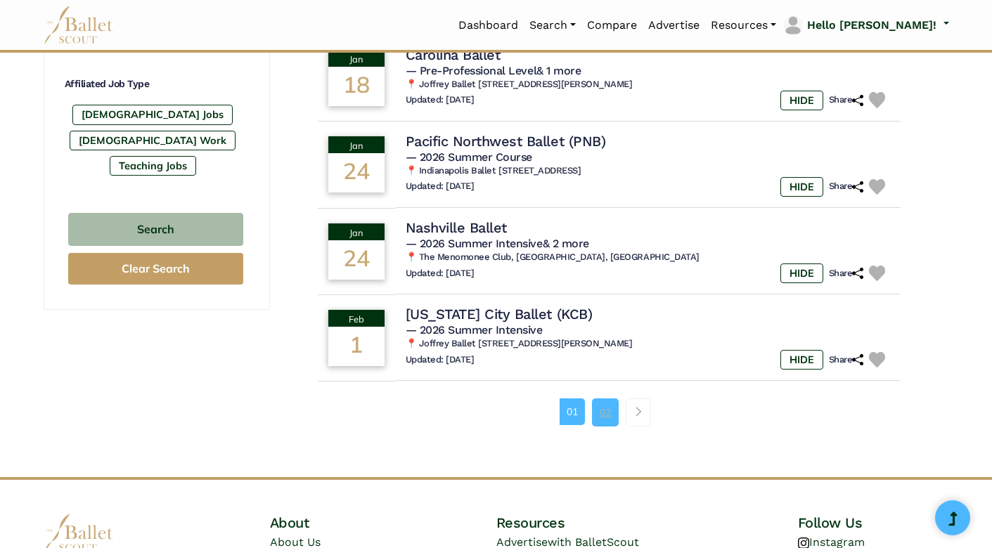
click at [607, 402] on link "02" at bounding box center [605, 413] width 27 height 28
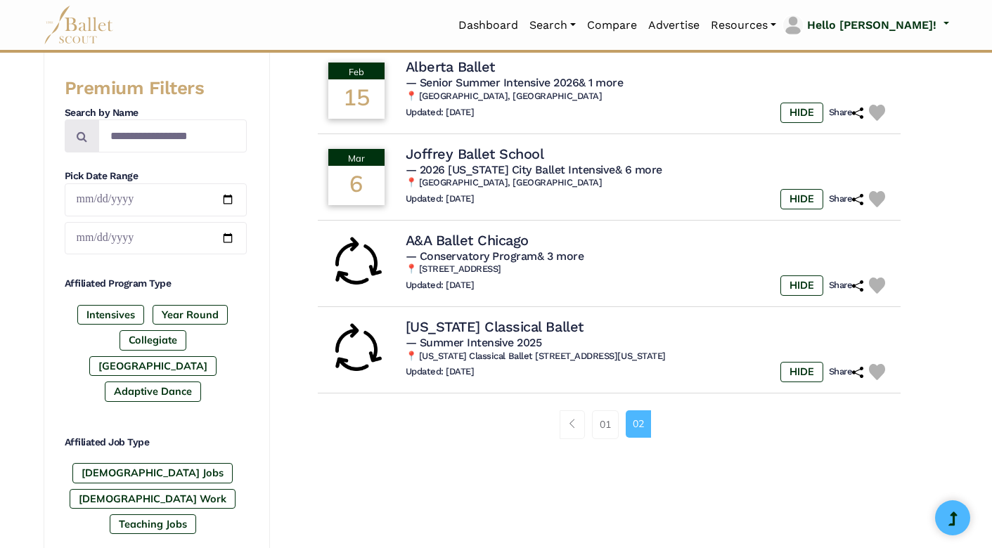
scroll to position [507, 0]
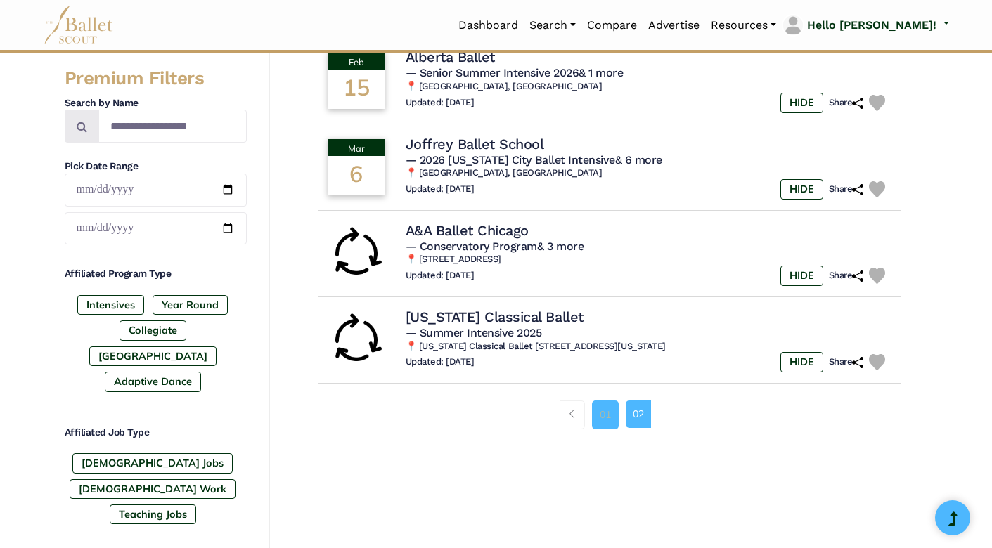
click at [605, 410] on link "01" at bounding box center [605, 415] width 27 height 28
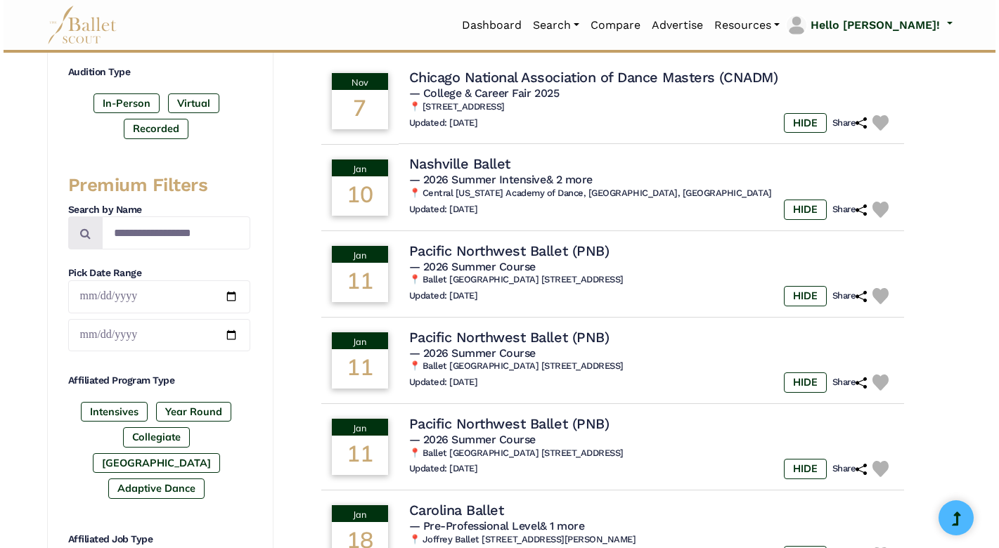
scroll to position [401, 0]
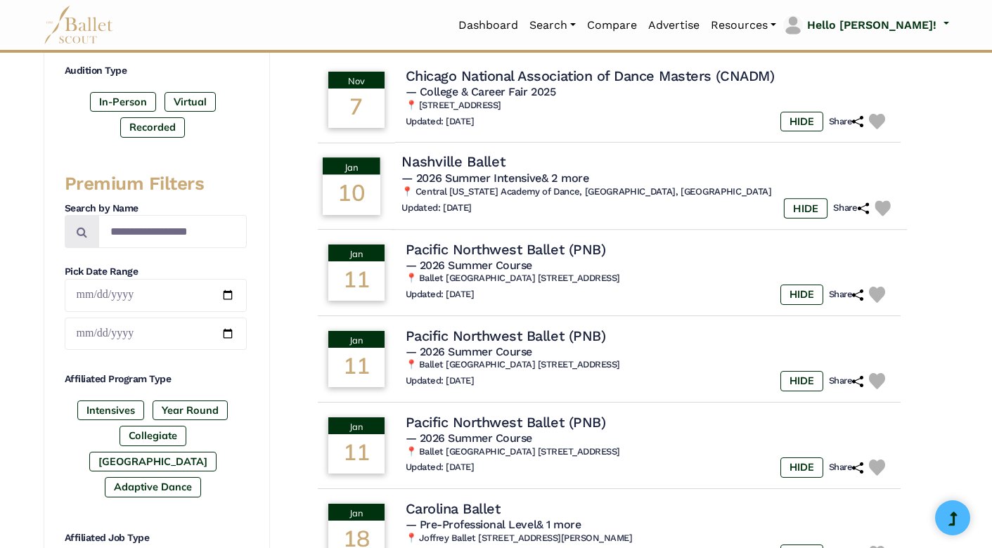
click at [390, 169] on td "Jan 10" at bounding box center [350, 186] width 79 height 89
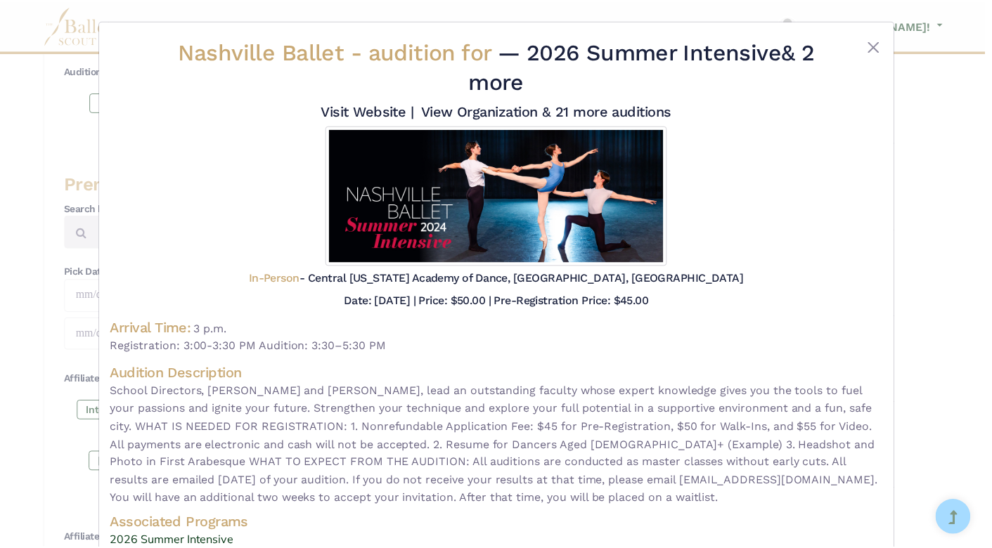
scroll to position [0, 0]
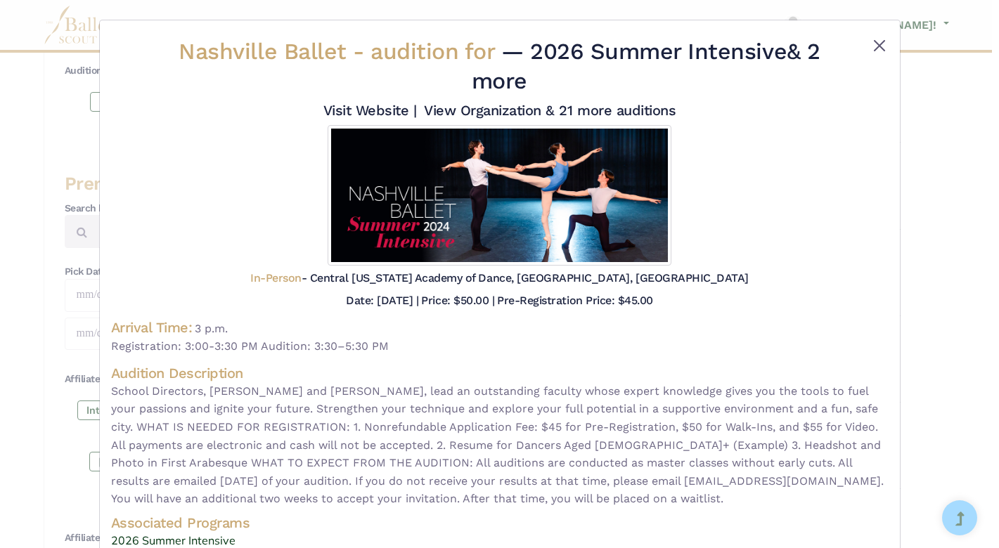
click at [876, 41] on button "Close" at bounding box center [879, 45] width 17 height 17
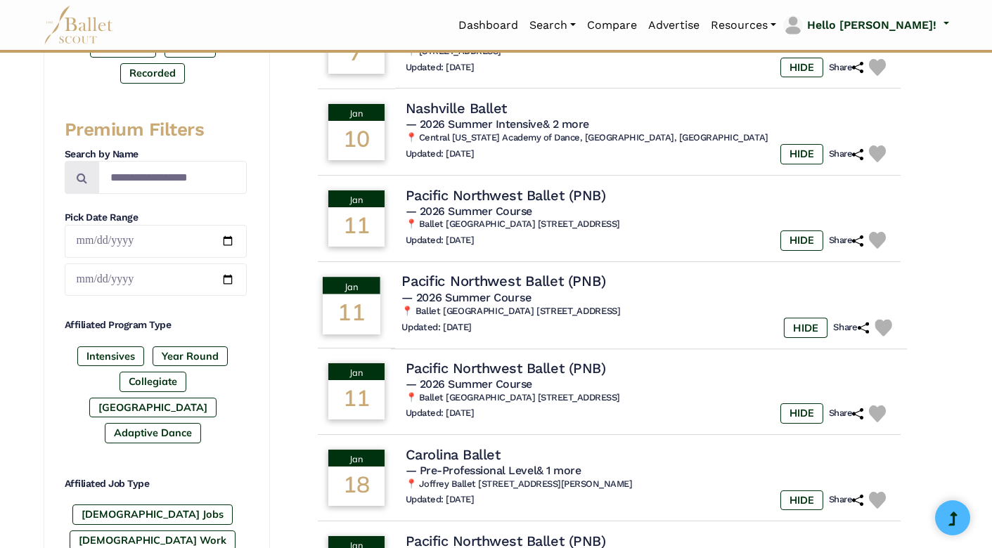
scroll to position [405, 0]
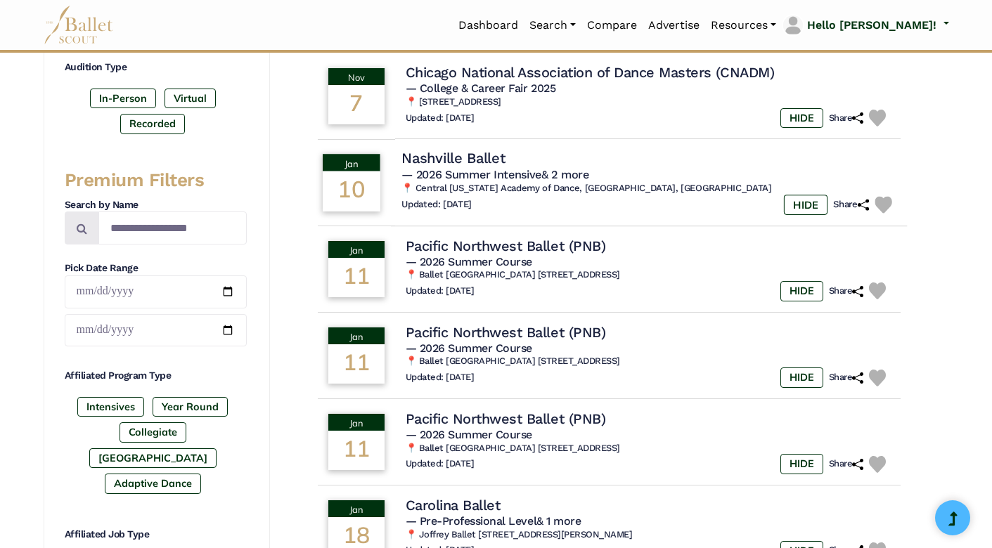
click at [881, 200] on img at bounding box center [883, 205] width 17 height 17
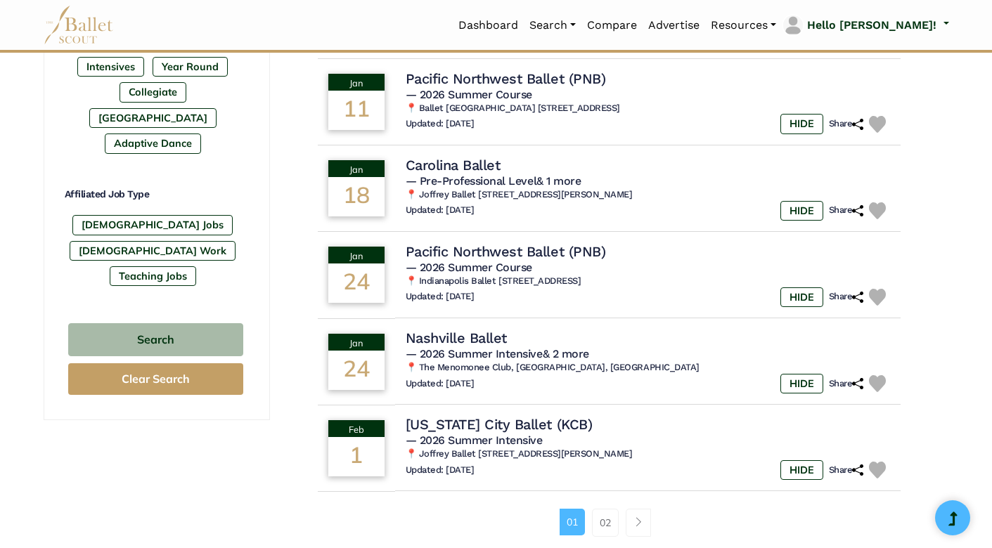
scroll to position [753, 0]
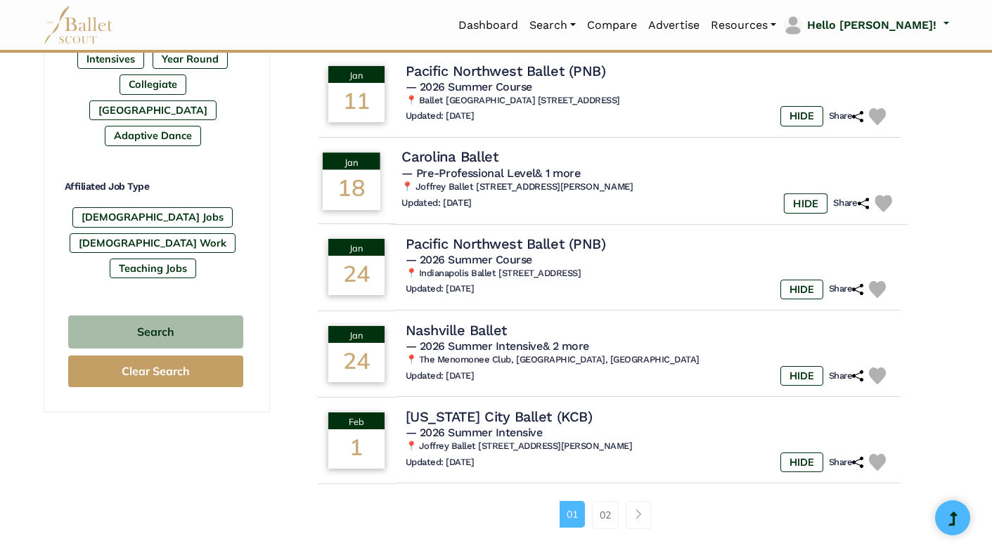
click at [886, 195] on img at bounding box center [883, 203] width 17 height 17
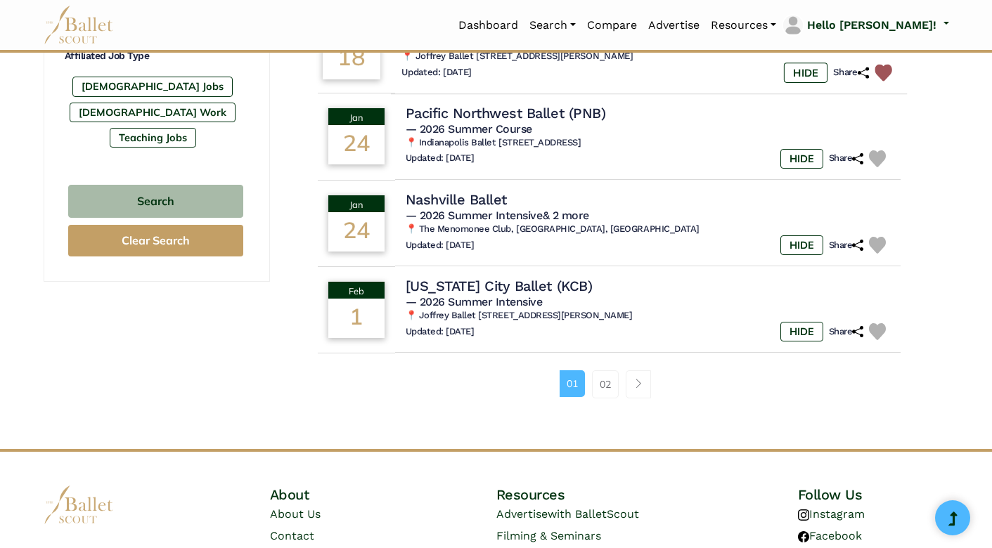
scroll to position [929, 0]
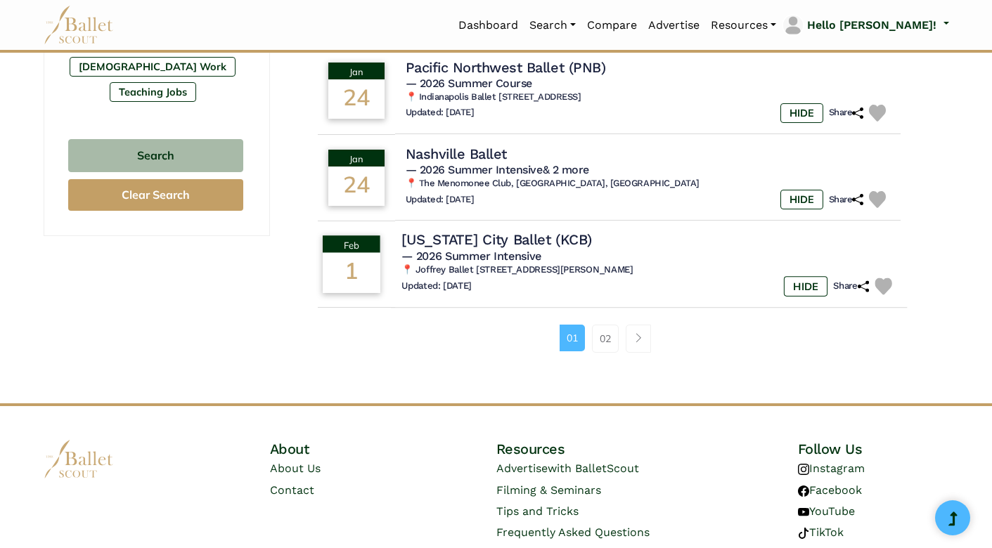
click at [878, 278] on img at bounding box center [883, 286] width 17 height 17
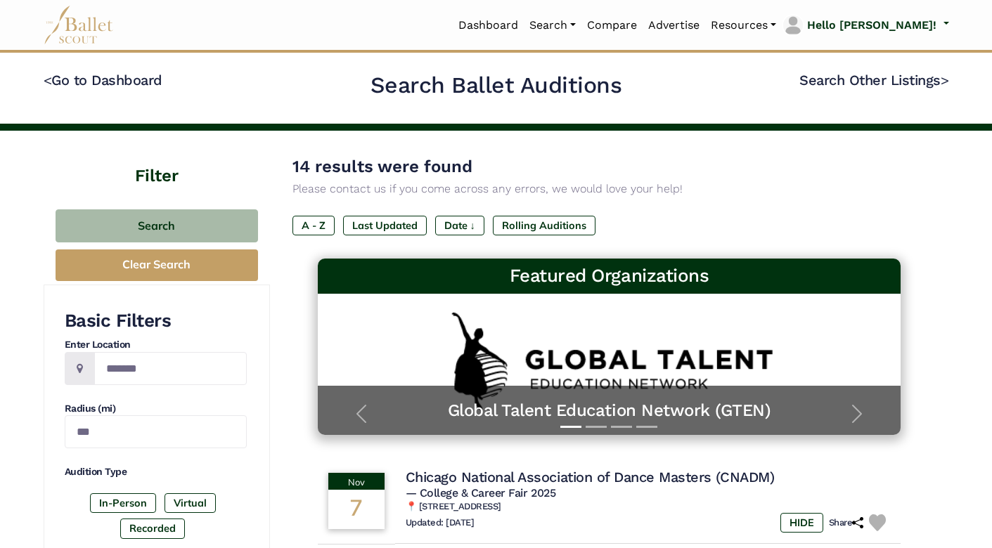
scroll to position [0, 0]
click at [643, 25] on link "Compare" at bounding box center [611, 26] width 61 height 30
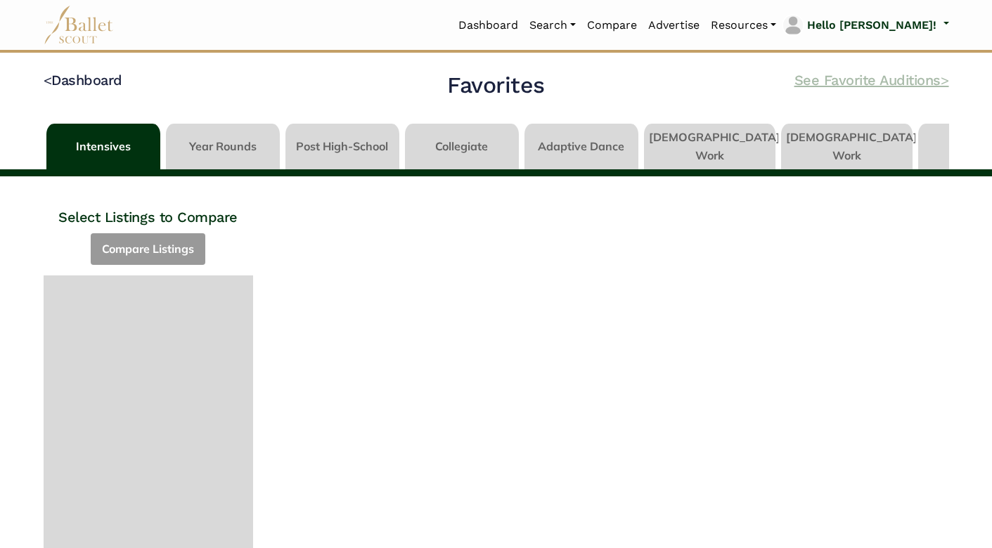
click at [837, 82] on link "See Favorite Auditions >" at bounding box center [871, 80] width 155 height 17
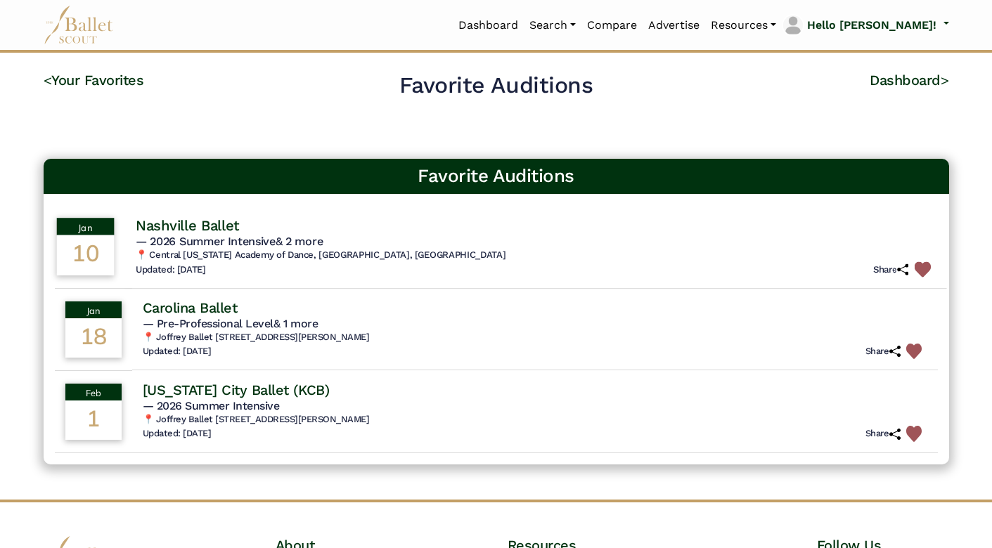
scroll to position [58, 0]
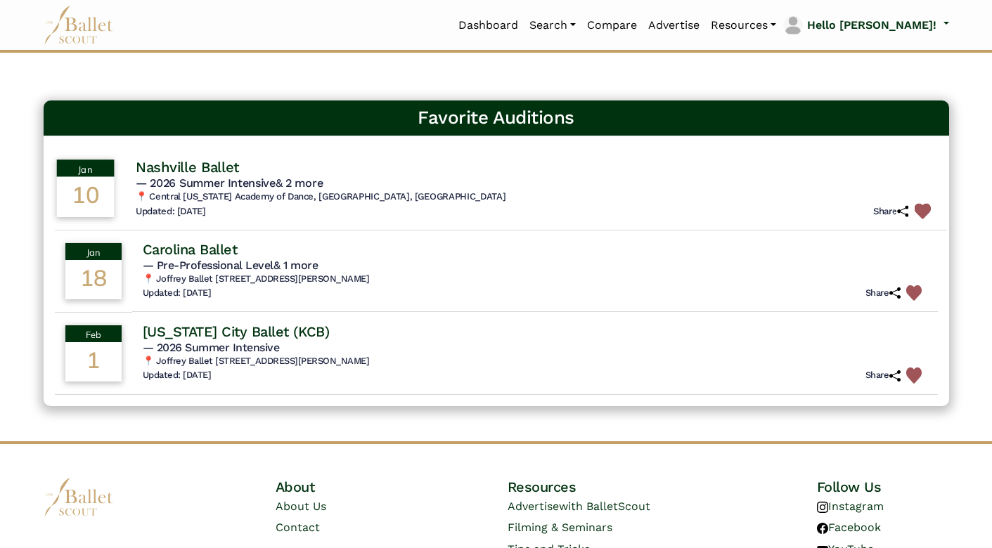
click at [238, 164] on h4 "Nashville Ballet" at bounding box center [186, 166] width 103 height 19
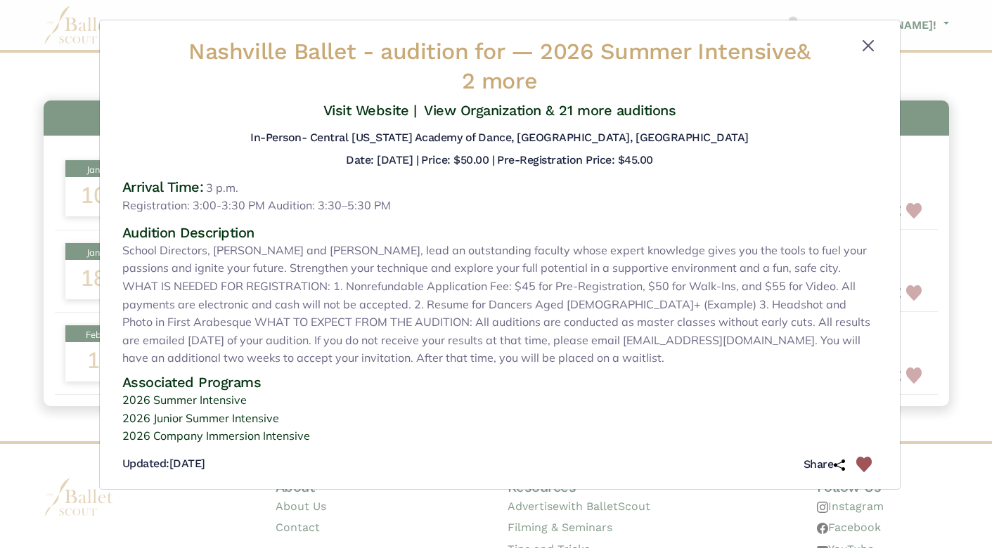
click at [869, 47] on button "Close" at bounding box center [868, 45] width 17 height 17
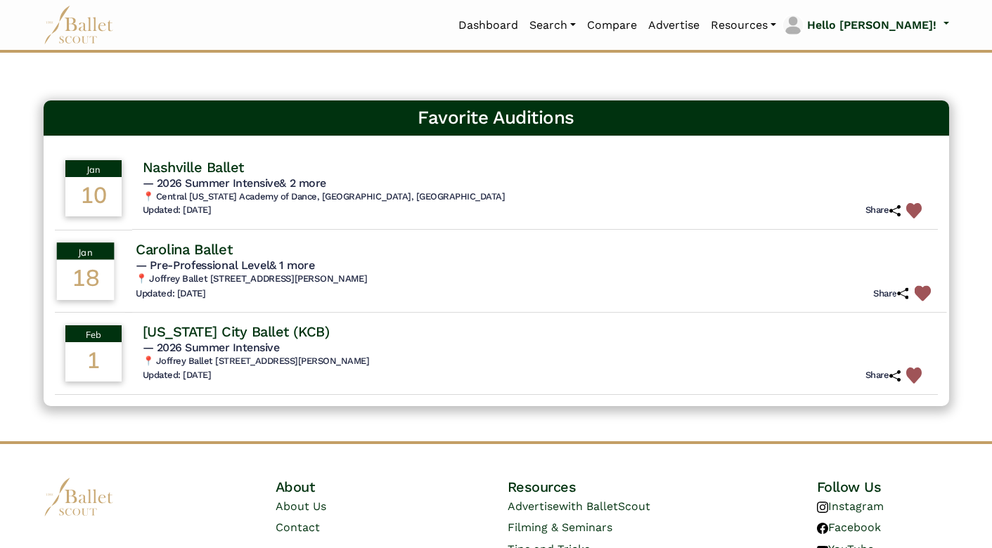
click at [124, 270] on td "[DATE]" at bounding box center [85, 271] width 79 height 84
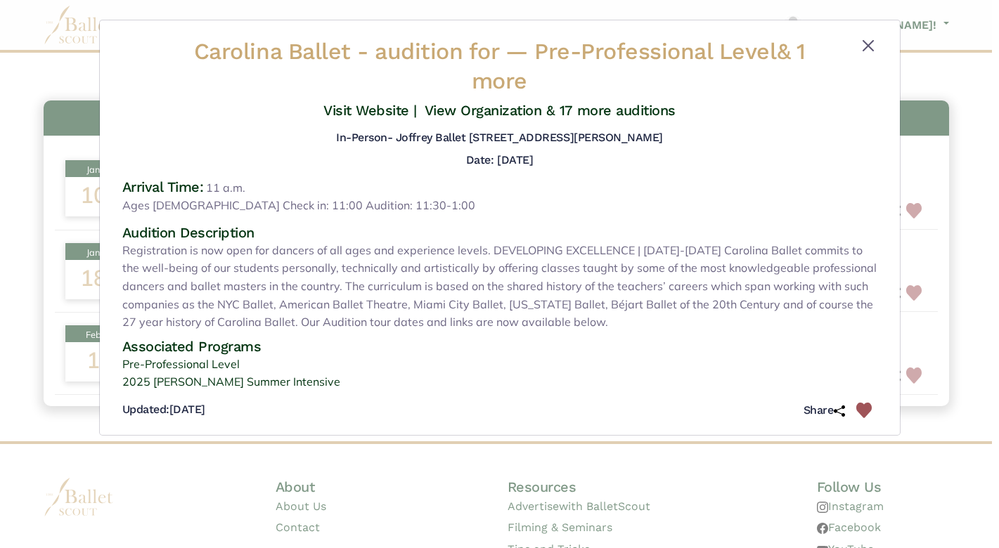
click at [866, 49] on button "Close" at bounding box center [868, 45] width 17 height 17
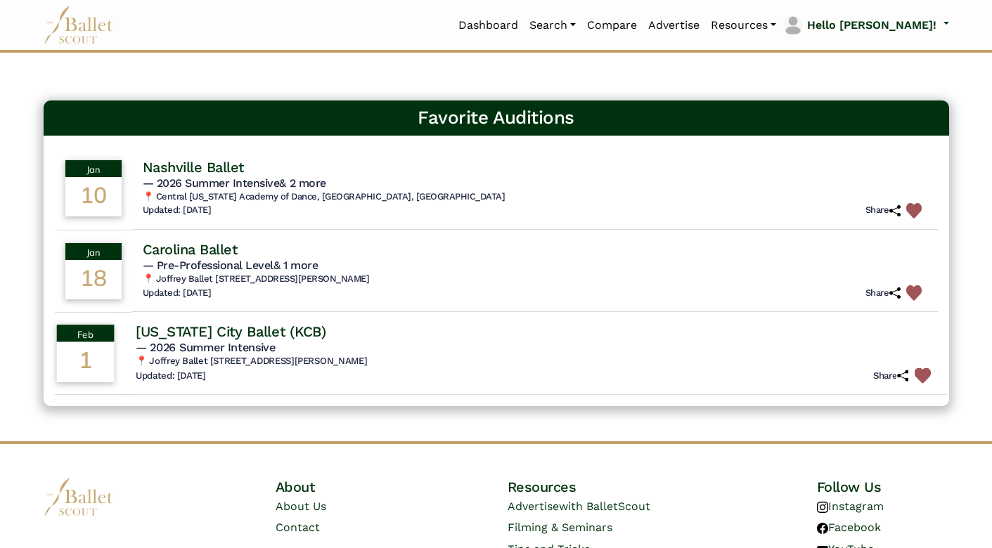
click at [124, 368] on td "[DATE]" at bounding box center [85, 353] width 79 height 84
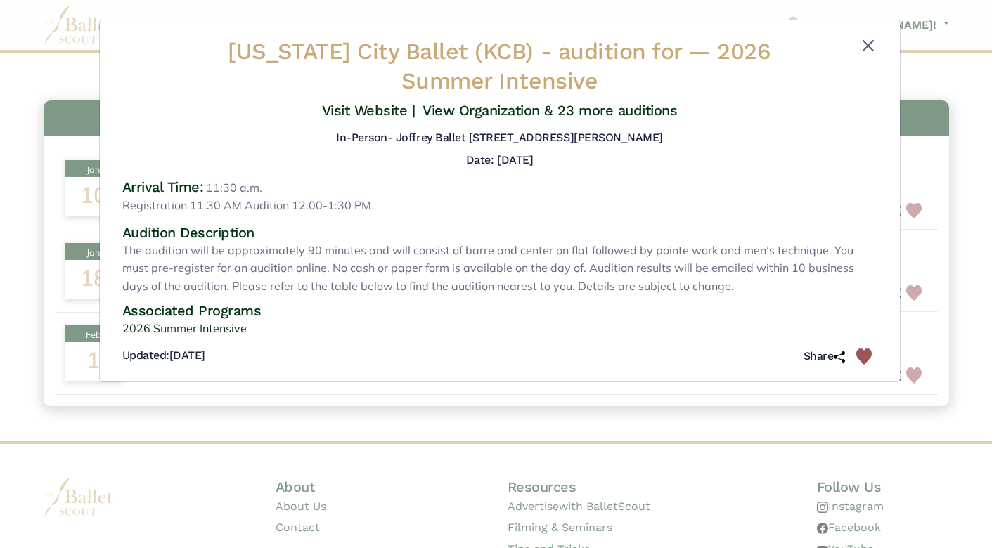
click at [870, 43] on button "Close" at bounding box center [868, 45] width 17 height 17
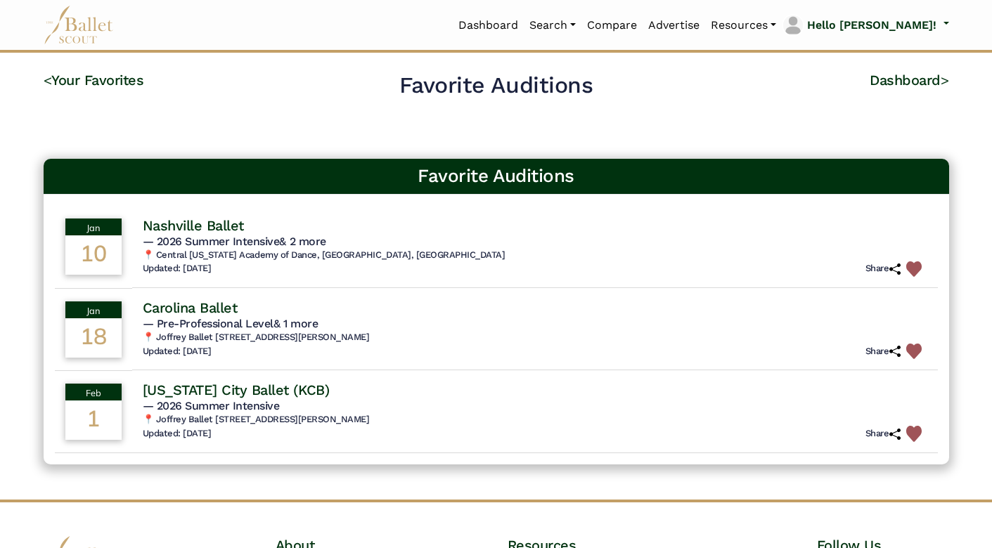
scroll to position [0, 0]
click at [603, 98] on link "Auditions" at bounding box center [591, 102] width 135 height 22
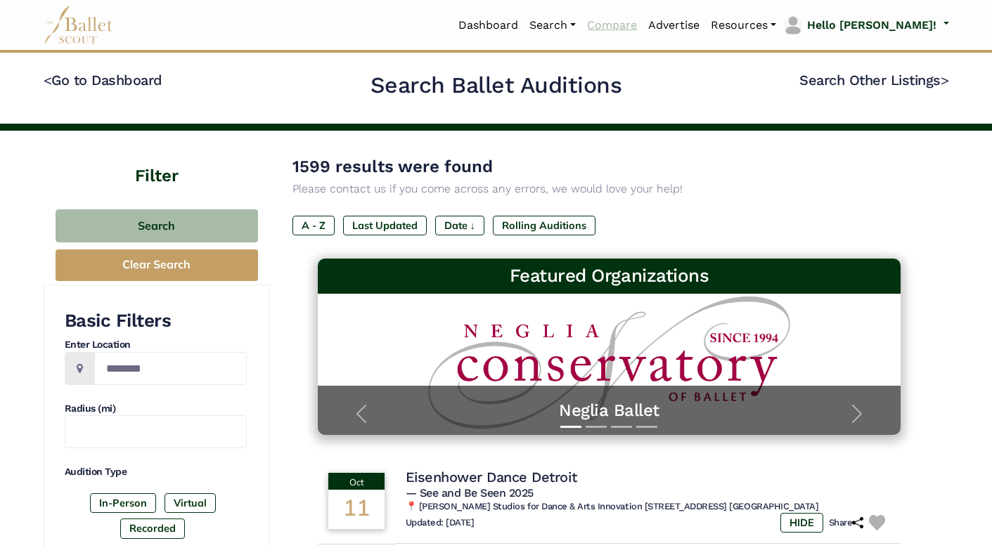
click at [643, 26] on link "Compare" at bounding box center [611, 26] width 61 height 30
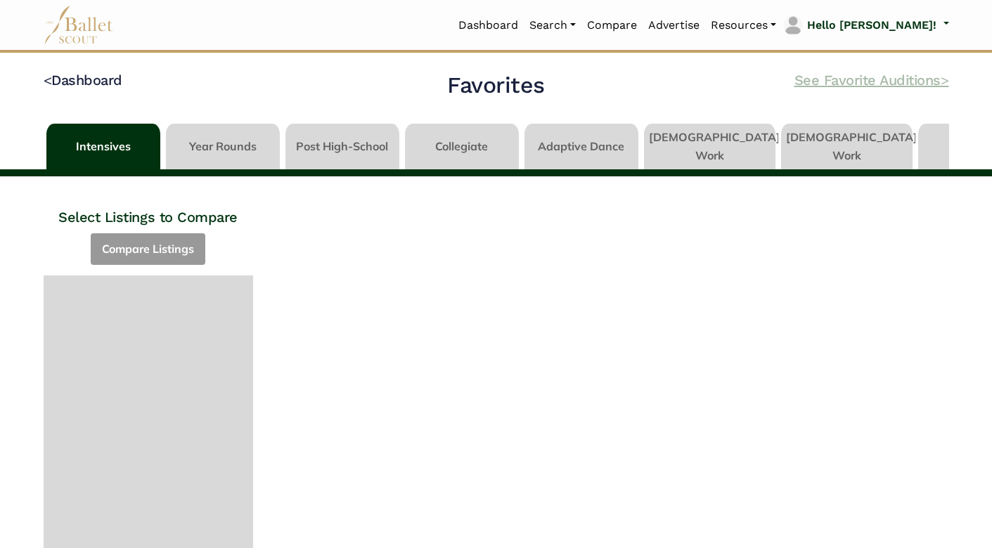
click at [832, 81] on link "See Favorite Auditions >" at bounding box center [871, 80] width 155 height 17
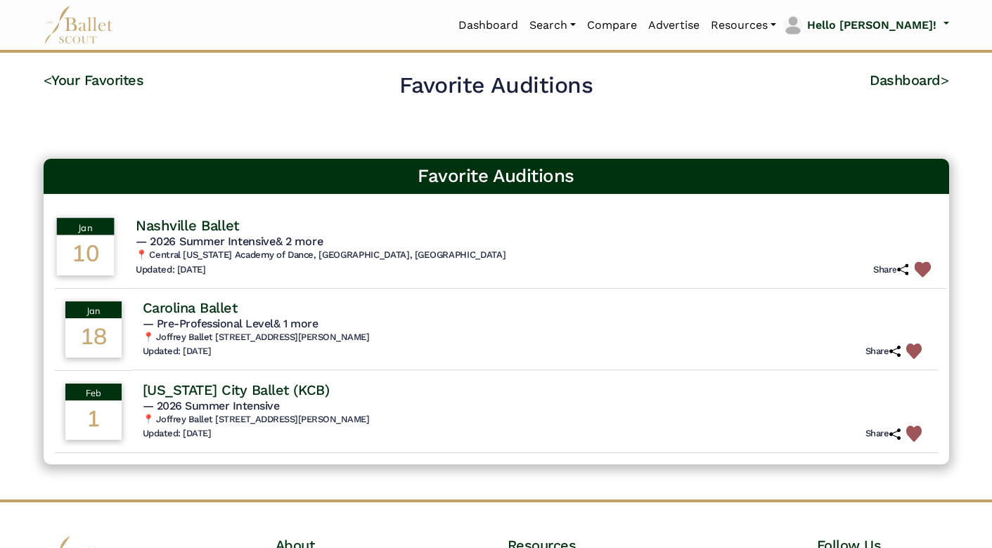
click at [917, 274] on img at bounding box center [922, 270] width 16 height 16
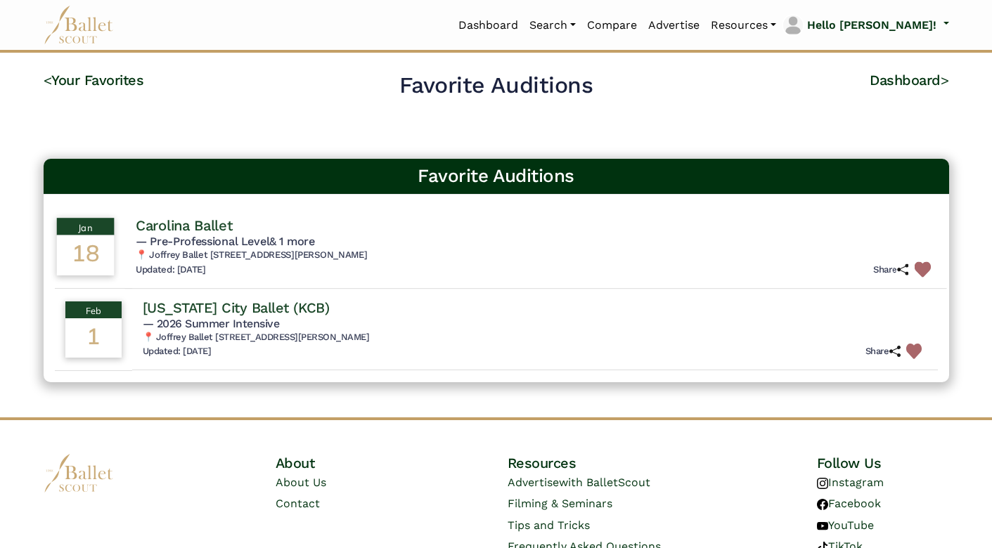
click at [920, 270] on img at bounding box center [922, 270] width 16 height 16
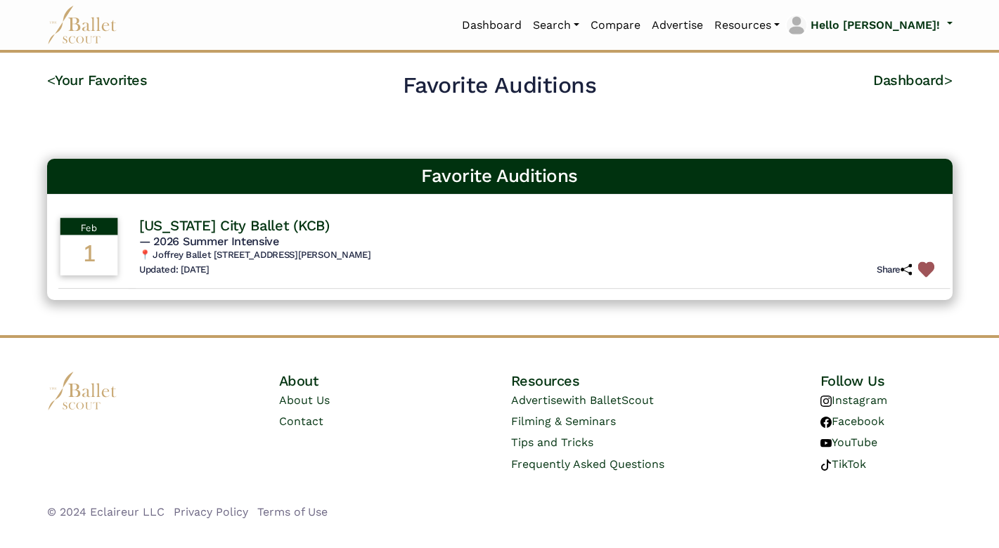
click at [920, 269] on img at bounding box center [925, 270] width 16 height 16
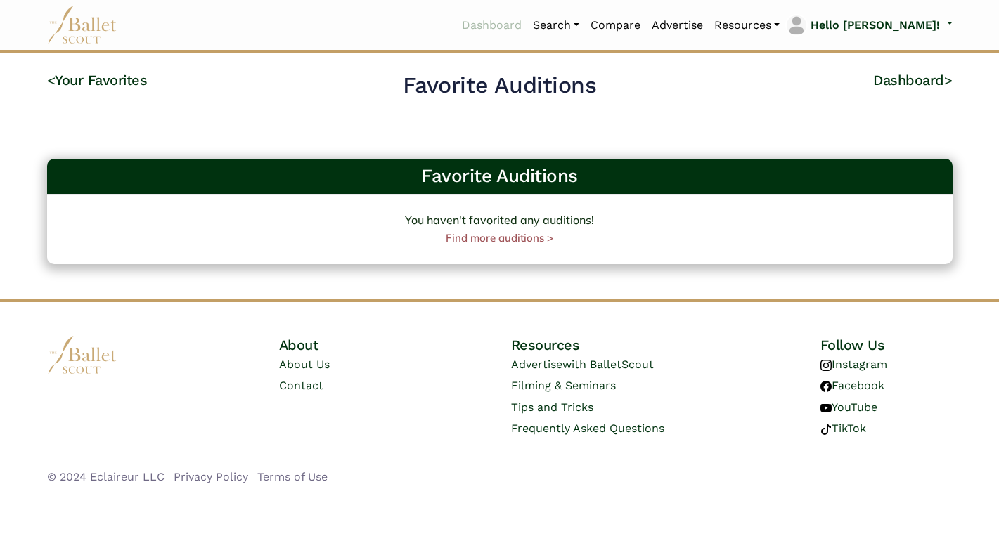
click at [527, 27] on link "Dashboard" at bounding box center [491, 26] width 71 height 30
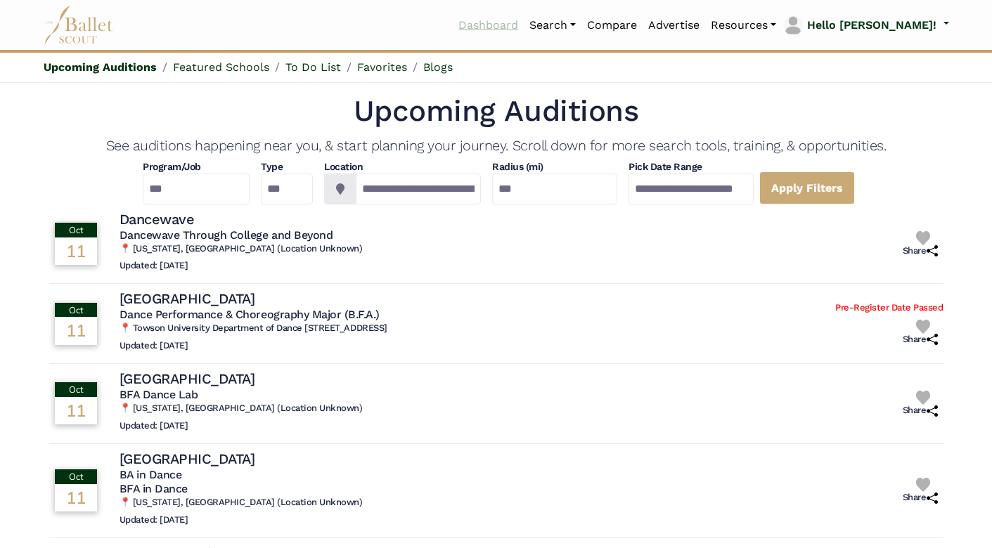
click at [524, 21] on link "Dashboard" at bounding box center [488, 26] width 71 height 30
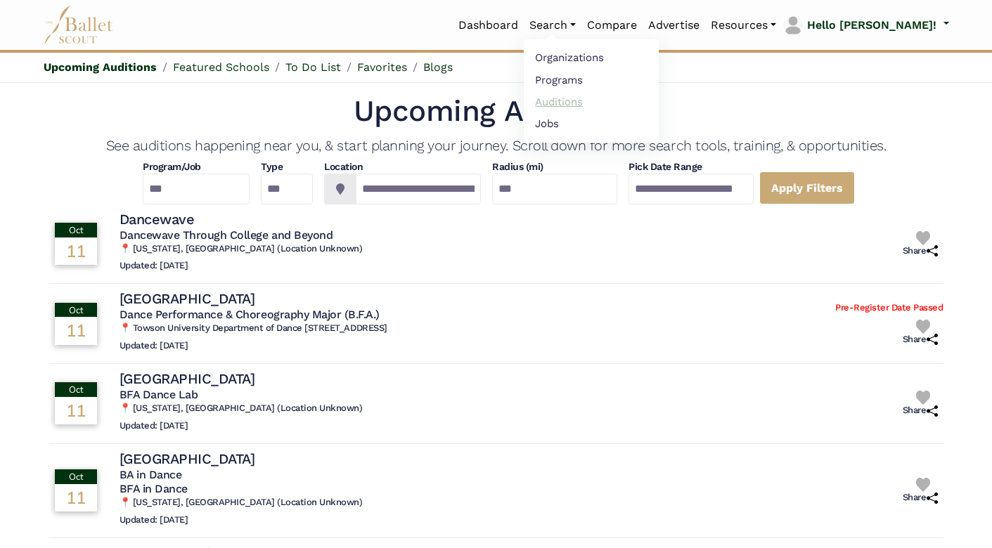
click at [600, 101] on link "Auditions" at bounding box center [591, 102] width 135 height 22
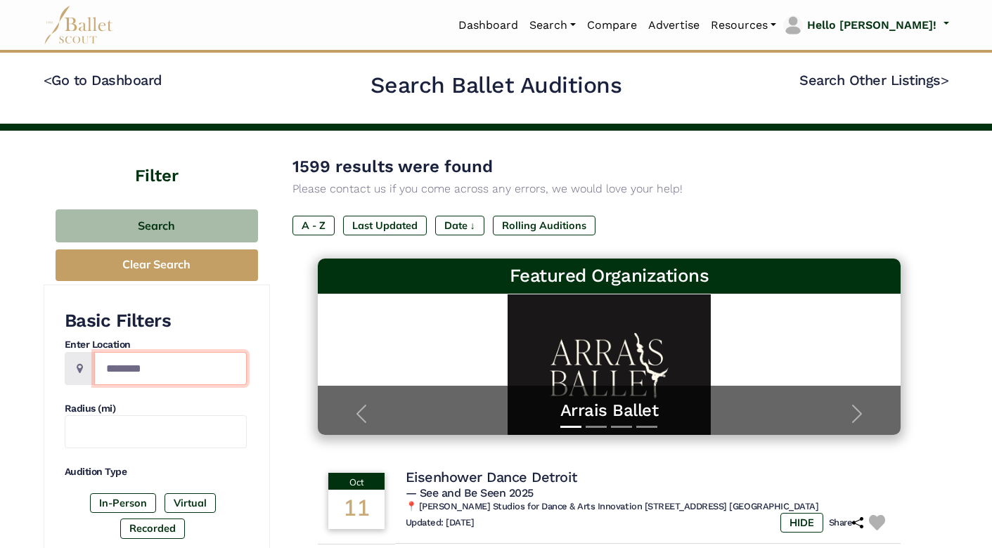
click at [139, 366] on input "Location" at bounding box center [170, 368] width 153 height 33
click at [524, 25] on link "Dashboard" at bounding box center [488, 26] width 71 height 30
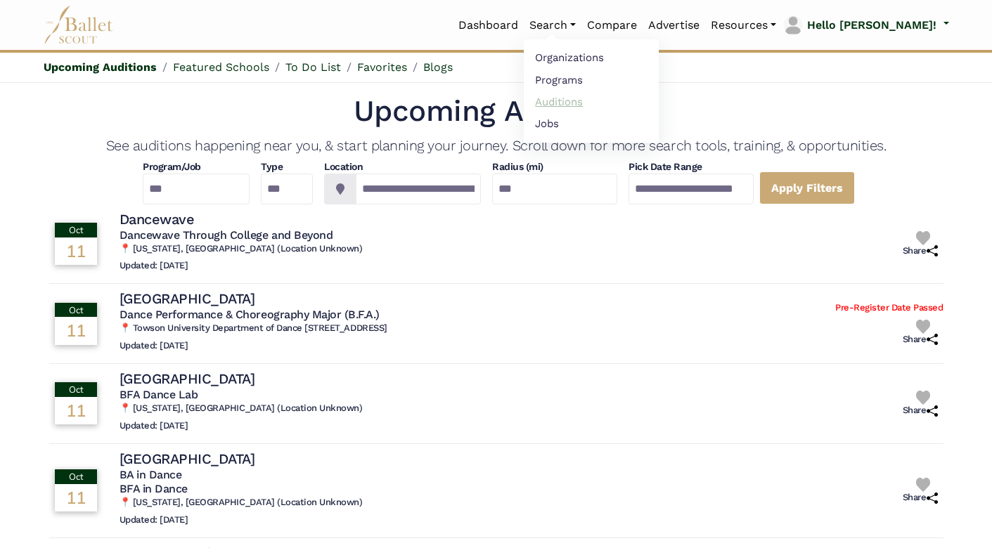
click at [612, 101] on link "Auditions" at bounding box center [591, 102] width 135 height 22
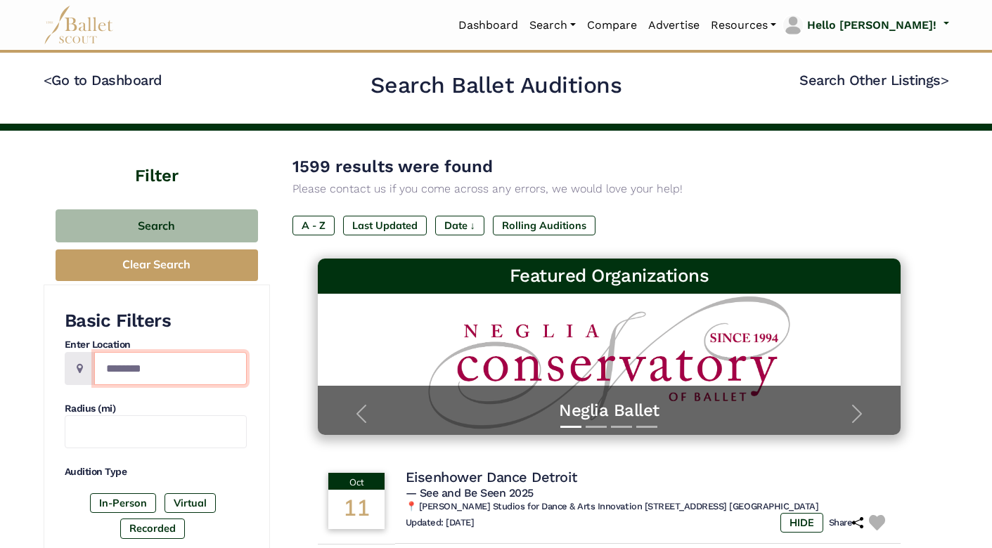
click at [146, 360] on input "Location" at bounding box center [170, 368] width 153 height 33
type input "*****"
click at [524, 21] on link "Dashboard" at bounding box center [488, 26] width 71 height 30
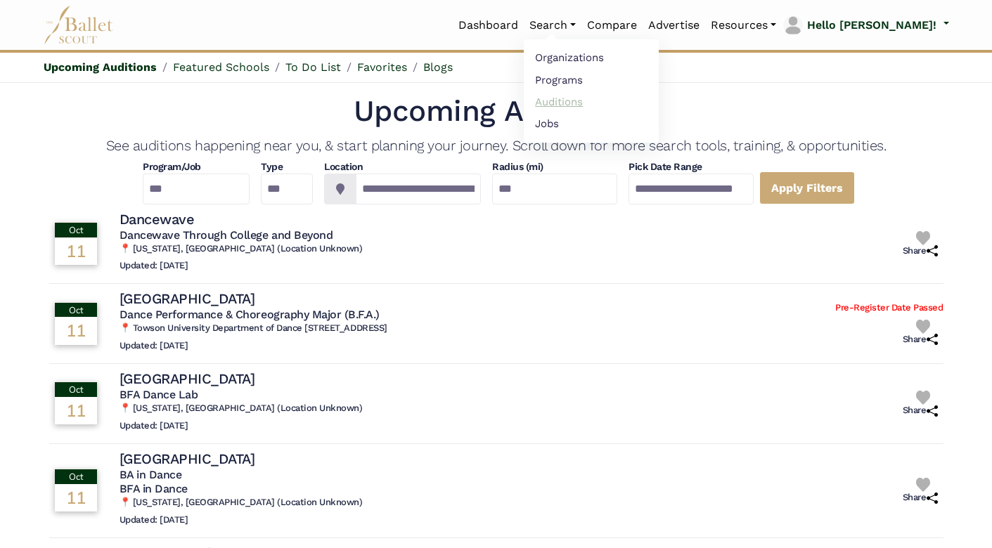
click at [610, 103] on link "Auditions" at bounding box center [591, 102] width 135 height 22
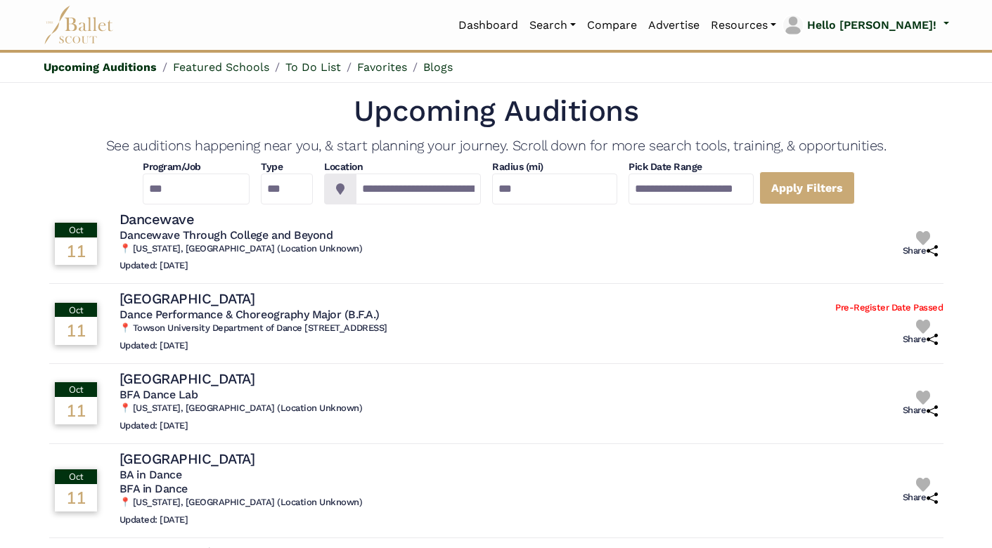
click at [74, 26] on img at bounding box center [79, 25] width 70 height 39
click at [524, 26] on link "Dashboard" at bounding box center [488, 26] width 71 height 30
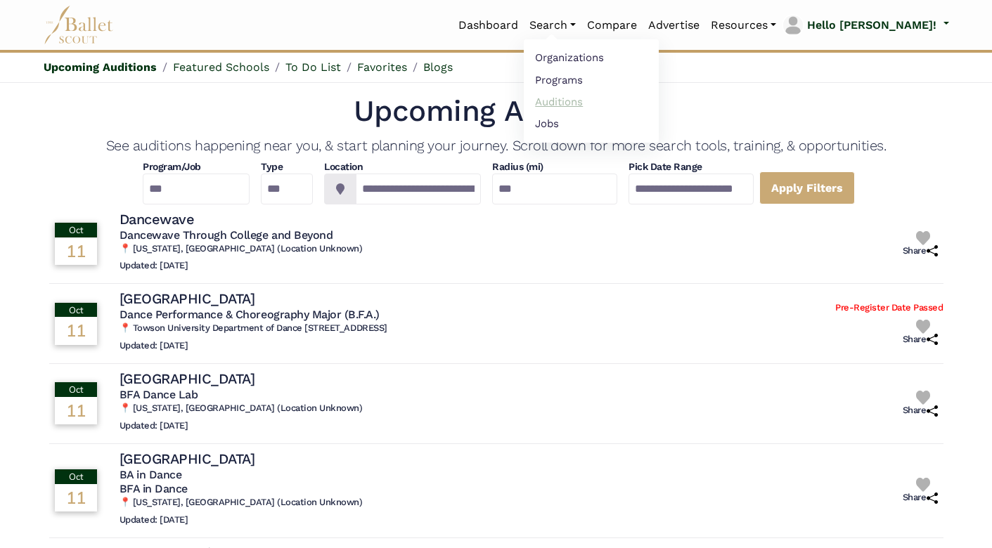
click at [606, 98] on link "Auditions" at bounding box center [591, 102] width 135 height 22
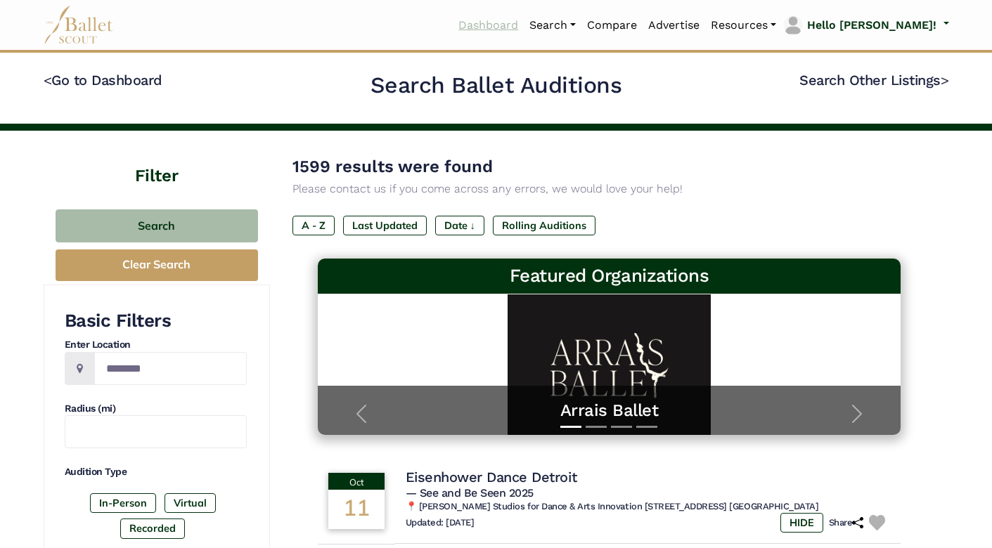
click at [524, 24] on link "Dashboard" at bounding box center [488, 26] width 71 height 30
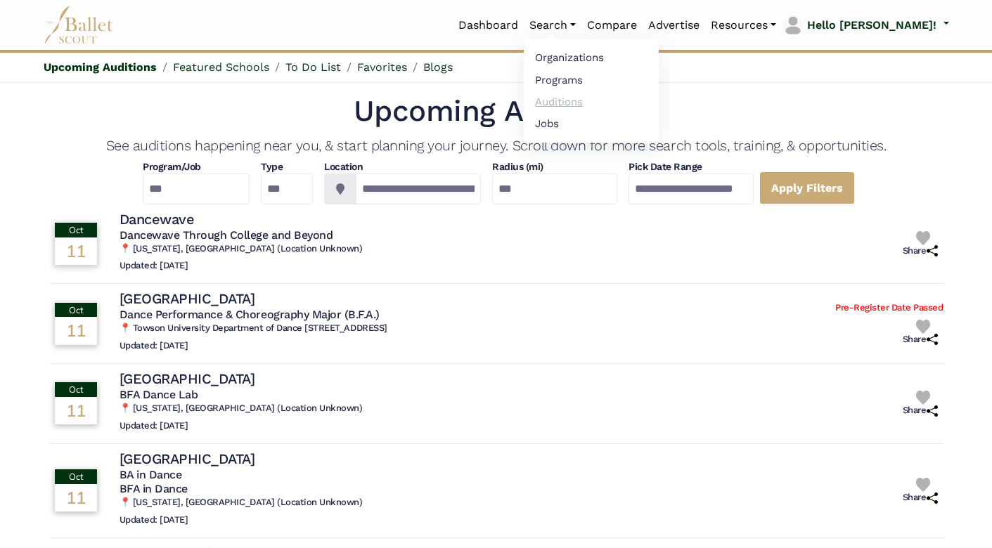
click at [620, 98] on link "Auditions" at bounding box center [591, 102] width 135 height 22
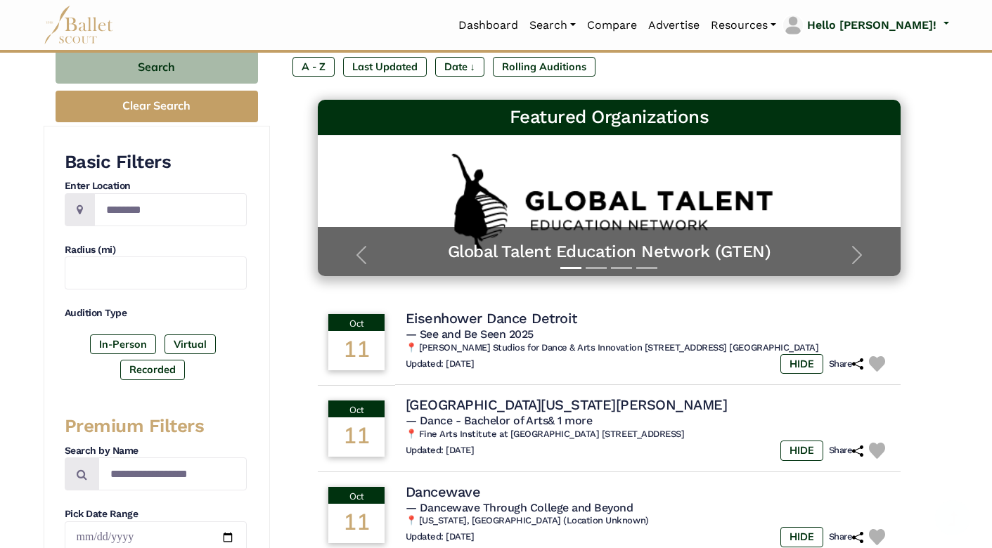
scroll to position [159, 0]
click at [193, 210] on input "Location" at bounding box center [170, 209] width 153 height 33
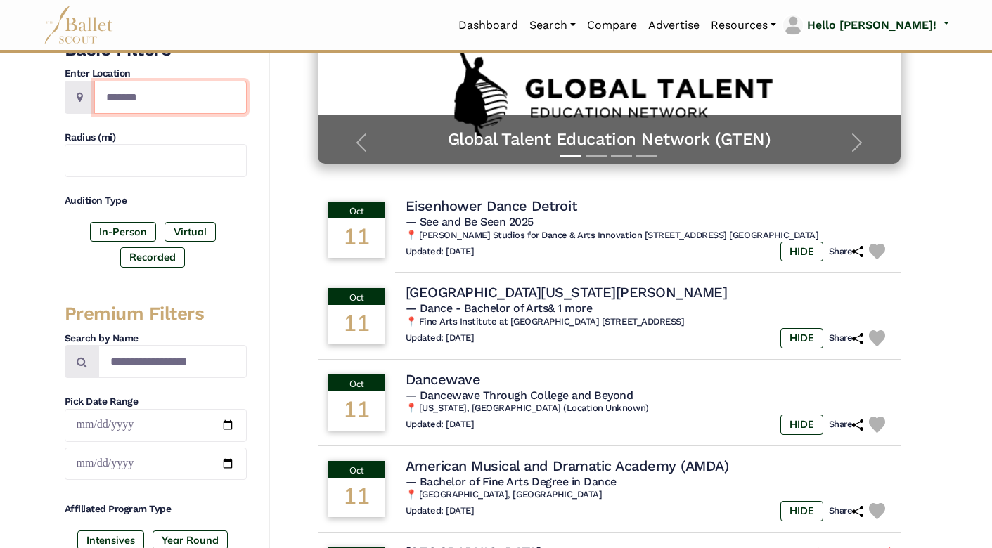
scroll to position [281, 0]
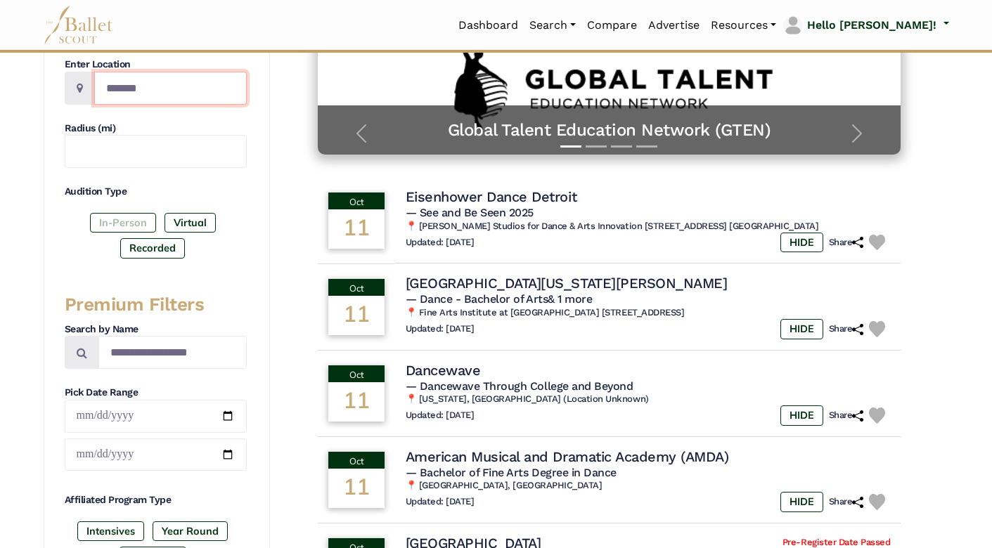
type input "*******"
click at [110, 217] on label "In-Person" at bounding box center [123, 223] width 66 height 20
click at [155, 245] on label "Recorded" at bounding box center [152, 248] width 65 height 20
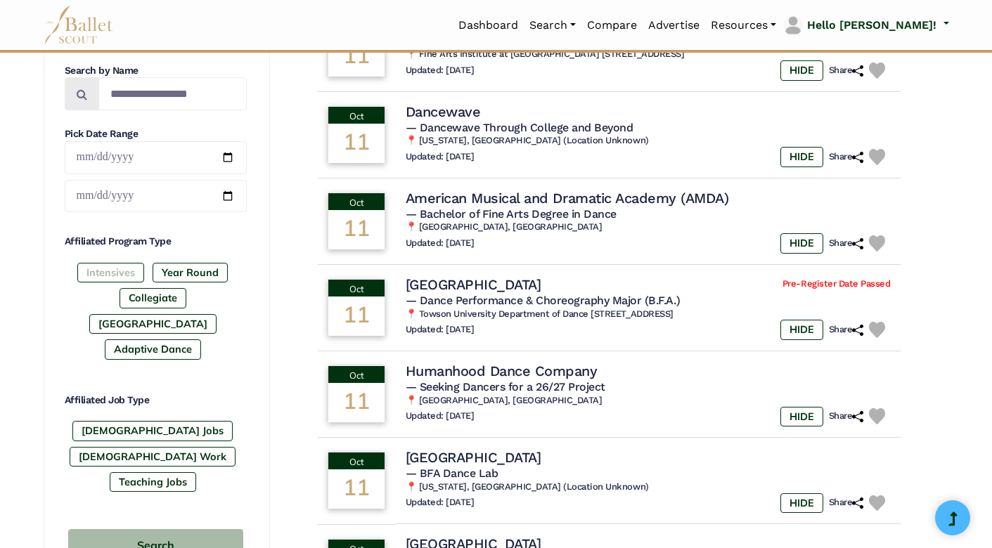
scroll to position [571, 0]
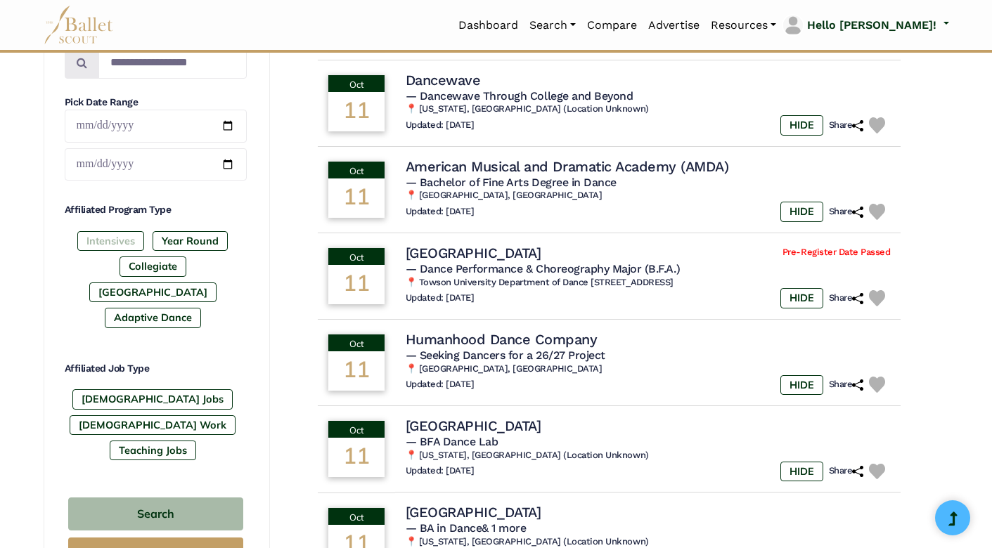
click at [94, 242] on label "Intensives" at bounding box center [110, 241] width 67 height 20
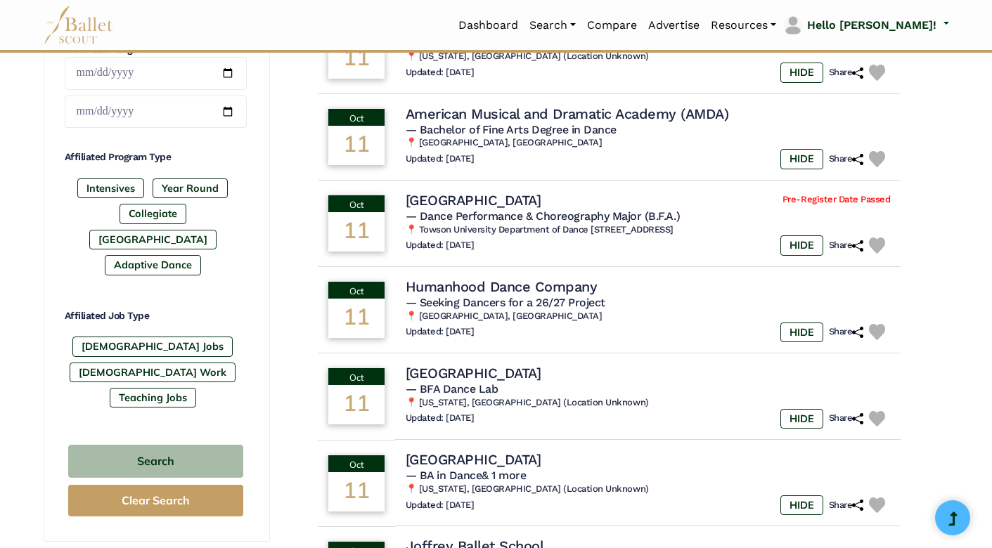
scroll to position [629, 0]
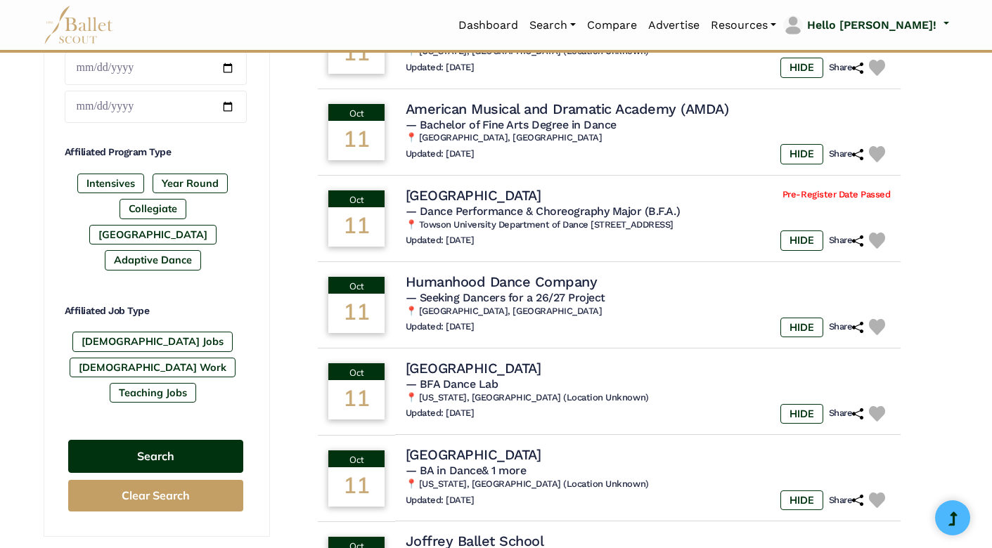
click at [162, 440] on button "Search" at bounding box center [155, 456] width 175 height 33
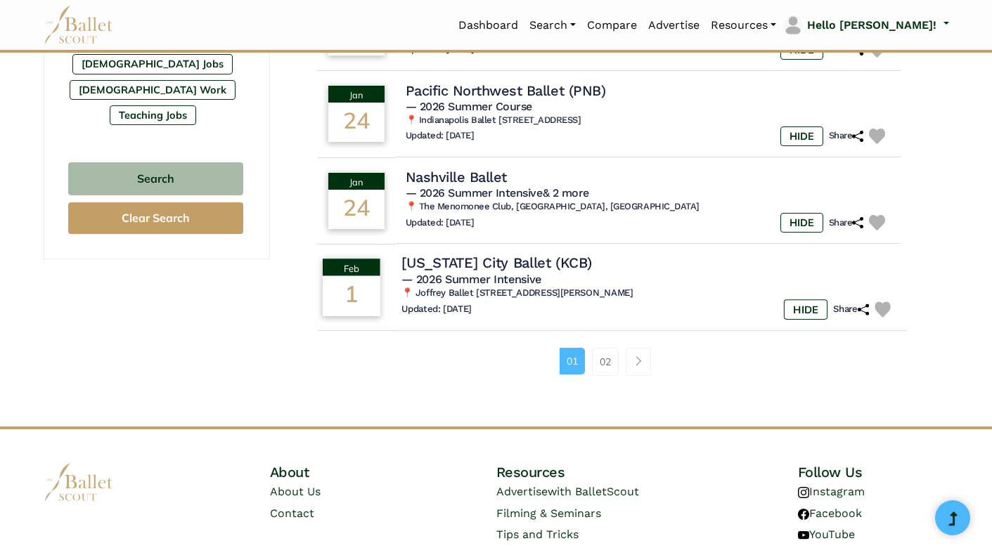
scroll to position [908, 0]
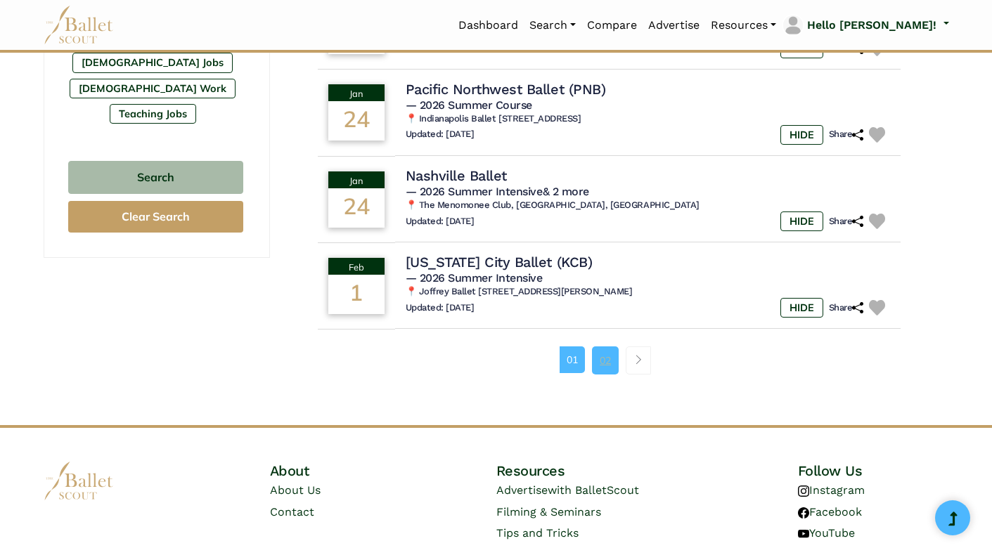
click at [602, 347] on link "02" at bounding box center [605, 361] width 27 height 28
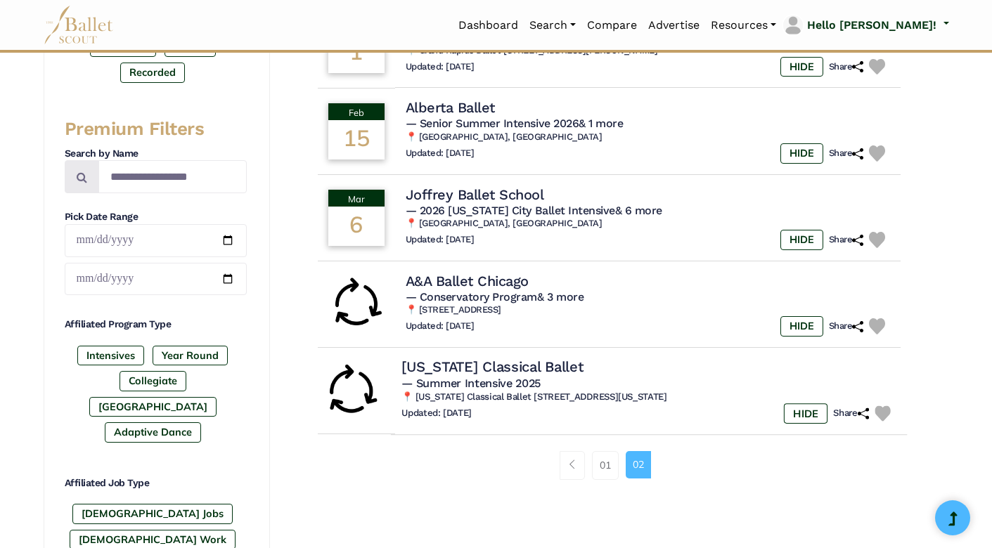
scroll to position [400, 0]
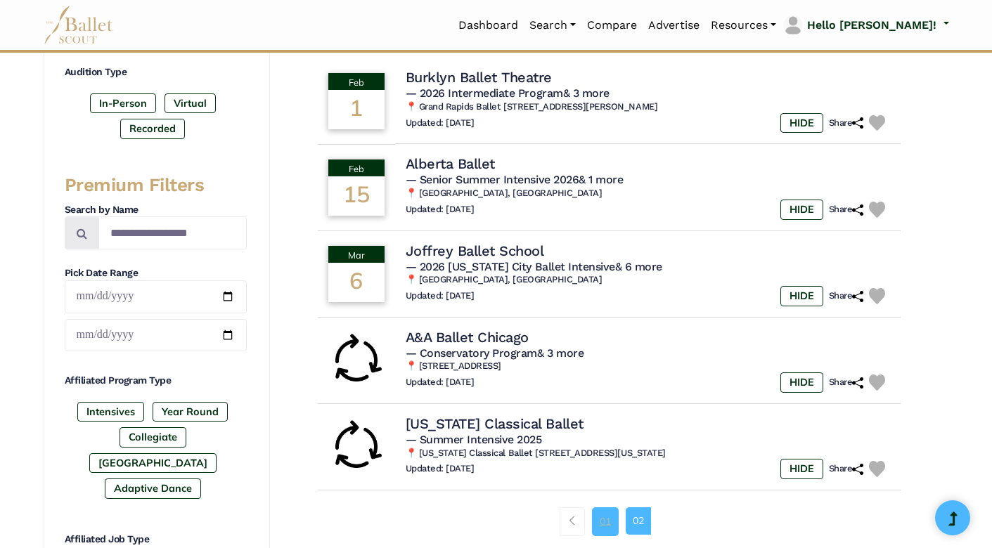
click at [606, 510] on link "01" at bounding box center [605, 522] width 27 height 28
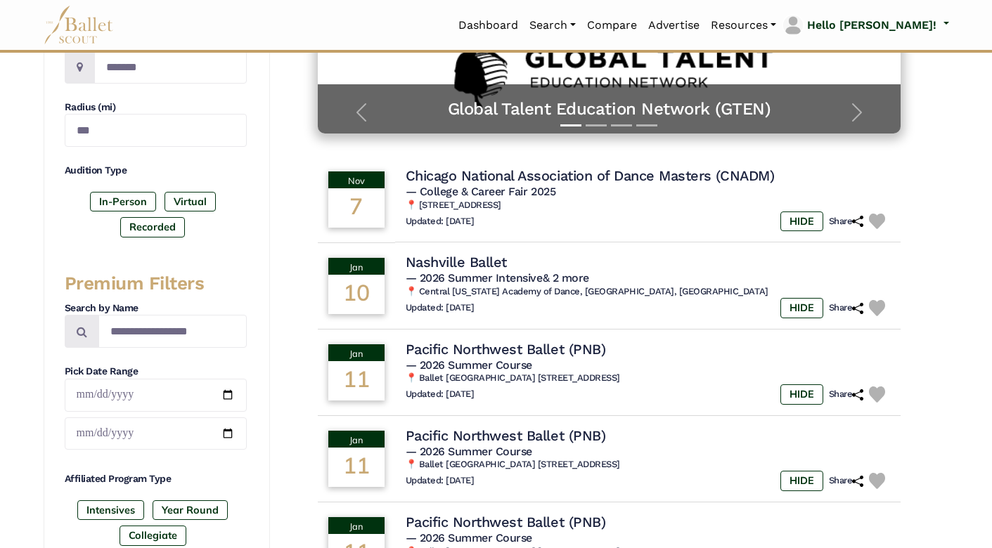
scroll to position [301, 0]
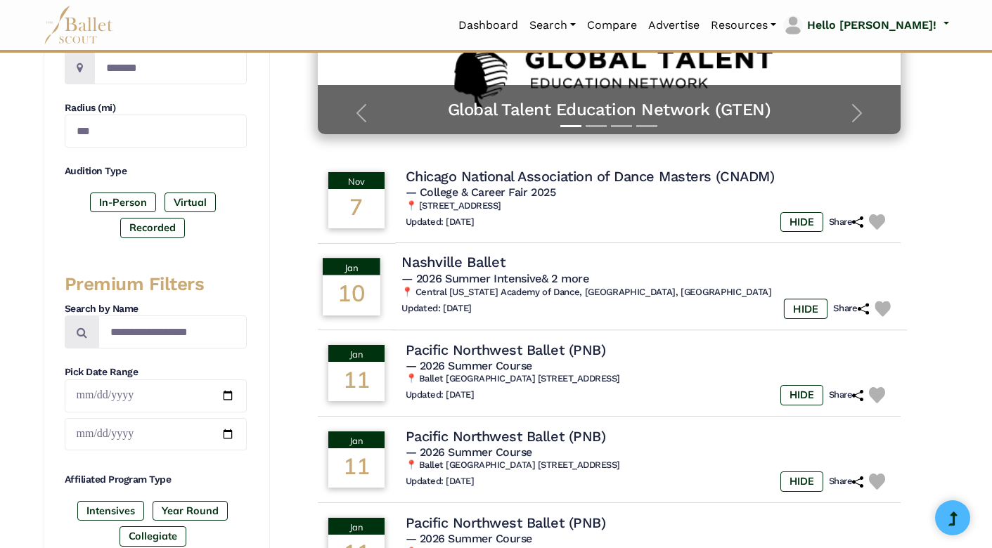
click at [390, 271] on td "Jan 10" at bounding box center [350, 287] width 79 height 89
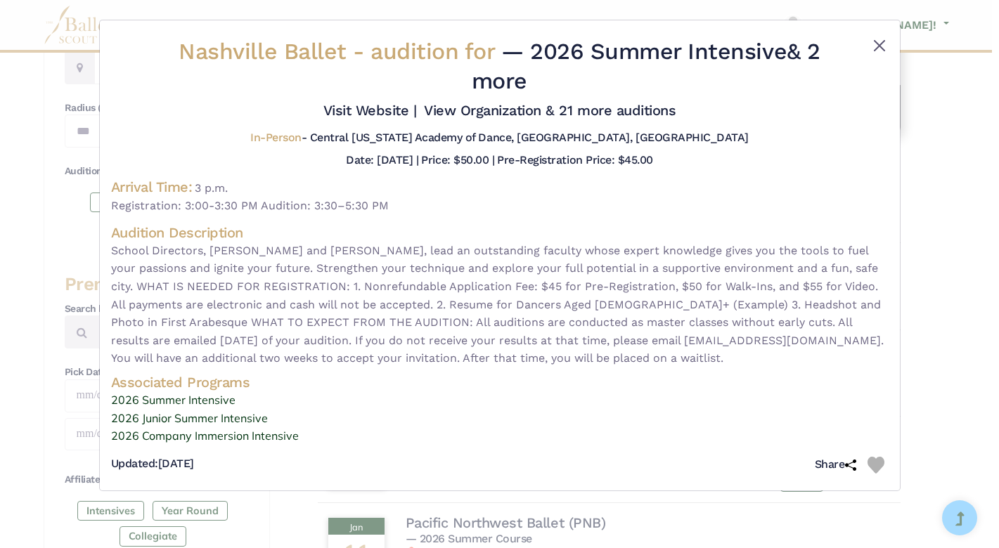
click at [878, 46] on button "Close" at bounding box center [879, 45] width 17 height 17
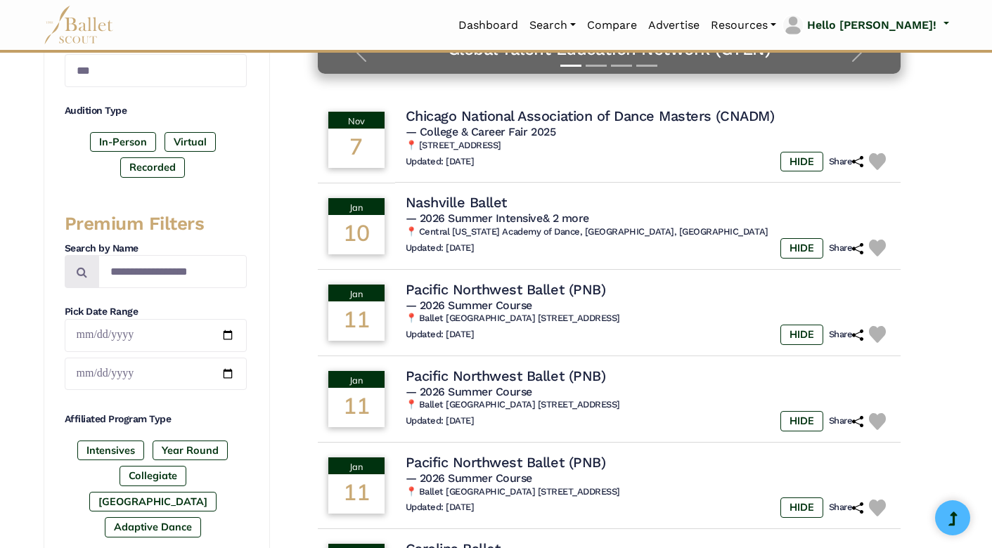
scroll to position [376, 0]
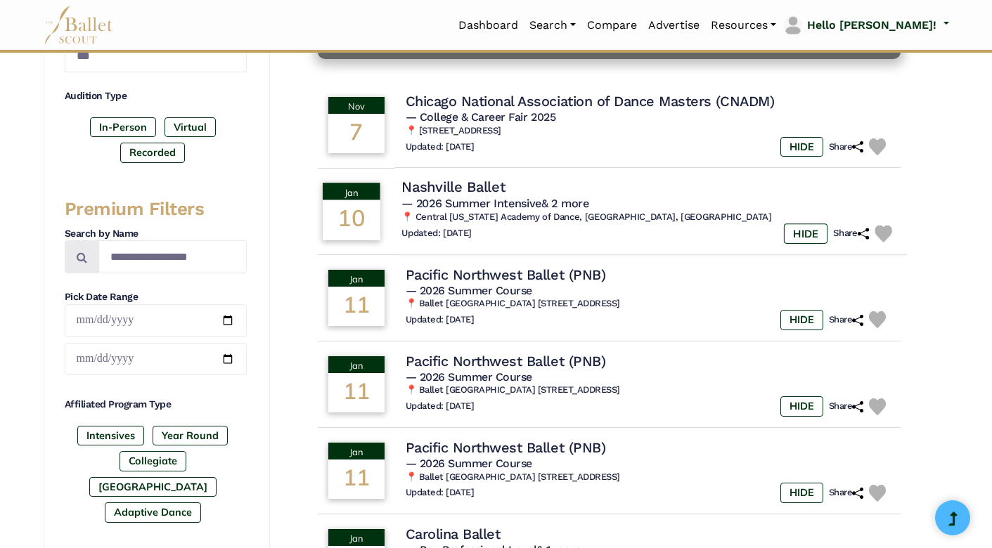
click at [884, 231] on img at bounding box center [883, 234] width 17 height 17
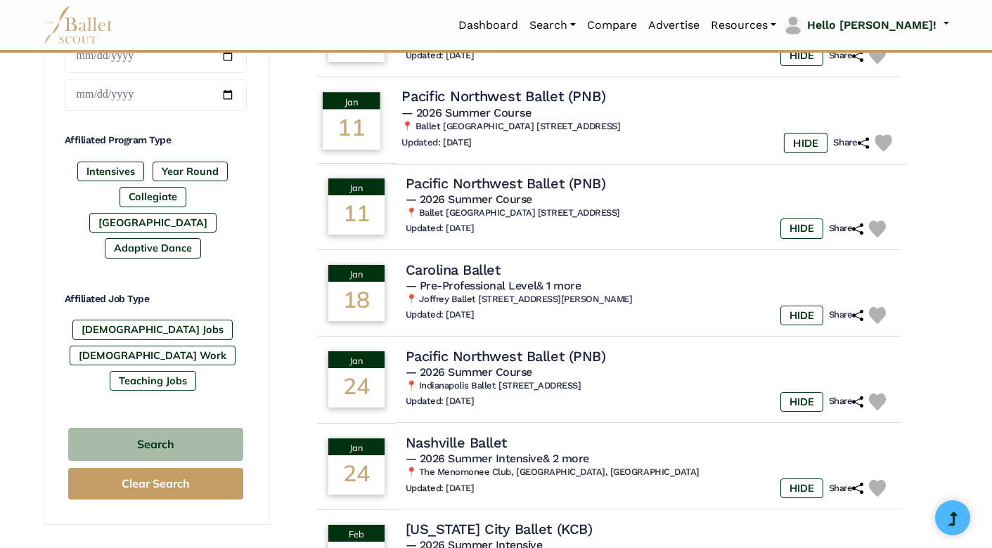
scroll to position [652, 0]
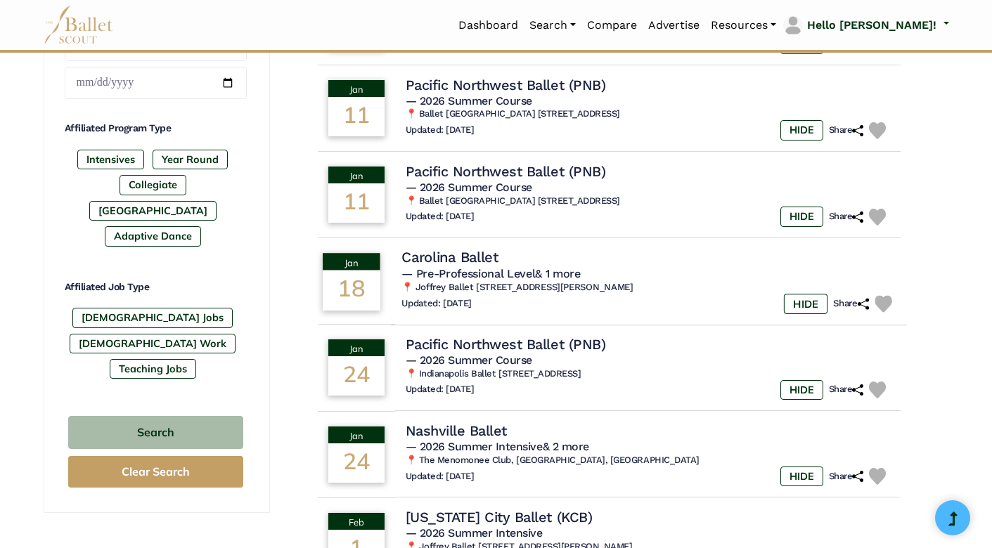
click at [880, 295] on img at bounding box center [883, 303] width 17 height 17
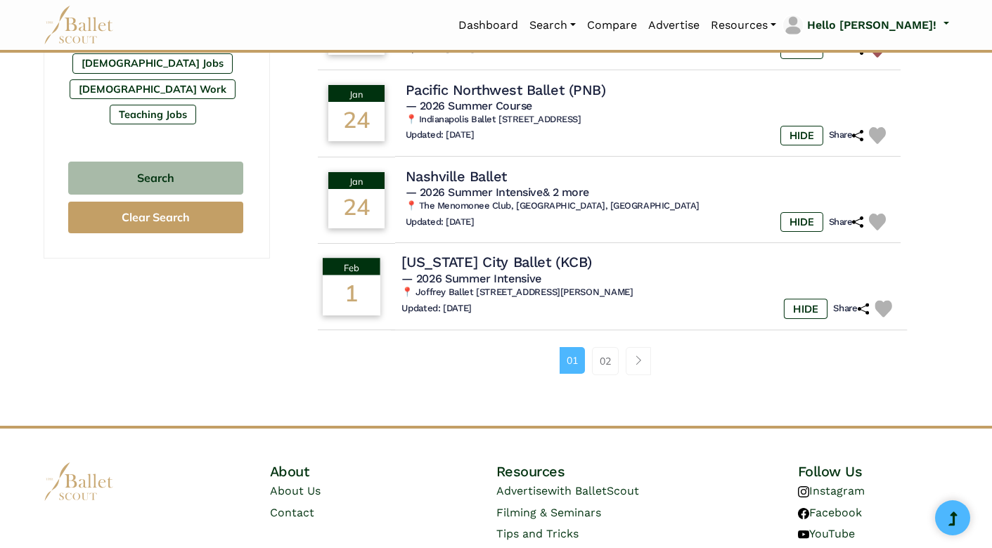
scroll to position [908, 0]
click at [881, 300] on img at bounding box center [883, 308] width 17 height 17
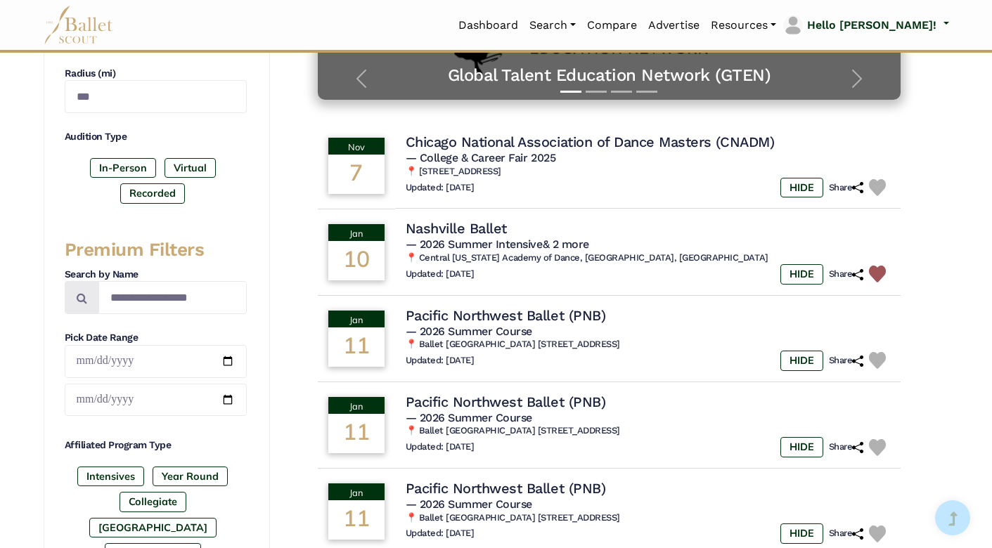
scroll to position [340, 0]
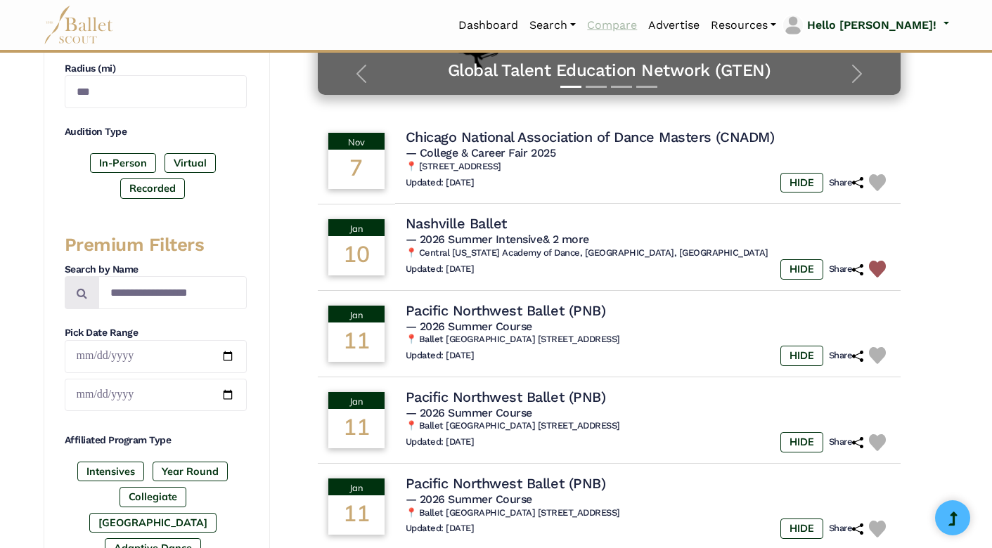
click at [643, 27] on link "Compare" at bounding box center [611, 26] width 61 height 30
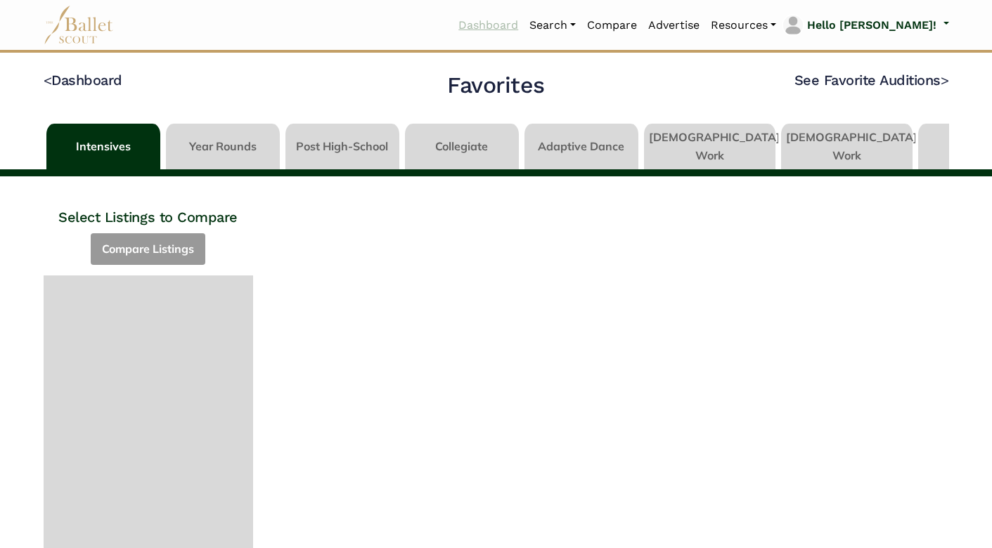
click at [524, 25] on link "Dashboard" at bounding box center [488, 26] width 71 height 30
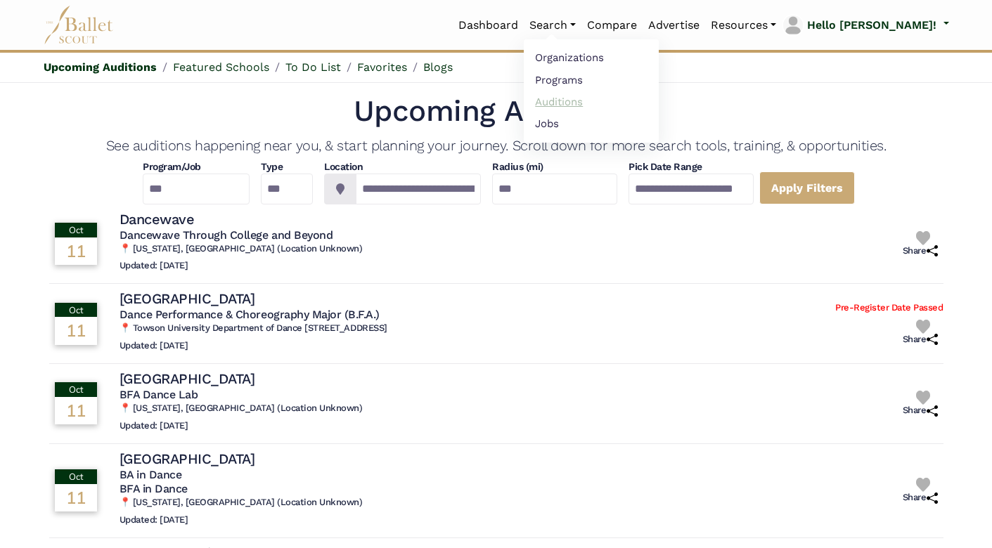
click at [600, 108] on link "Auditions" at bounding box center [591, 102] width 135 height 22
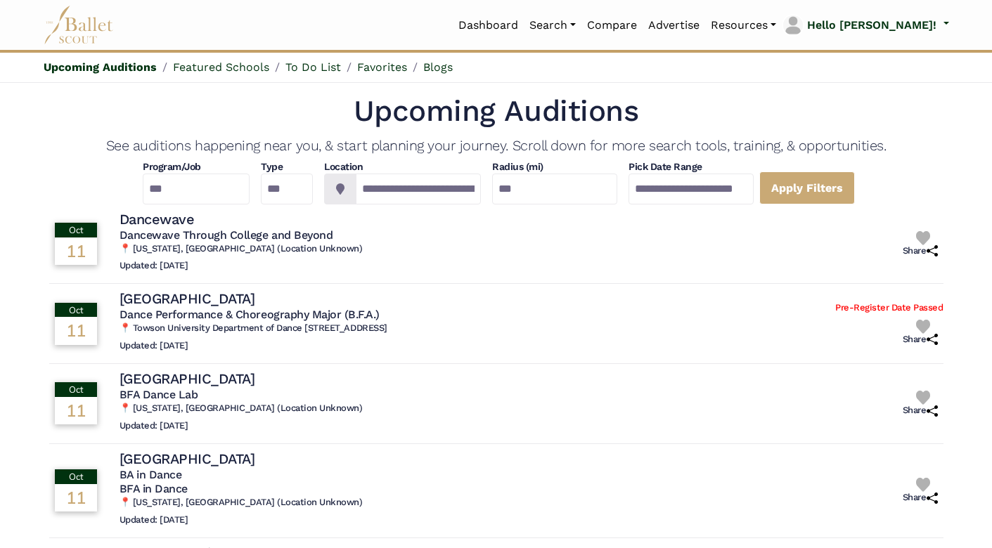
click at [79, 38] on img at bounding box center [79, 25] width 70 height 39
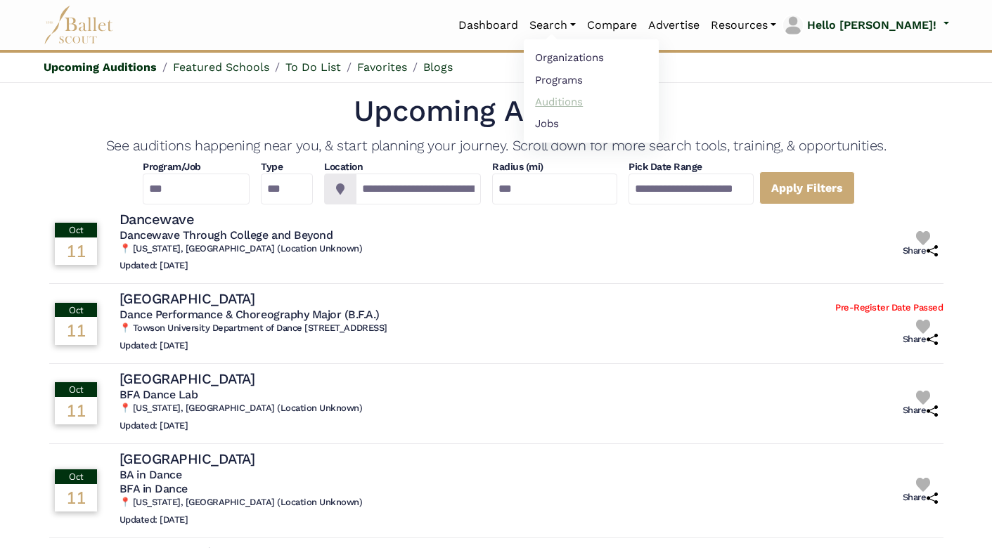
click at [614, 100] on link "Auditions" at bounding box center [591, 102] width 135 height 22
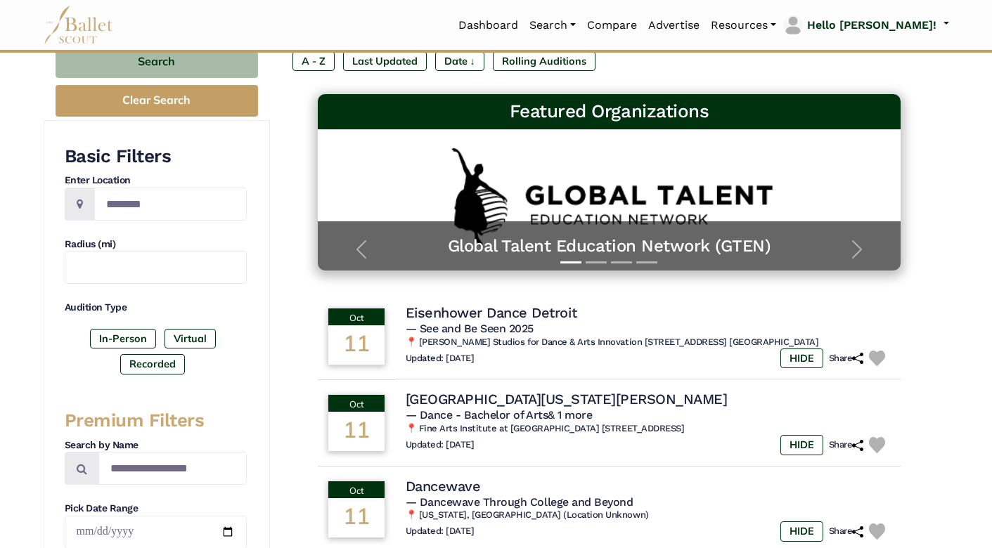
scroll to position [151, 0]
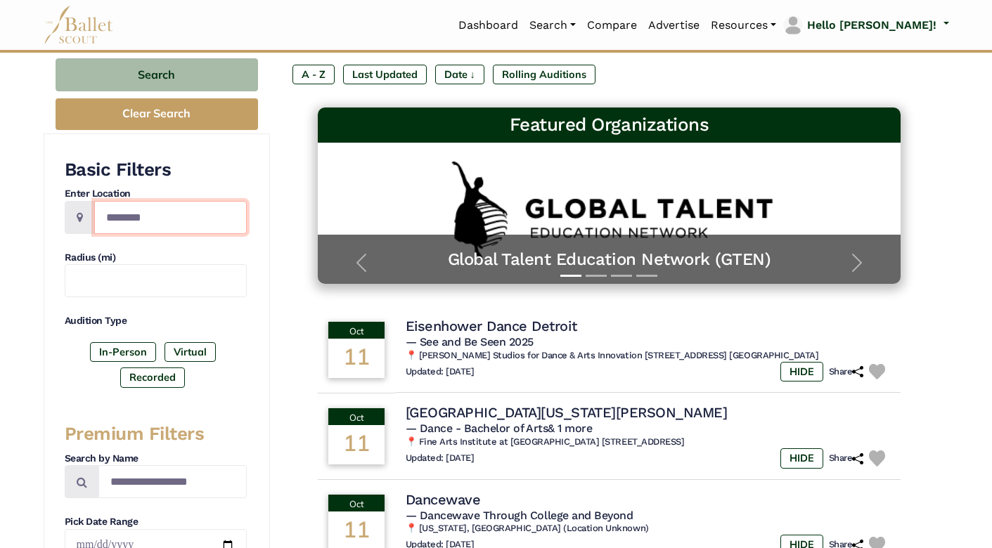
click at [193, 210] on input "Location" at bounding box center [170, 217] width 153 height 33
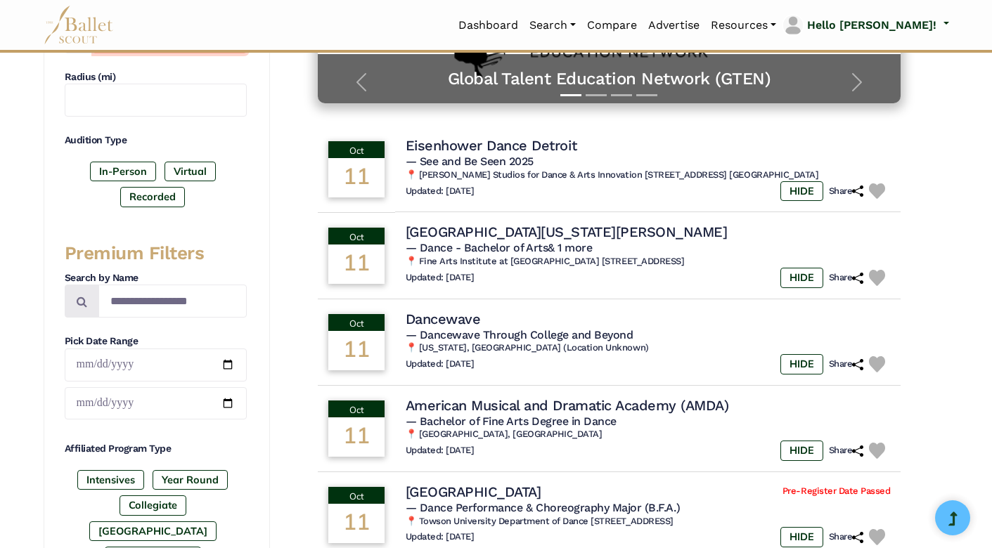
scroll to position [333, 0]
type input "*******"
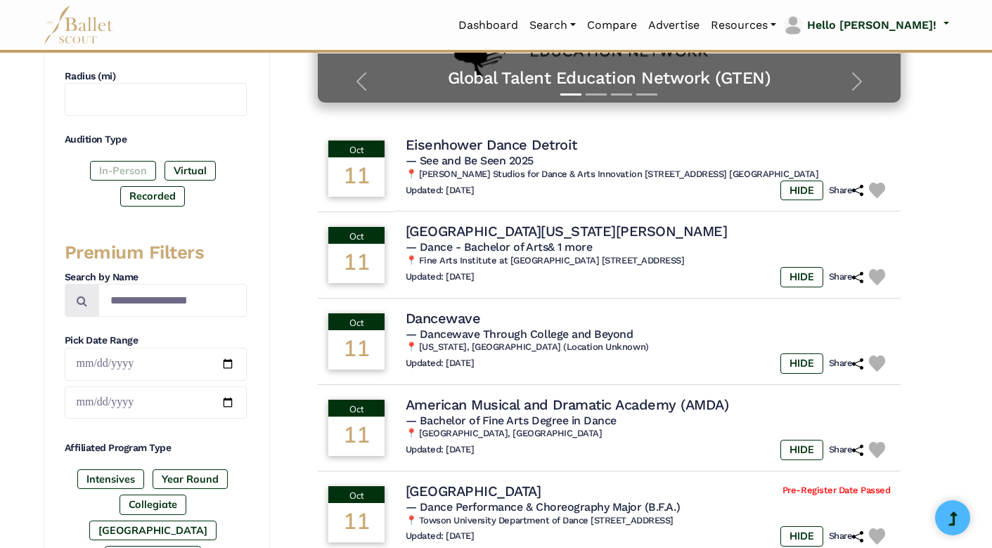
click at [134, 162] on label "In-Person" at bounding box center [123, 171] width 66 height 20
click at [168, 194] on label "Recorded" at bounding box center [152, 196] width 65 height 20
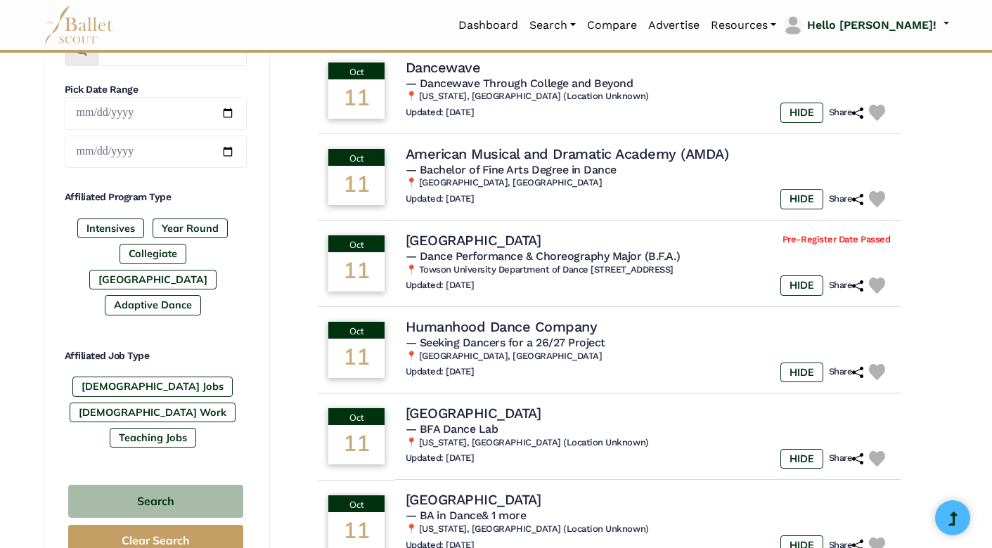
scroll to position [586, 0]
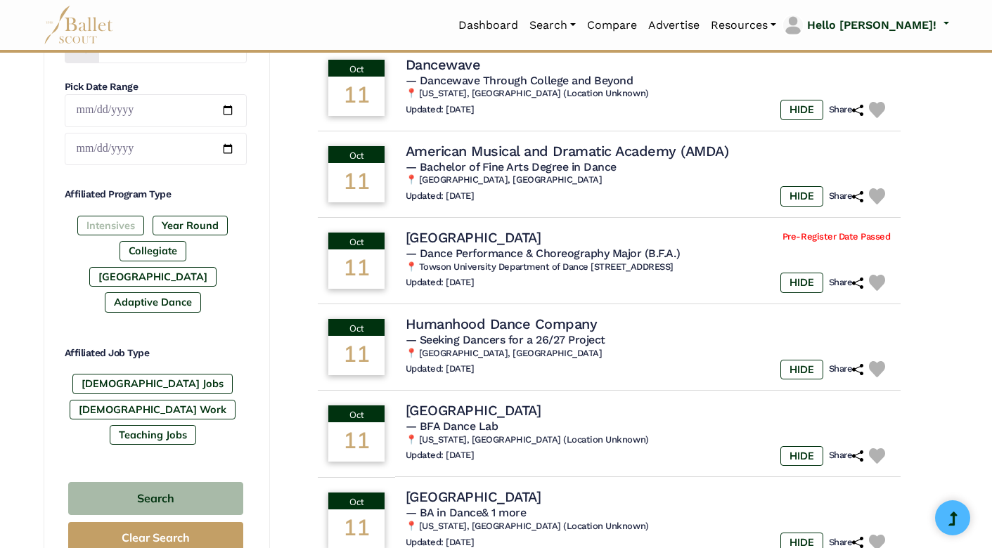
click at [119, 231] on label "Intensives" at bounding box center [110, 226] width 67 height 20
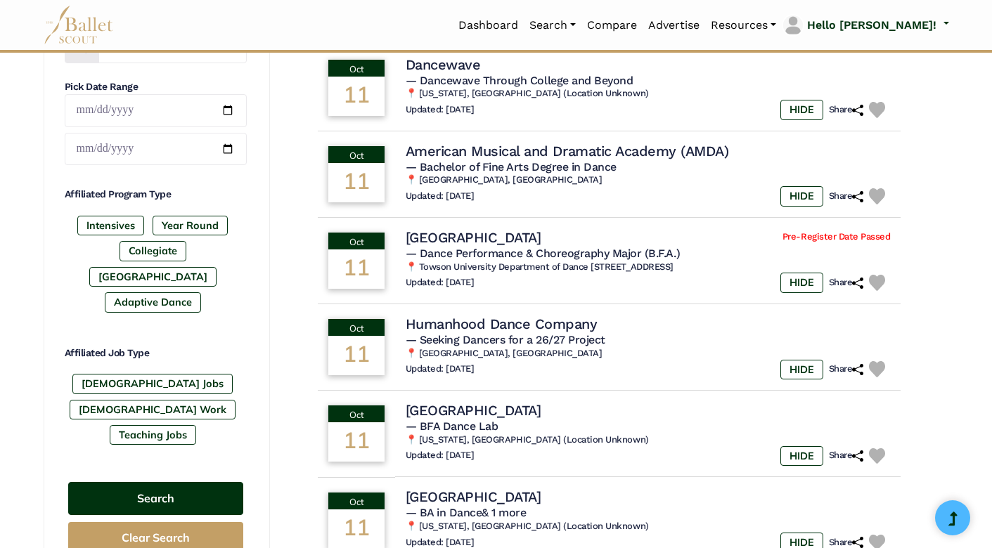
click at [179, 482] on button "Search" at bounding box center [155, 498] width 175 height 33
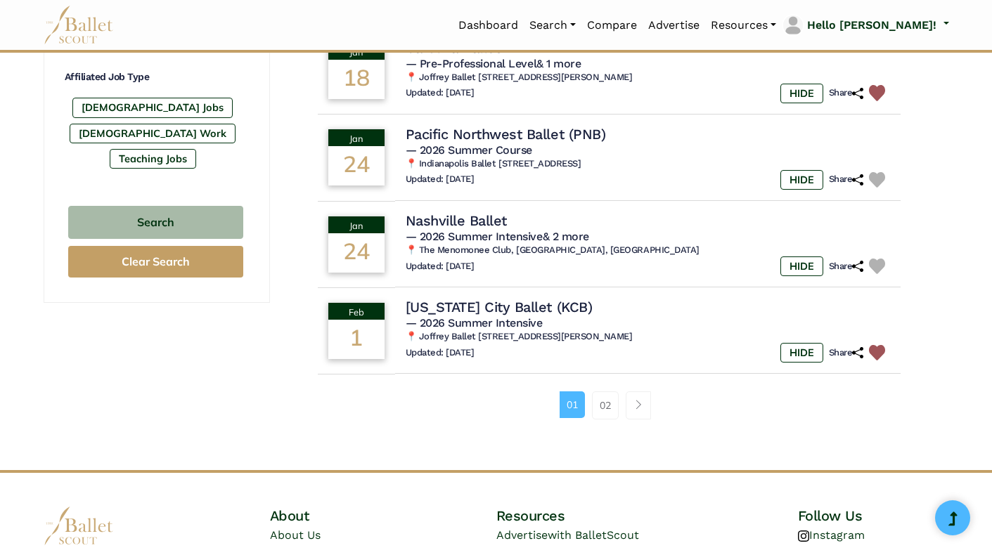
scroll to position [864, 0]
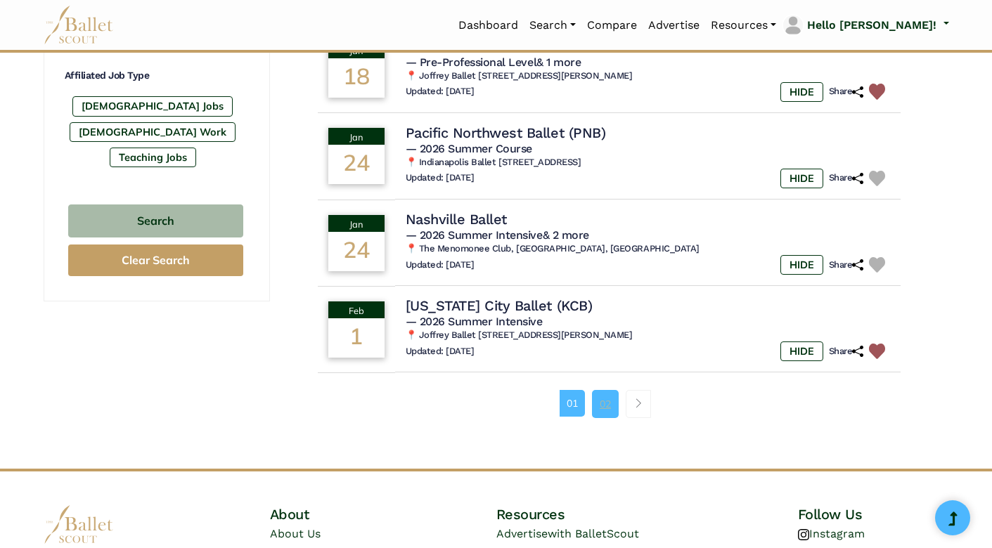
click at [603, 393] on link "02" at bounding box center [605, 404] width 27 height 28
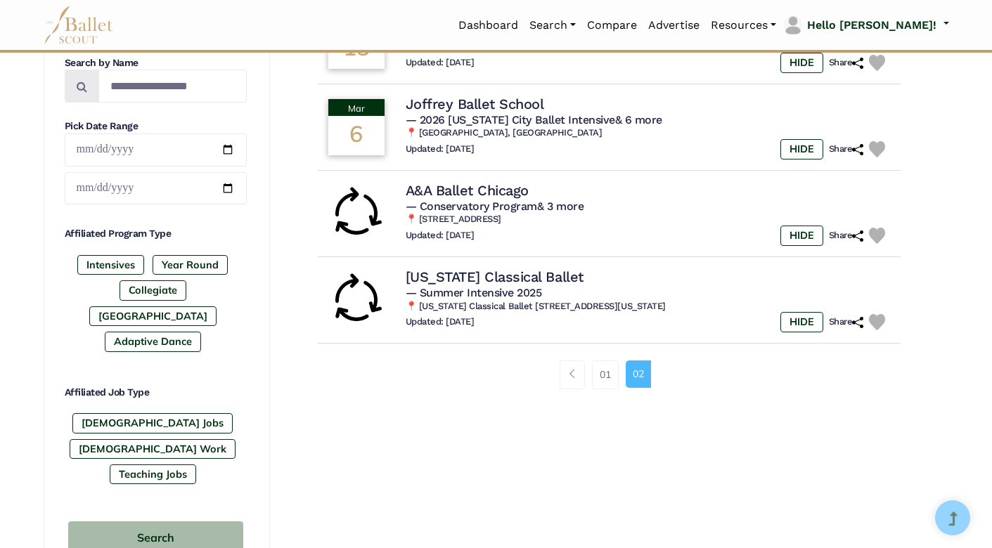
scroll to position [720, 0]
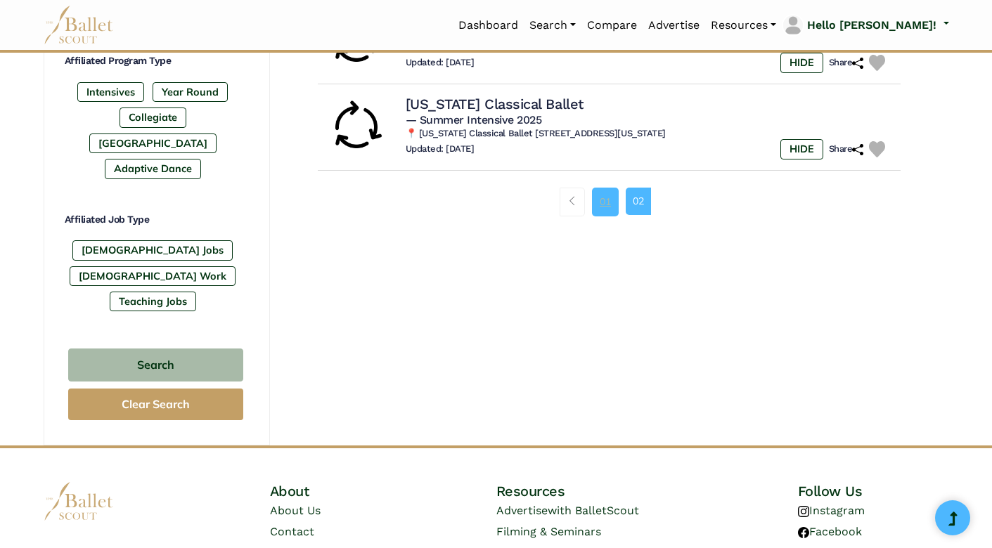
click at [610, 195] on link "01" at bounding box center [605, 202] width 27 height 28
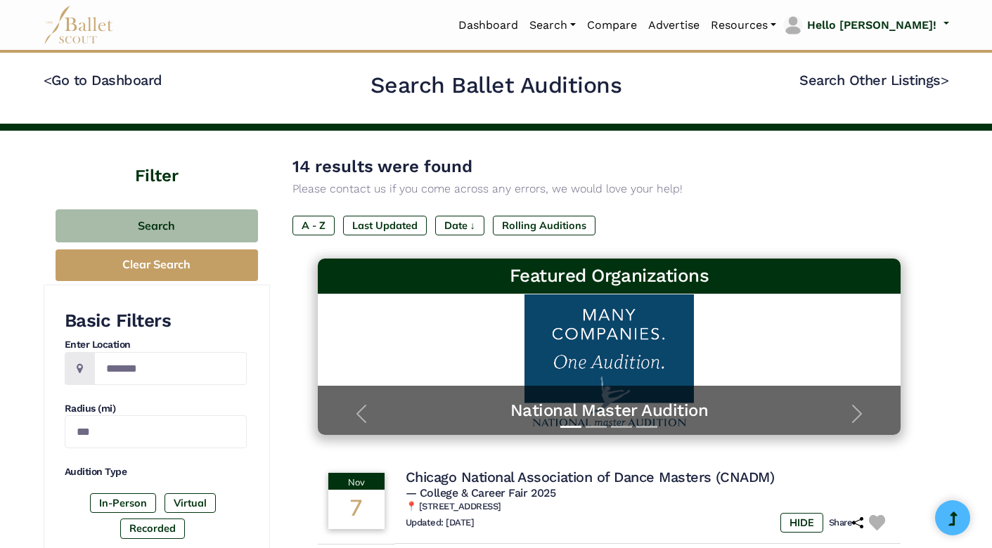
scroll to position [3, 0]
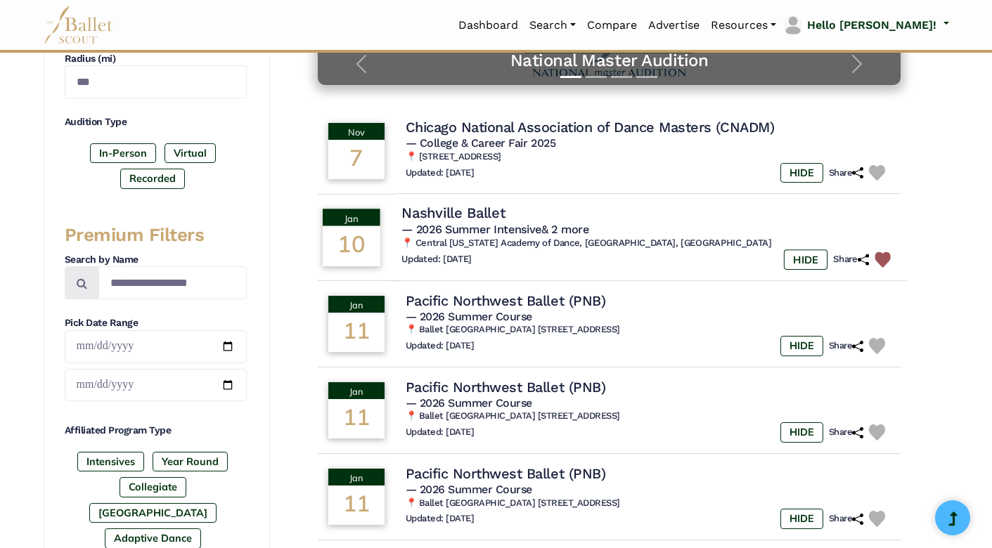
click at [877, 254] on img at bounding box center [883, 260] width 16 height 16
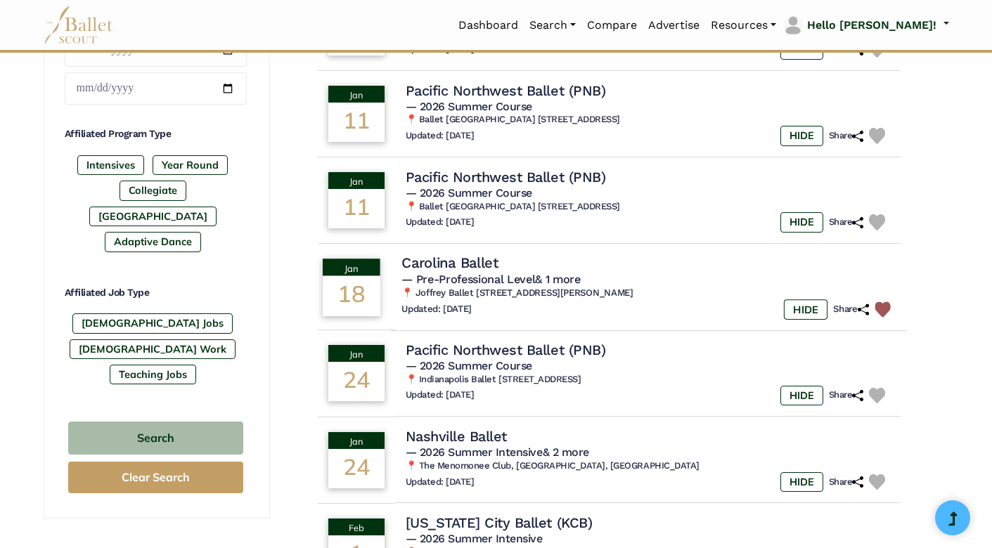
click at [877, 302] on img at bounding box center [883, 310] width 16 height 16
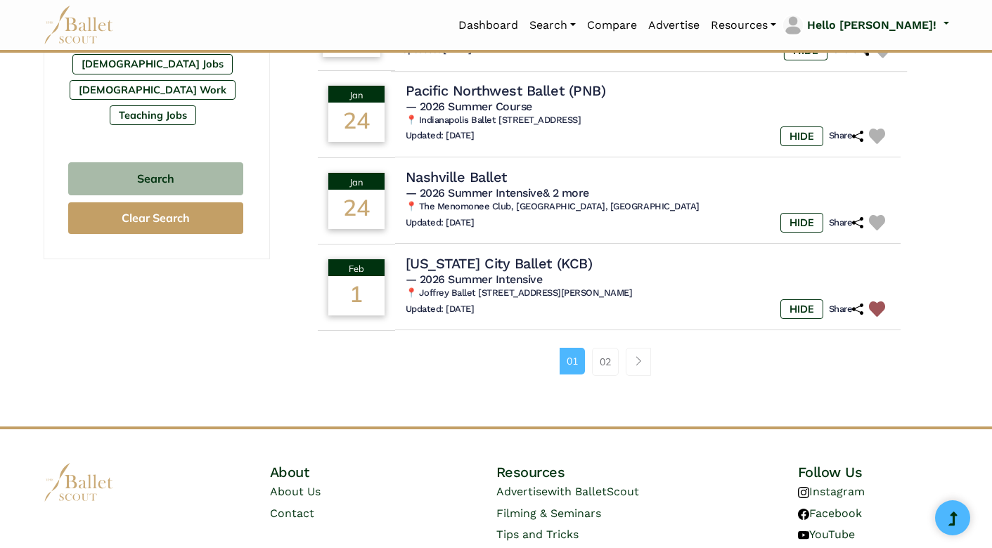
scroll to position [914, 0]
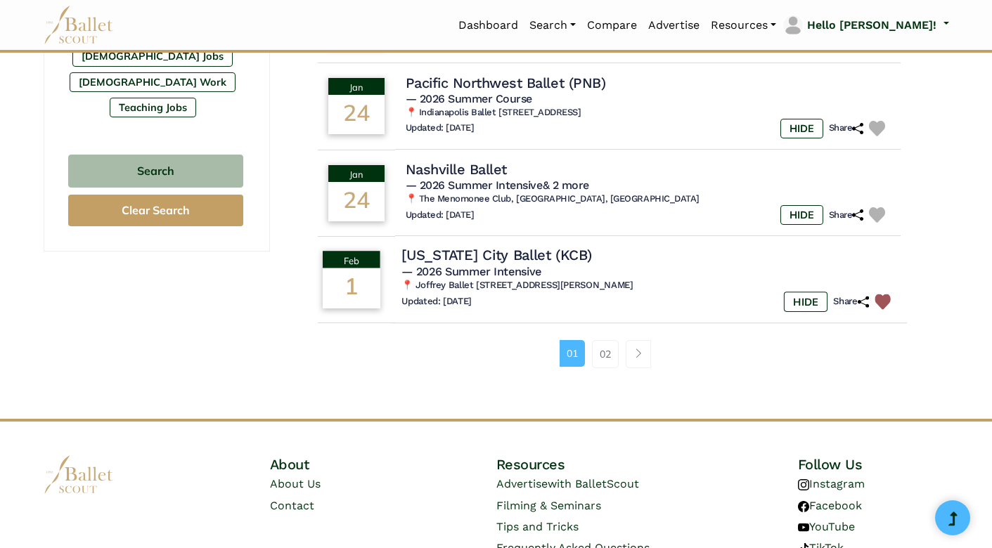
click at [881, 294] on img at bounding box center [883, 302] width 16 height 16
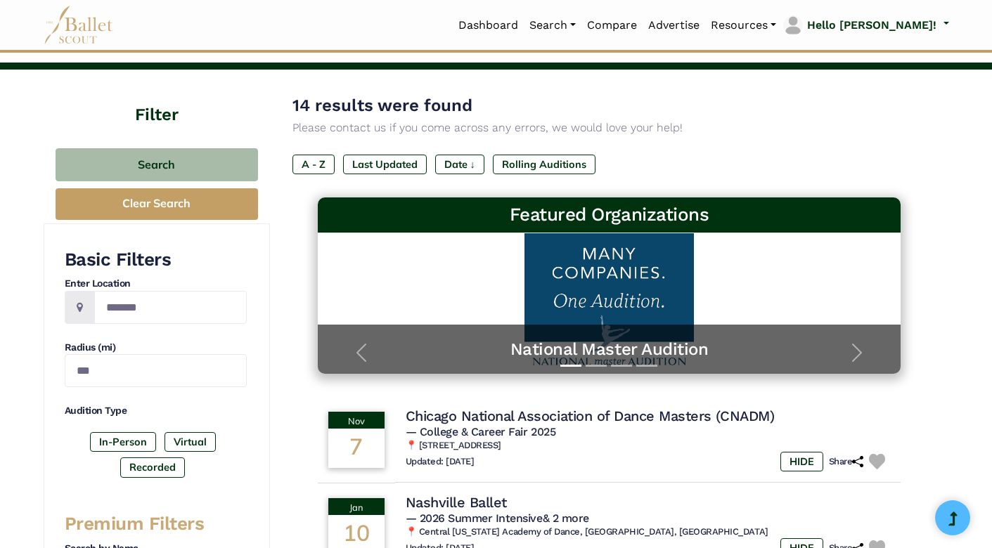
scroll to position [18, 0]
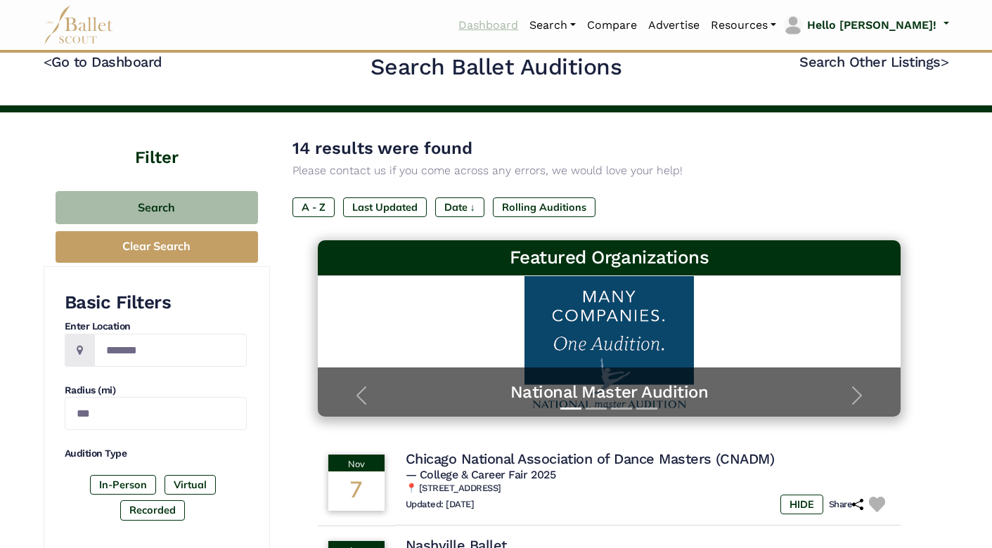
click at [524, 25] on link "Dashboard" at bounding box center [488, 26] width 71 height 30
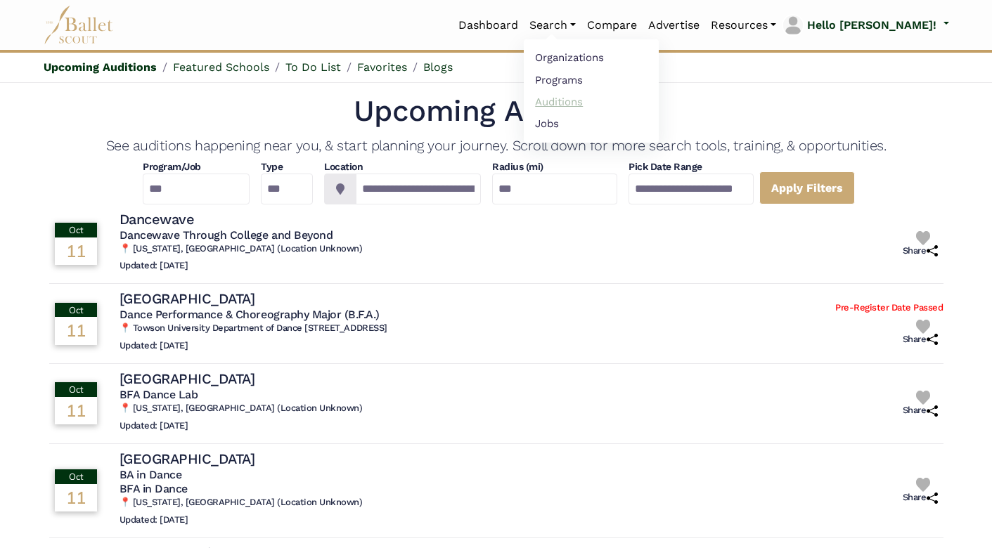
click at [610, 99] on link "Auditions" at bounding box center [591, 102] width 135 height 22
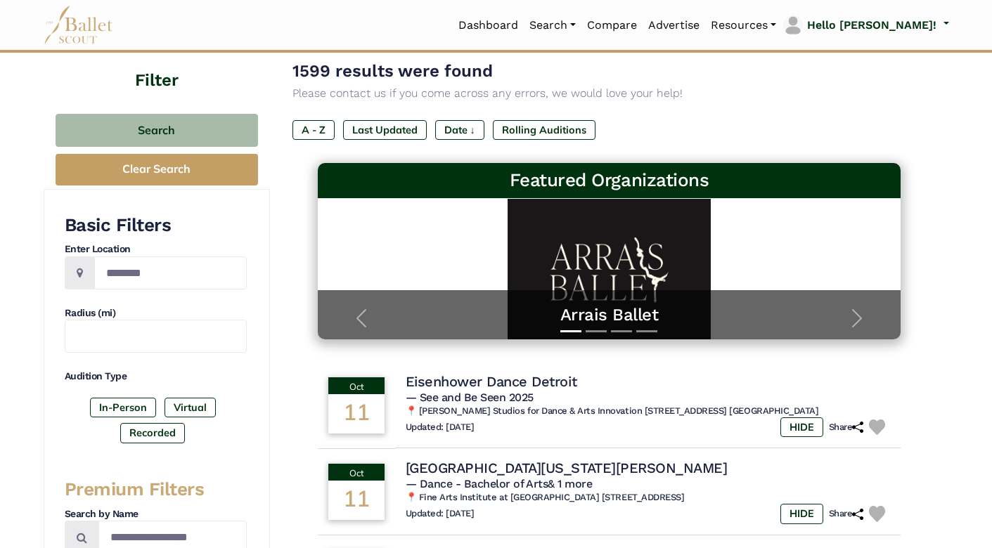
scroll to position [92, 0]
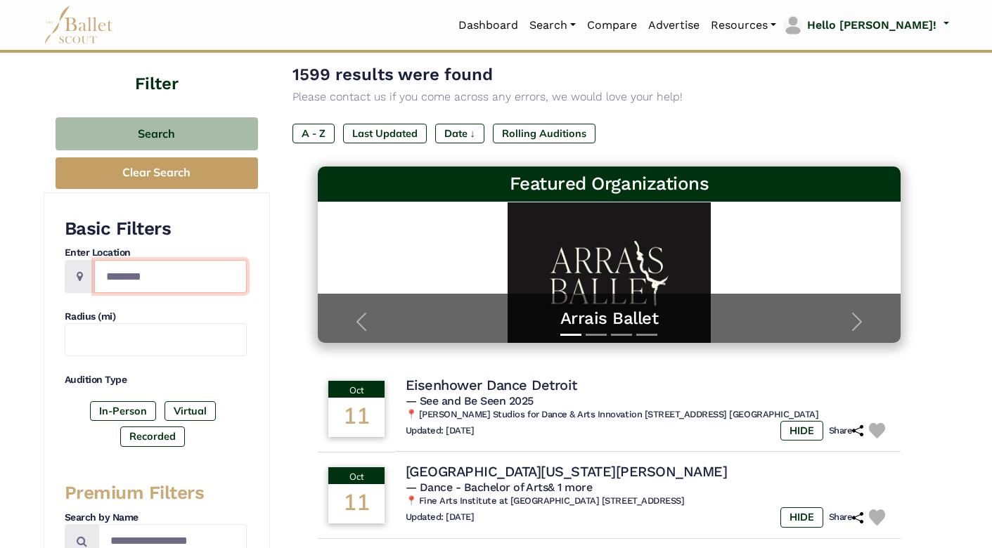
click at [186, 276] on input "Location" at bounding box center [170, 276] width 153 height 33
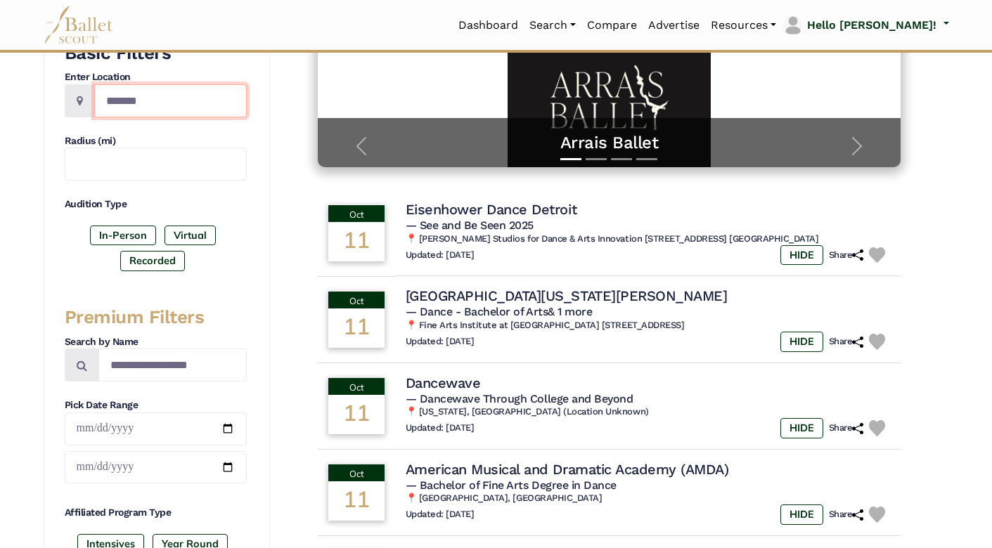
scroll to position [275, 0]
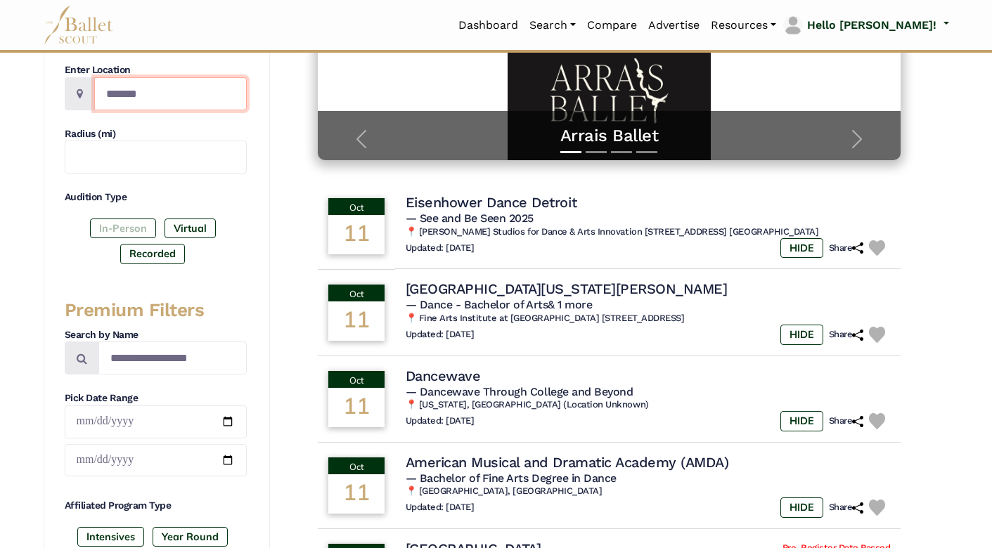
type input "*******"
click at [133, 222] on label "In-Person" at bounding box center [123, 229] width 66 height 20
click at [157, 256] on label "Recorded" at bounding box center [152, 254] width 65 height 20
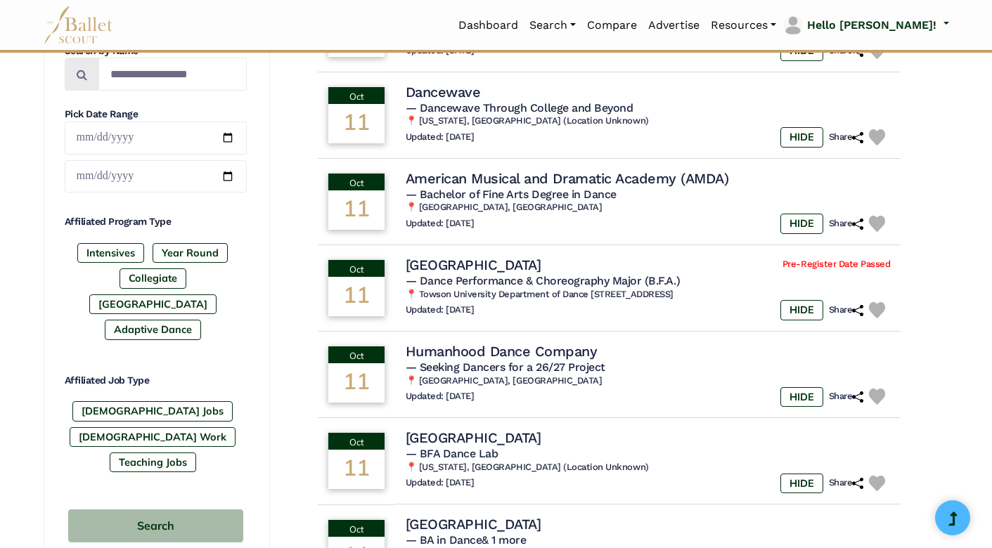
scroll to position [565, 0]
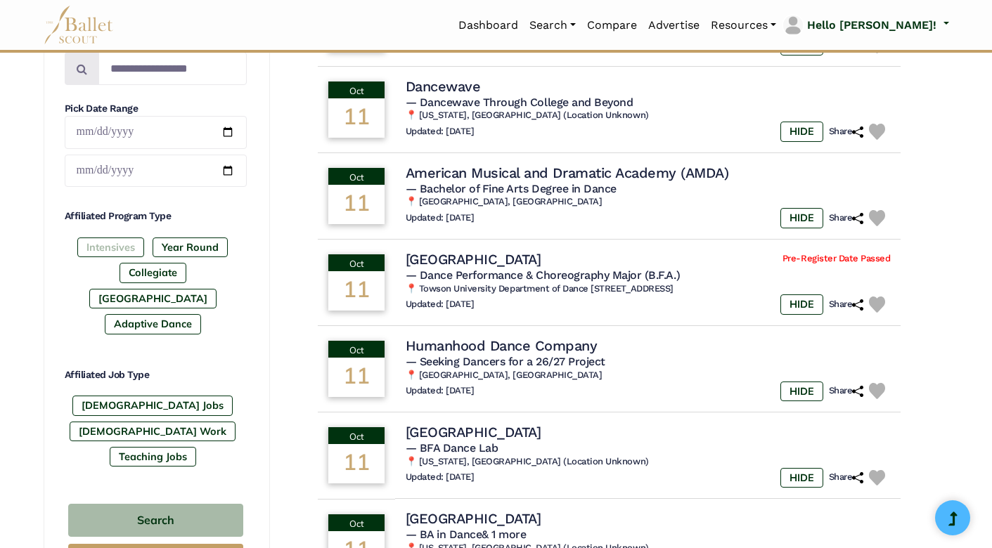
click at [128, 251] on label "Intensives" at bounding box center [110, 248] width 67 height 20
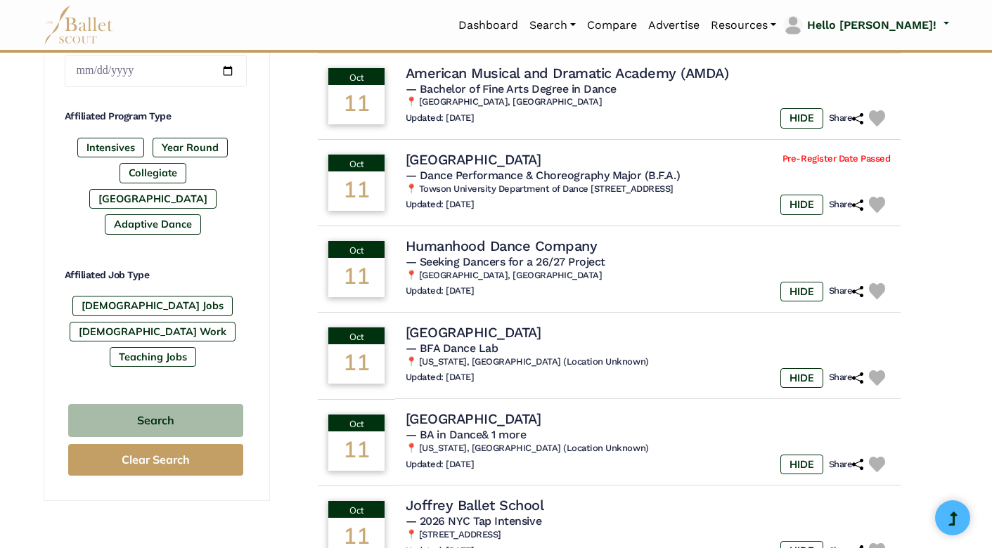
scroll to position [671, 0]
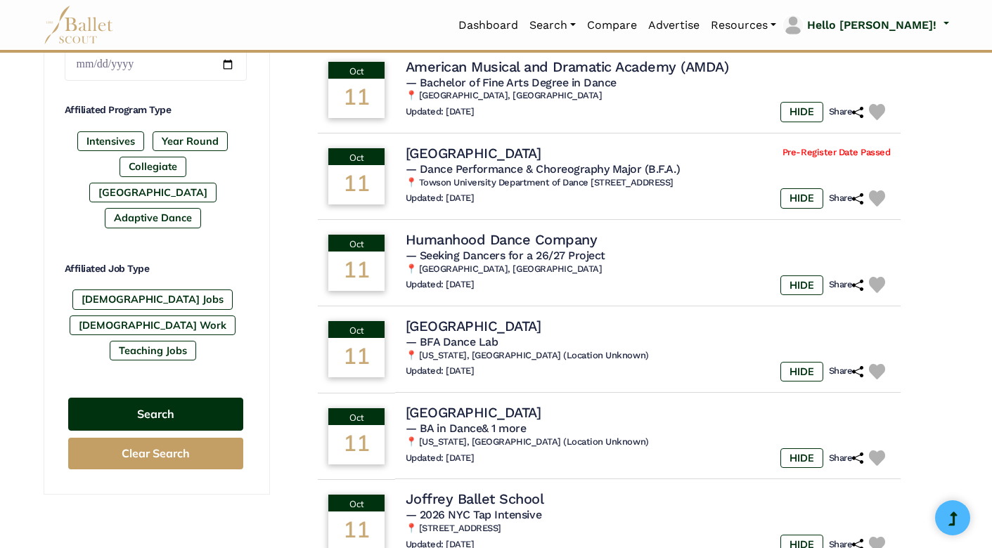
click at [172, 398] on button "Search" at bounding box center [155, 414] width 175 height 33
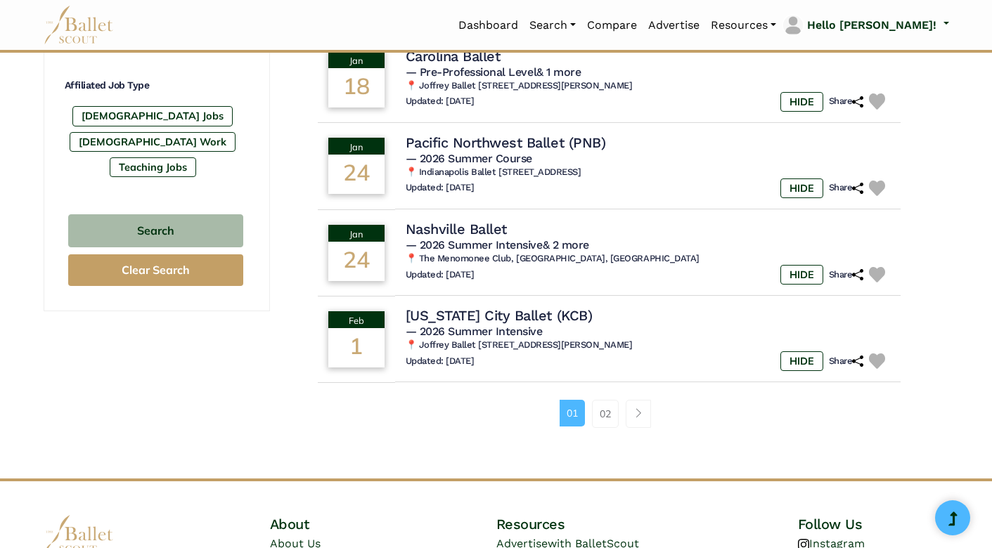
scroll to position [866, 0]
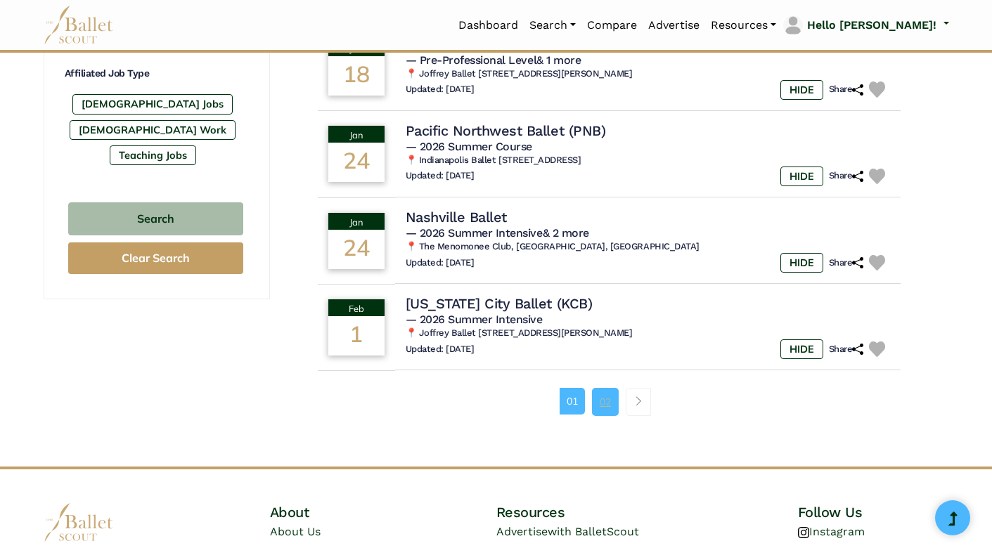
click at [613, 390] on link "02" at bounding box center [605, 402] width 27 height 28
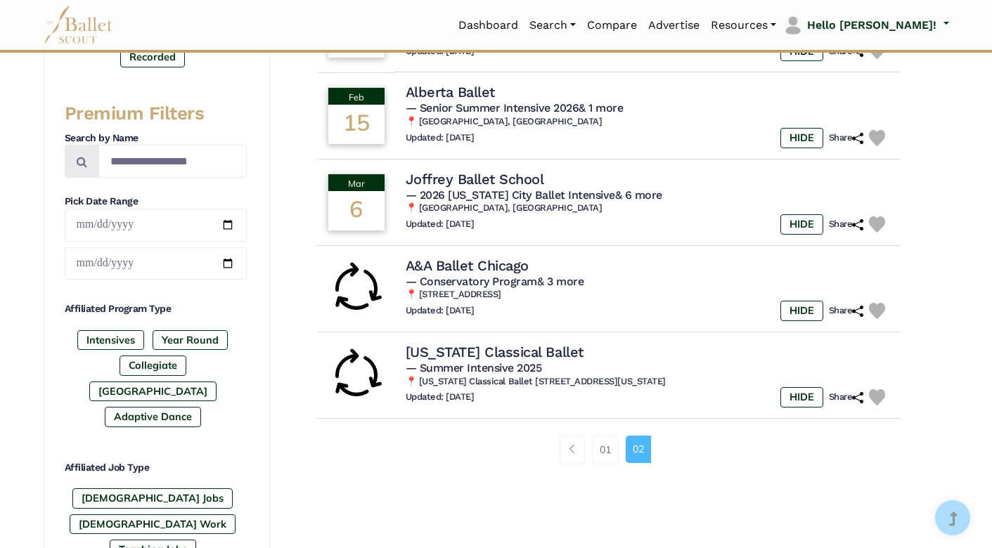
scroll to position [475, 0]
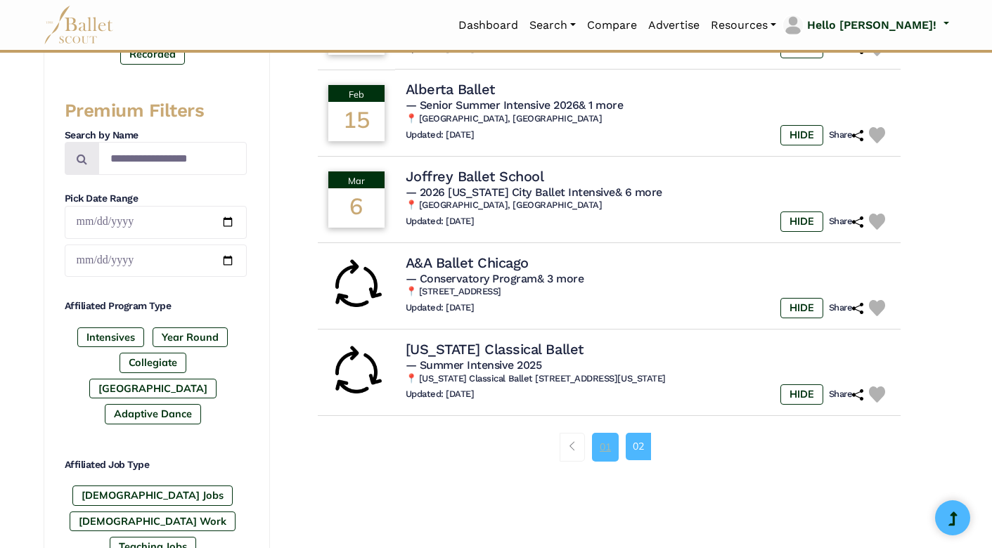
click at [601, 438] on link "01" at bounding box center [605, 447] width 27 height 28
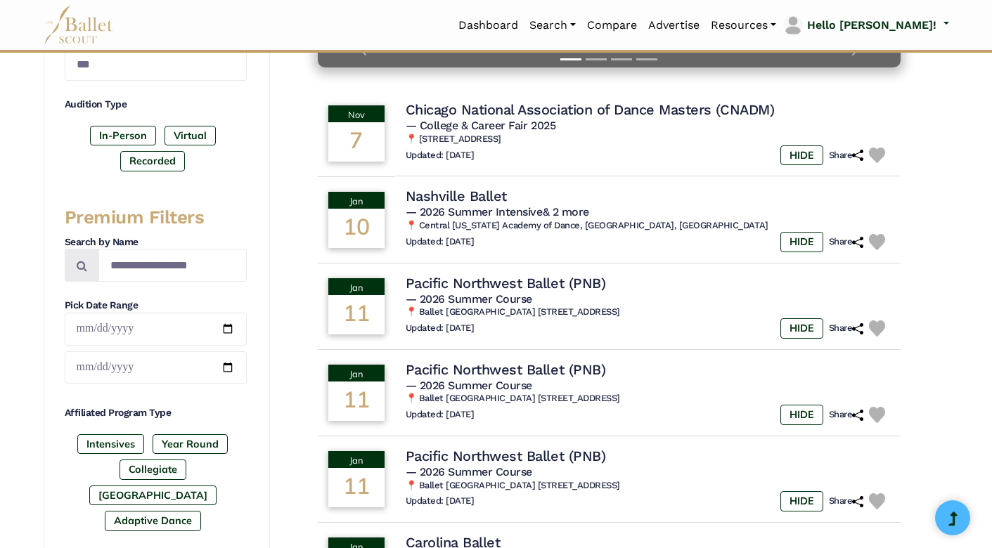
scroll to position [368, 0]
click at [390, 212] on td "[DATE]" at bounding box center [350, 220] width 79 height 89
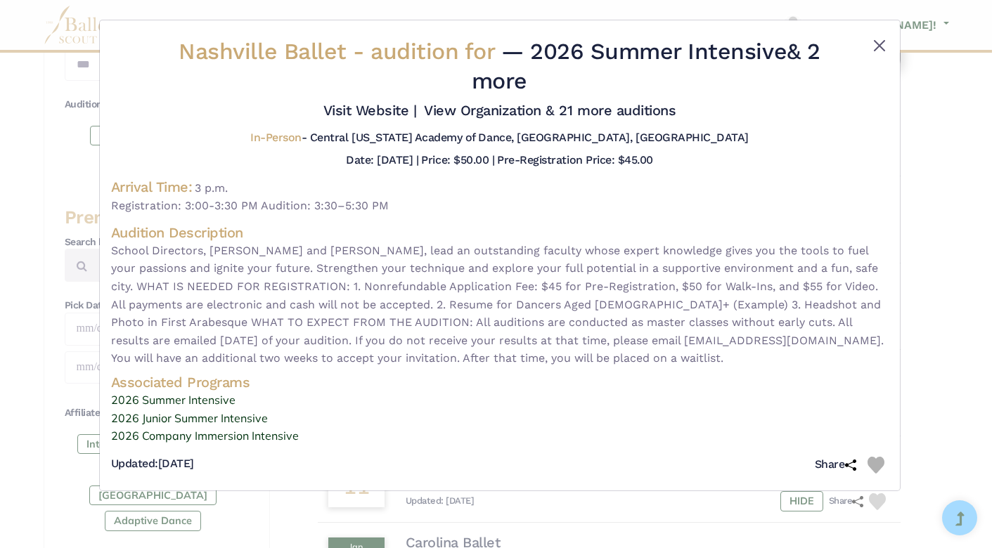
click at [883, 41] on button "Close" at bounding box center [879, 45] width 17 height 17
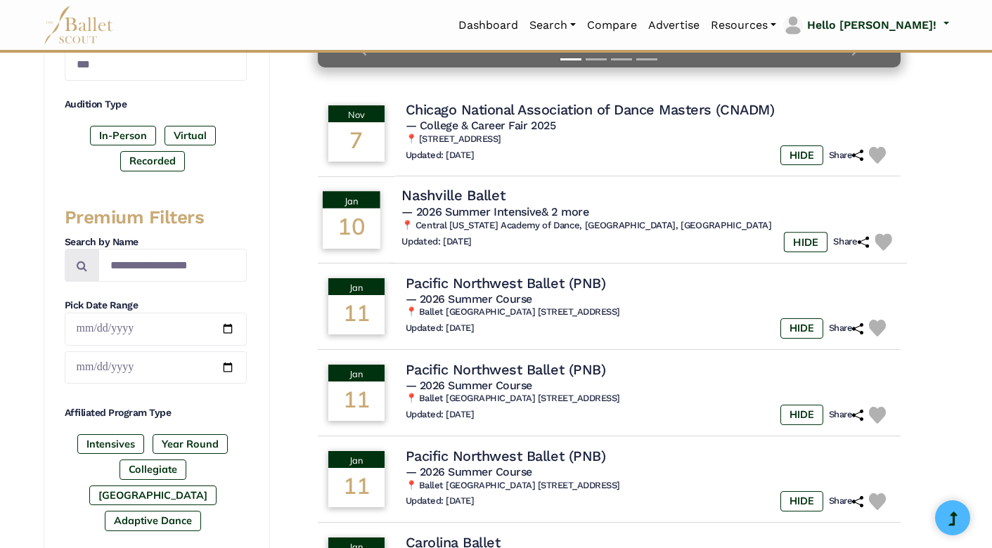
click at [879, 241] on img at bounding box center [883, 242] width 17 height 17
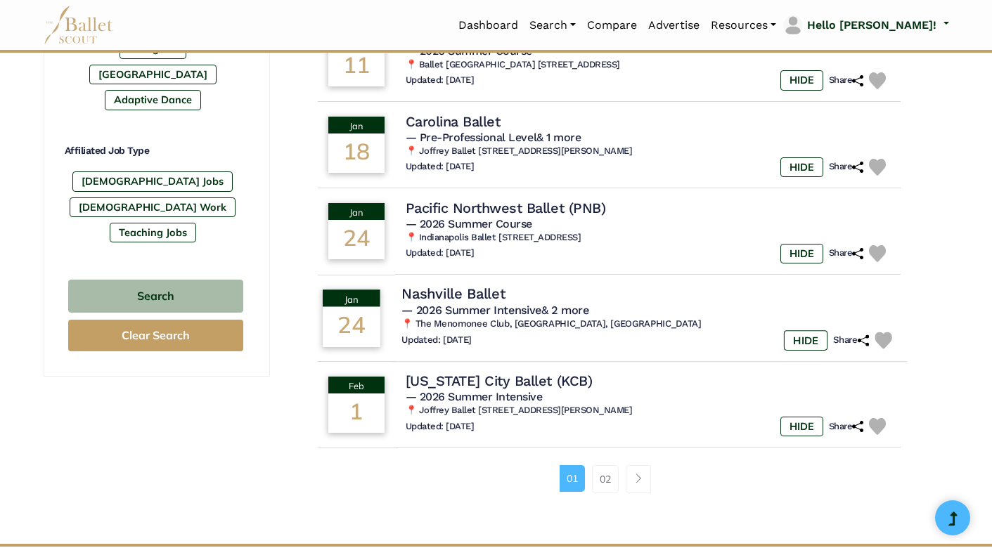
scroll to position [822, 0]
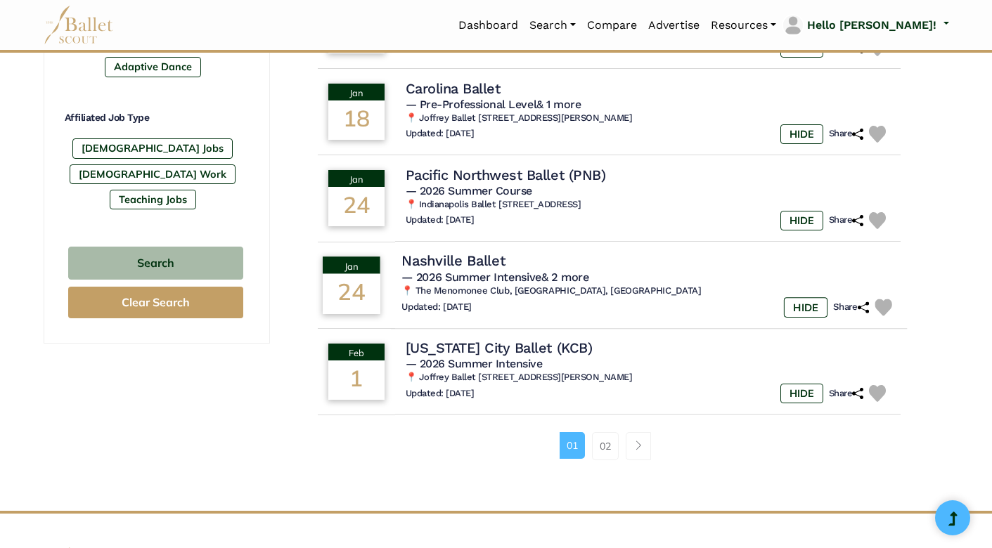
click at [885, 299] on img at bounding box center [883, 307] width 17 height 17
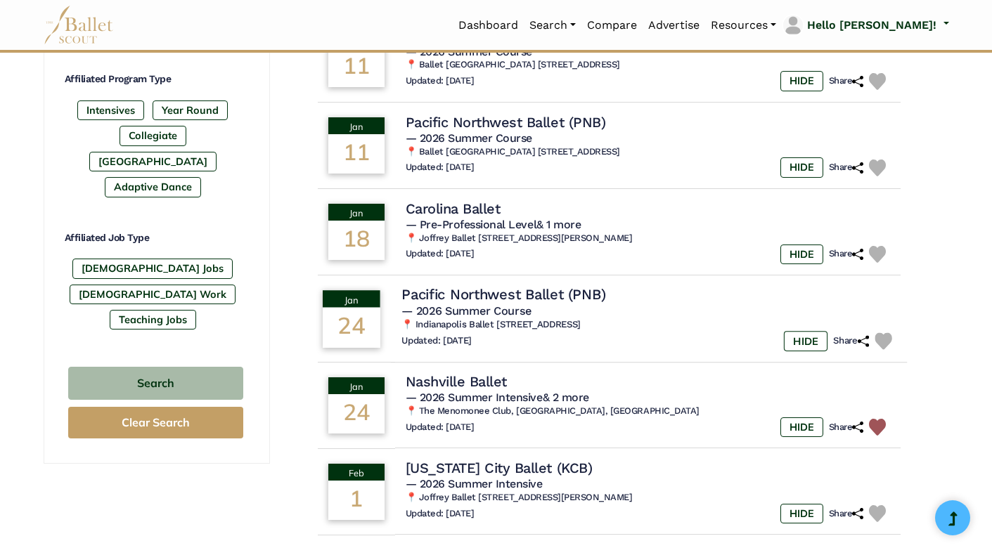
scroll to position [702, 0]
click at [882, 333] on img at bounding box center [883, 341] width 17 height 17
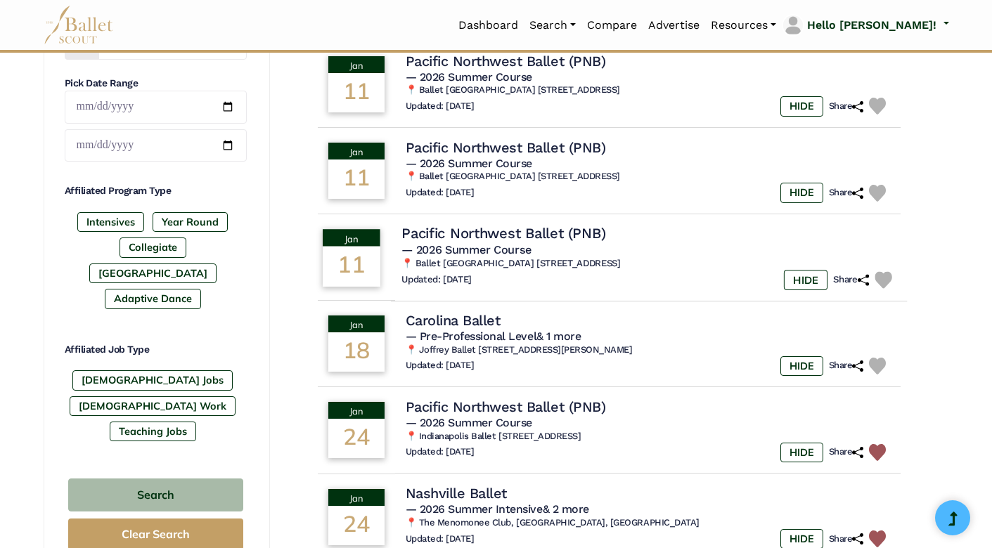
scroll to position [584, 0]
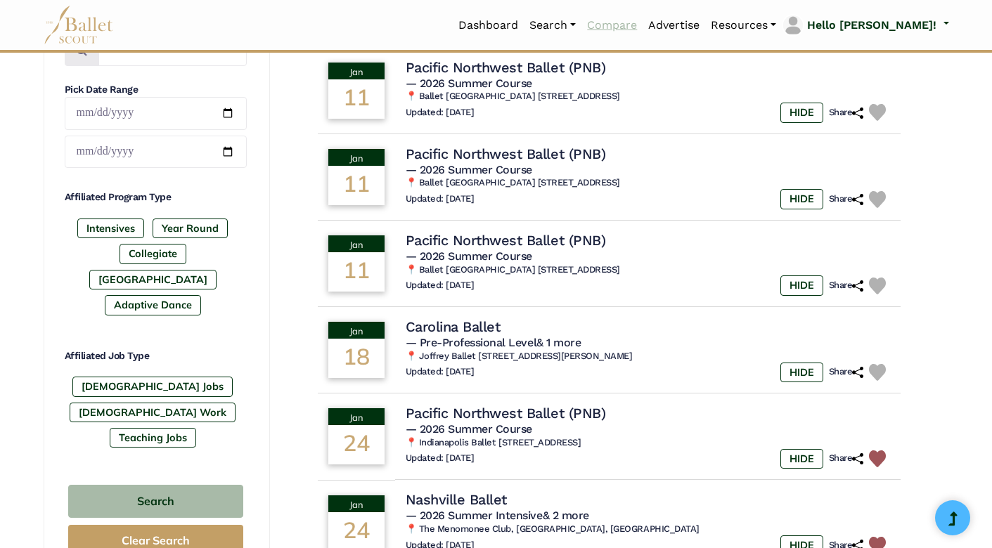
click at [643, 23] on link "Compare" at bounding box center [611, 26] width 61 height 30
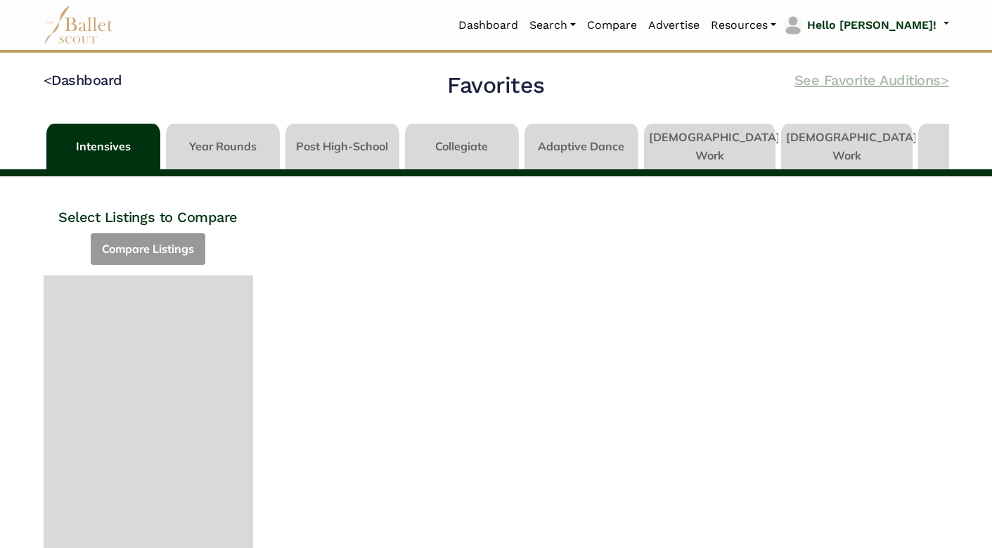
click at [833, 82] on link "See Favorite Auditions >" at bounding box center [871, 80] width 155 height 17
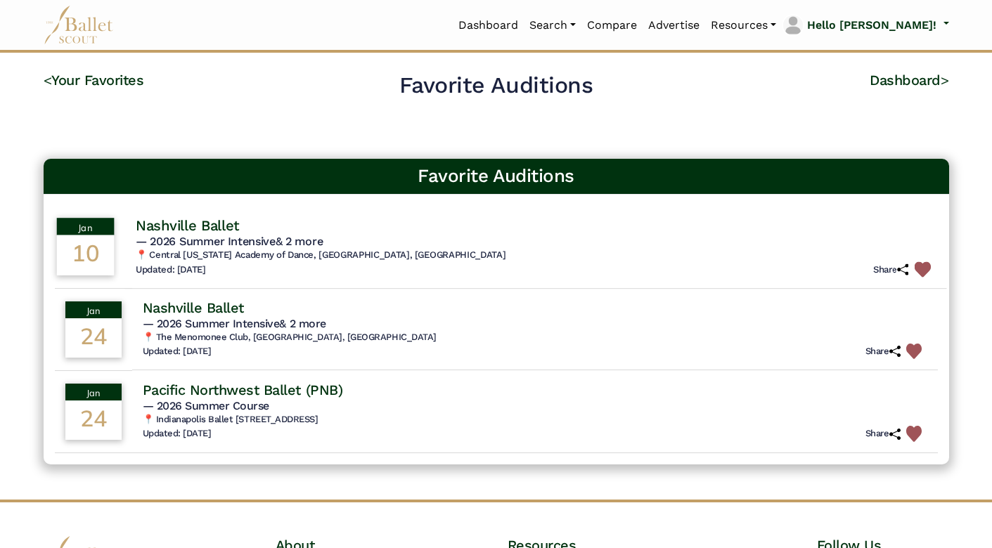
scroll to position [74, 0]
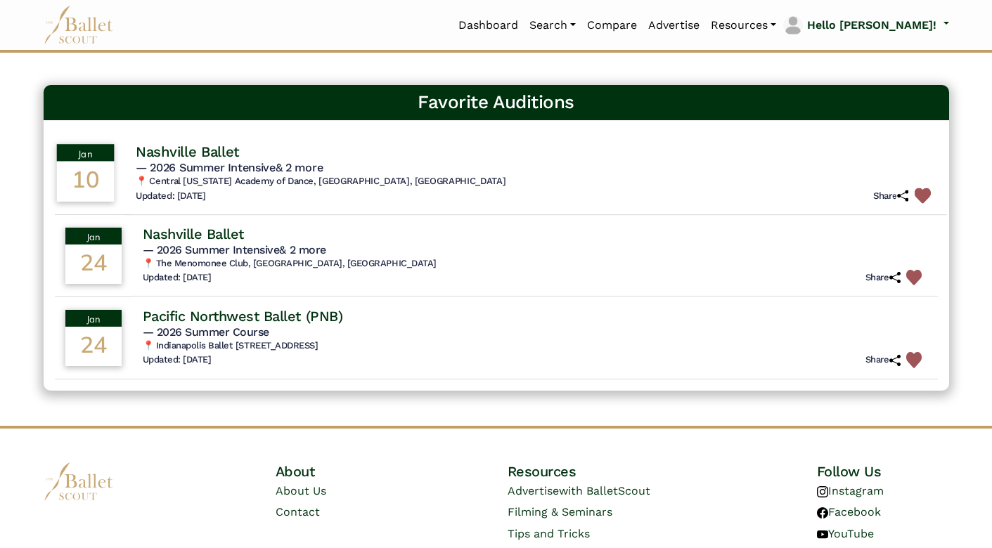
click at [457, 178] on h6 "📍 Central [US_STATE] Academy of Dance, [GEOGRAPHIC_DATA], [GEOGRAPHIC_DATA]" at bounding box center [535, 182] width 800 height 12
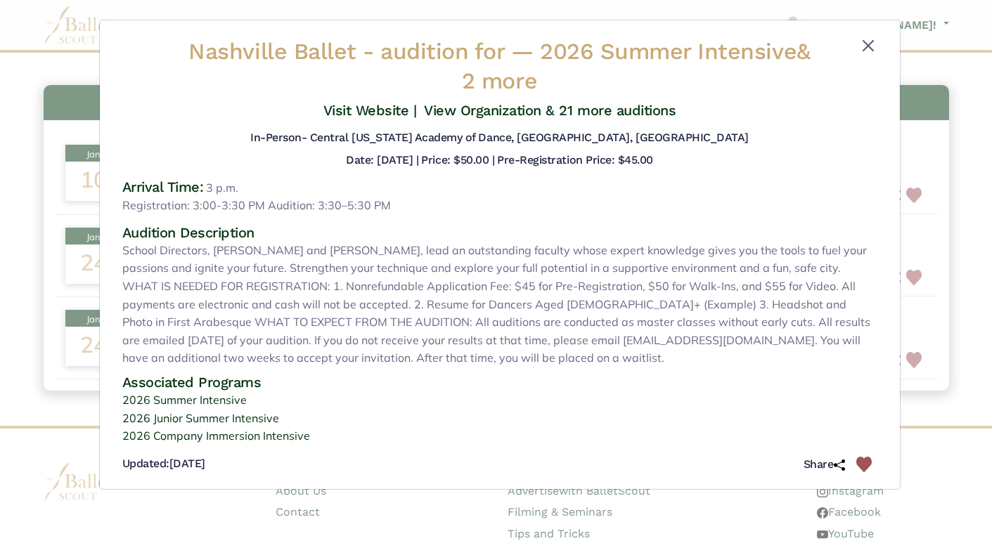
click at [868, 43] on button "Close" at bounding box center [868, 45] width 17 height 17
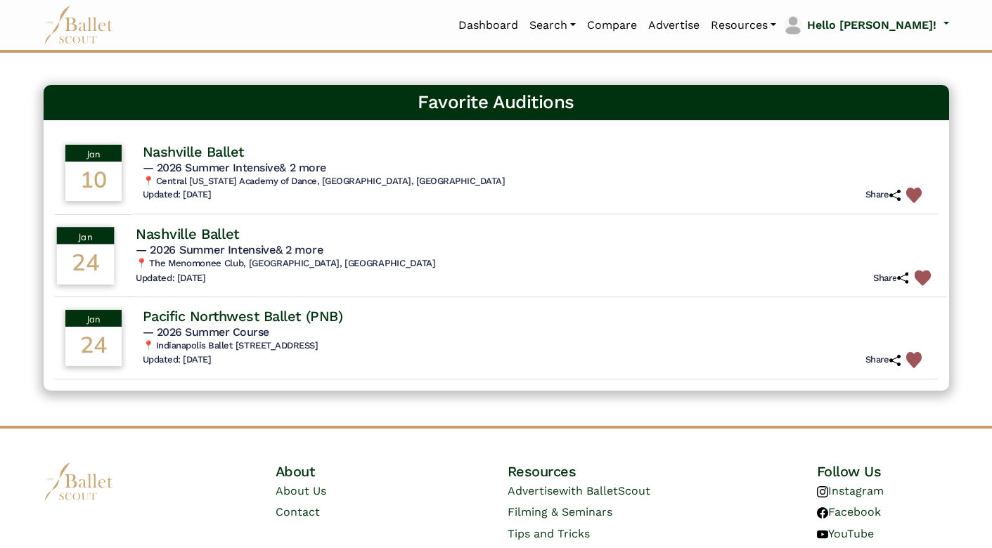
click at [373, 229] on div "Nashville Ballet" at bounding box center [535, 233] width 800 height 19
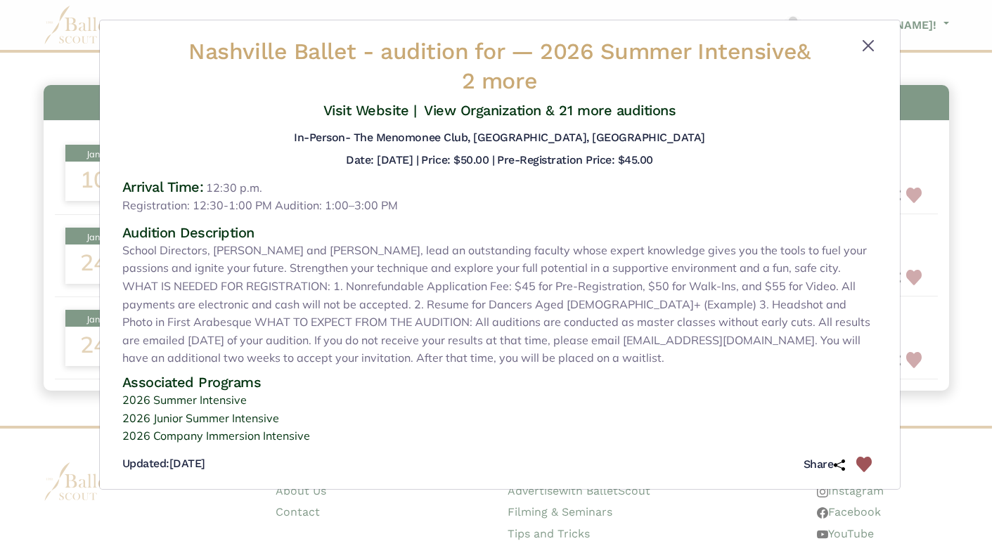
click at [870, 43] on button "Close" at bounding box center [868, 45] width 17 height 17
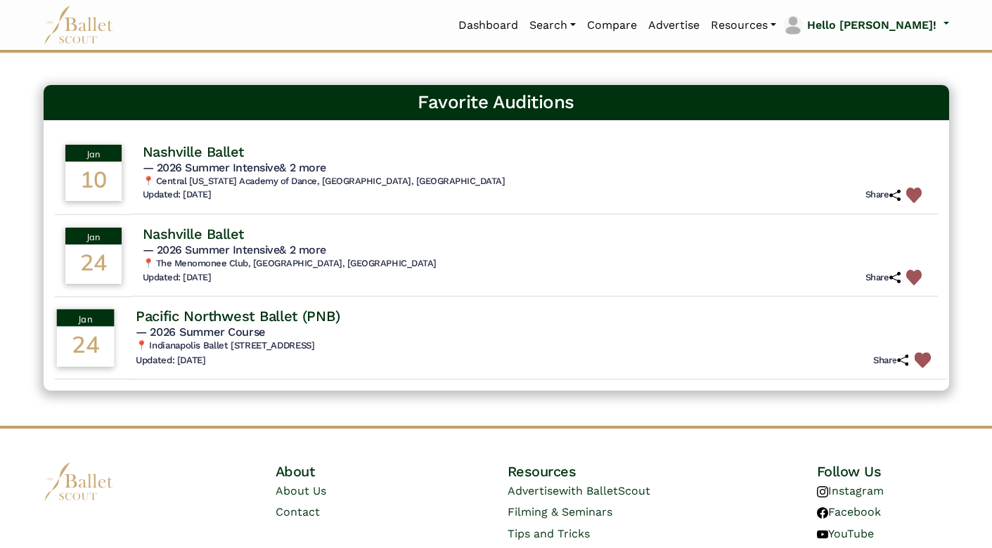
click at [546, 336] on h5 "— 2026 Summer Course" at bounding box center [535, 333] width 800 height 15
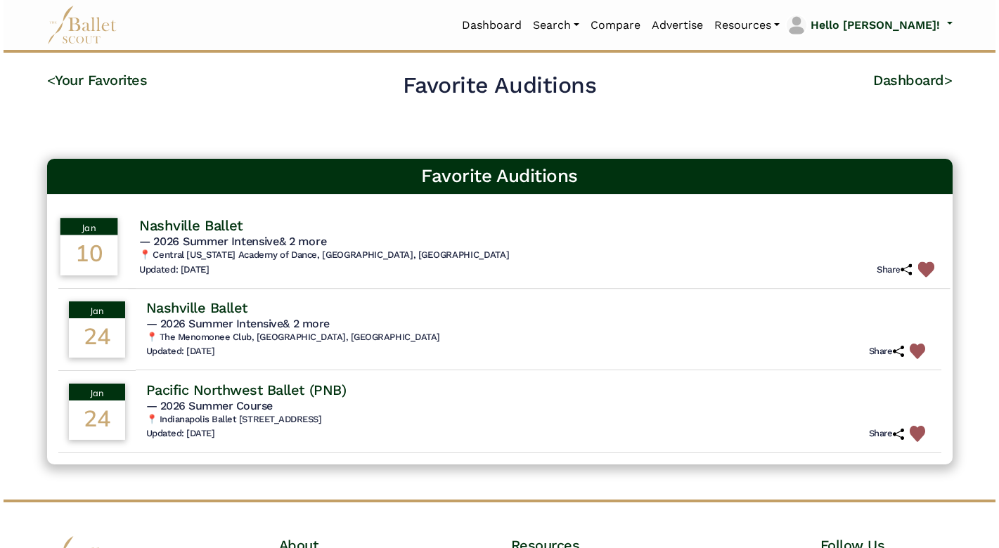
scroll to position [0, 0]
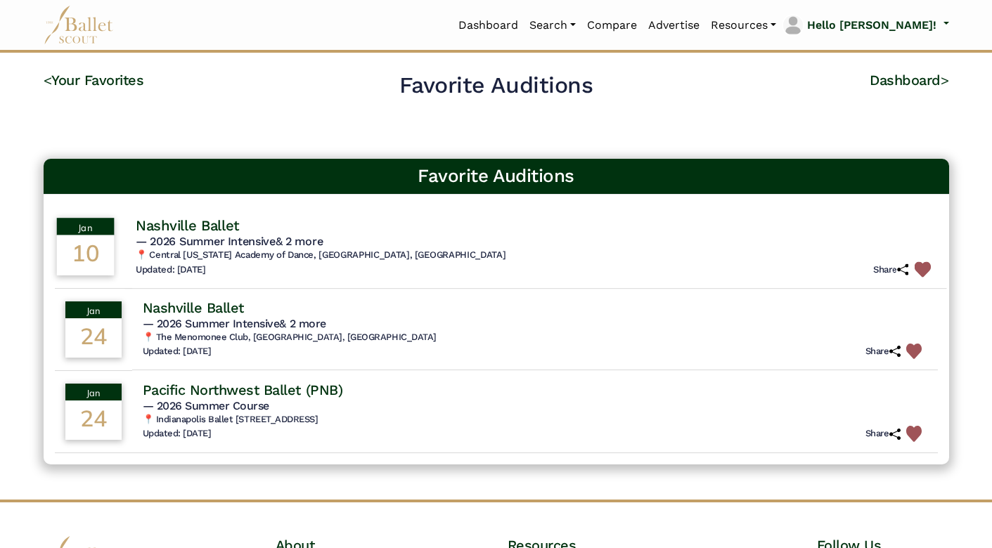
click at [920, 264] on img at bounding box center [922, 270] width 16 height 16
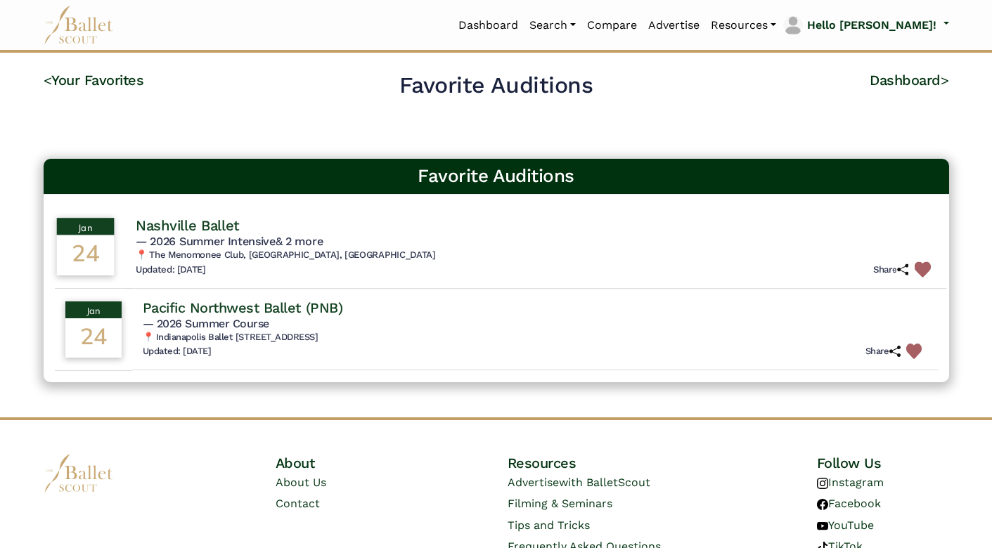
click at [916, 274] on img at bounding box center [922, 270] width 16 height 16
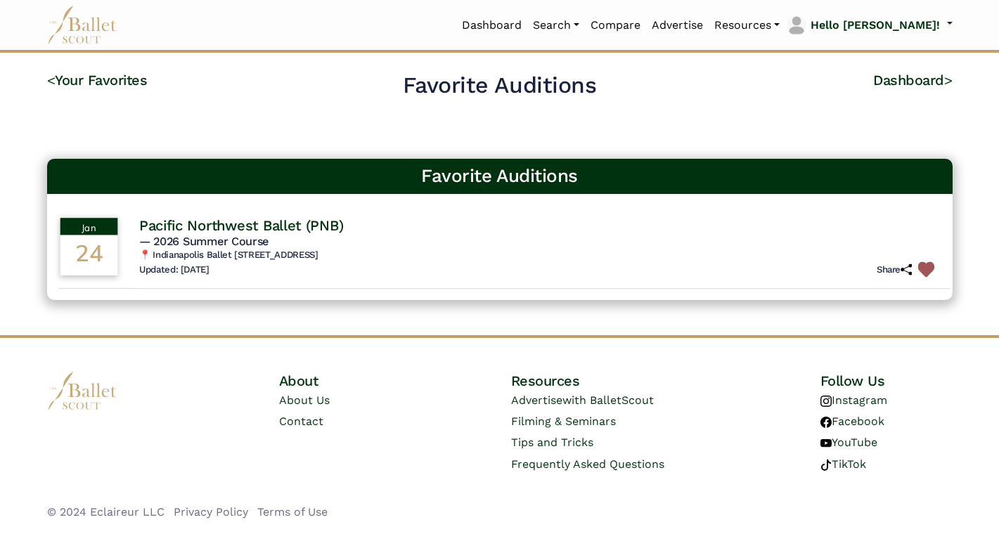
click at [921, 262] on img at bounding box center [925, 270] width 16 height 16
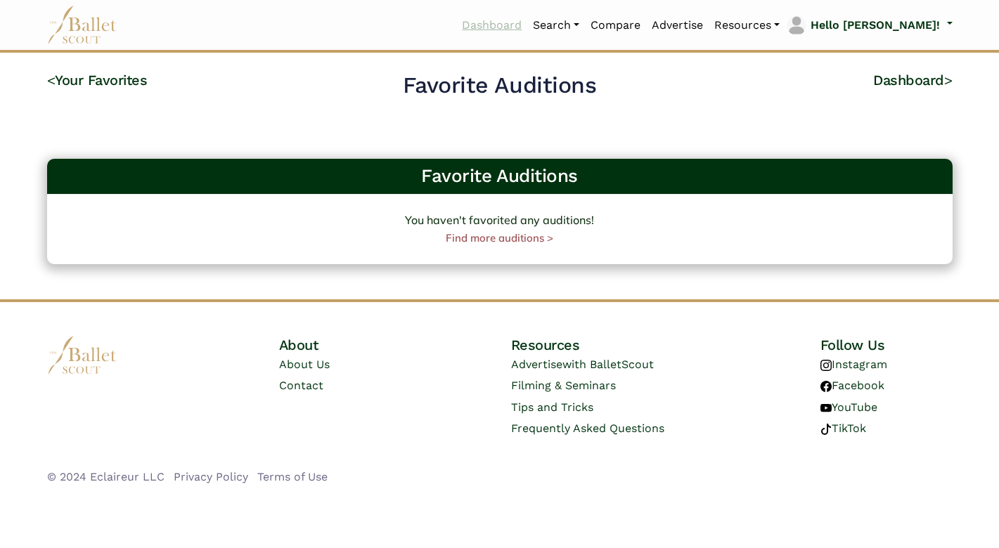
click at [527, 21] on link "Dashboard" at bounding box center [491, 26] width 71 height 30
